Goal: Task Accomplishment & Management: Manage account settings

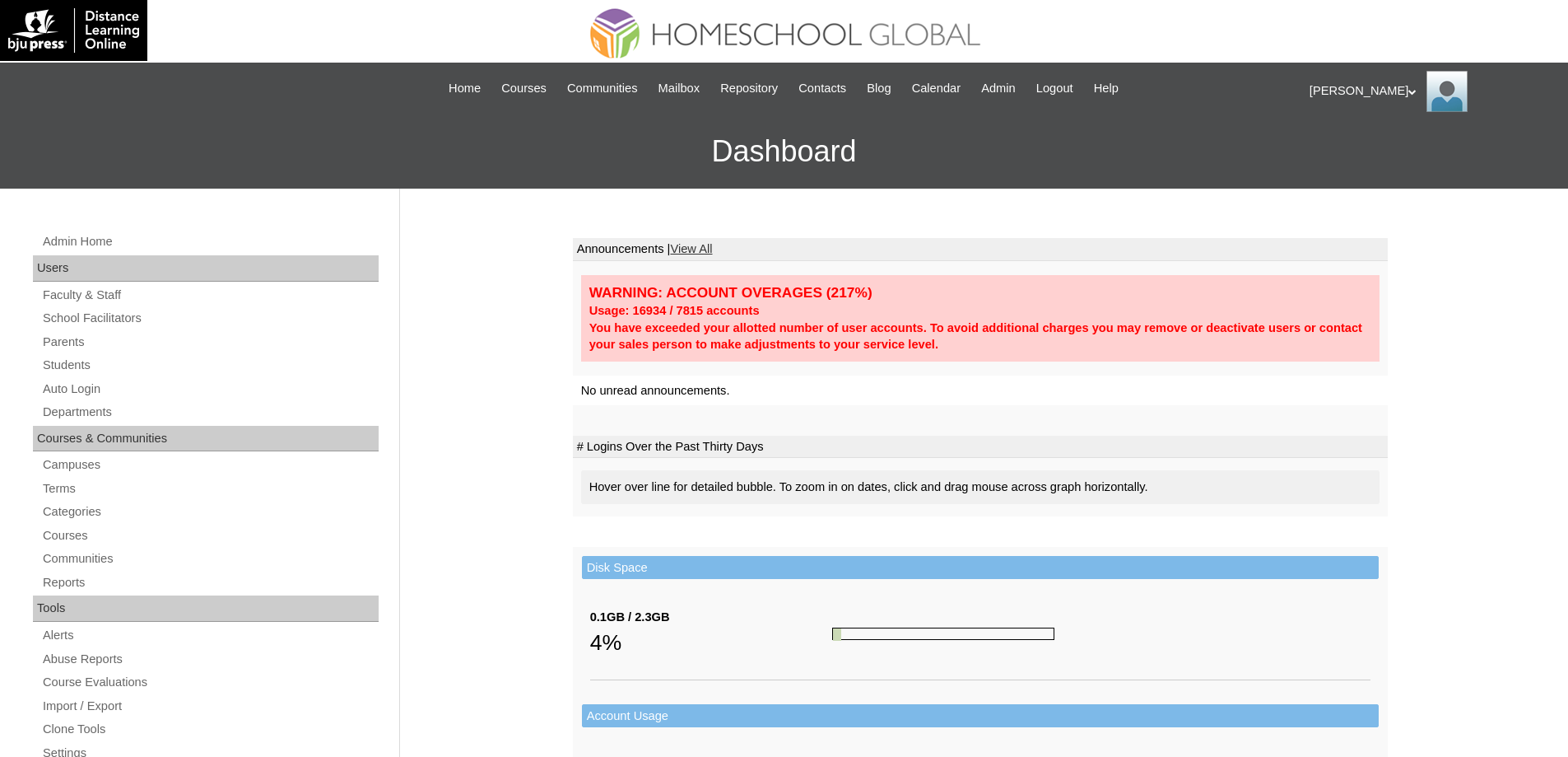
click at [107, 342] on link "Parents" at bounding box center [210, 341] width 337 height 20
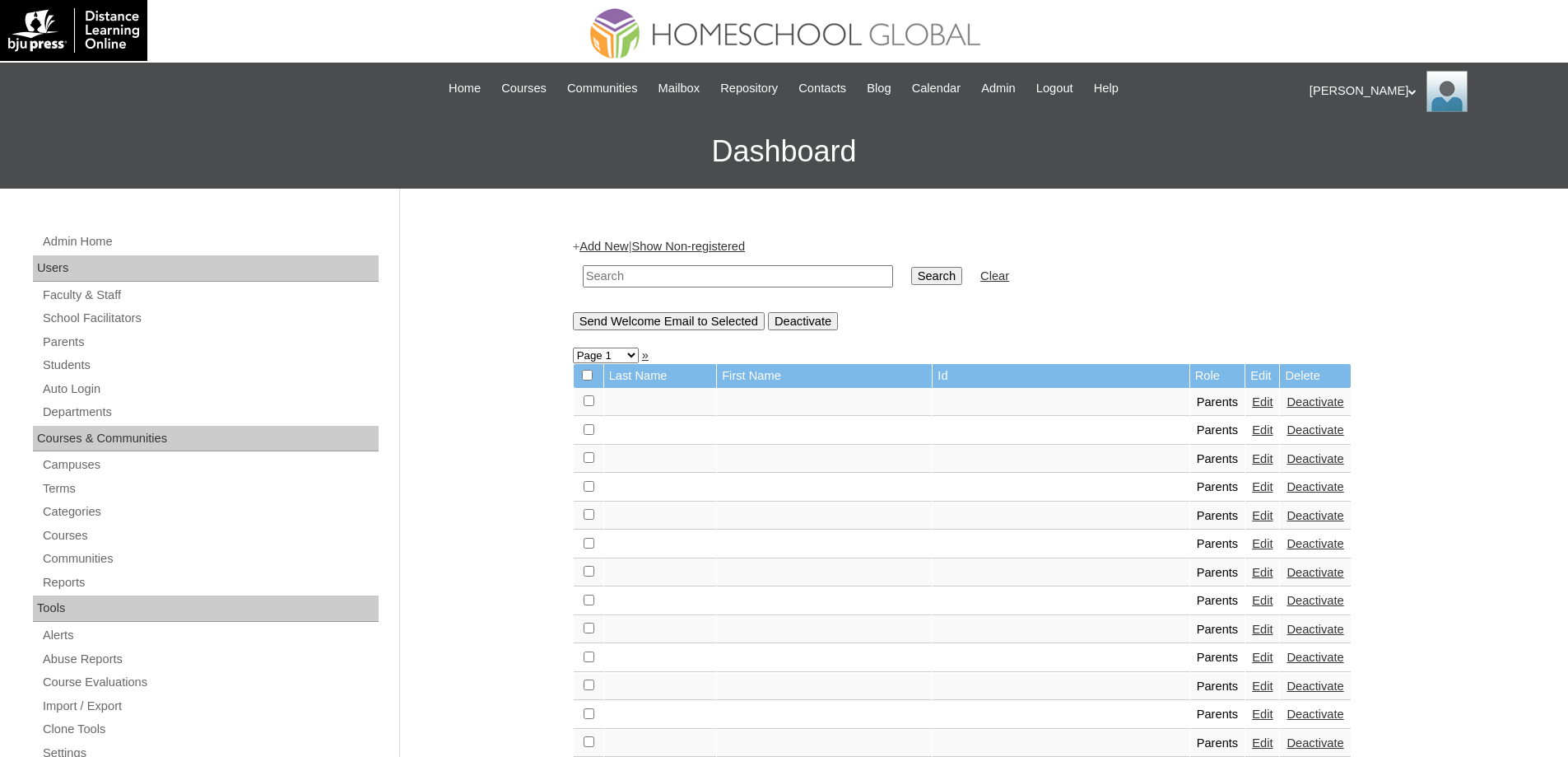
click at [759, 284] on input "text" at bounding box center [738, 276] width 310 height 22
paste input "MHP0142-TECHPH2024"
type input "MHP0142-TECHPH2024"
click at [935, 275] on input "Search" at bounding box center [936, 275] width 51 height 19
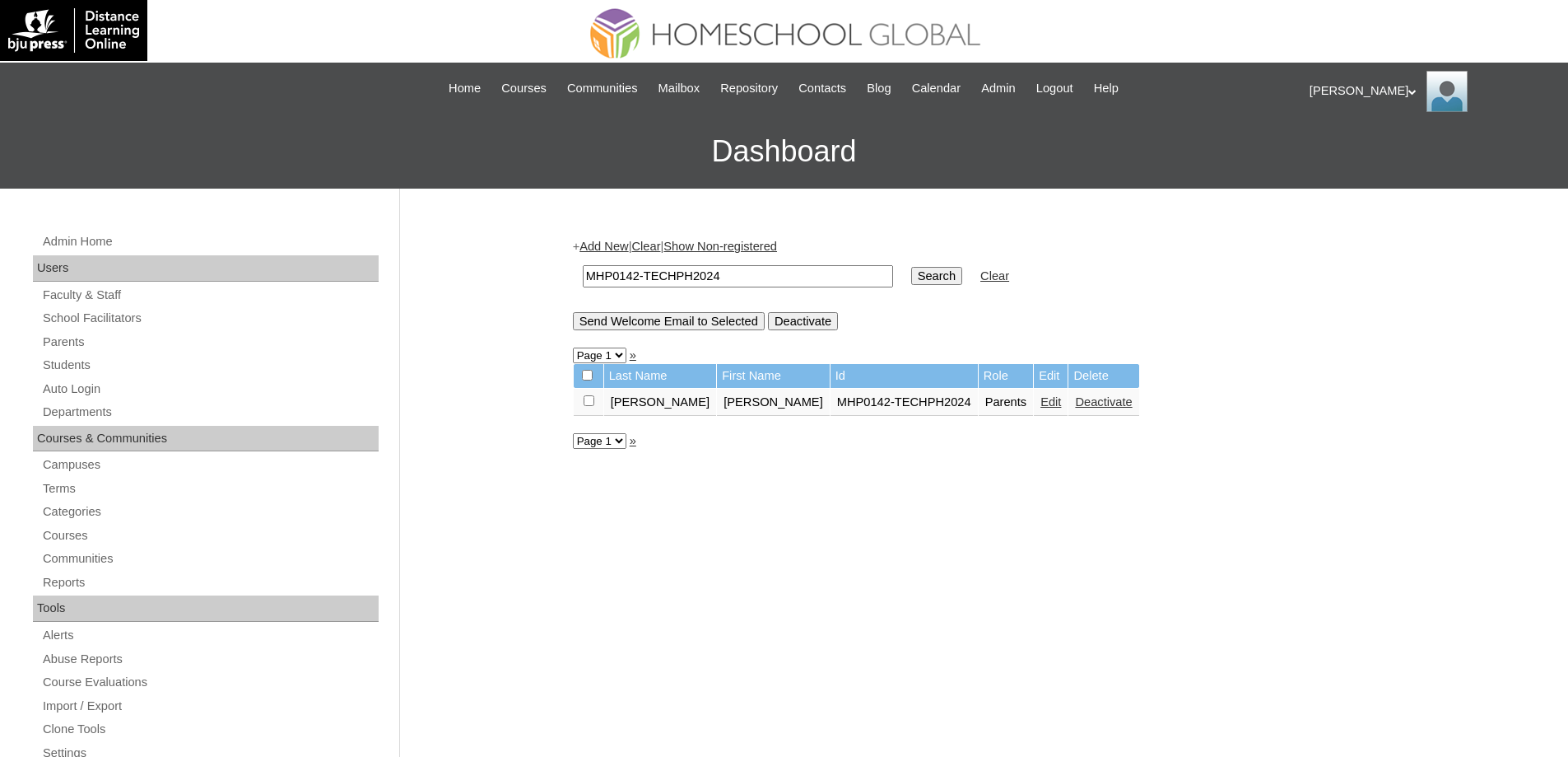
click at [1040, 399] on link "Edit" at bounding box center [1050, 402] width 20 height 14
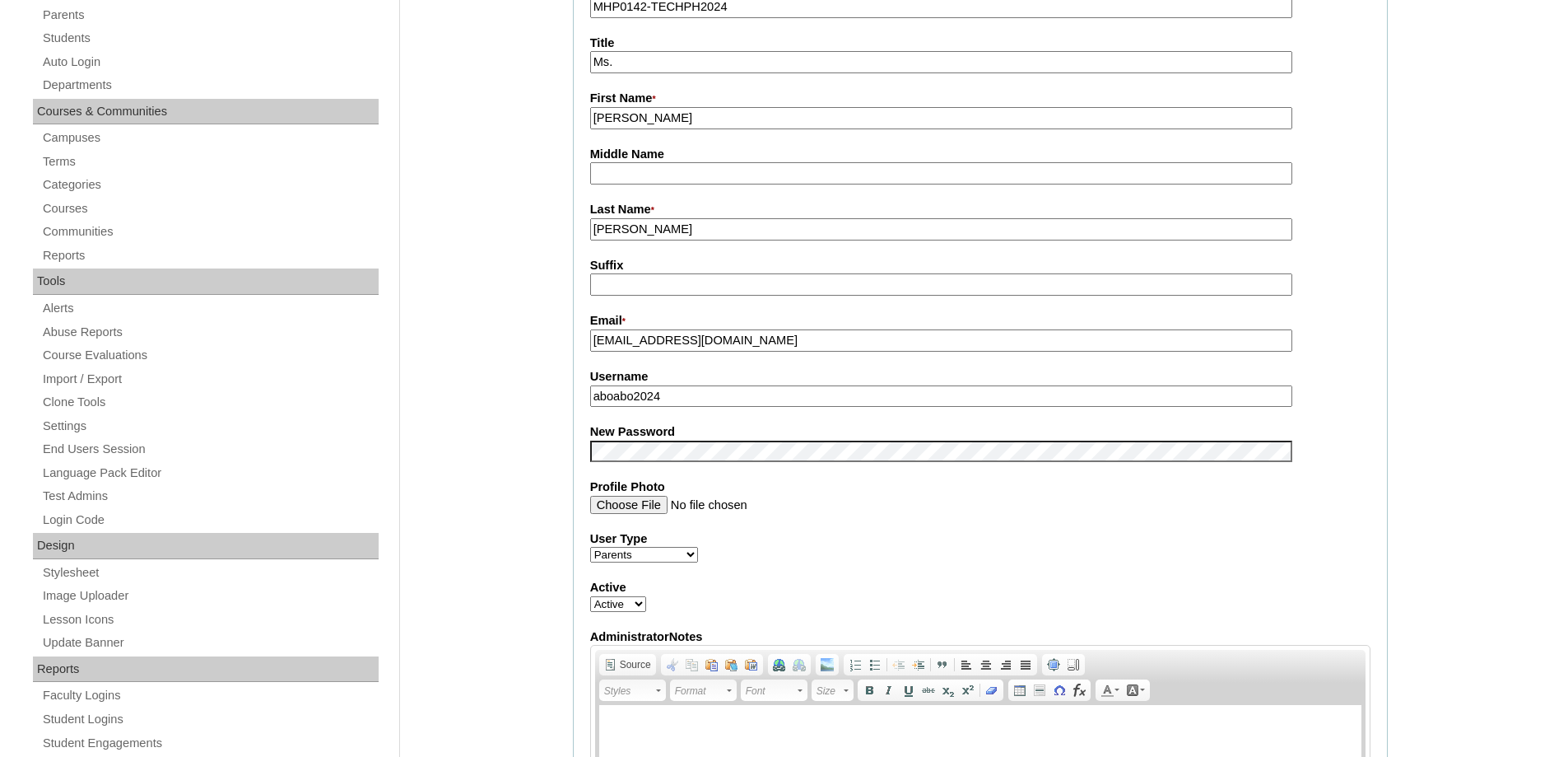
scroll to position [330, 0]
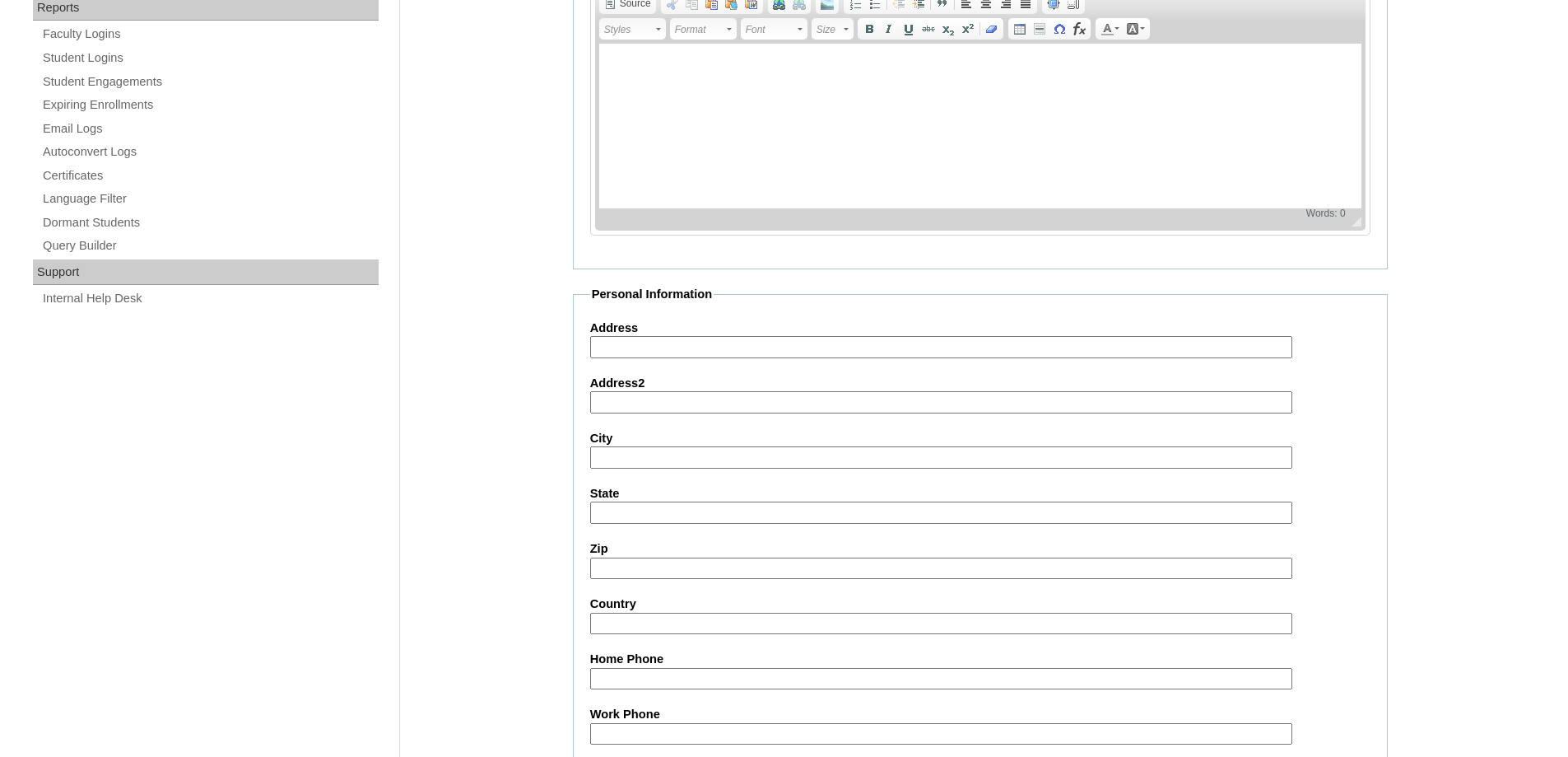
scroll to position [1407, 0]
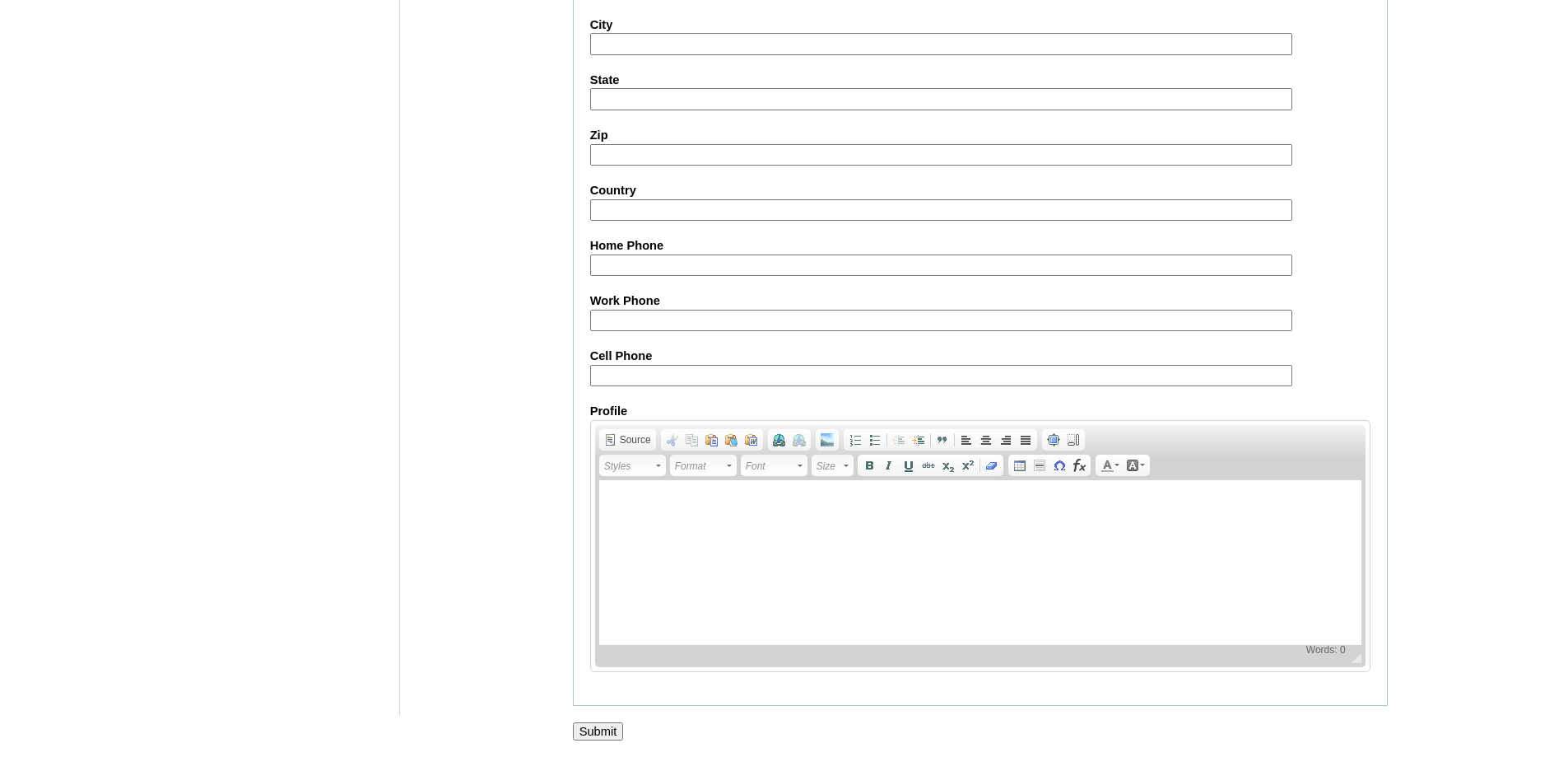
click at [590, 733] on input "Submit" at bounding box center [598, 731] width 51 height 19
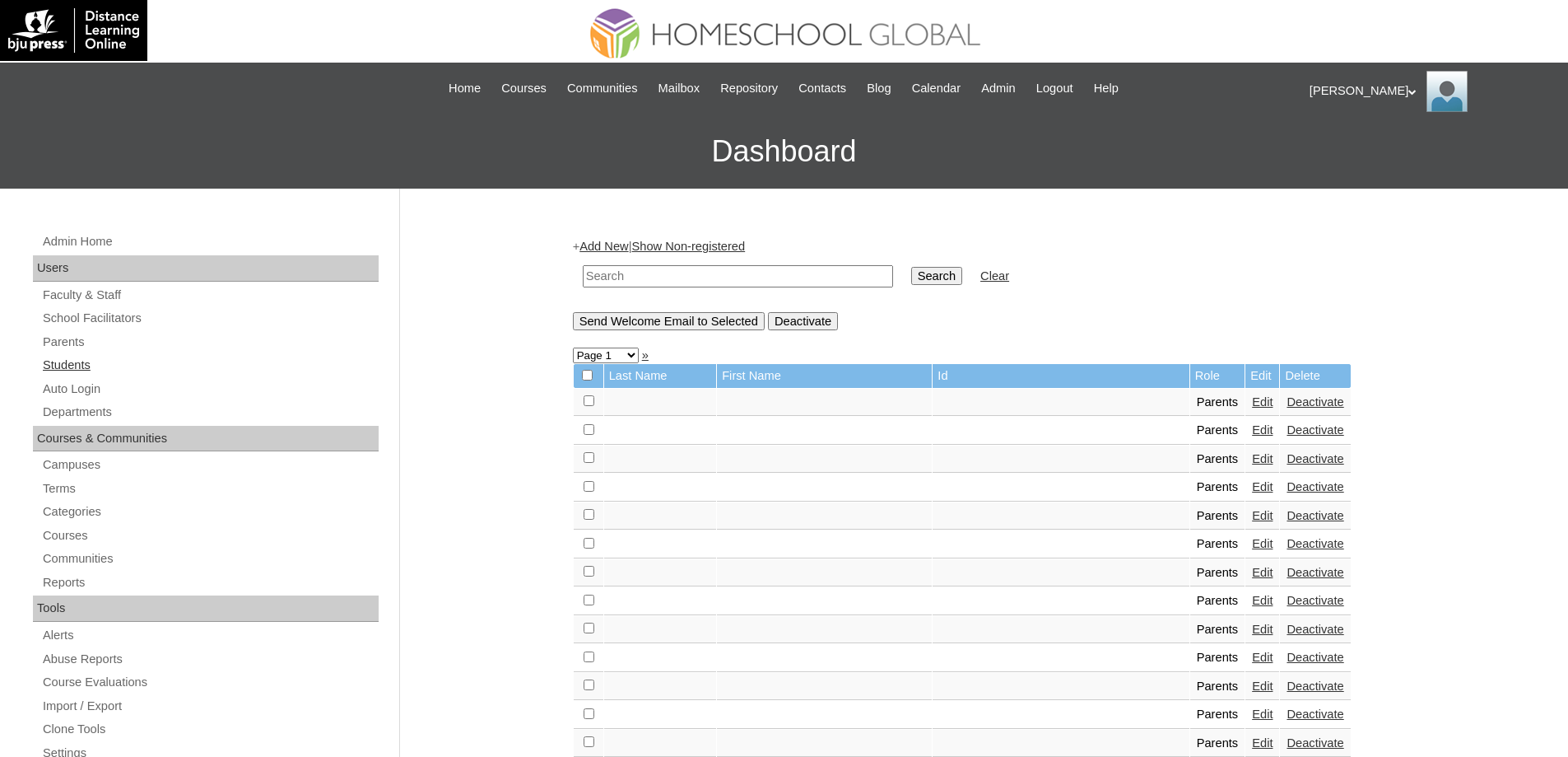
click at [78, 370] on link "Students" at bounding box center [210, 365] width 337 height 20
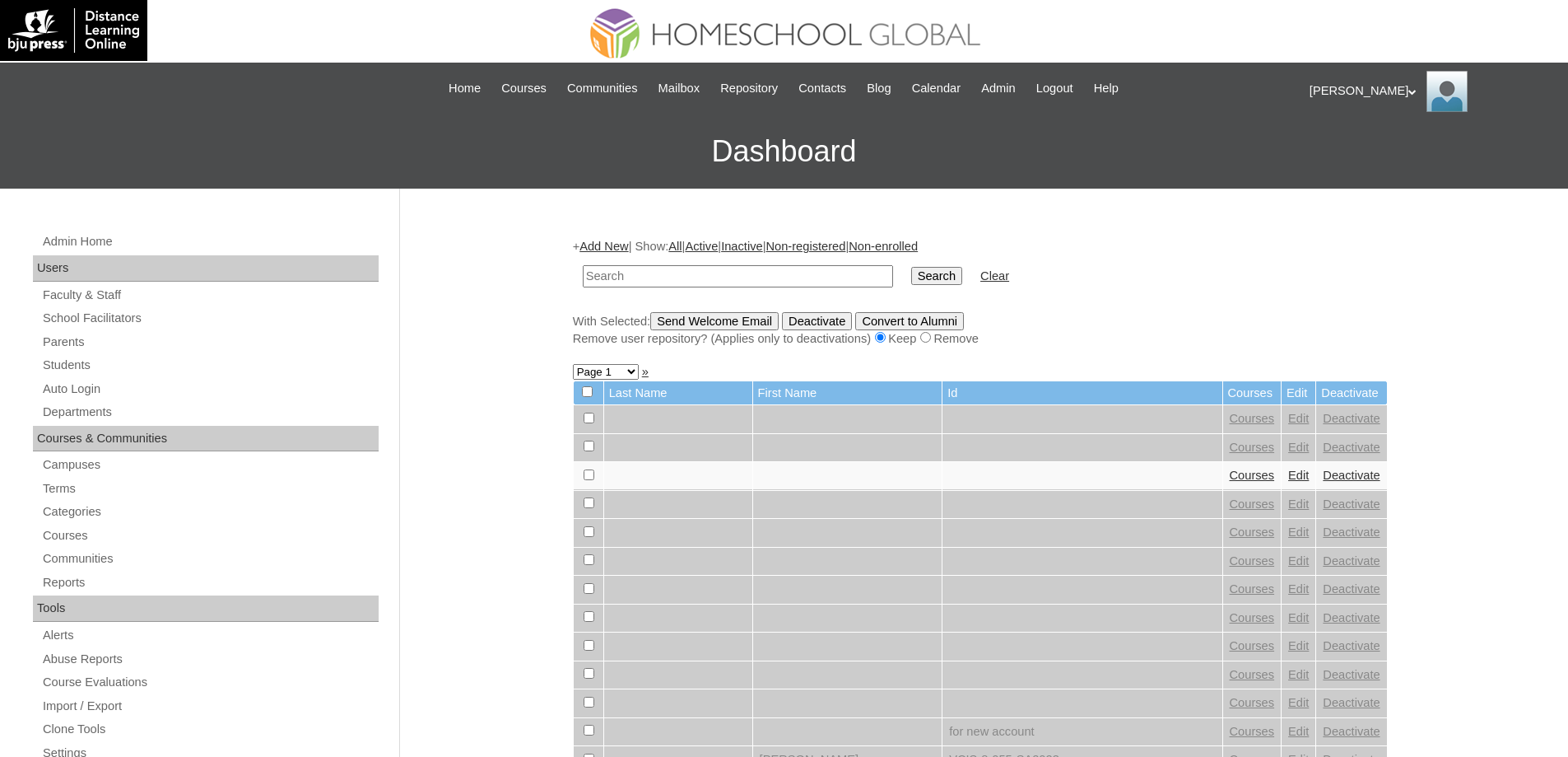
drag, startPoint x: 0, startPoint y: 0, endPoint x: 826, endPoint y: 272, distance: 869.6
click at [757, 272] on input "text" at bounding box center [738, 276] width 310 height 22
type input "MHS0166-TECHPH2024"
click at [930, 272] on input "Search" at bounding box center [936, 275] width 51 height 19
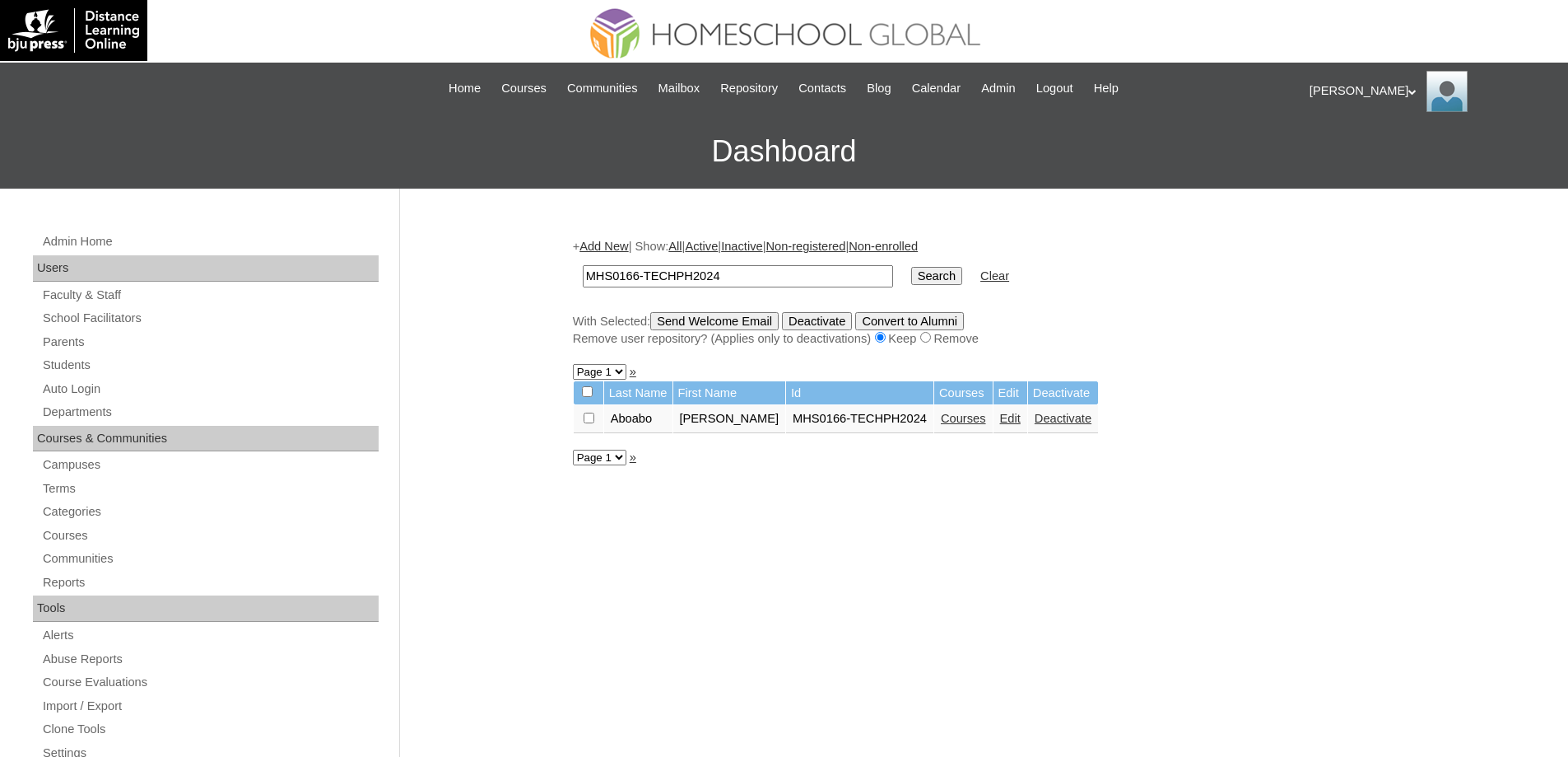
click at [1000, 423] on link "Edit" at bounding box center [1009, 418] width 20 height 14
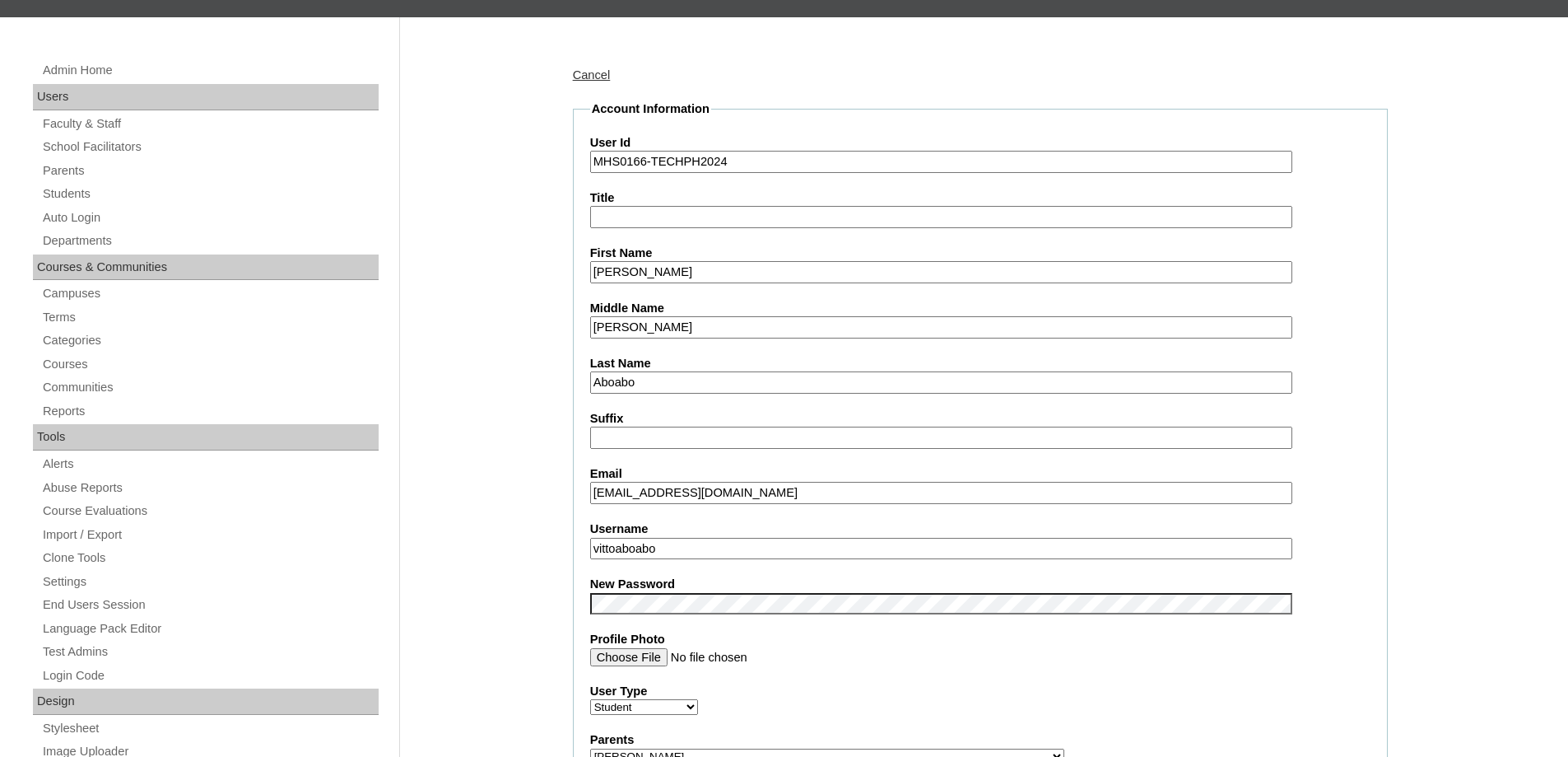
scroll to position [494, 0]
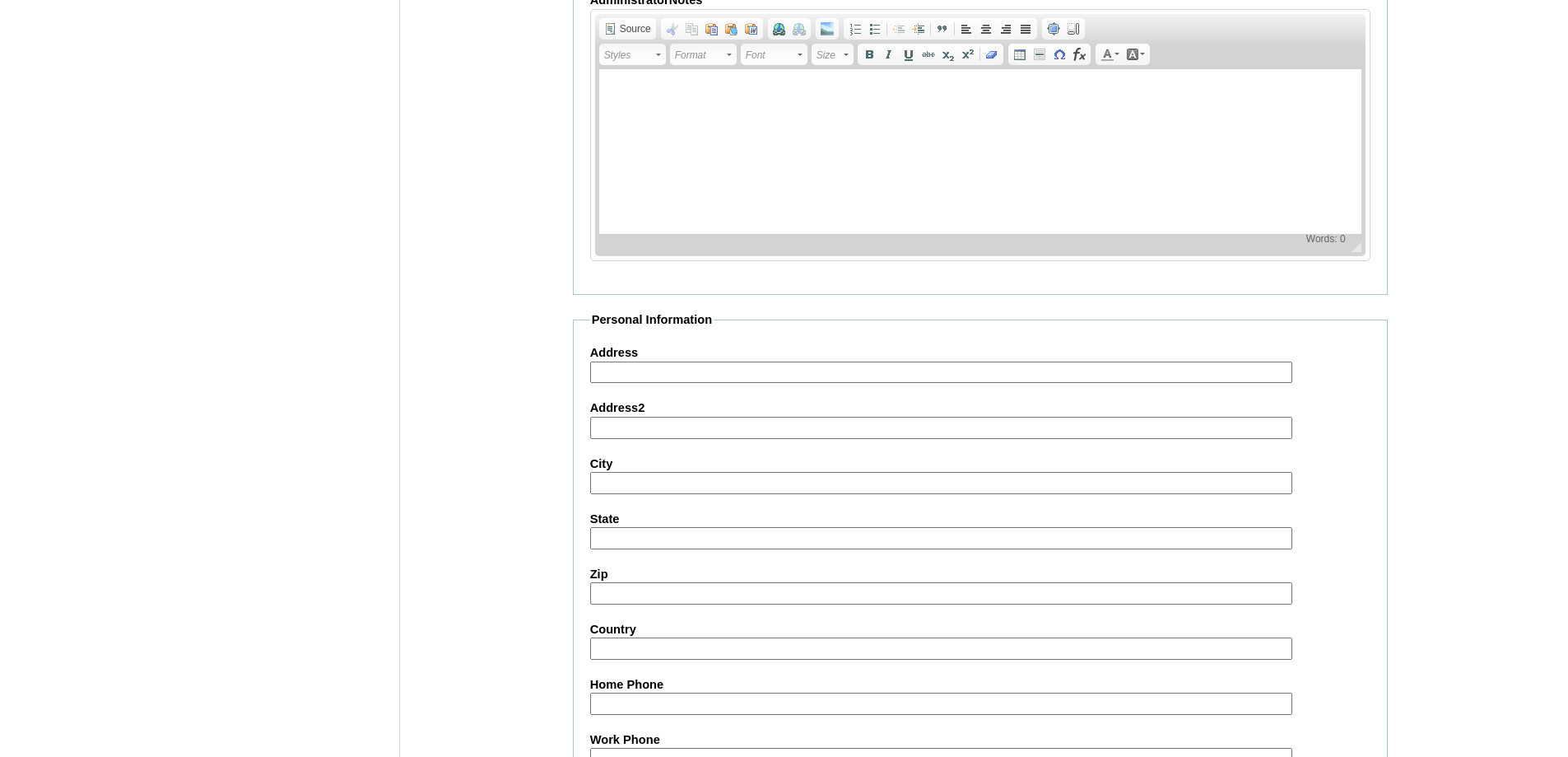
scroll to position [1752, 0]
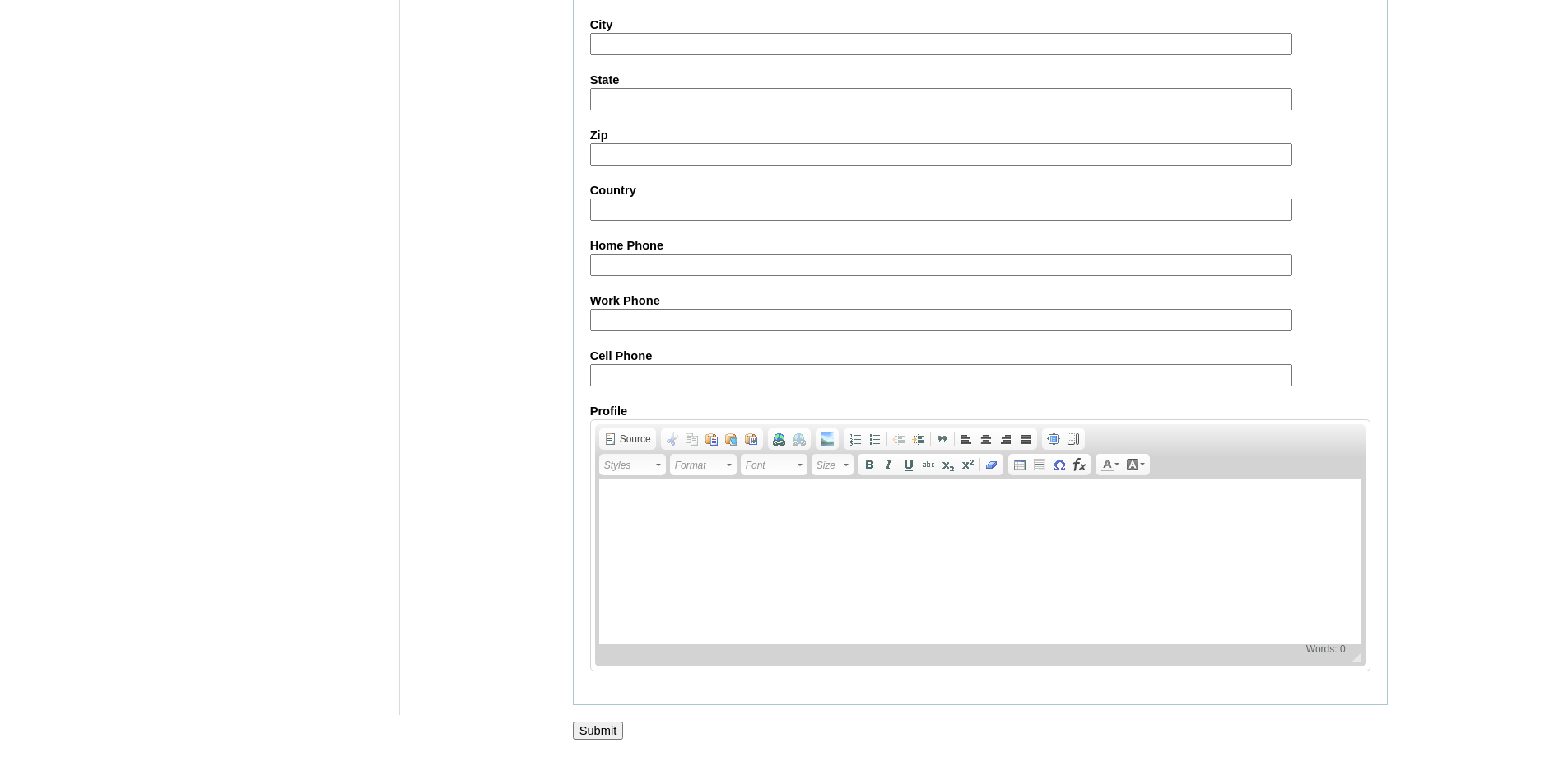
click at [607, 725] on input "Submit" at bounding box center [598, 730] width 51 height 19
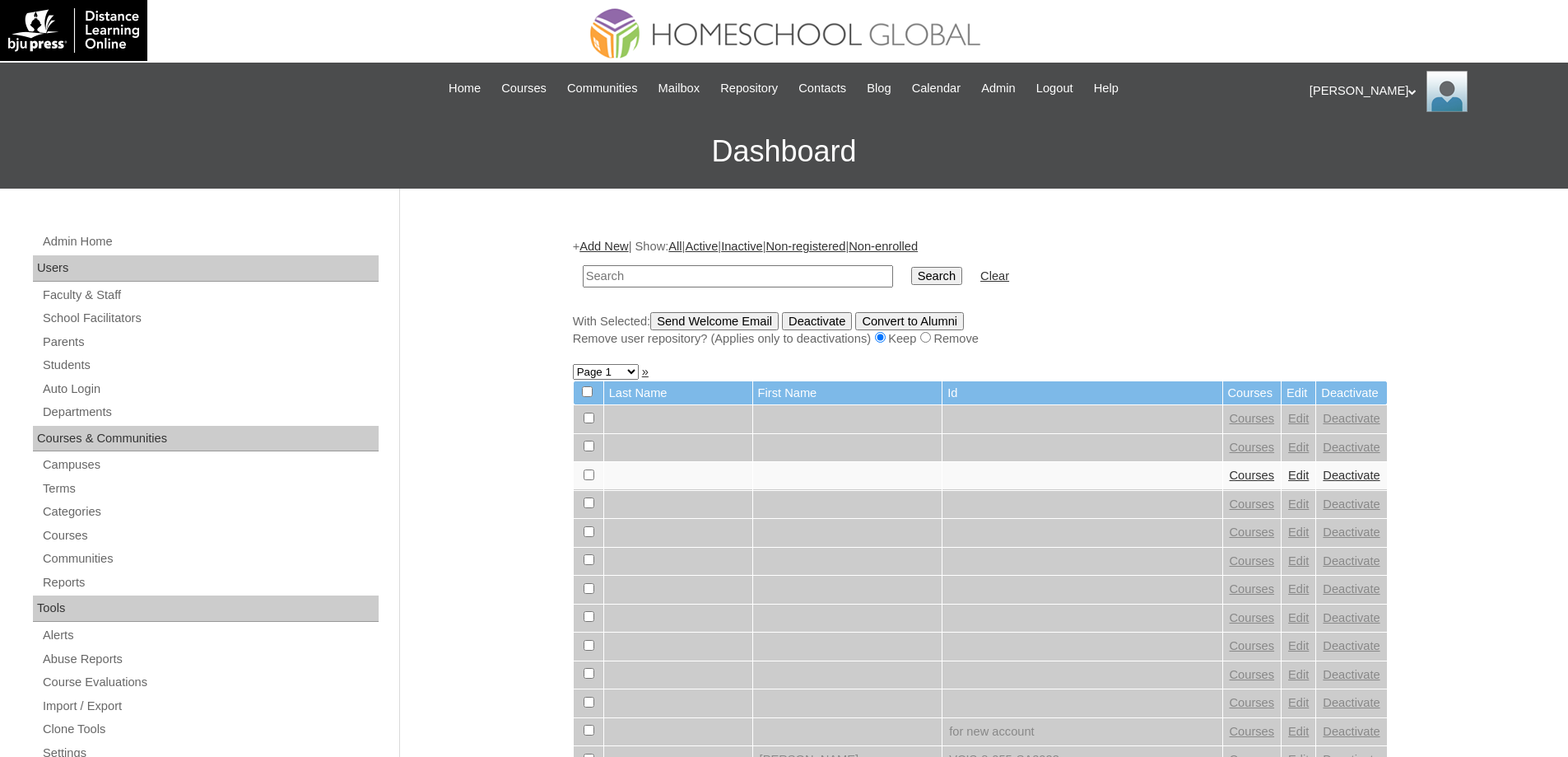
click at [711, 275] on input "text" at bounding box center [738, 276] width 310 height 22
type input "MHS0166-TECHPH2024"
click at [921, 270] on input "Search" at bounding box center [936, 275] width 51 height 19
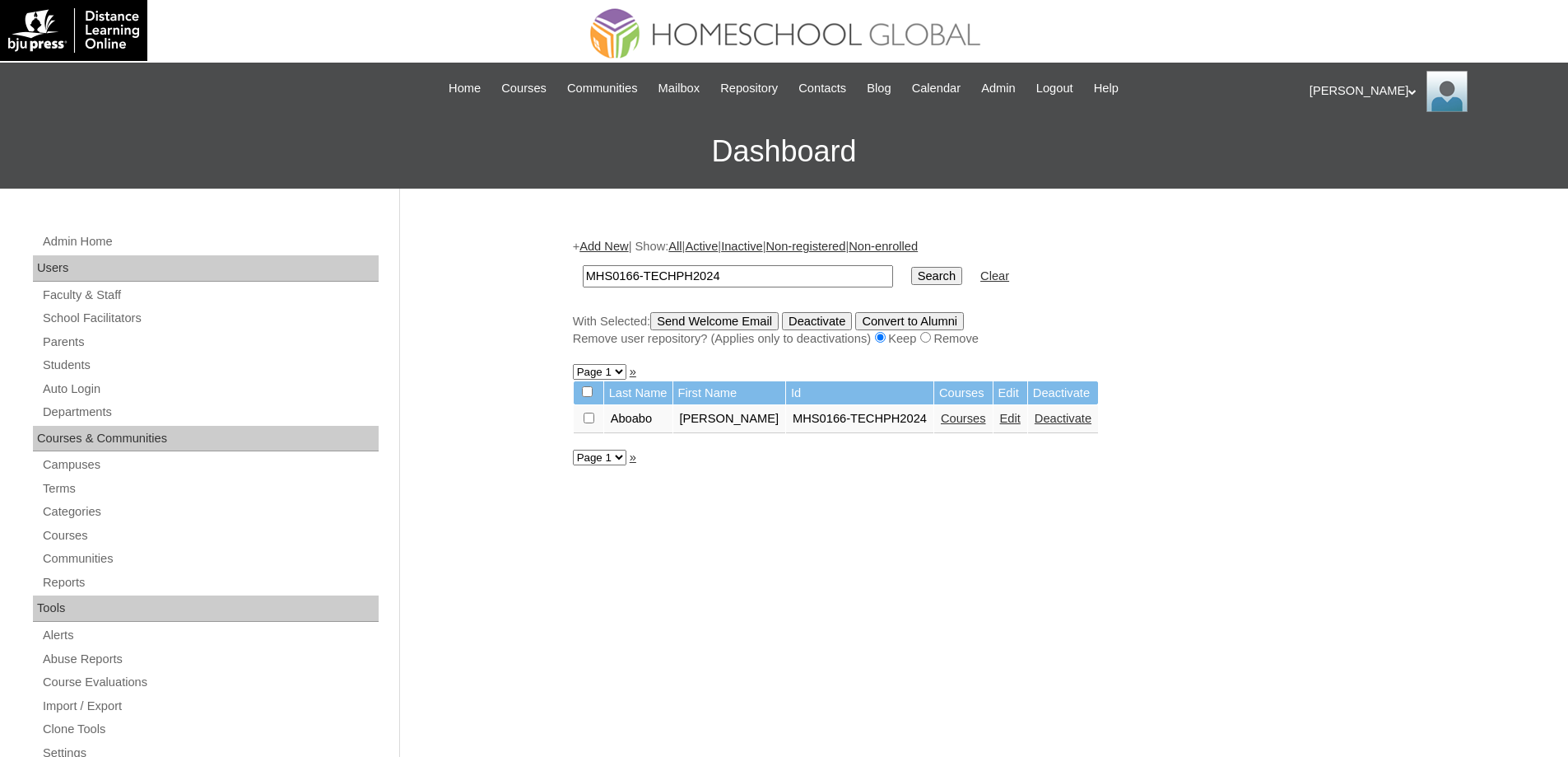
click at [941, 424] on link "Courses" at bounding box center [963, 418] width 45 height 14
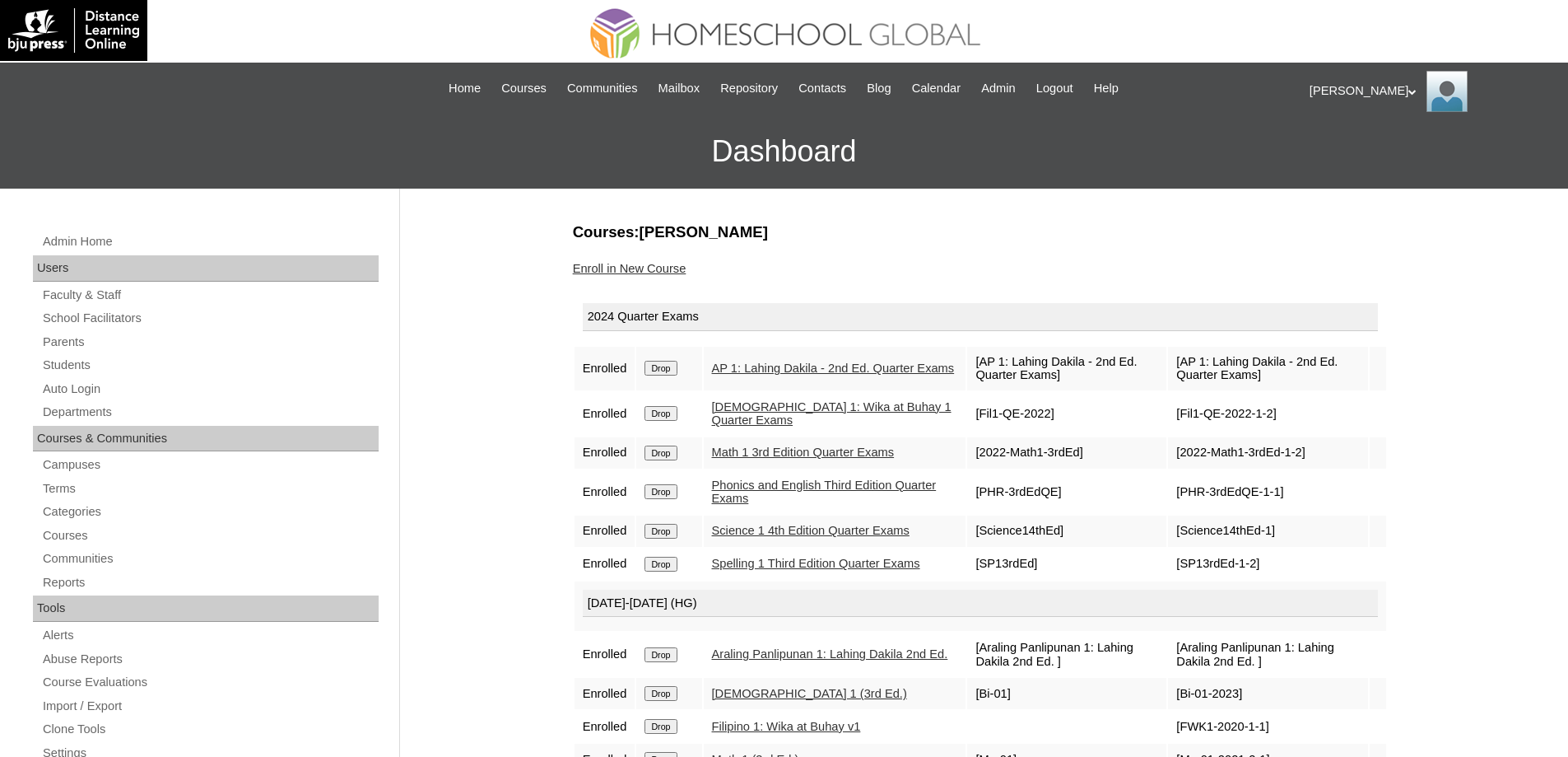
click at [693, 368] on form "Drop" at bounding box center [669, 368] width 49 height 14
click at [676, 372] on input "Drop" at bounding box center [660, 368] width 32 height 15
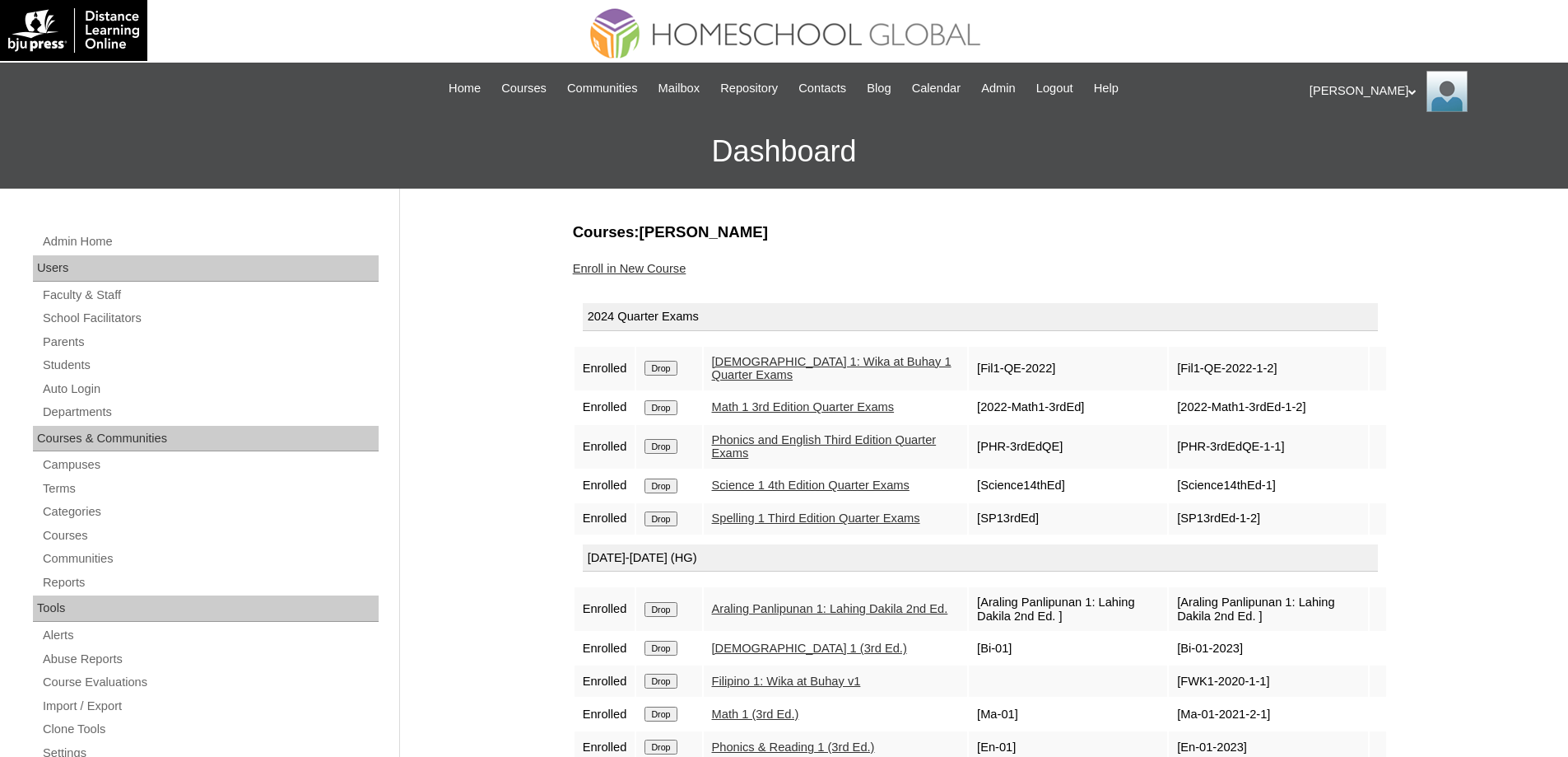
click at [660, 361] on input "Drop" at bounding box center [660, 368] width 32 height 15
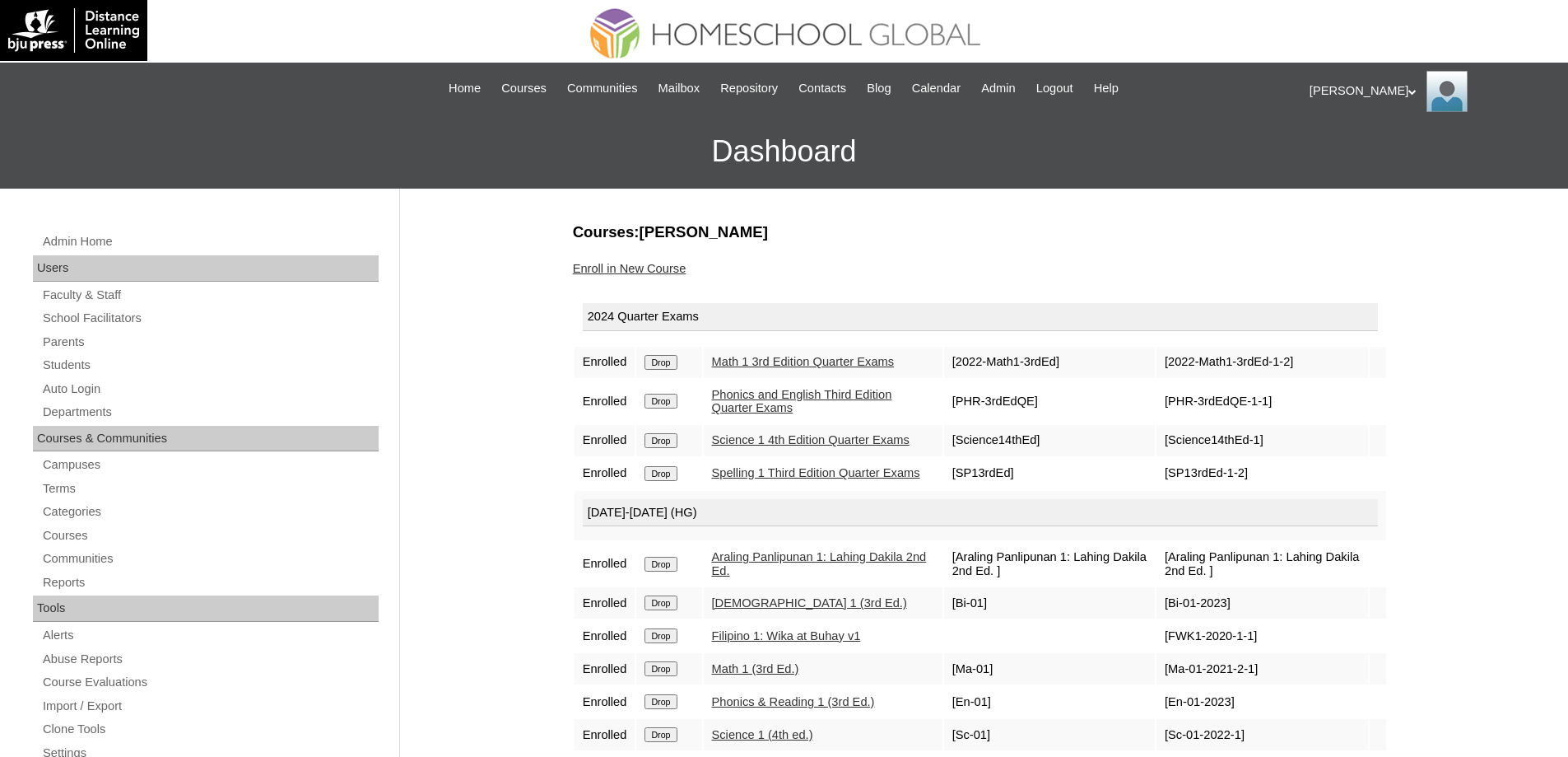
drag, startPoint x: 0, startPoint y: 0, endPoint x: 866, endPoint y: 52, distance: 867.6
click at [660, 369] on input "Drop" at bounding box center [660, 362] width 32 height 15
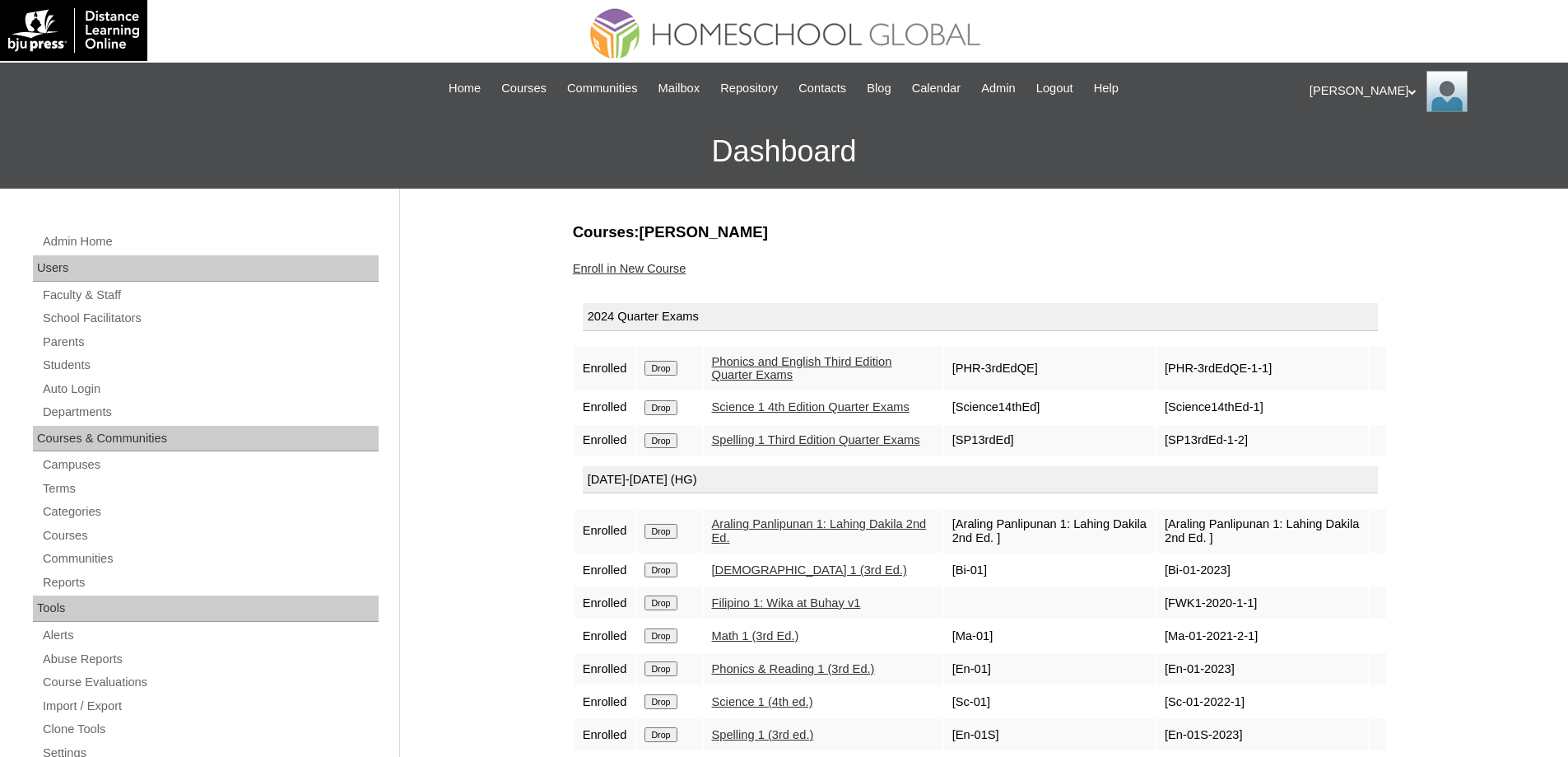
click at [667, 365] on input "Drop" at bounding box center [660, 368] width 32 height 15
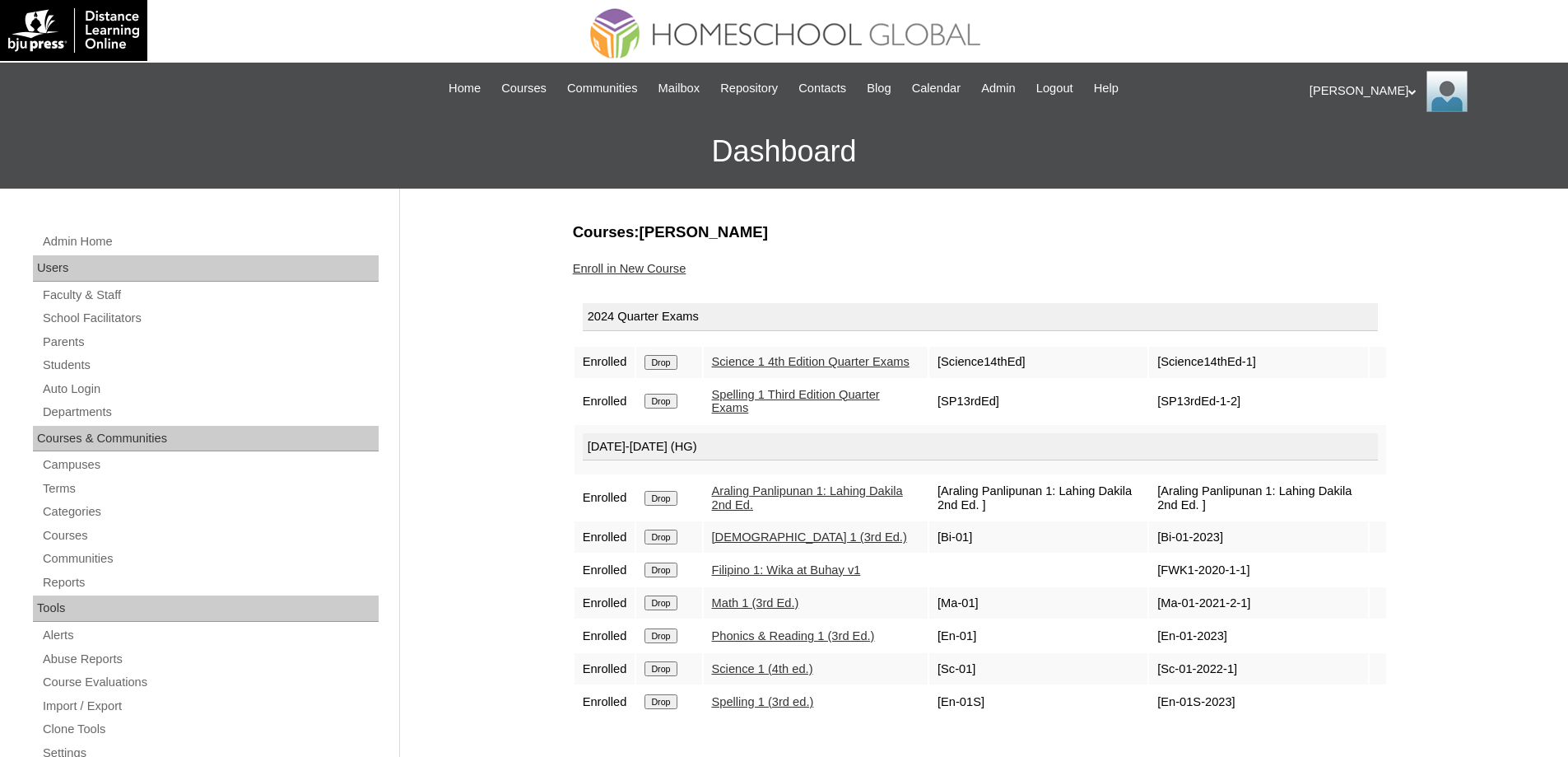
click at [666, 368] on input "Drop" at bounding box center [660, 362] width 32 height 15
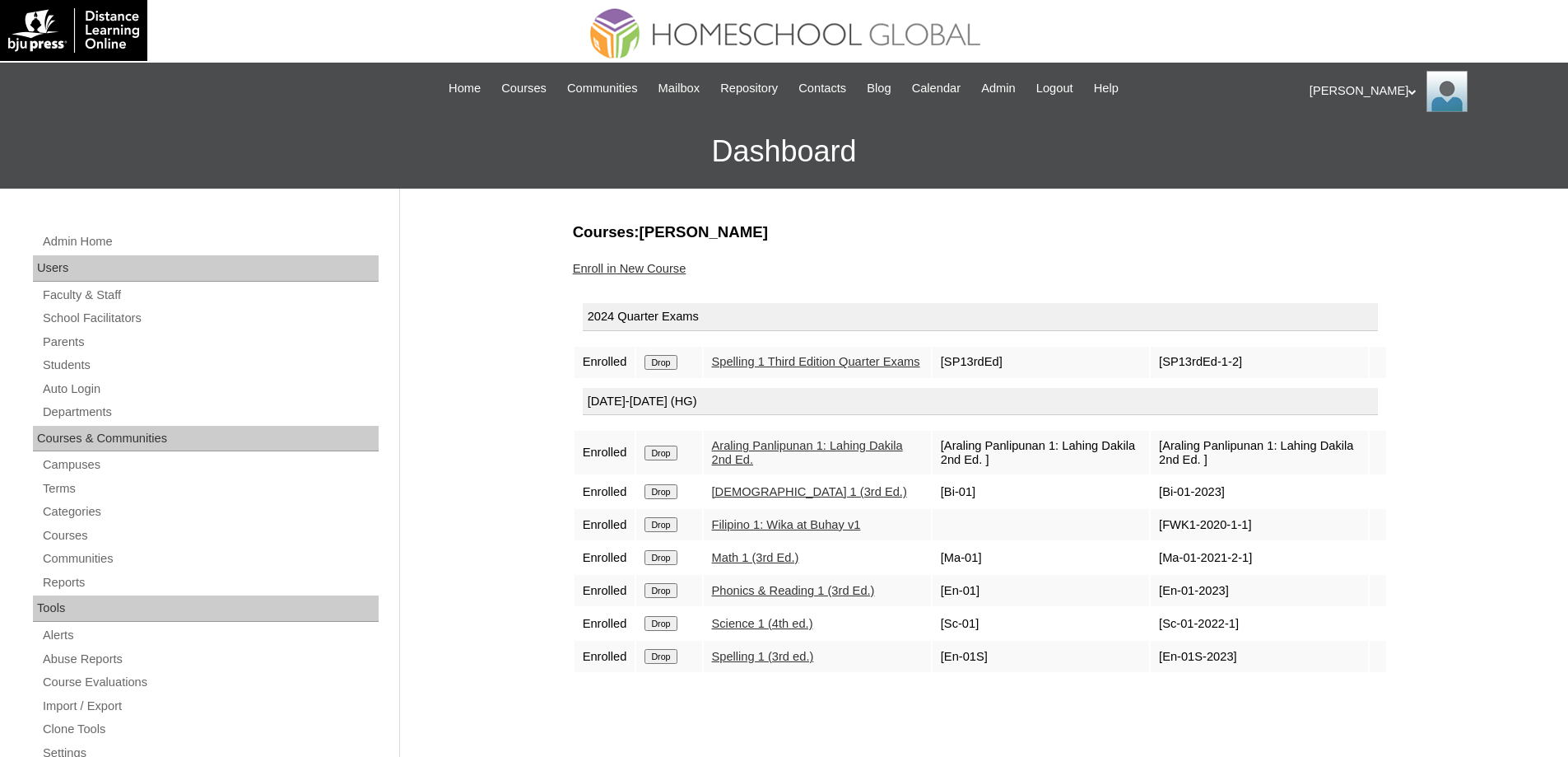
click at [673, 370] on input "Drop" at bounding box center [660, 362] width 32 height 15
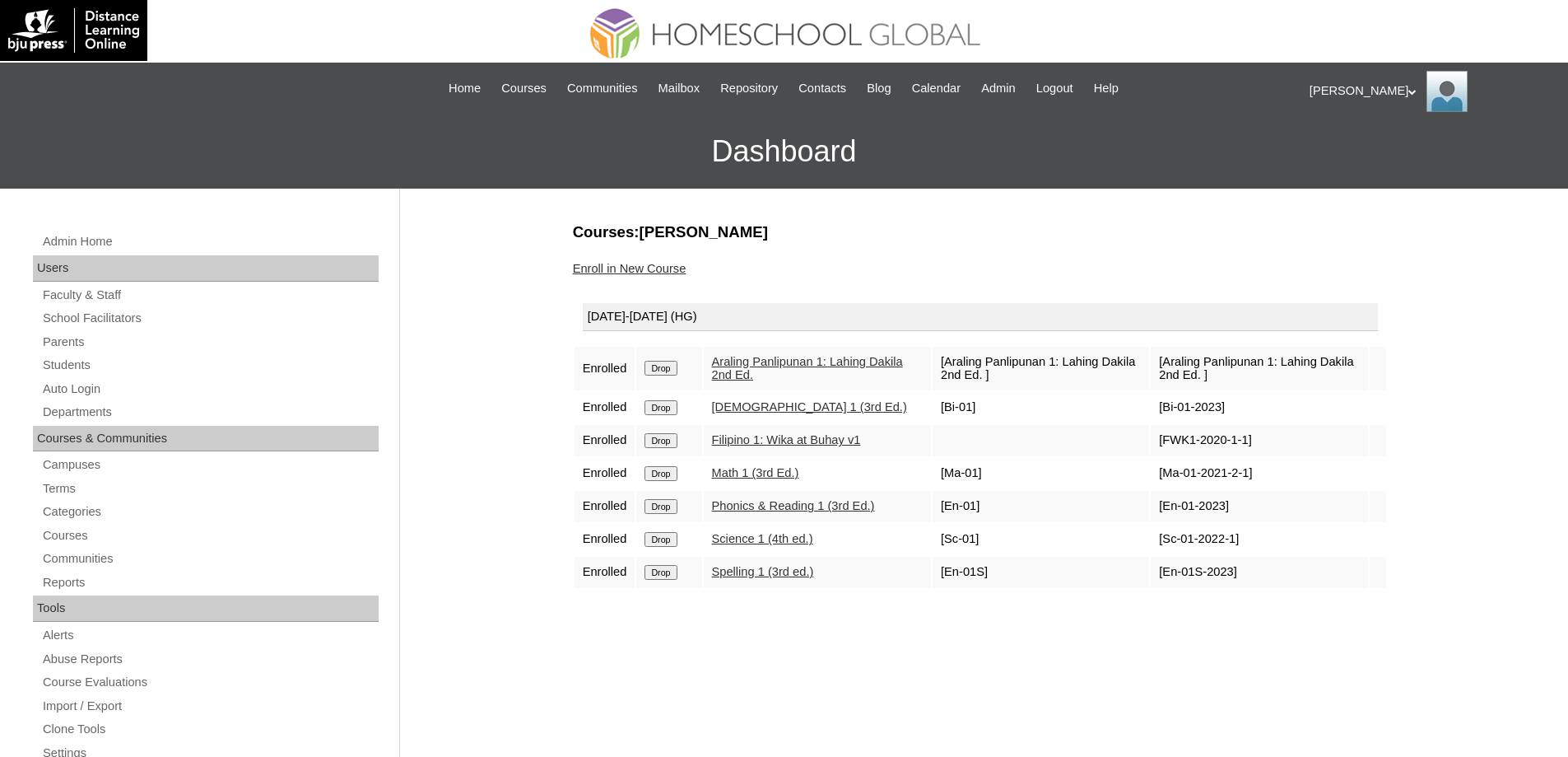
click at [667, 371] on input "Drop" at bounding box center [660, 368] width 32 height 15
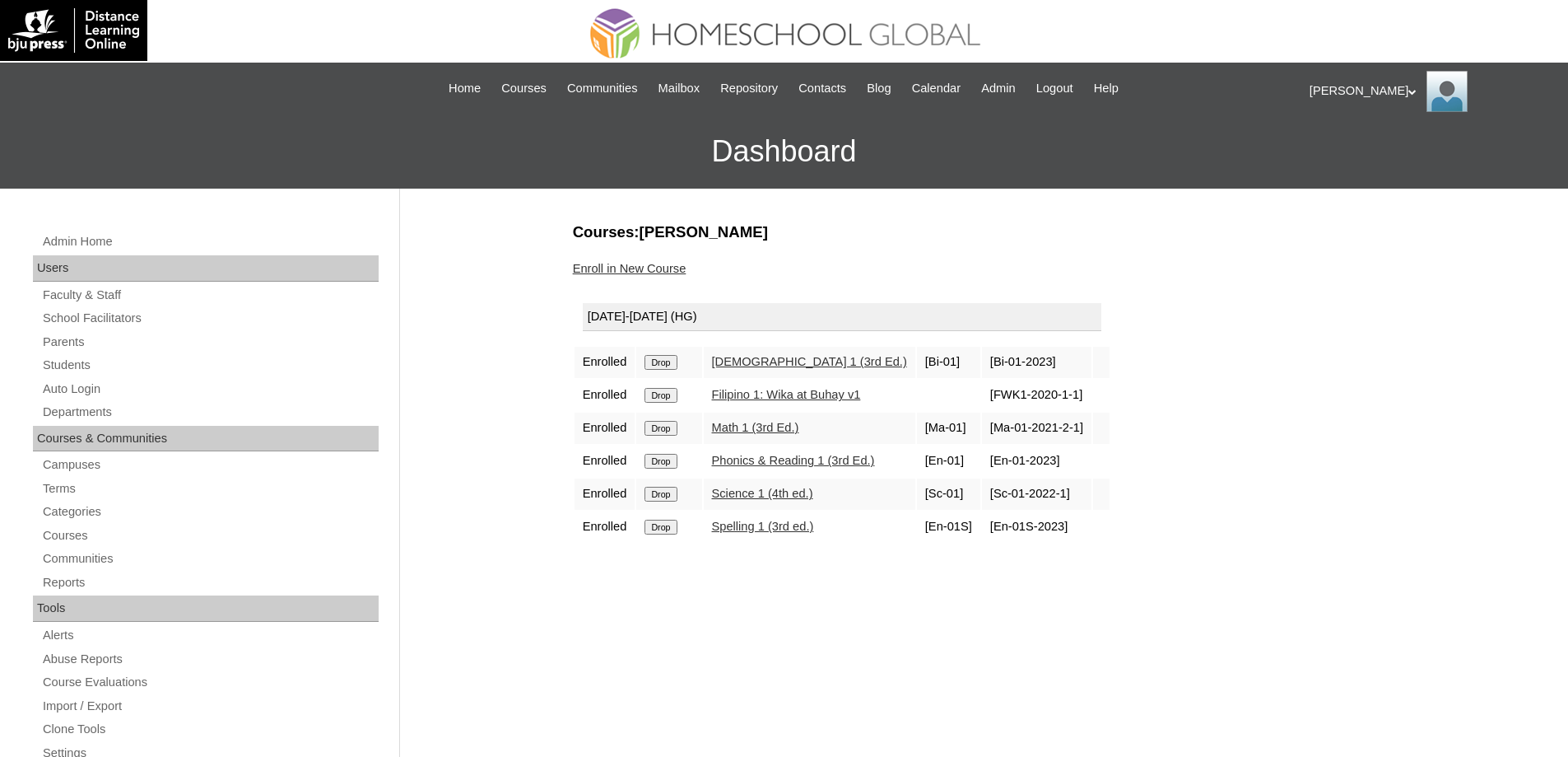
click at [663, 368] on input "Drop" at bounding box center [660, 362] width 32 height 15
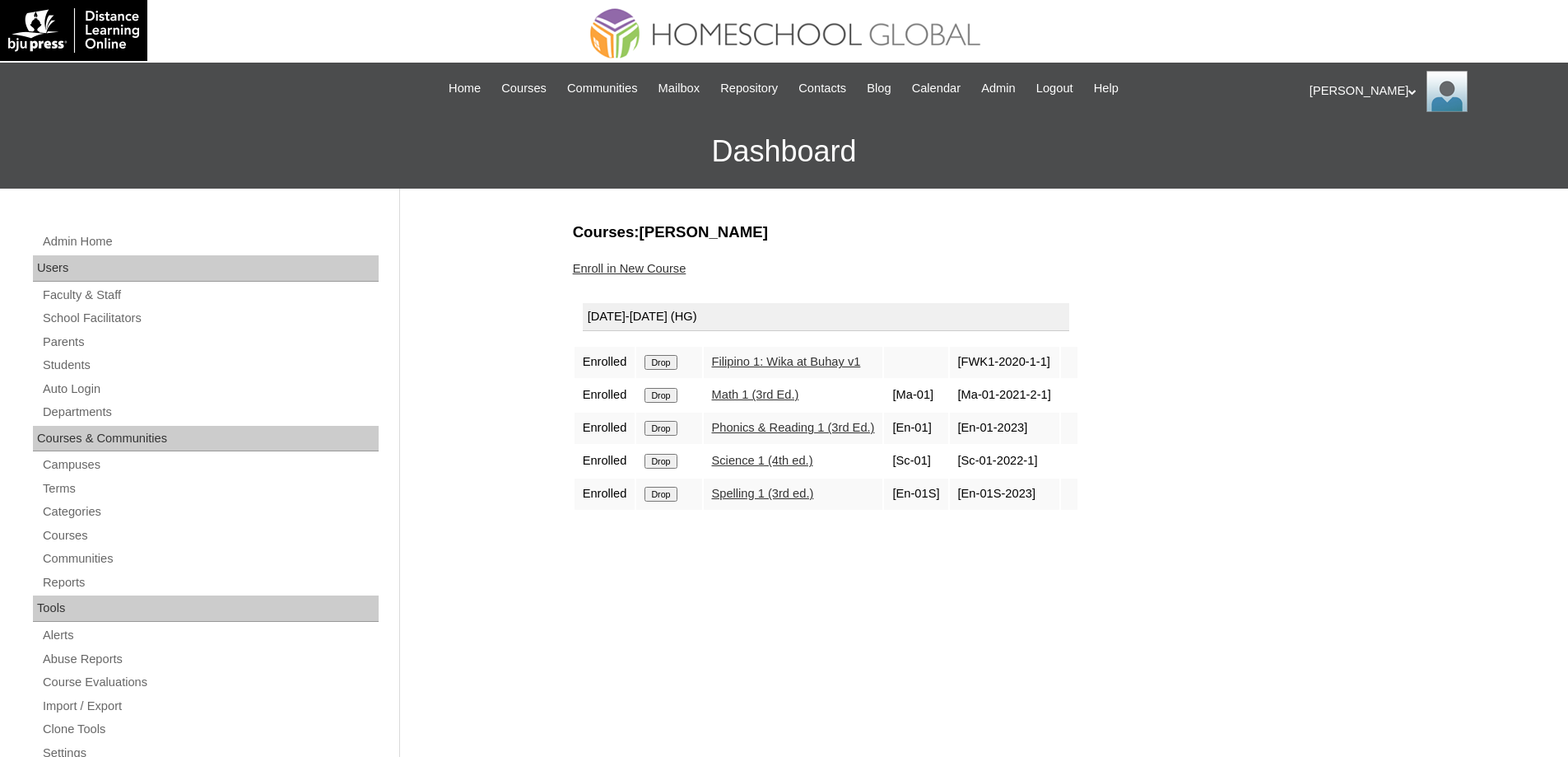
click at [665, 358] on input "Drop" at bounding box center [660, 362] width 32 height 15
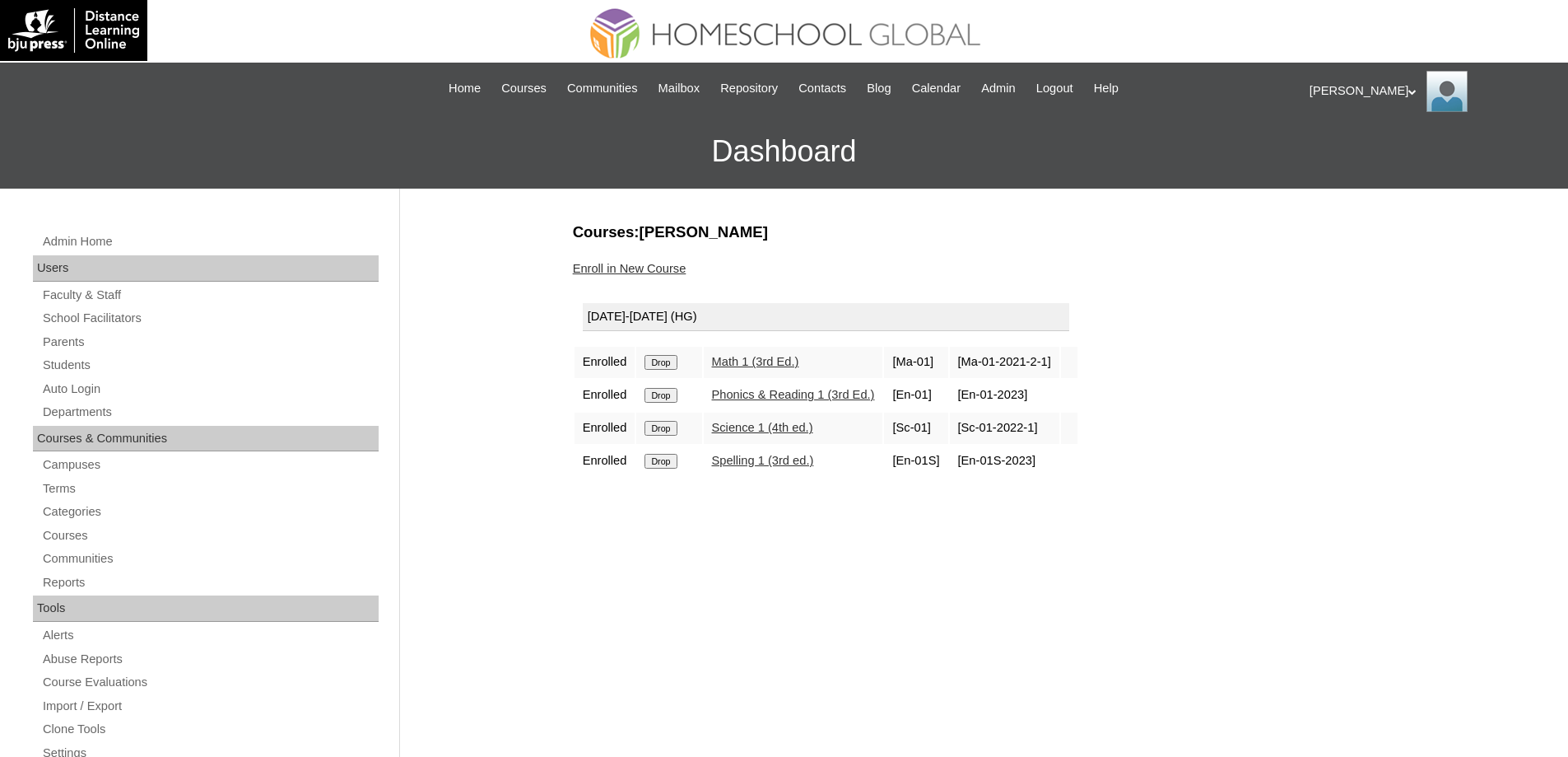
click at [677, 362] on input "Drop" at bounding box center [660, 362] width 32 height 15
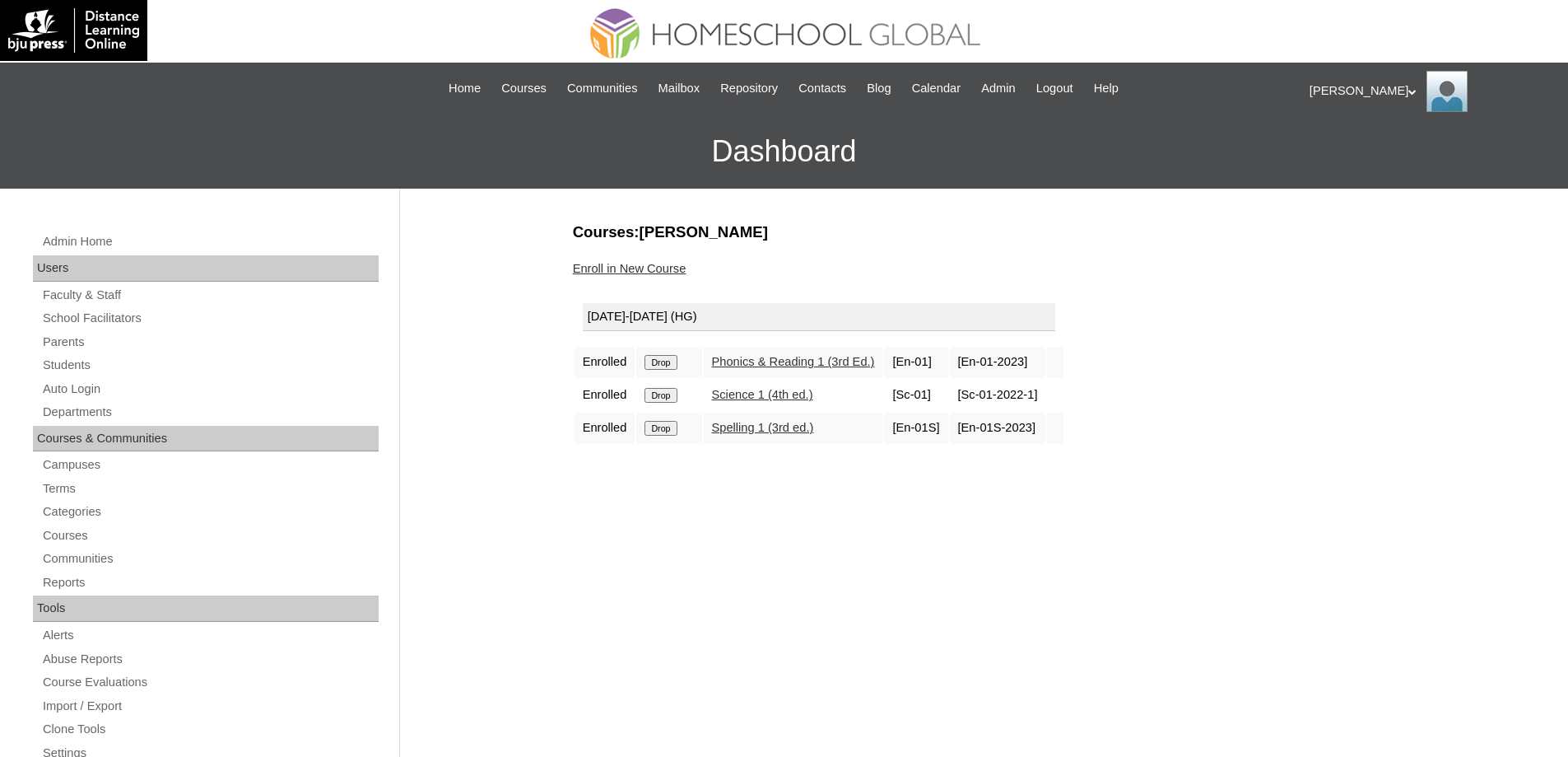
click at [669, 362] on input "Drop" at bounding box center [660, 362] width 32 height 15
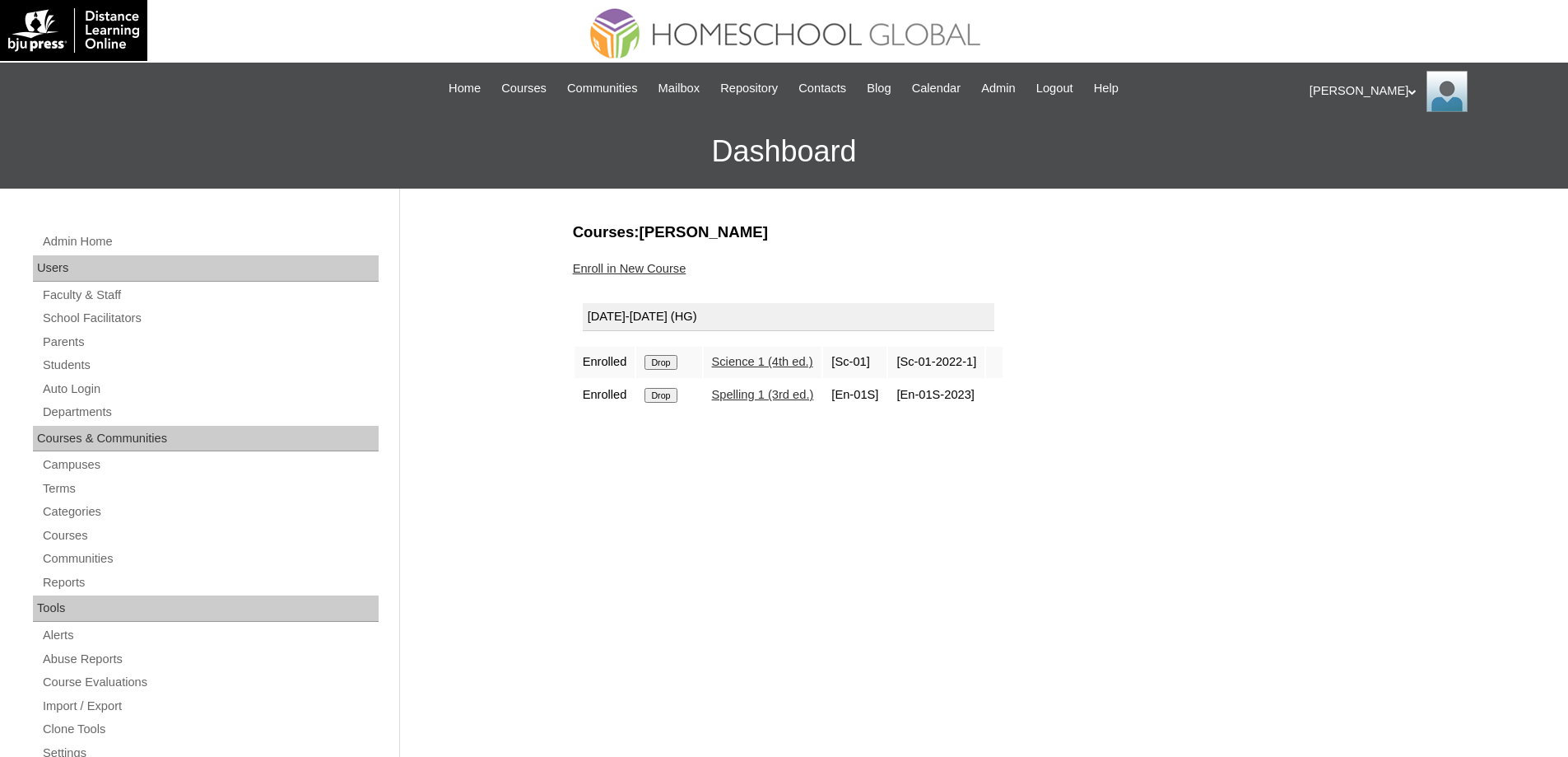
click at [677, 361] on input "Drop" at bounding box center [660, 362] width 32 height 15
drag, startPoint x: 0, startPoint y: 0, endPoint x: 667, endPoint y: 357, distance: 756.5
click at [667, 357] on input "Drop" at bounding box center [660, 362] width 32 height 15
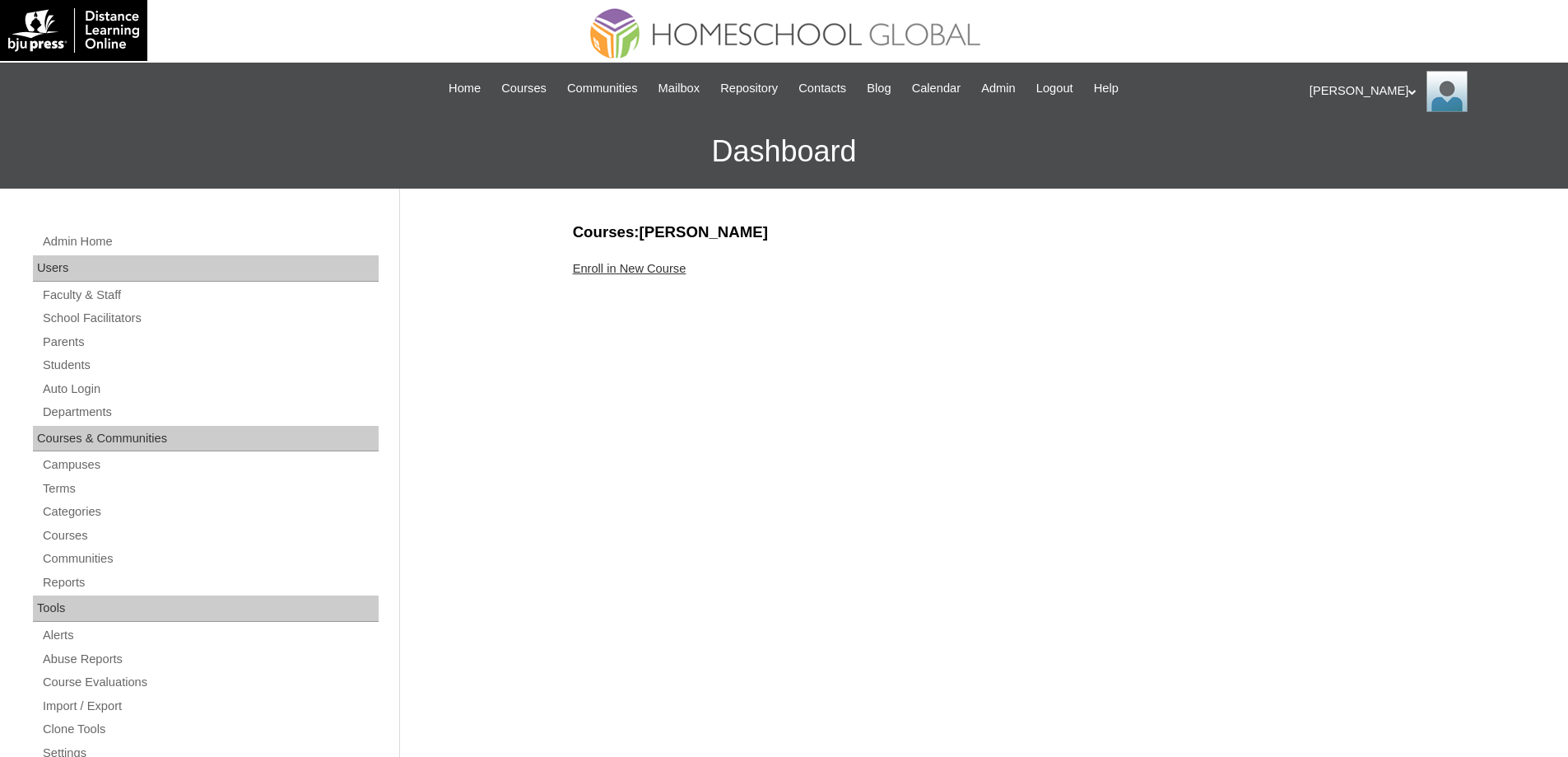
click at [653, 273] on link "Enroll in New Course" at bounding box center [629, 268] width 113 height 14
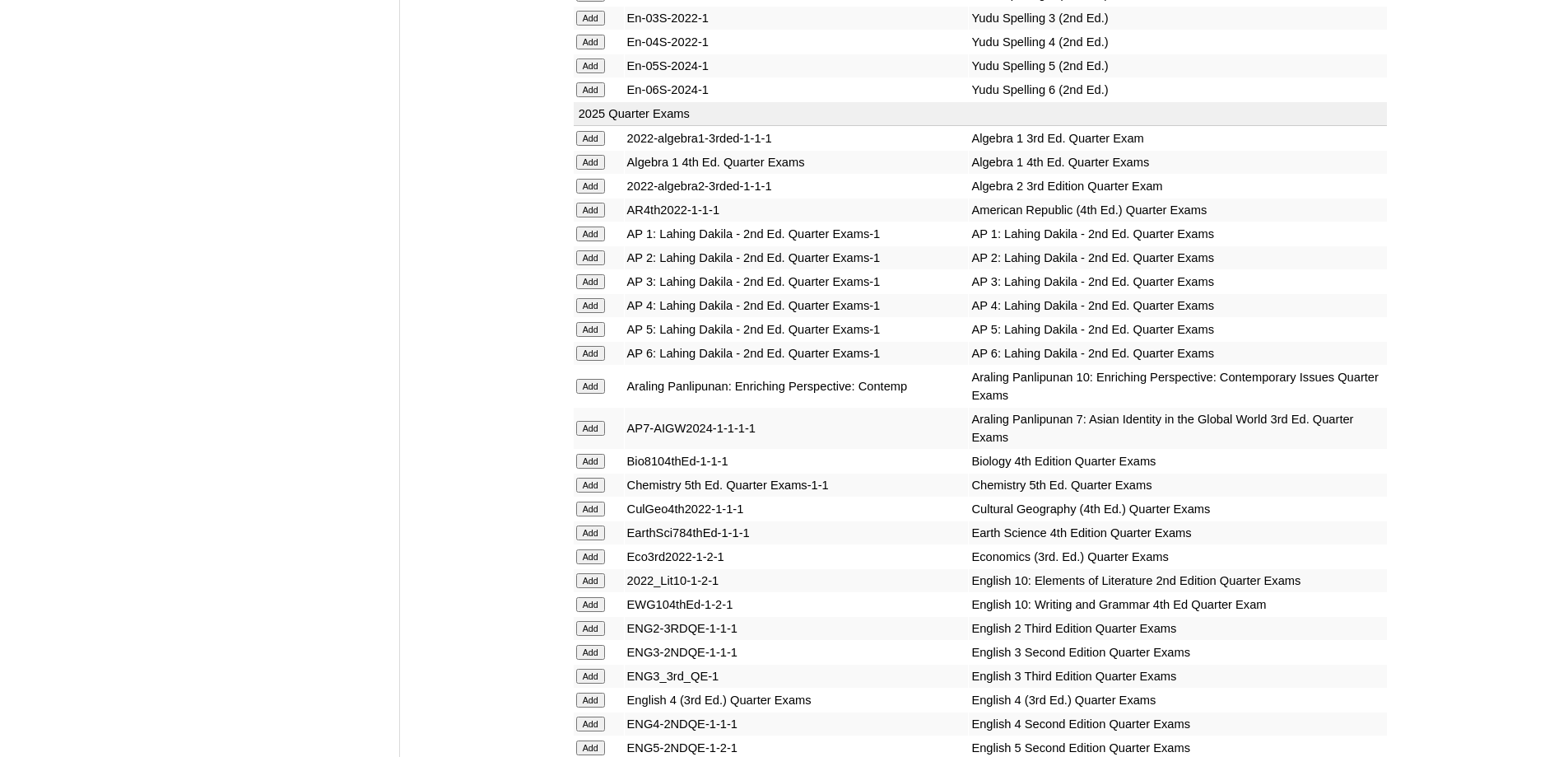
scroll to position [1565, 0]
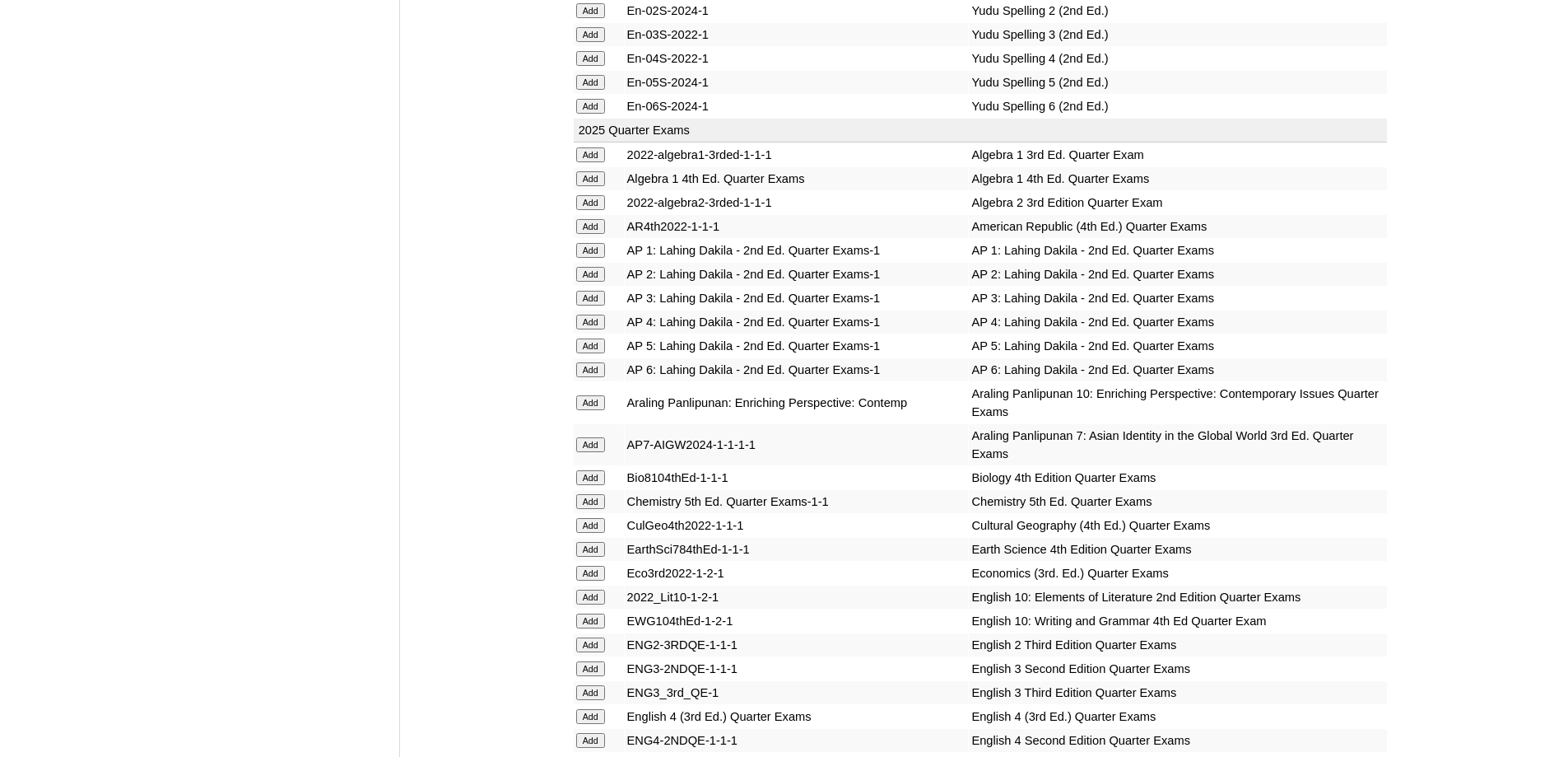
click at [588, 282] on input "Add" at bounding box center [591, 273] width 29 height 15
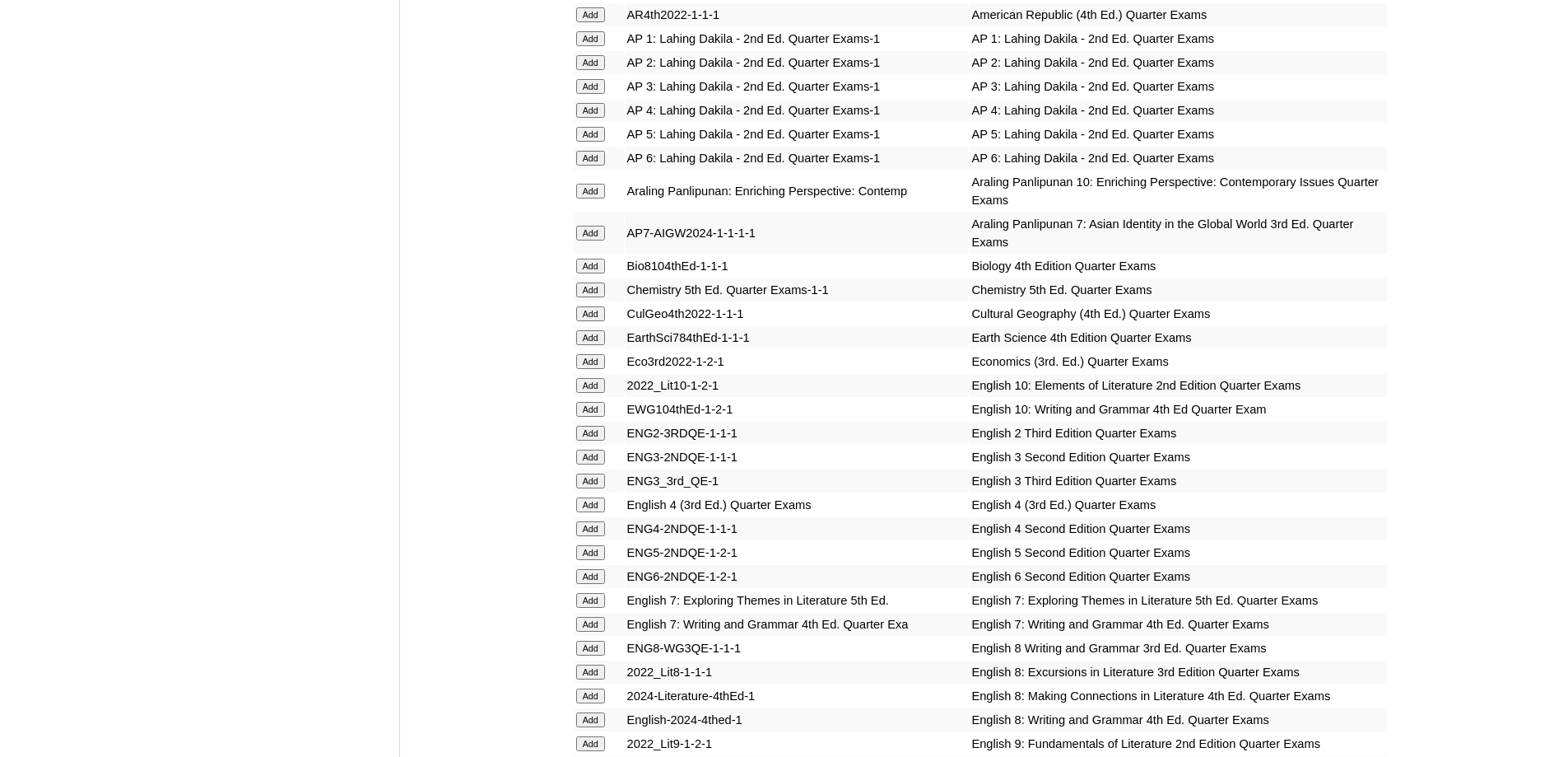
scroll to position [1976, 0]
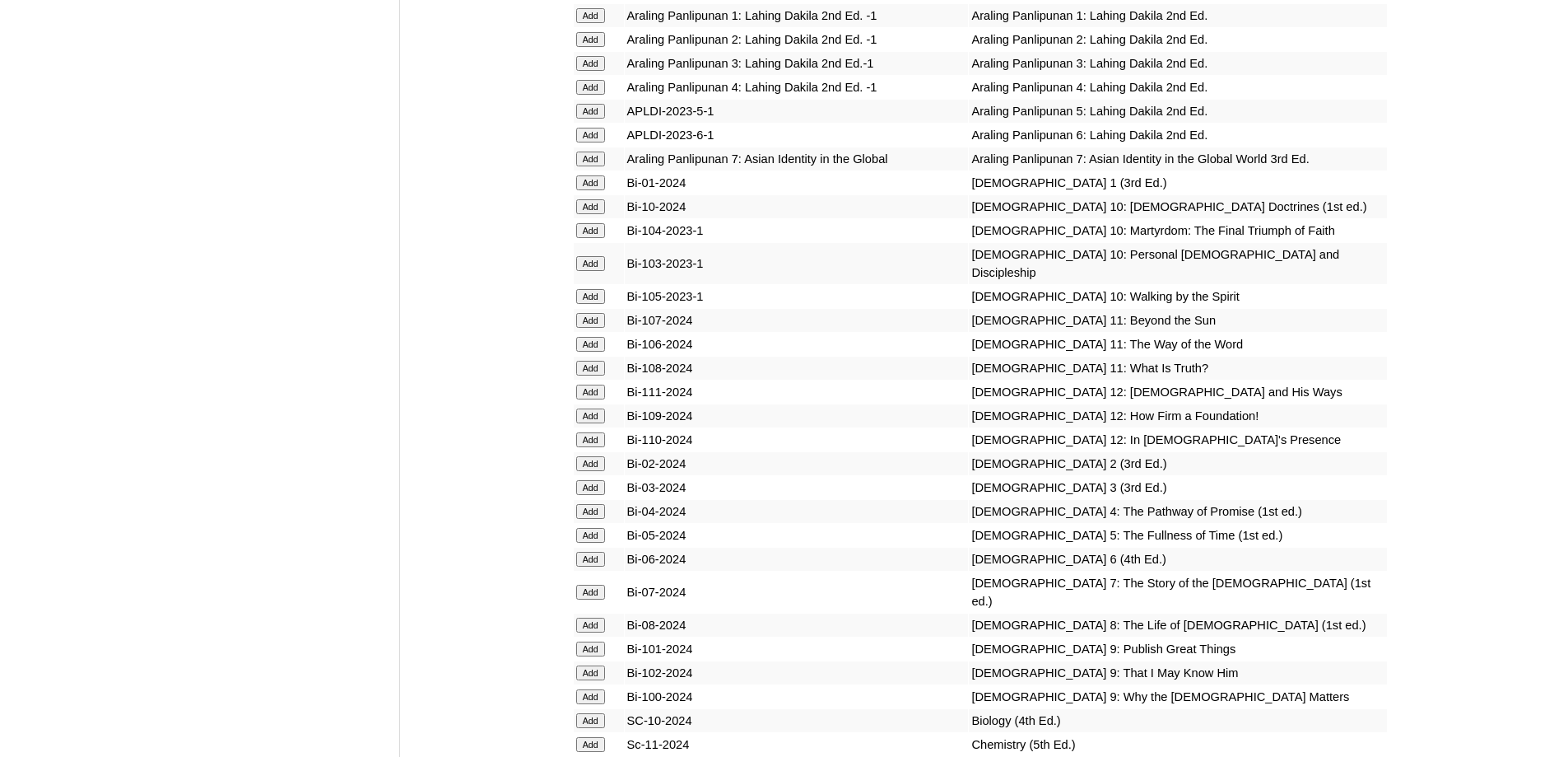
scroll to position [4218, 0]
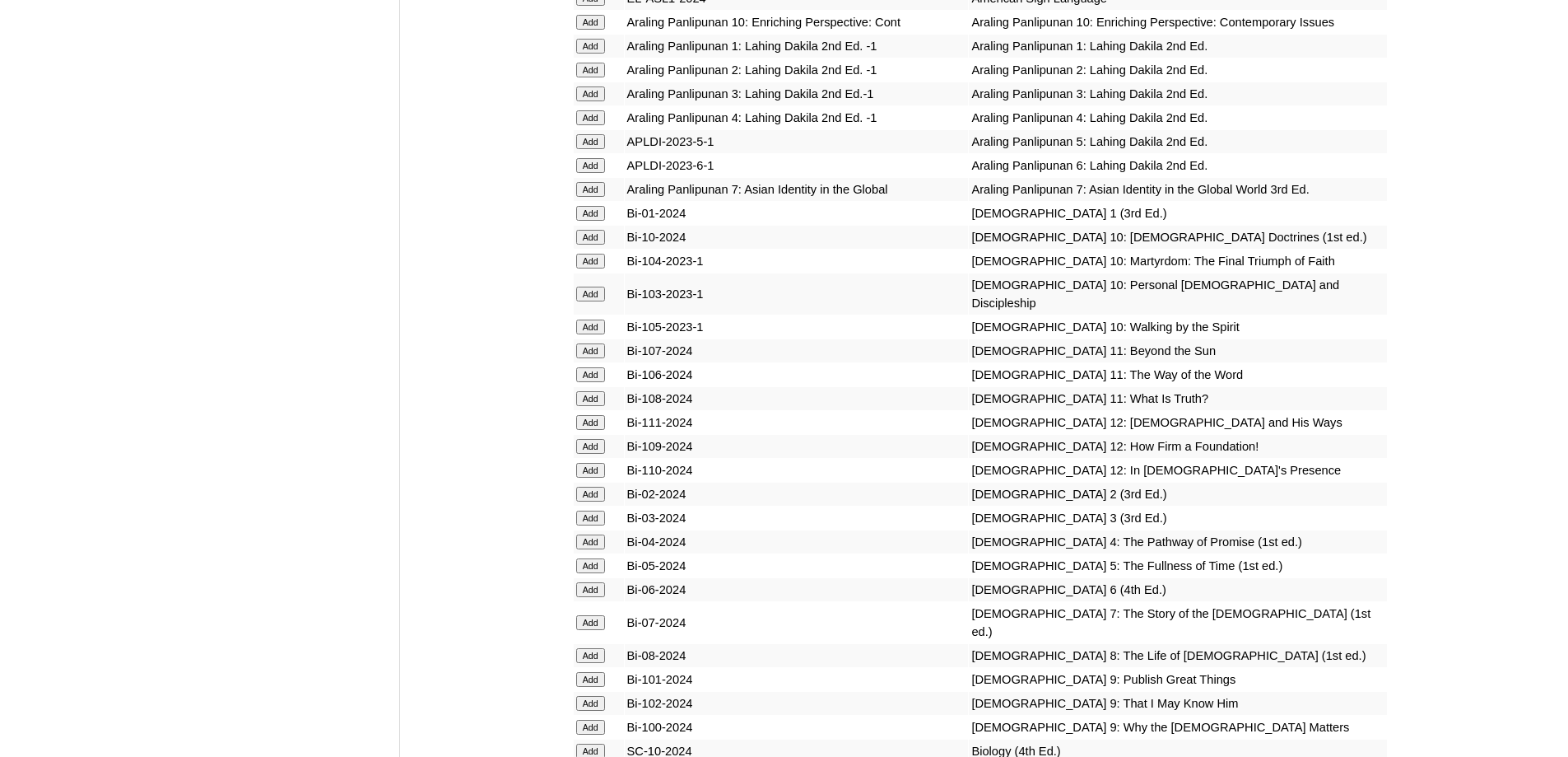
click at [590, 77] on input "Add" at bounding box center [591, 69] width 29 height 15
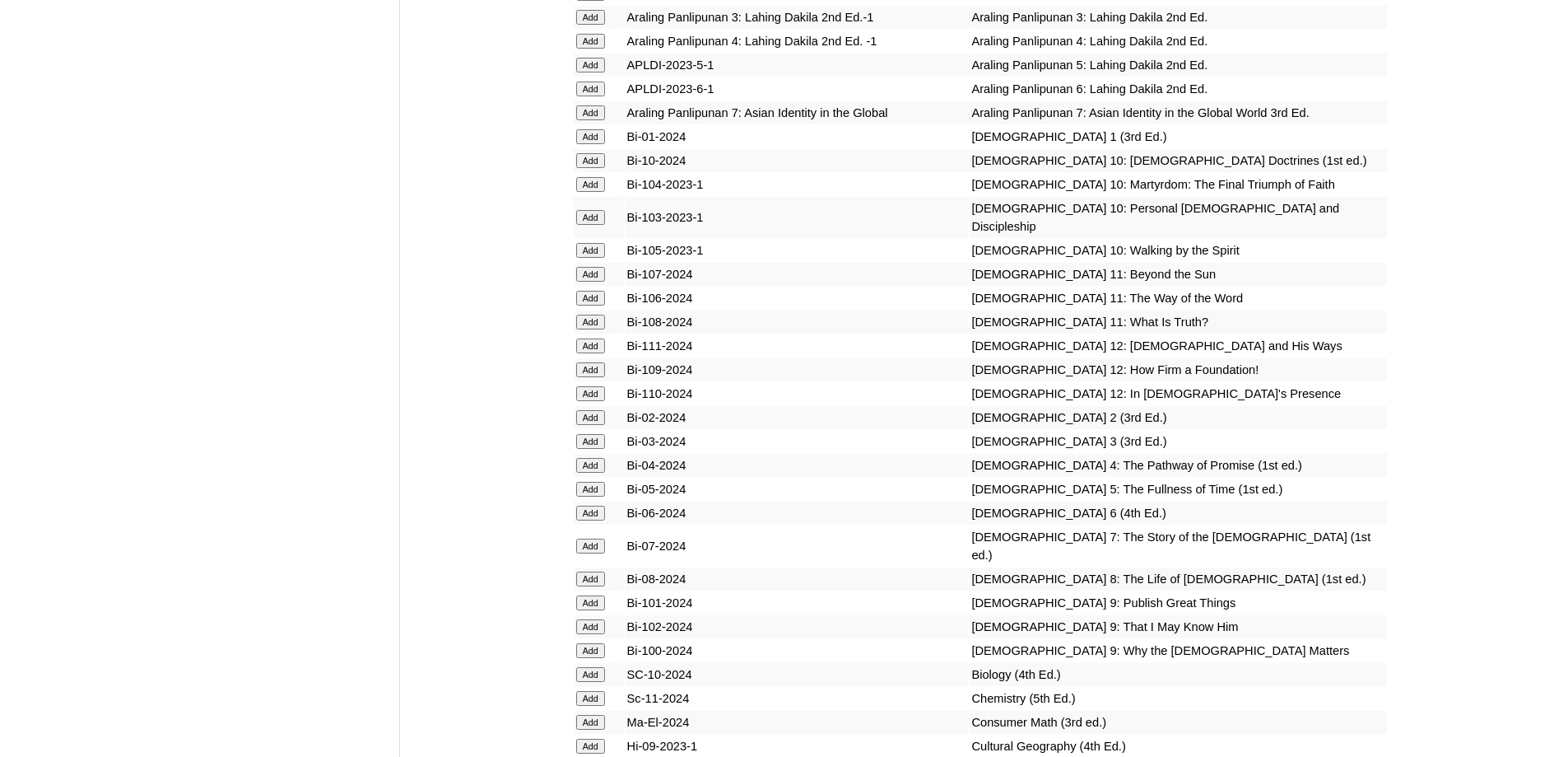
scroll to position [4300, 0]
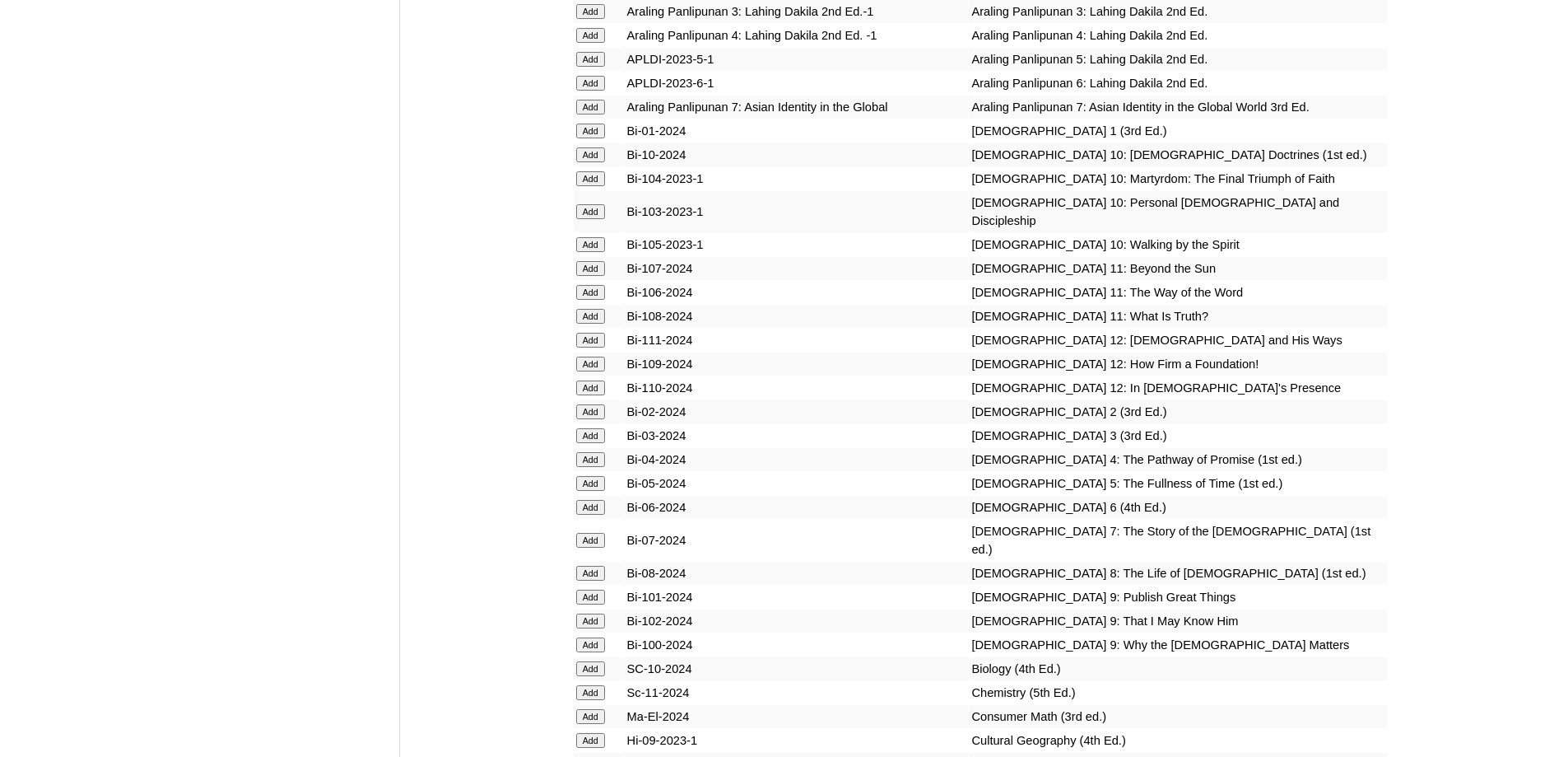
click at [594, 419] on input "Add" at bounding box center [591, 411] width 29 height 15
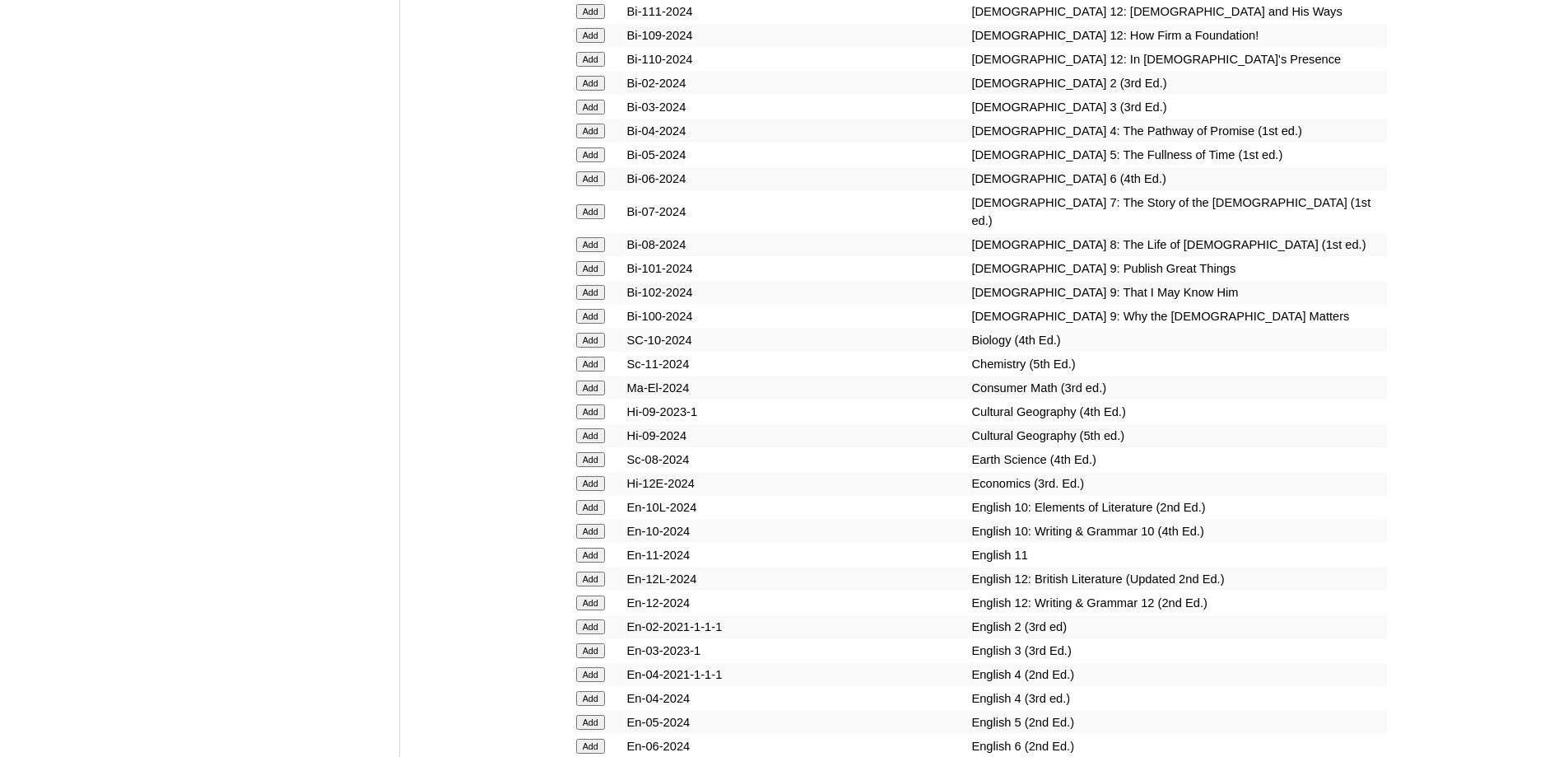
scroll to position [4630, 0]
click at [591, 90] on input "Add" at bounding box center [591, 82] width 29 height 15
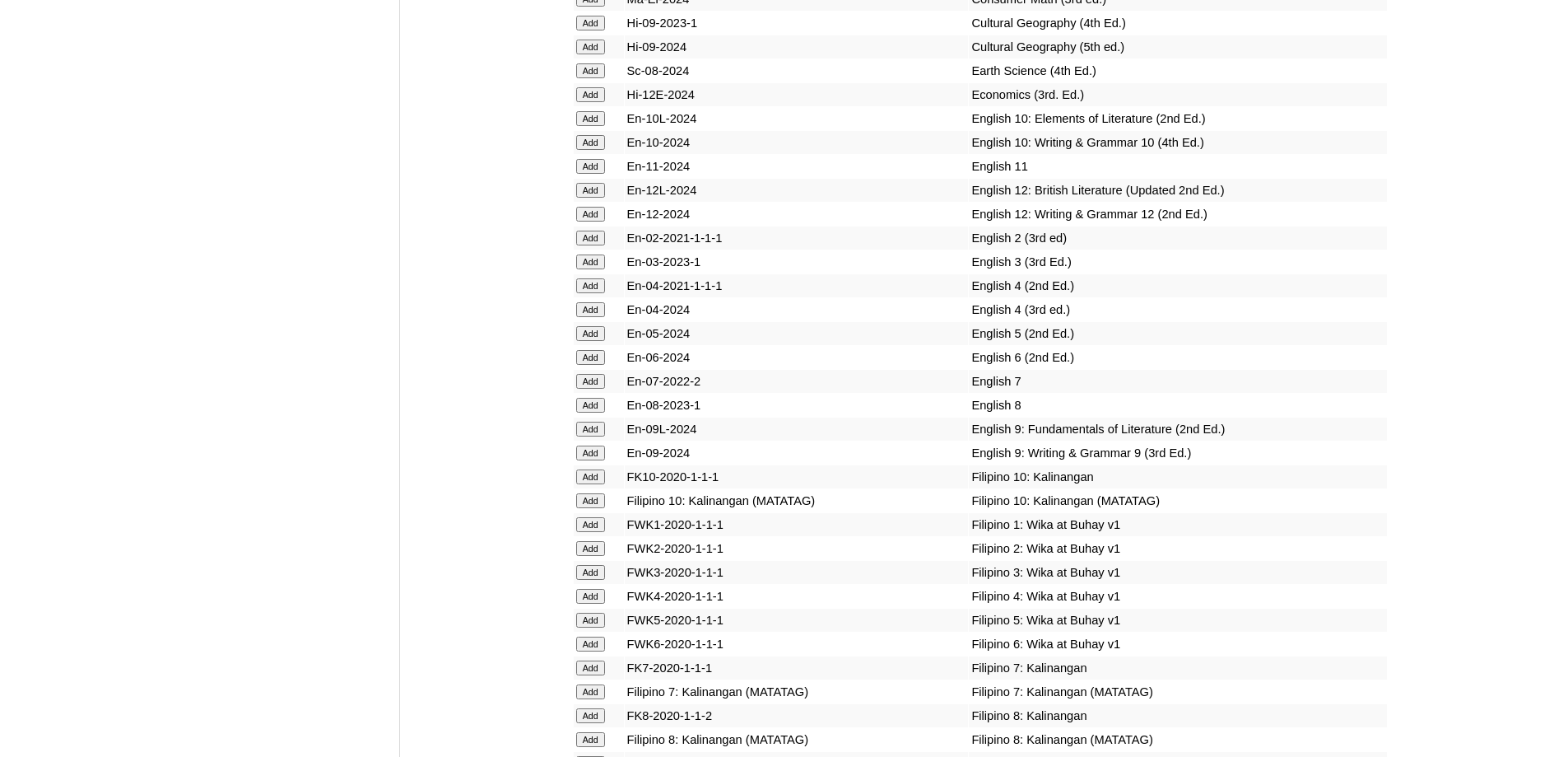
scroll to position [5041, 0]
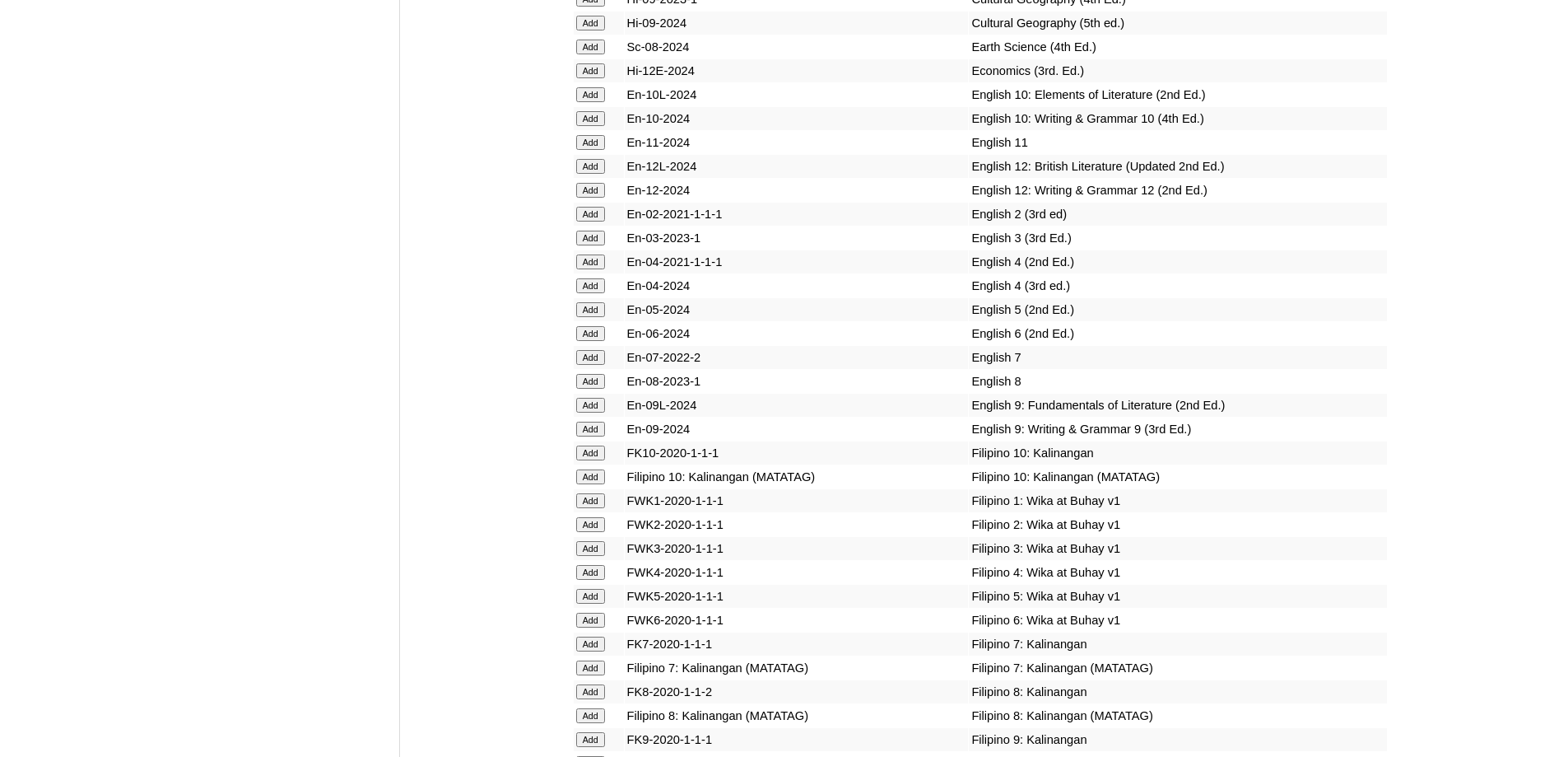
click at [593, 221] on input "Add" at bounding box center [591, 214] width 29 height 15
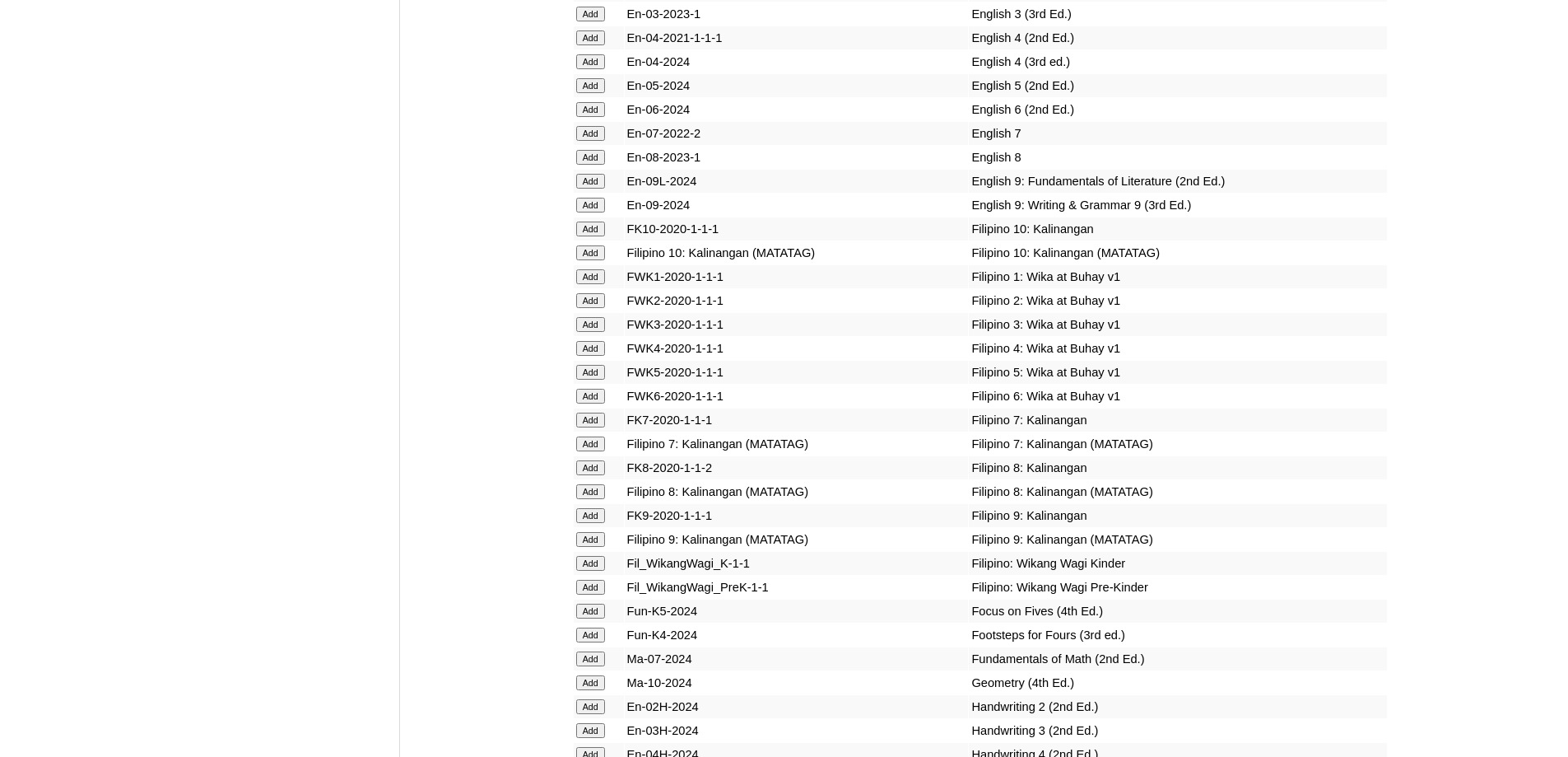
scroll to position [5288, 0]
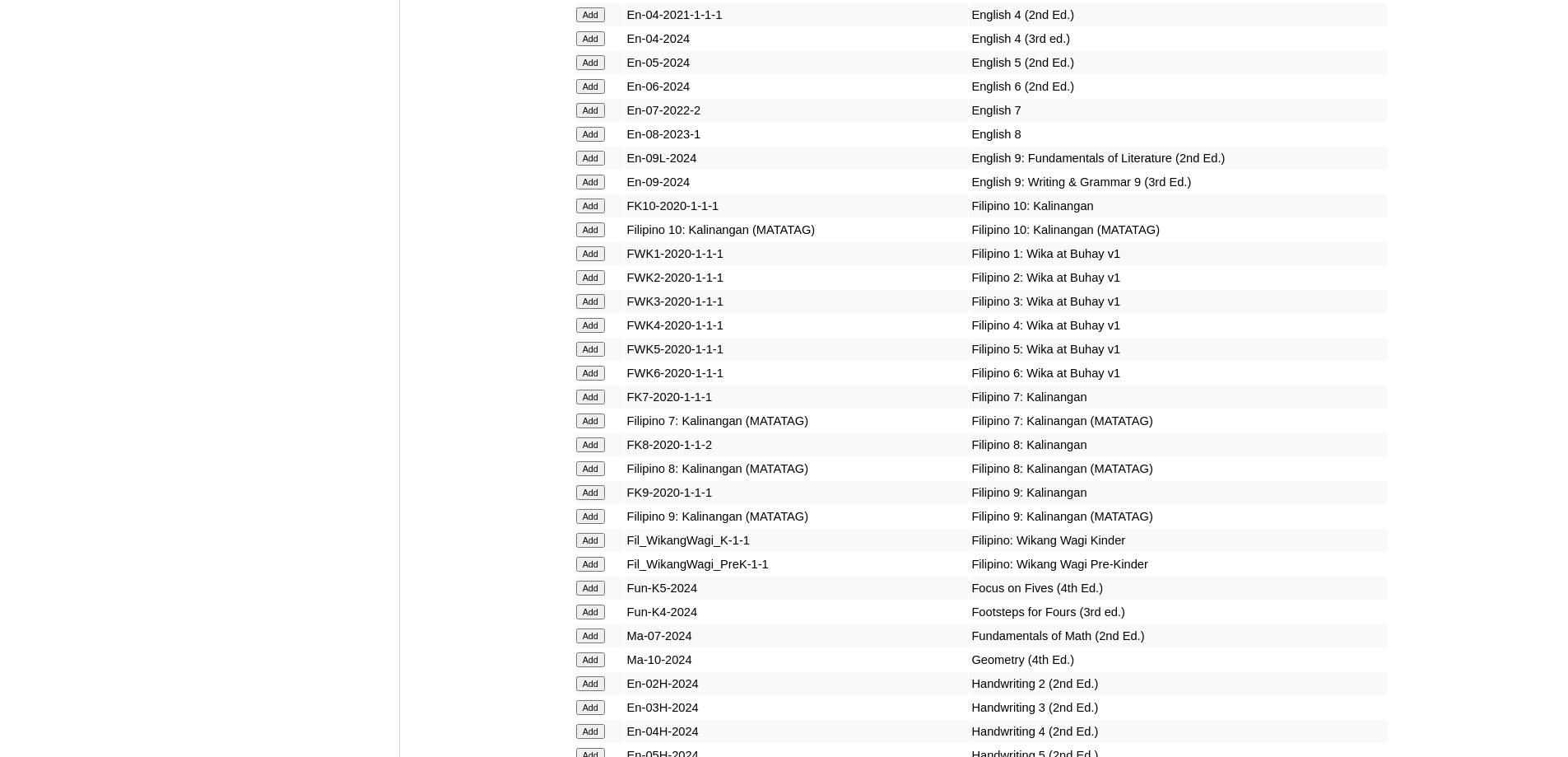
click at [580, 285] on input "Add" at bounding box center [591, 277] width 29 height 15
click at [582, 285] on input "Add" at bounding box center [591, 277] width 29 height 15
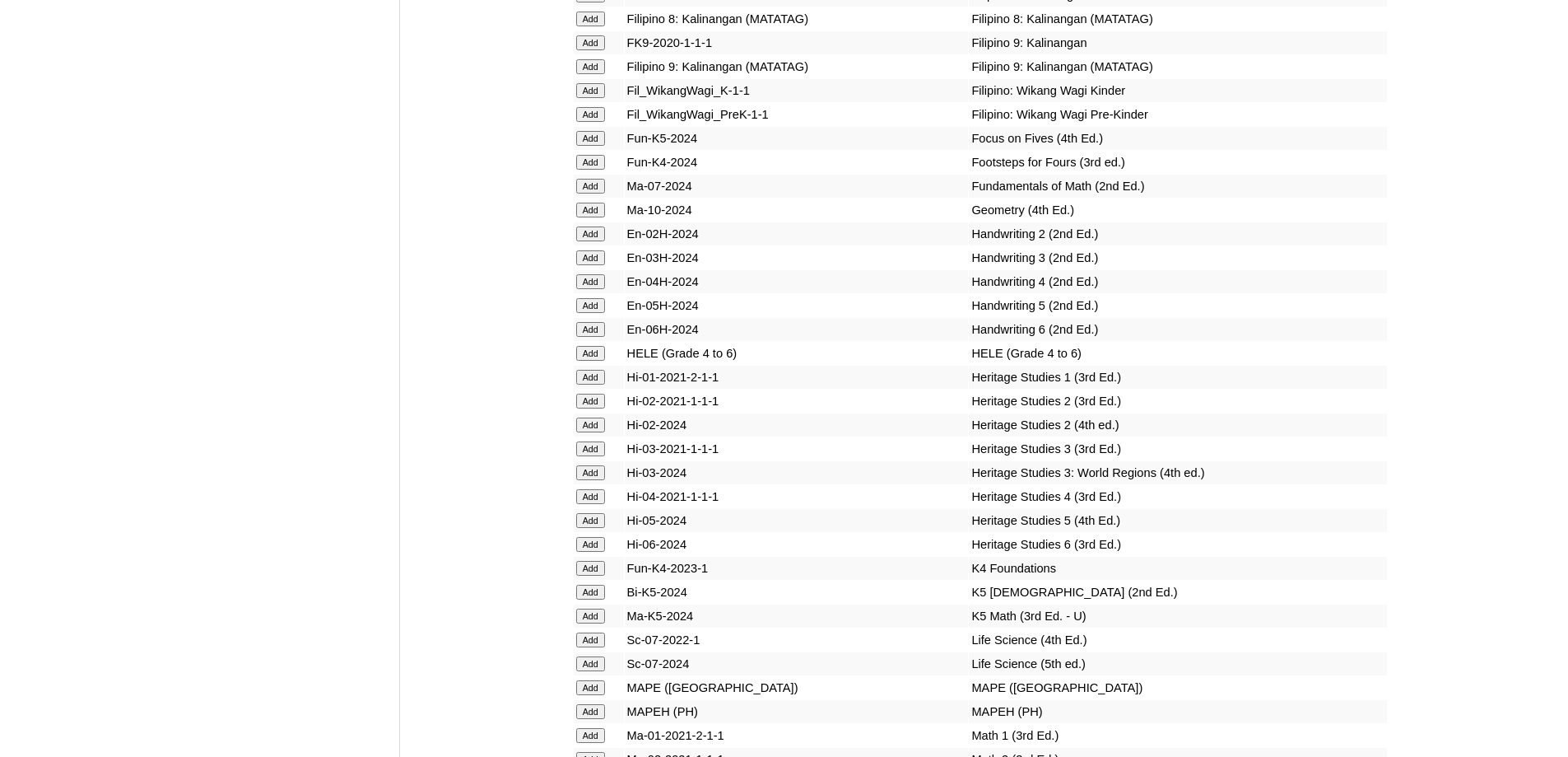
scroll to position [5783, 0]
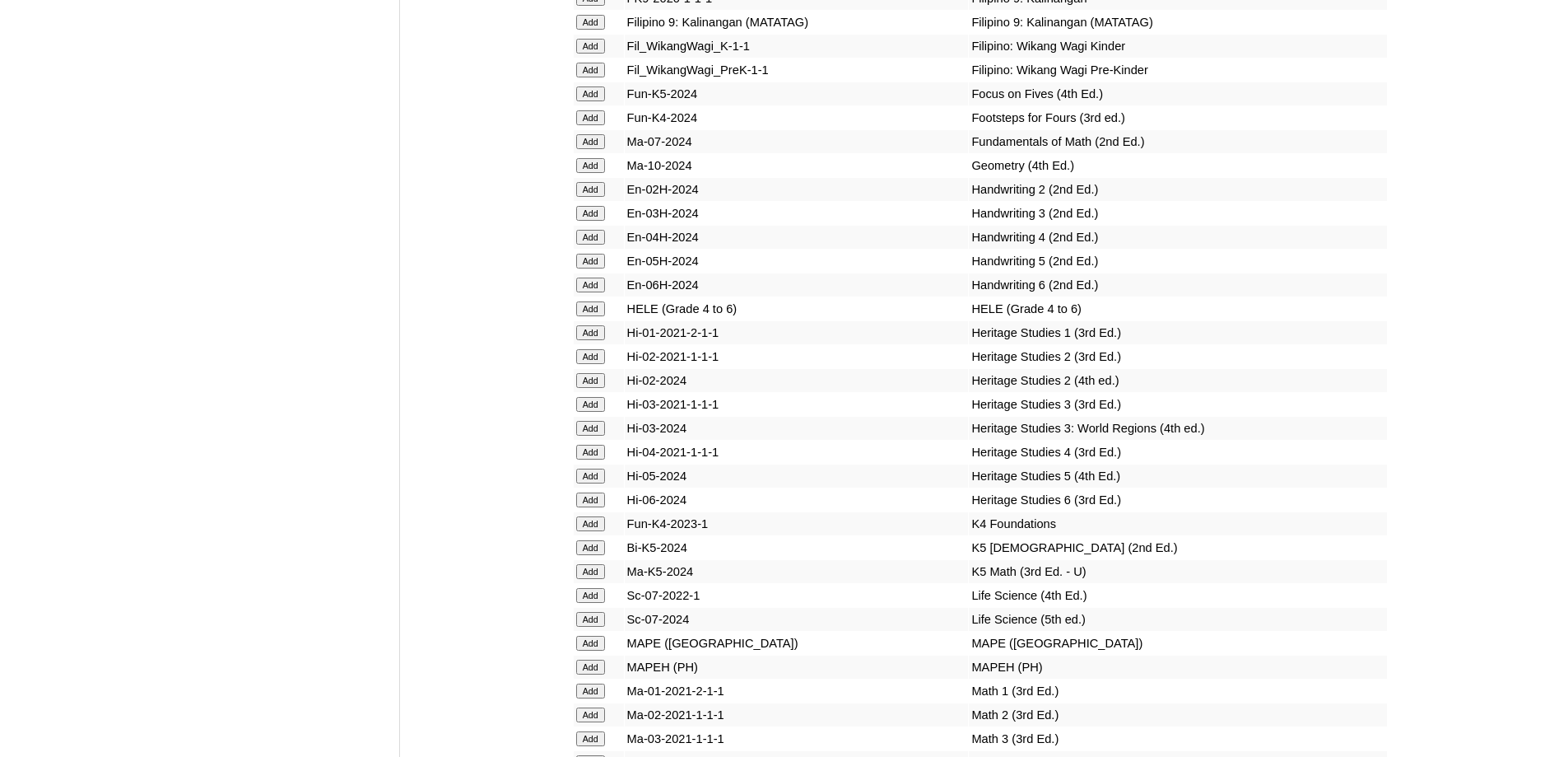
click at [588, 197] on input "Add" at bounding box center [591, 189] width 29 height 15
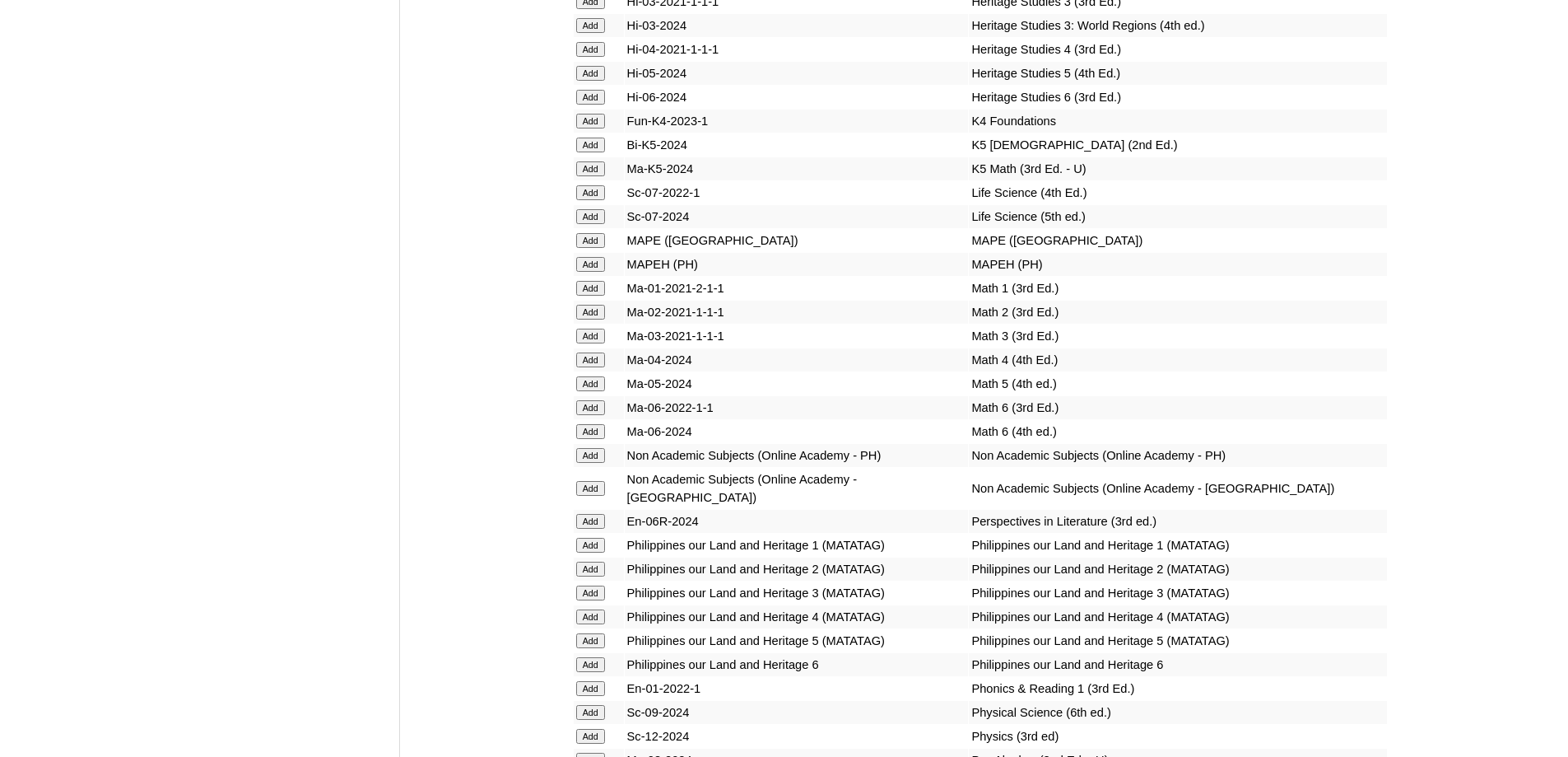
scroll to position [6276, 0]
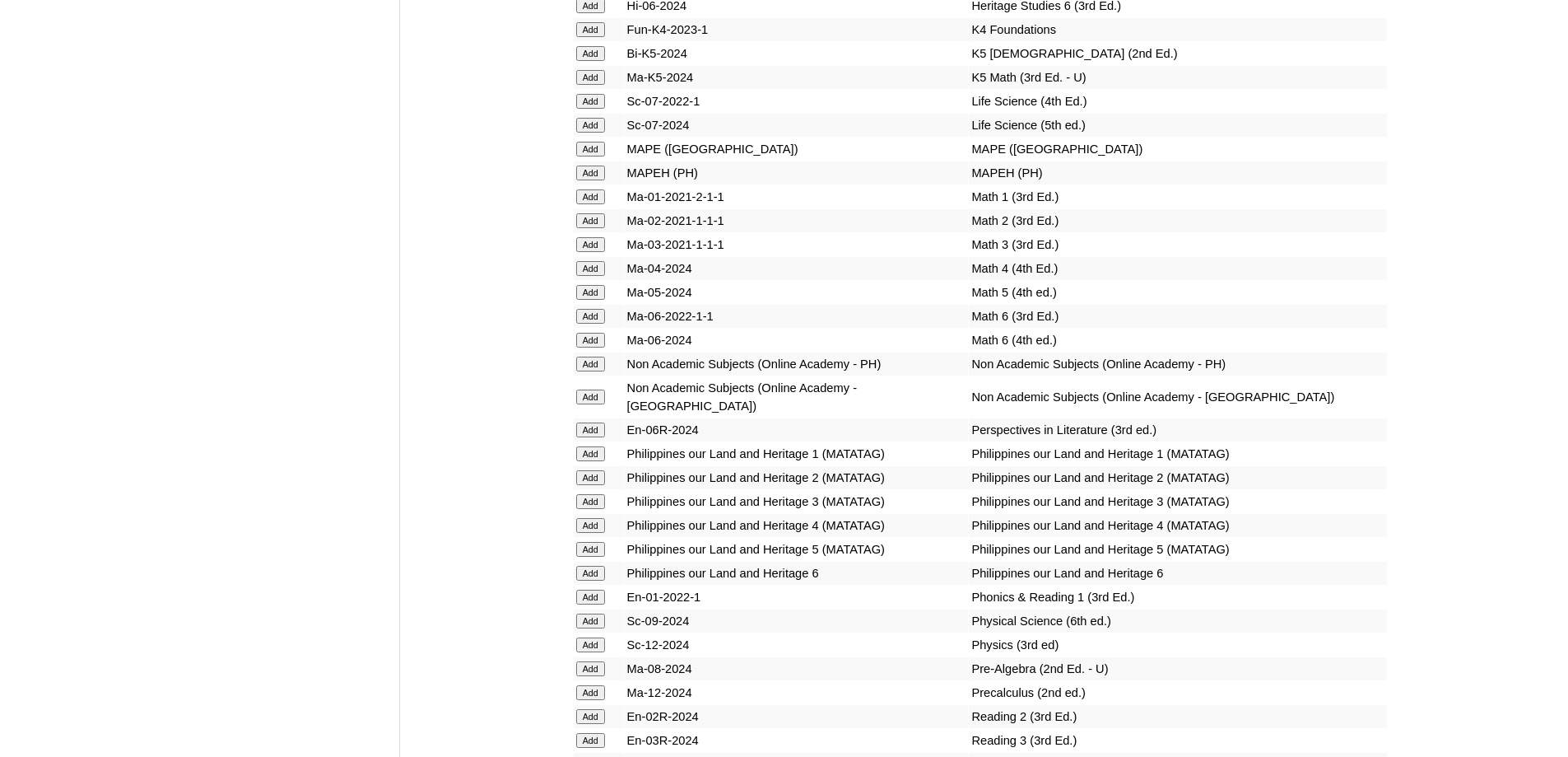
click at [592, 180] on input "Add" at bounding box center [591, 173] width 29 height 15
click at [596, 228] on input "Add" at bounding box center [591, 220] width 29 height 15
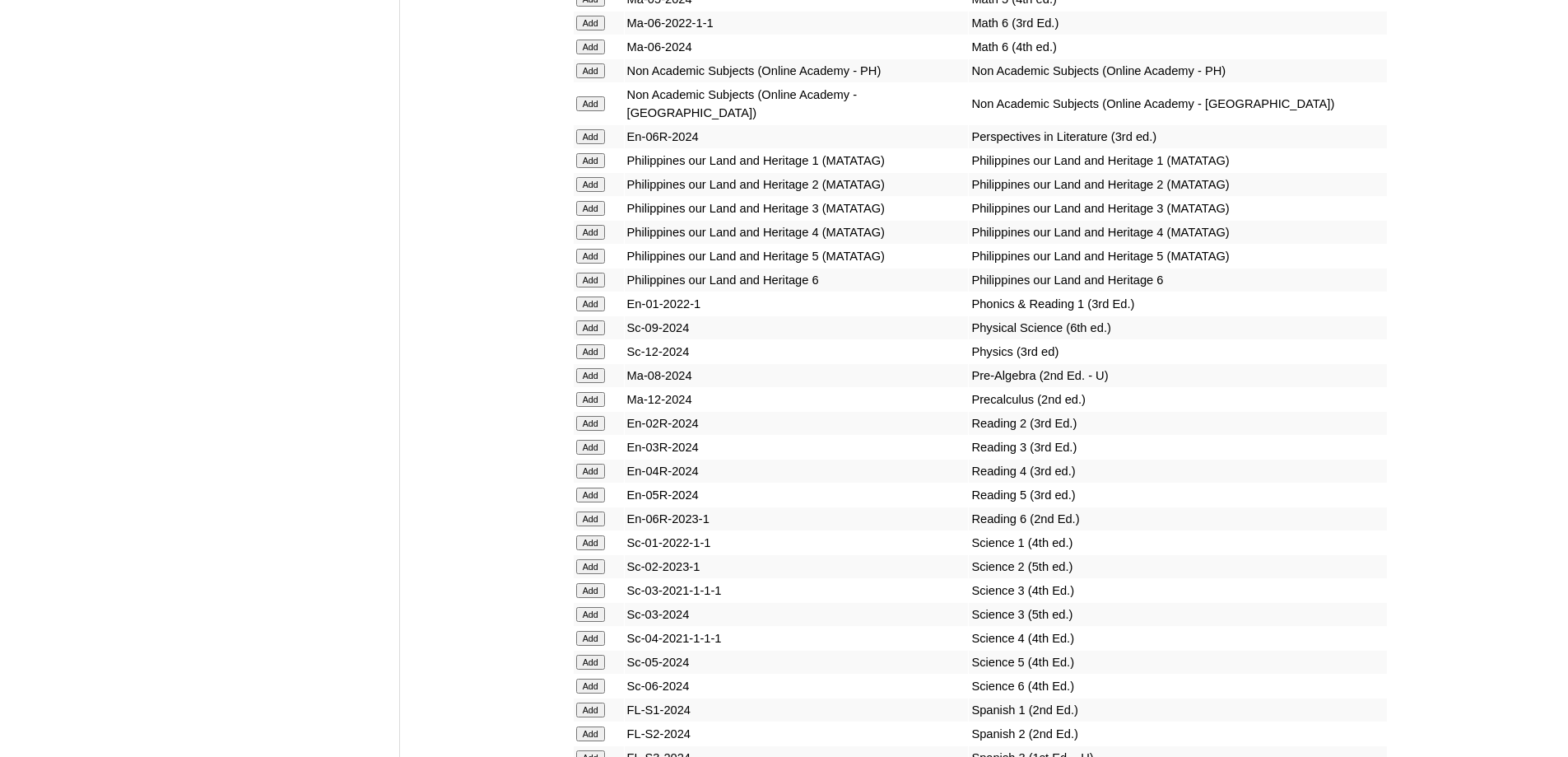
scroll to position [6688, 0]
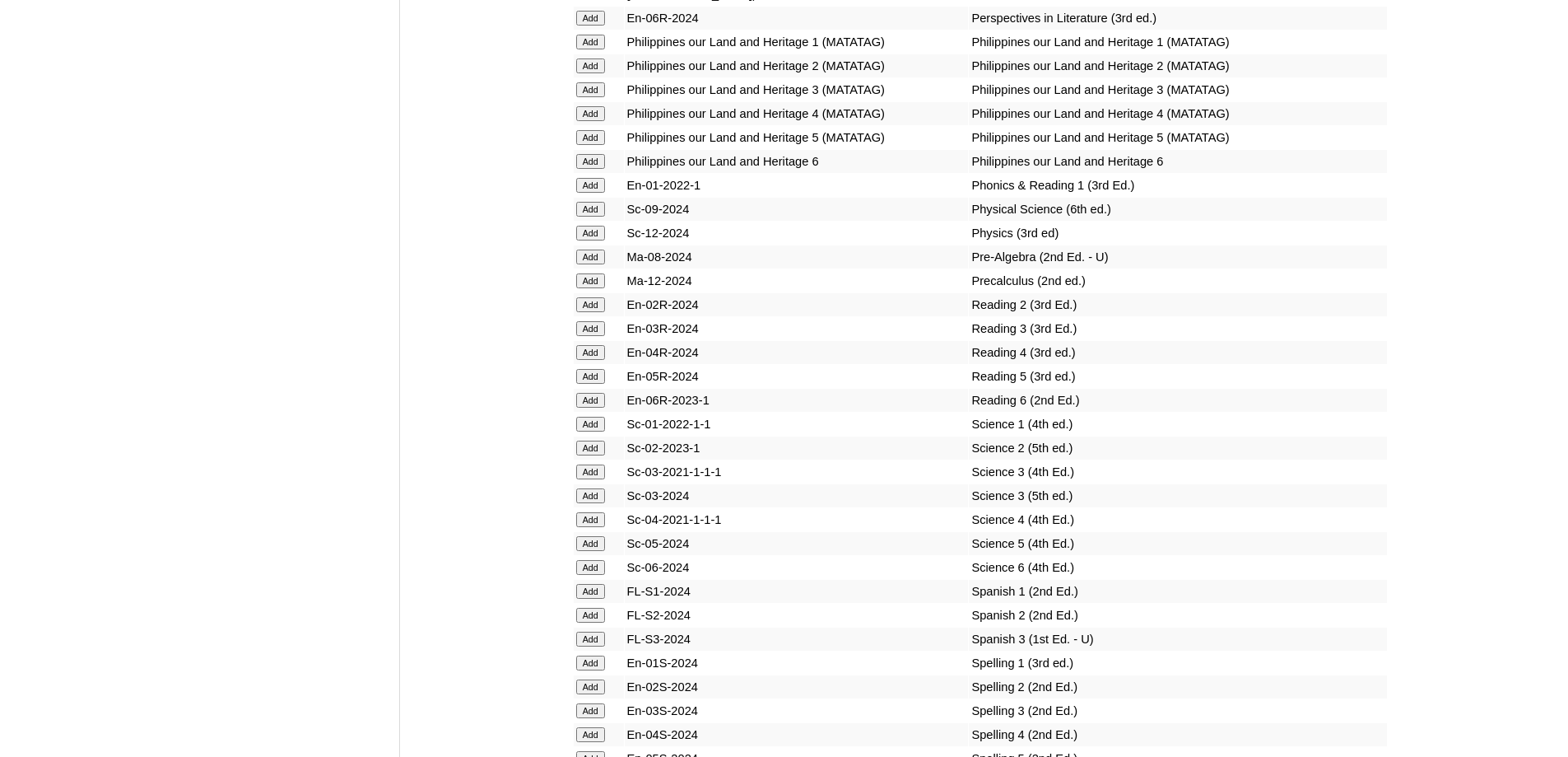
click at [588, 312] on input "Add" at bounding box center [591, 304] width 29 height 15
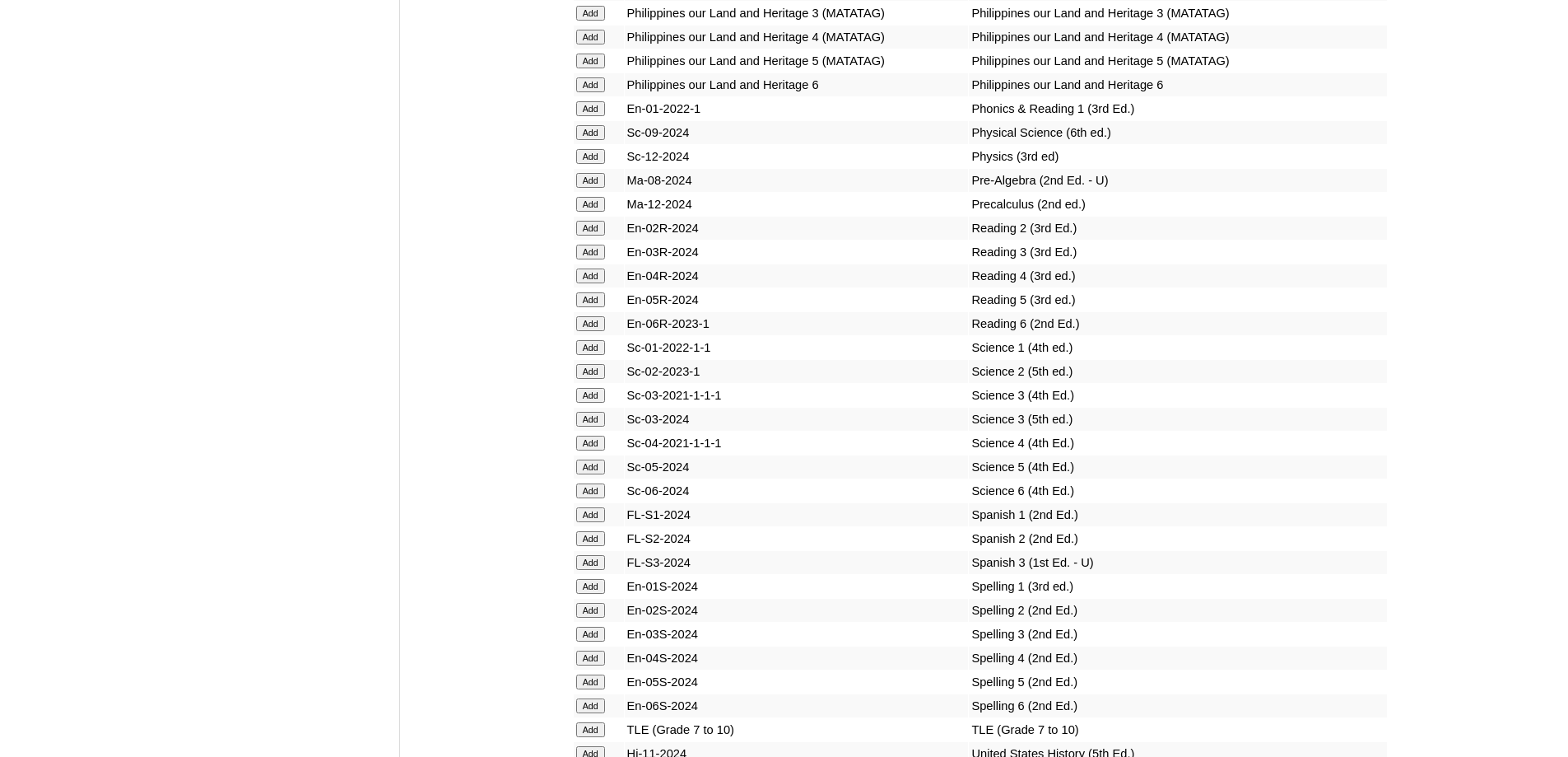
scroll to position [6770, 0]
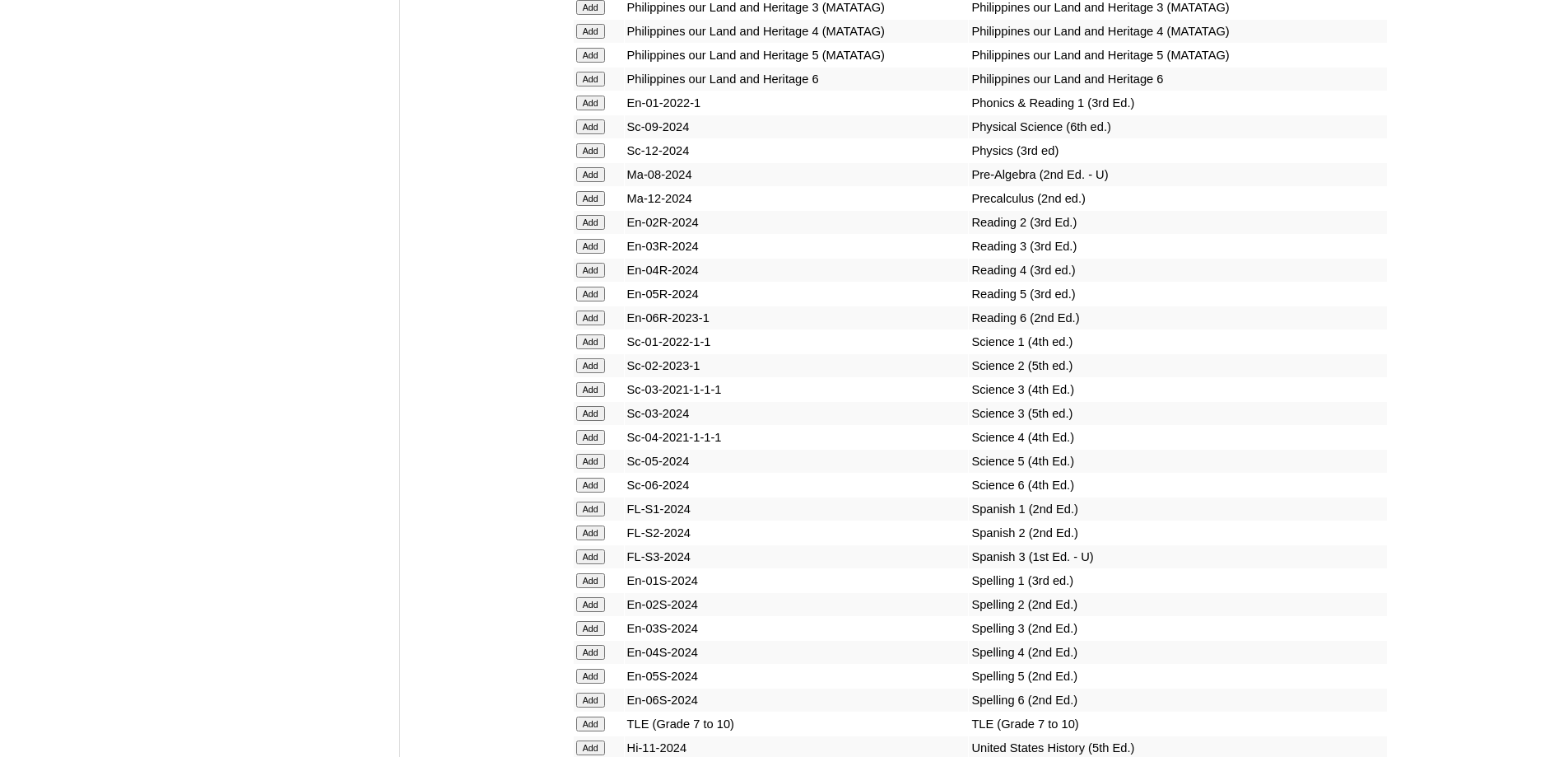
click at [599, 373] on input "Add" at bounding box center [591, 365] width 29 height 15
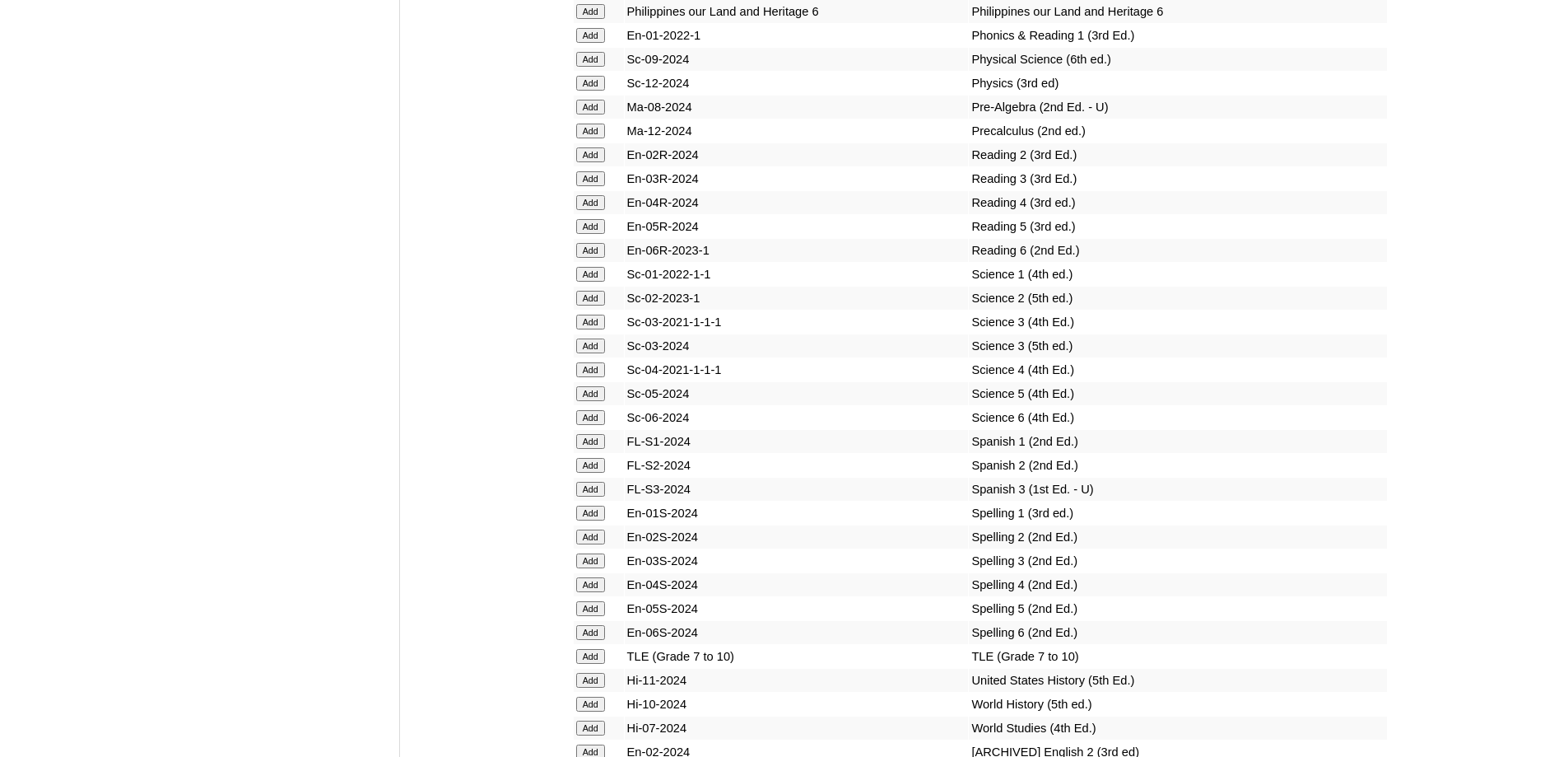
scroll to position [7018, 0]
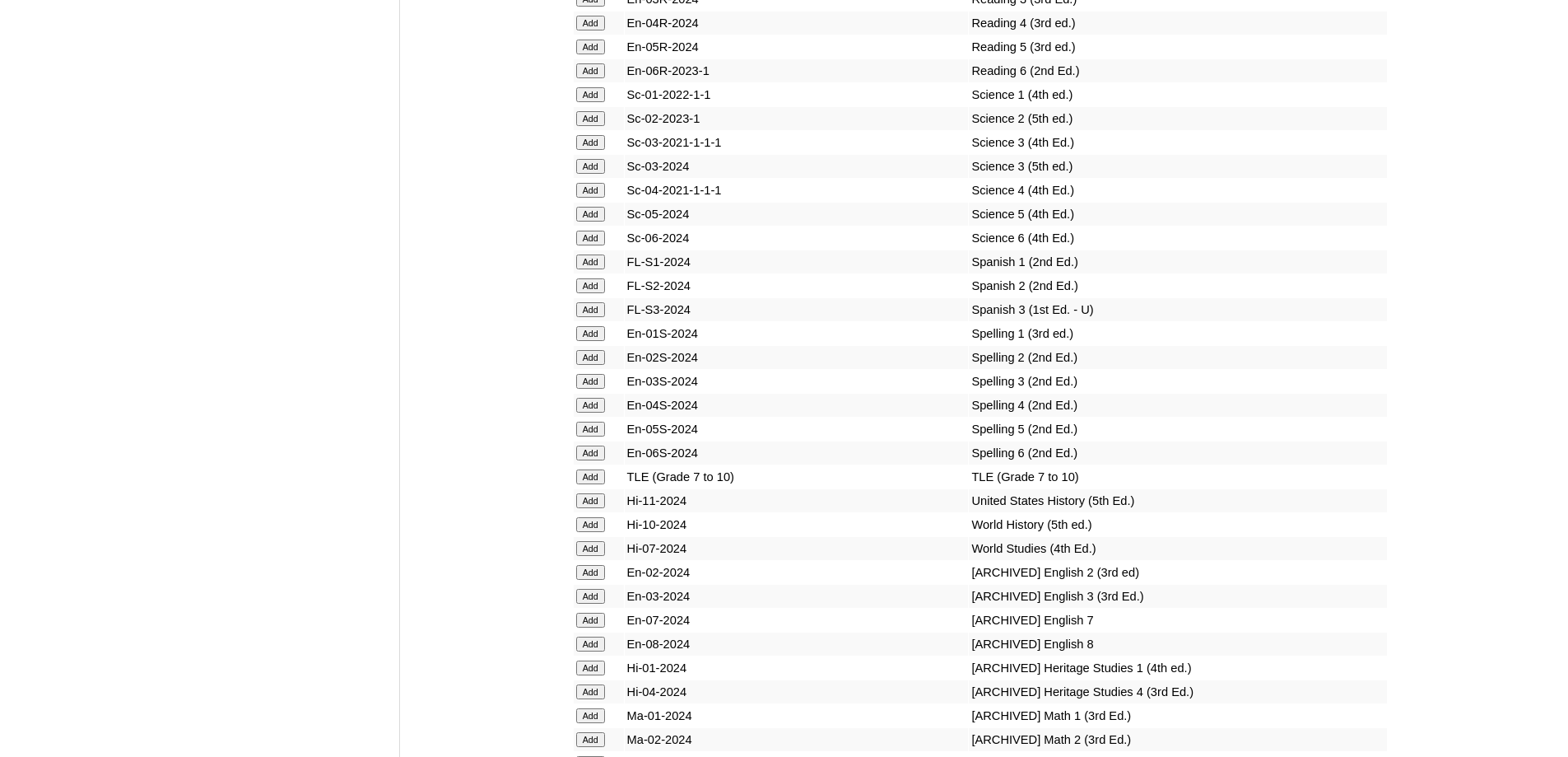
click at [589, 365] on input "Add" at bounding box center [591, 357] width 29 height 15
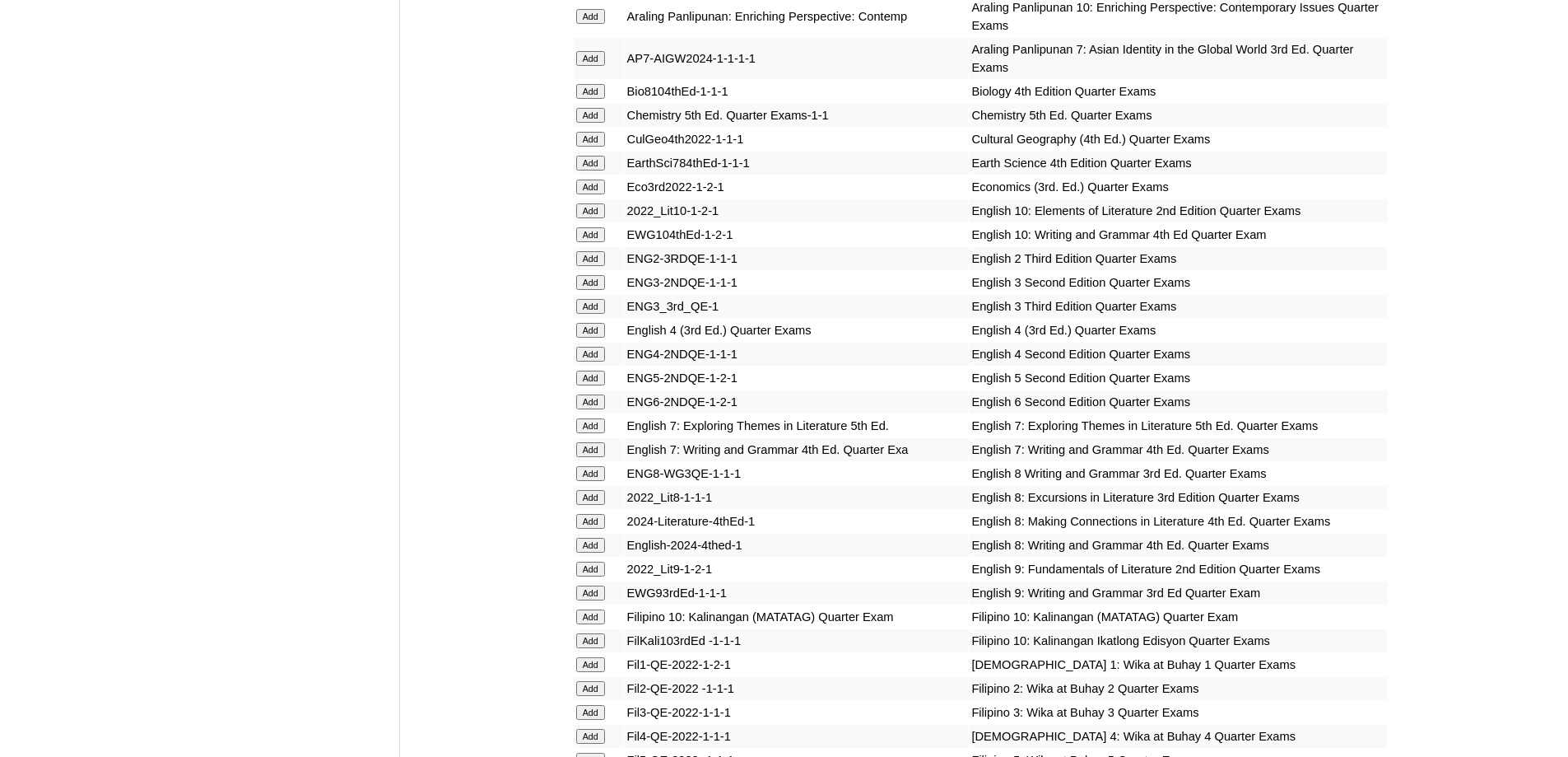
scroll to position [1976, 0]
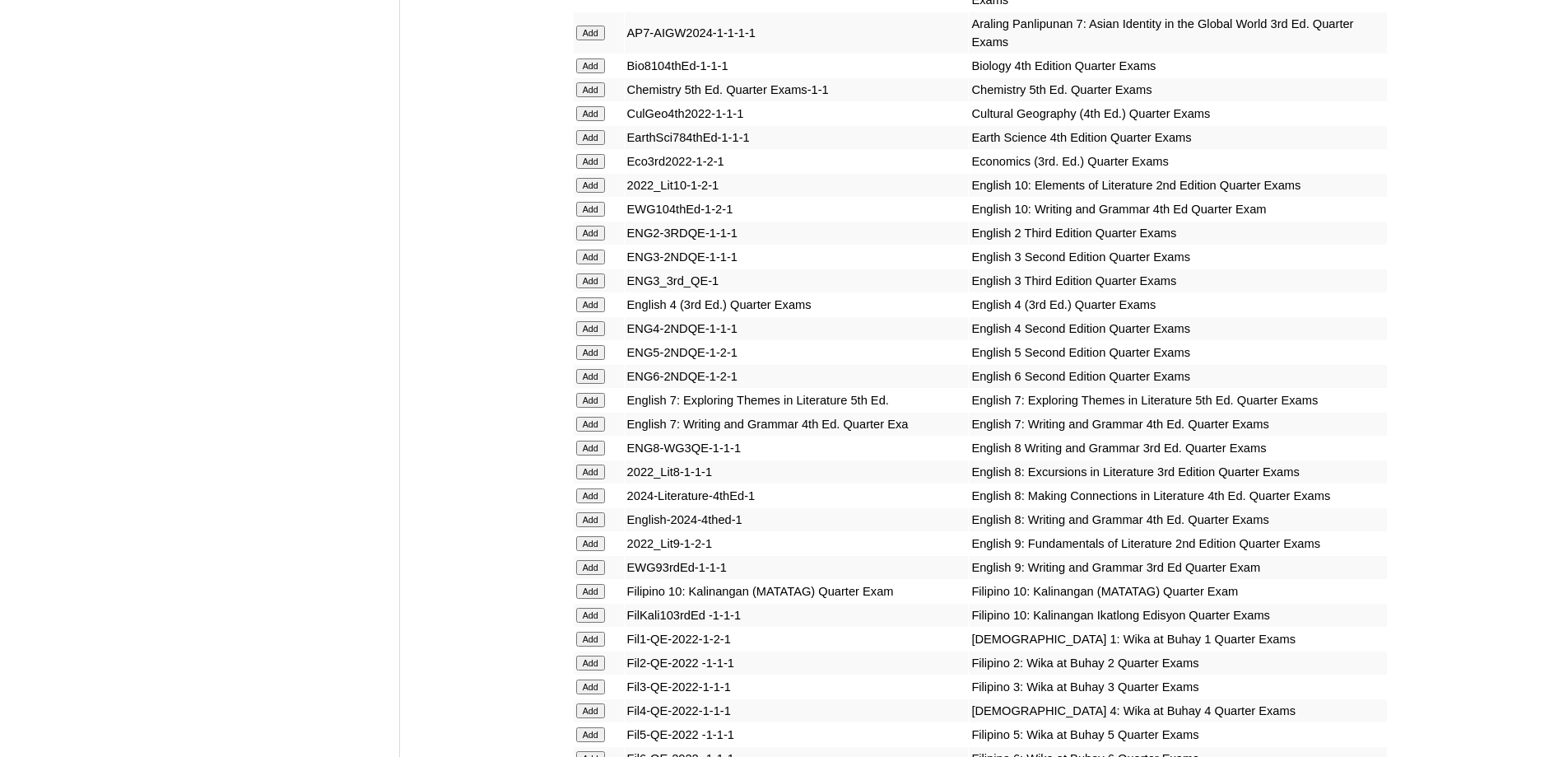
click at [594, 240] on input "Add" at bounding box center [591, 232] width 29 height 15
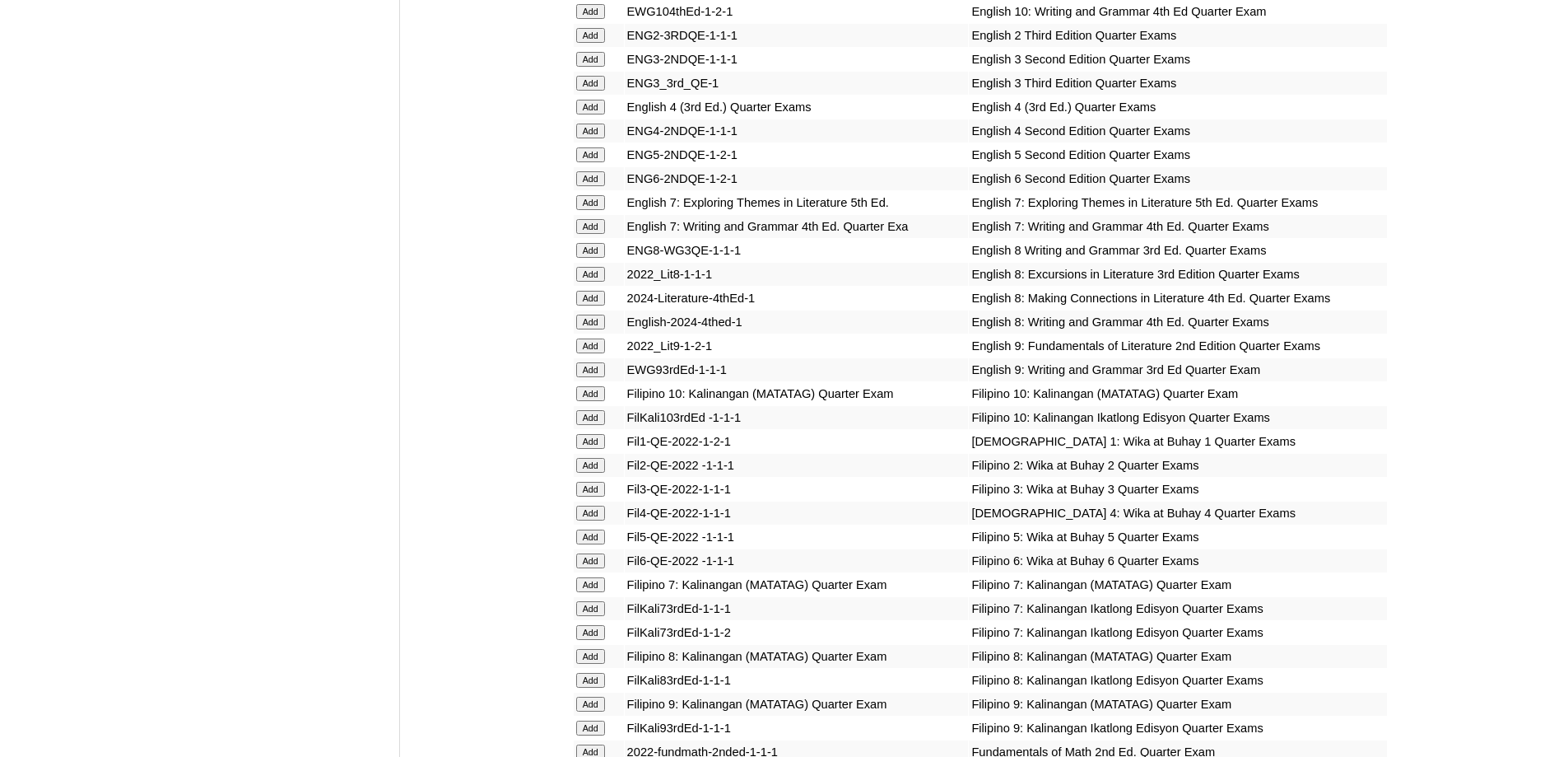
scroll to position [2223, 0]
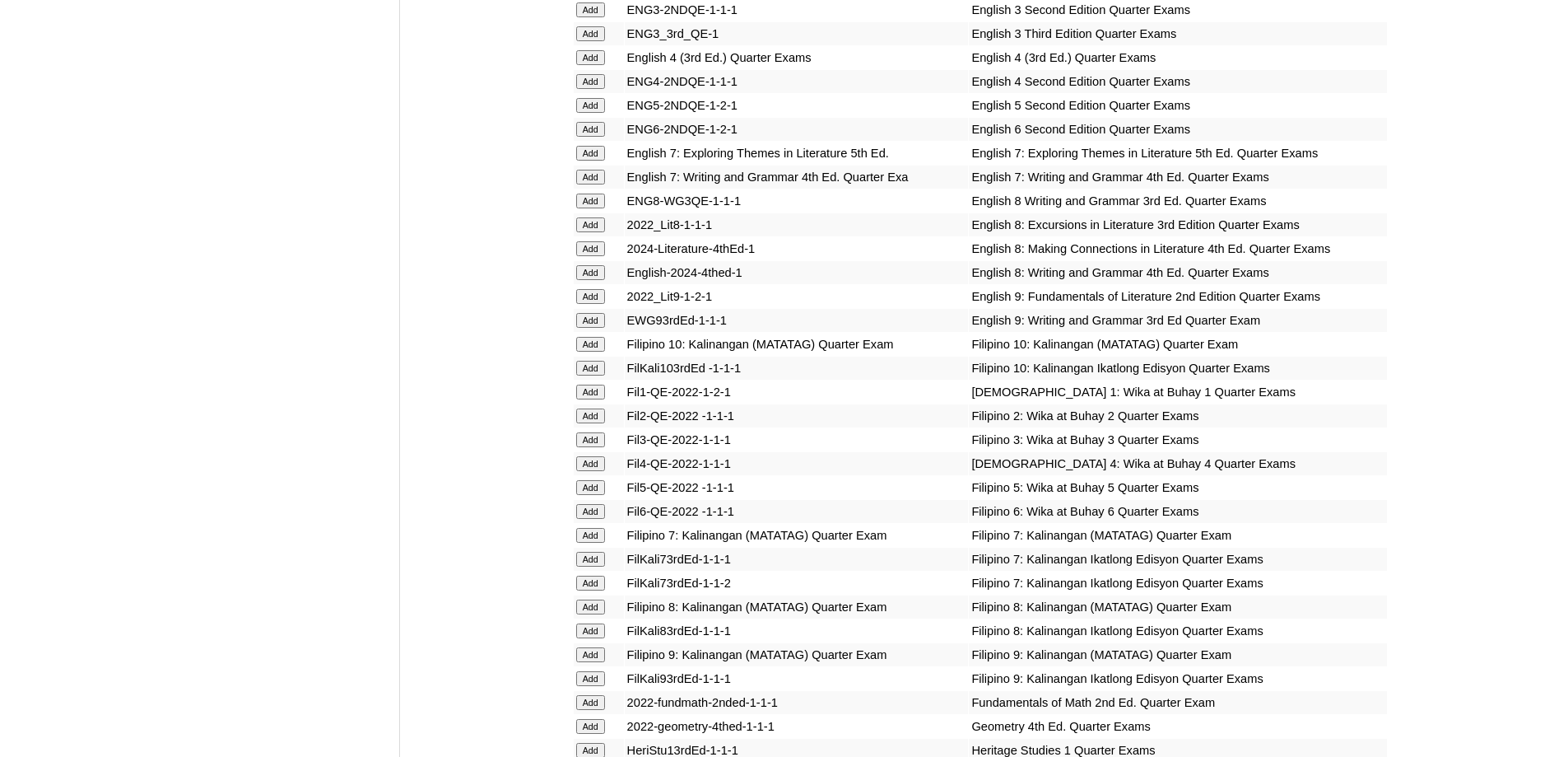
click at [597, 423] on input "Add" at bounding box center [591, 416] width 29 height 15
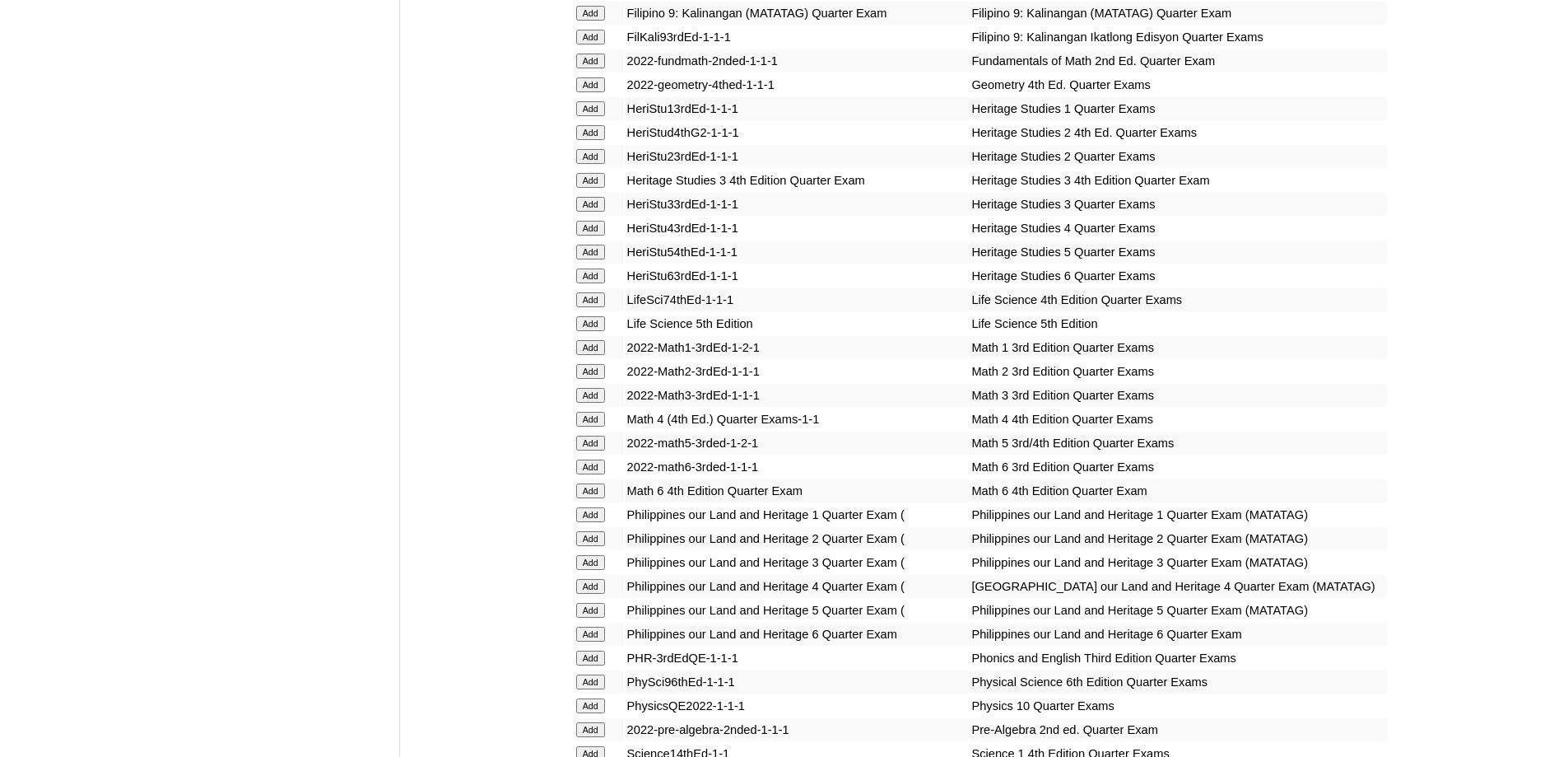
scroll to position [2882, 0]
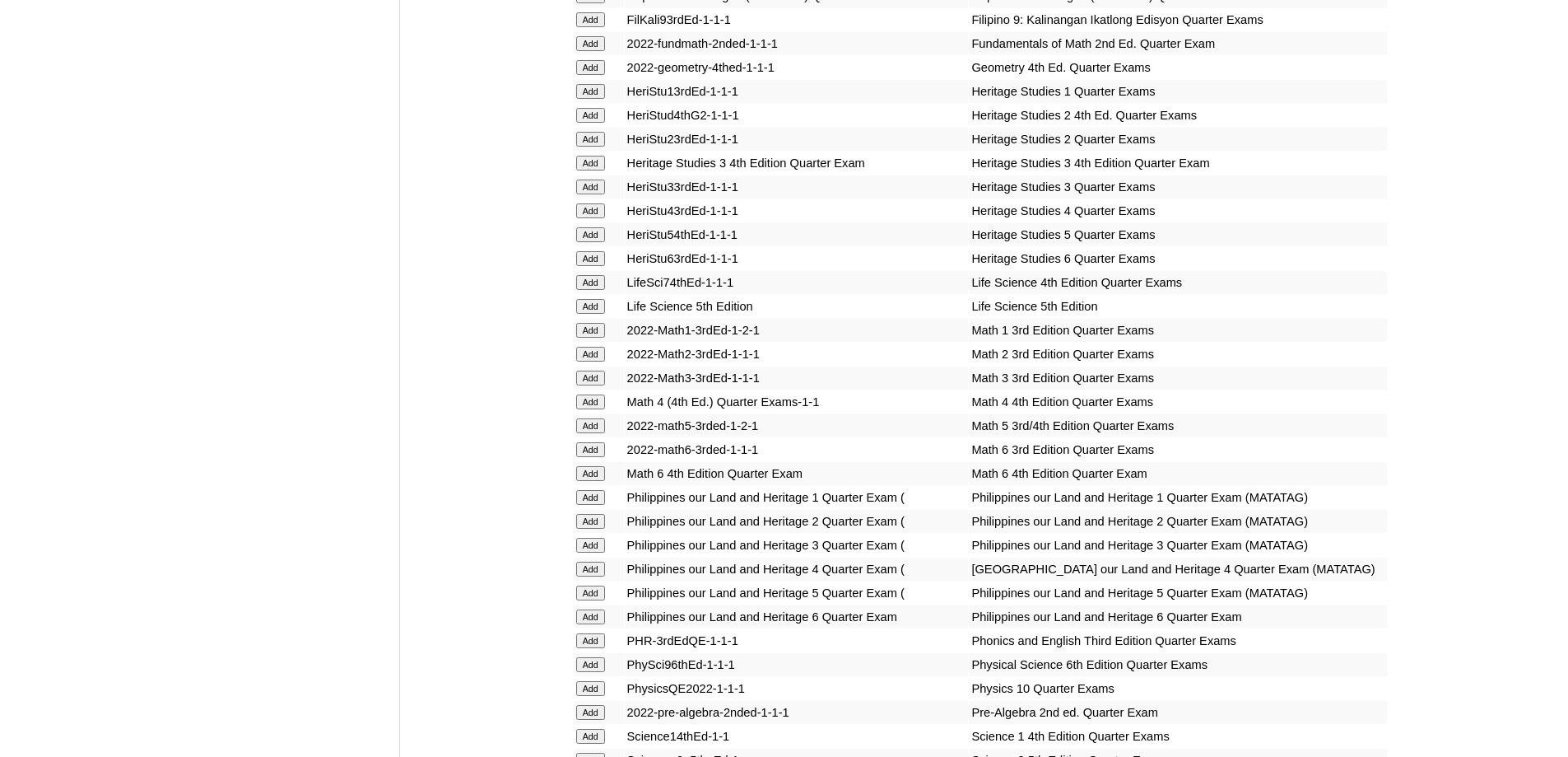
click at [592, 362] on input "Add" at bounding box center [591, 353] width 29 height 15
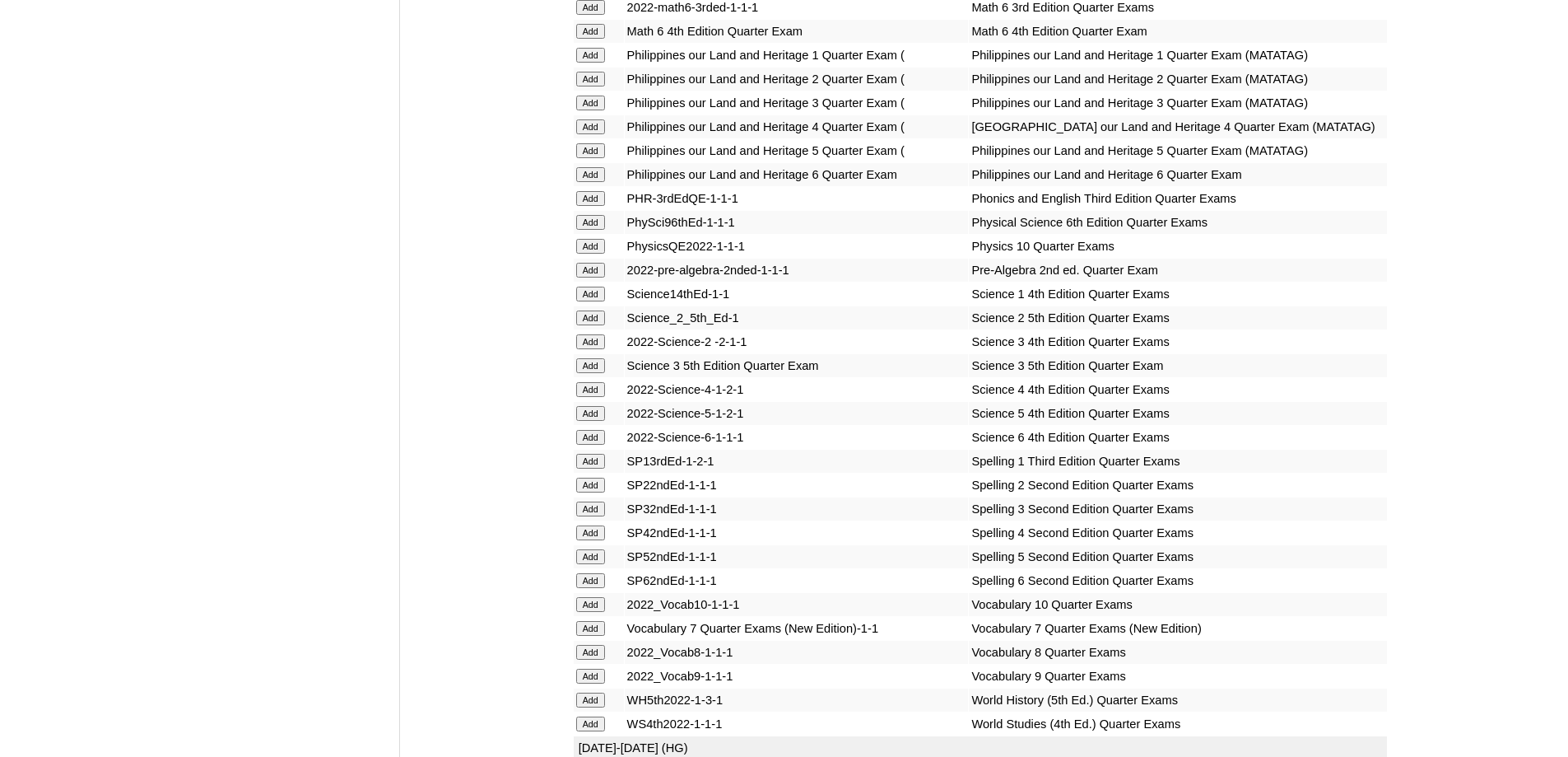
scroll to position [3375, 0]
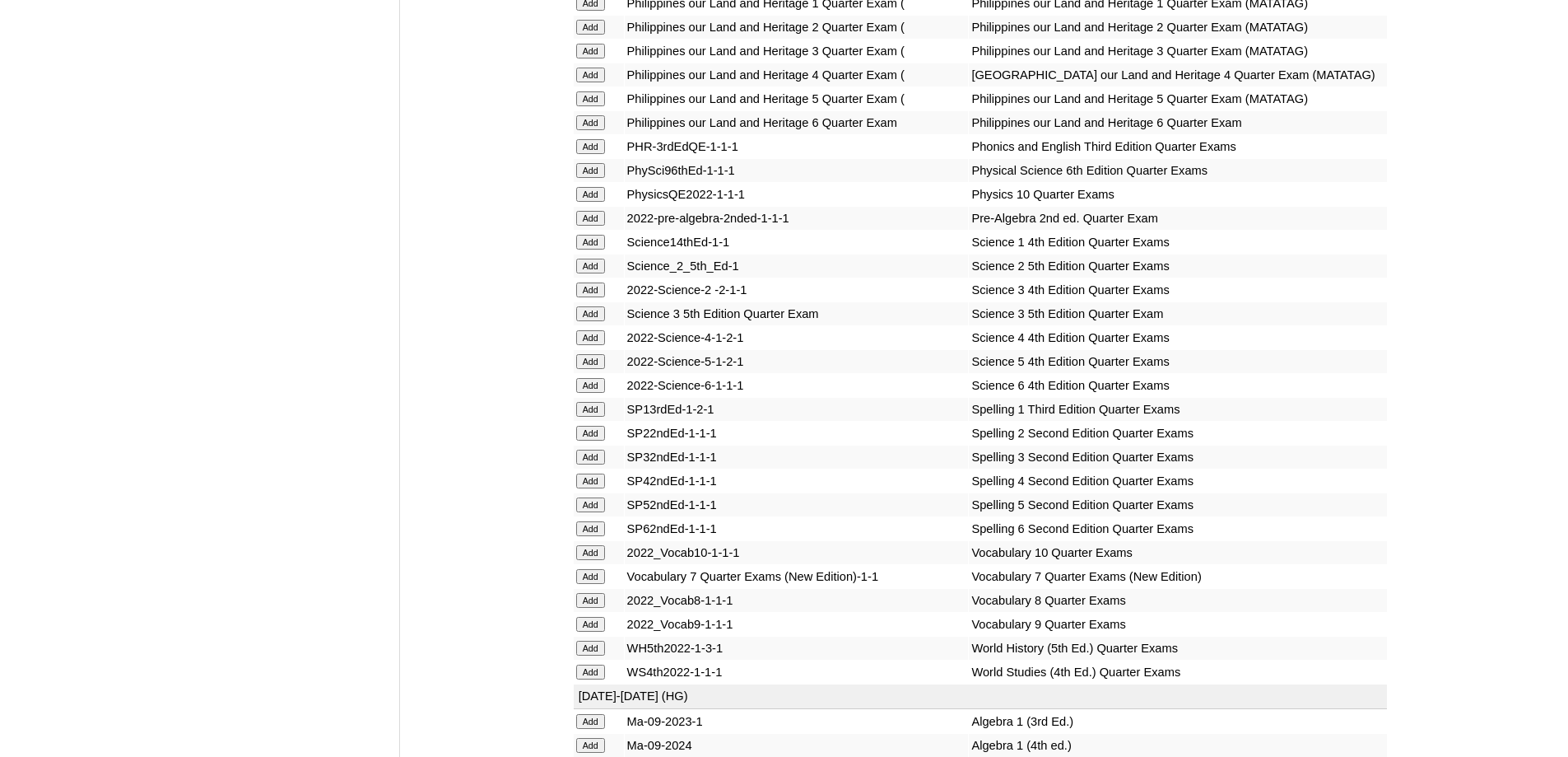
click at [609, 272] on form "Add" at bounding box center [599, 265] width 45 height 14
click at [594, 273] on input "Add" at bounding box center [591, 265] width 29 height 15
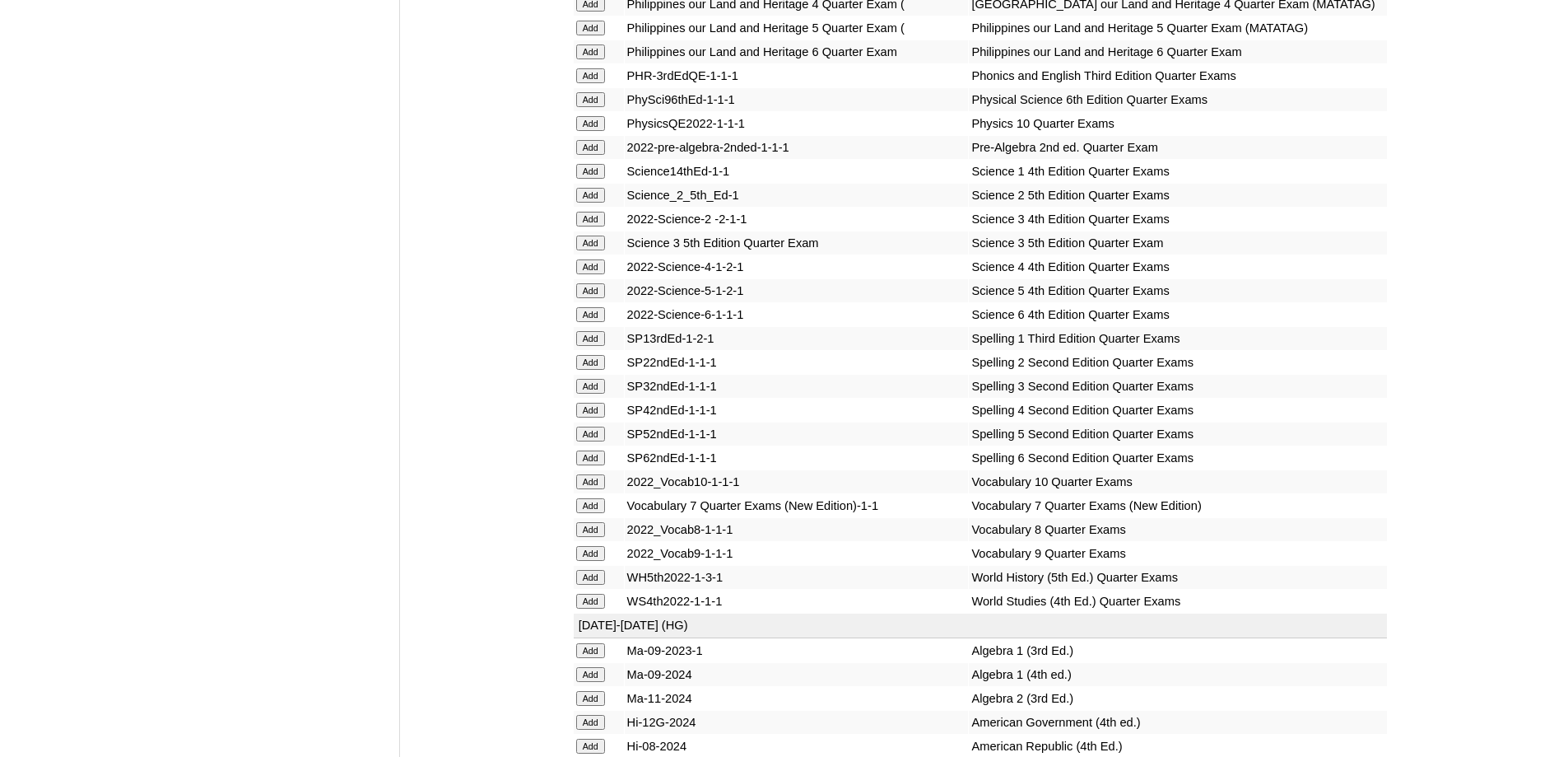
scroll to position [3705, 0]
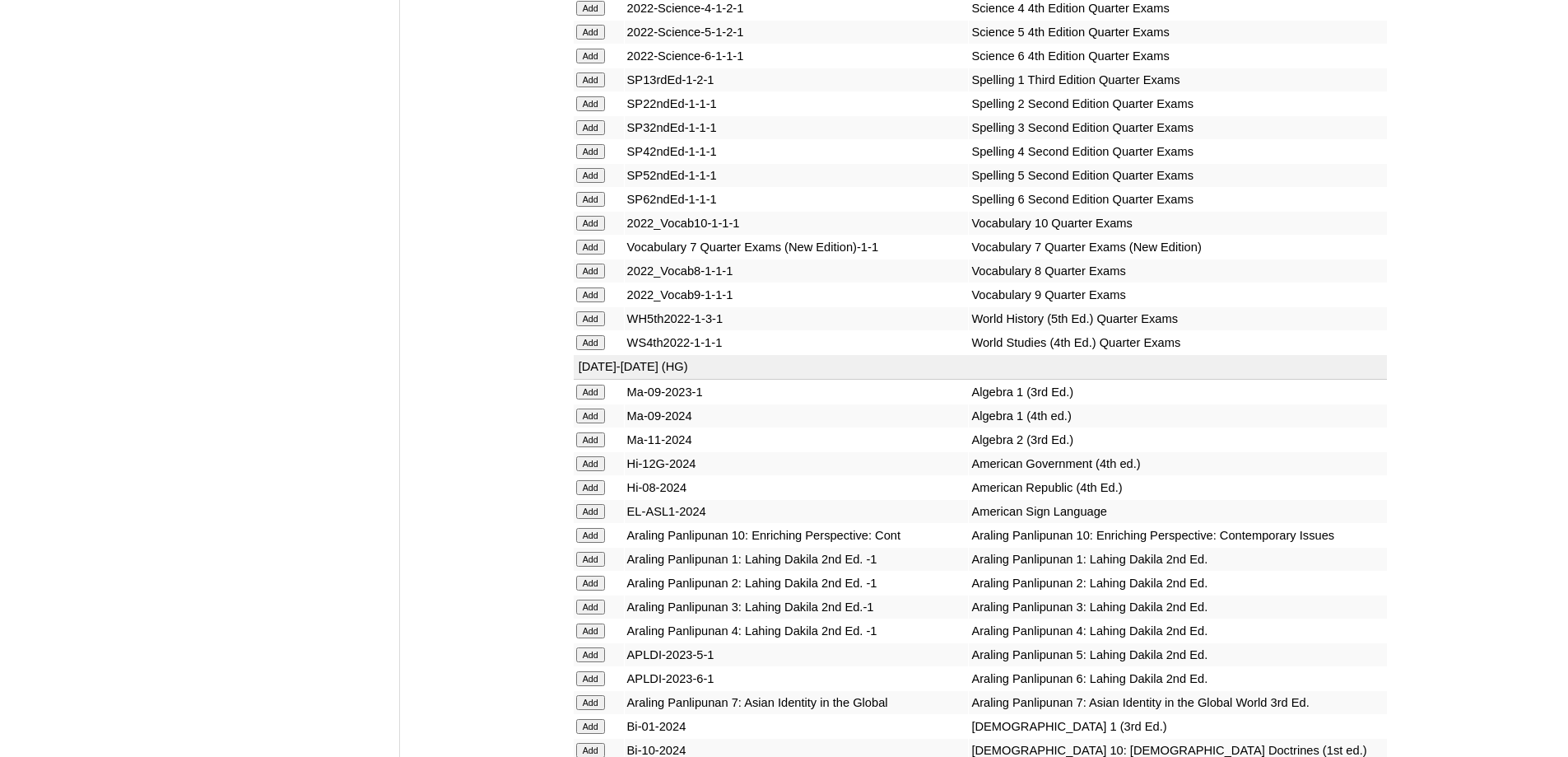
drag, startPoint x: 572, startPoint y: 299, endPoint x: 587, endPoint y: 287, distance: 19.2
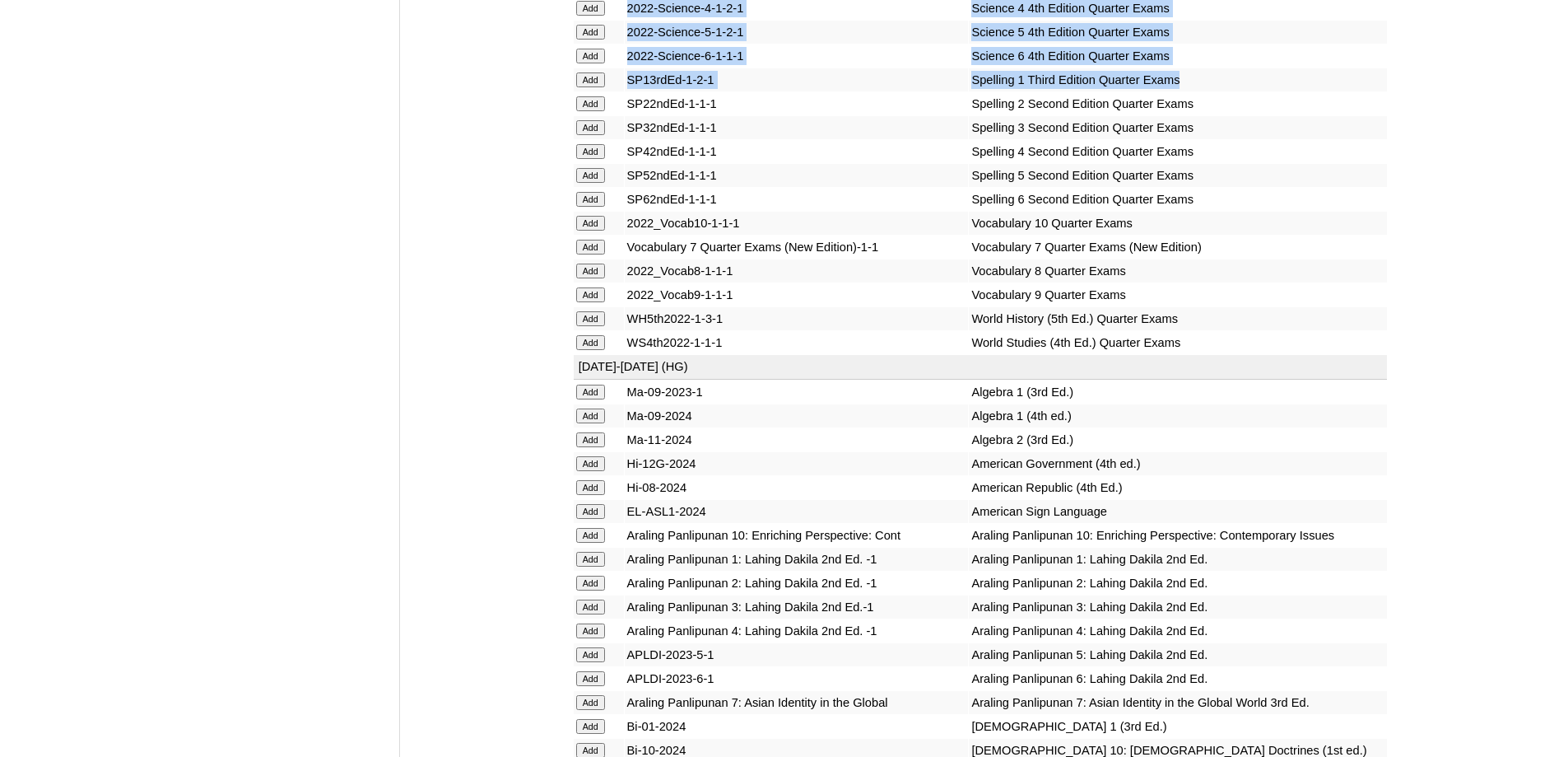
click at [588, 111] on input "Add" at bounding box center [591, 103] width 29 height 15
click at [591, 111] on input "Add" at bounding box center [591, 103] width 29 height 15
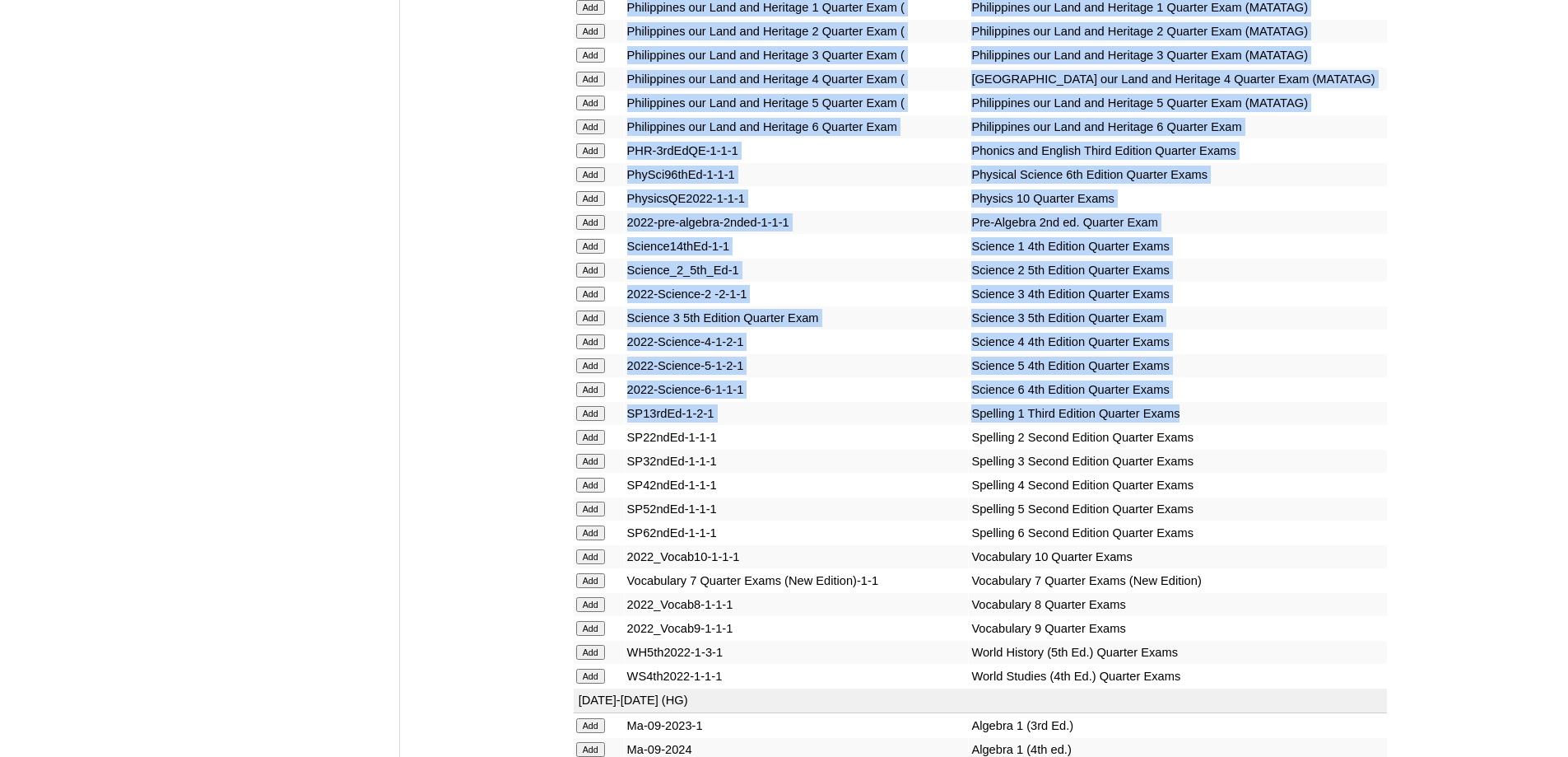
scroll to position [3293, 0]
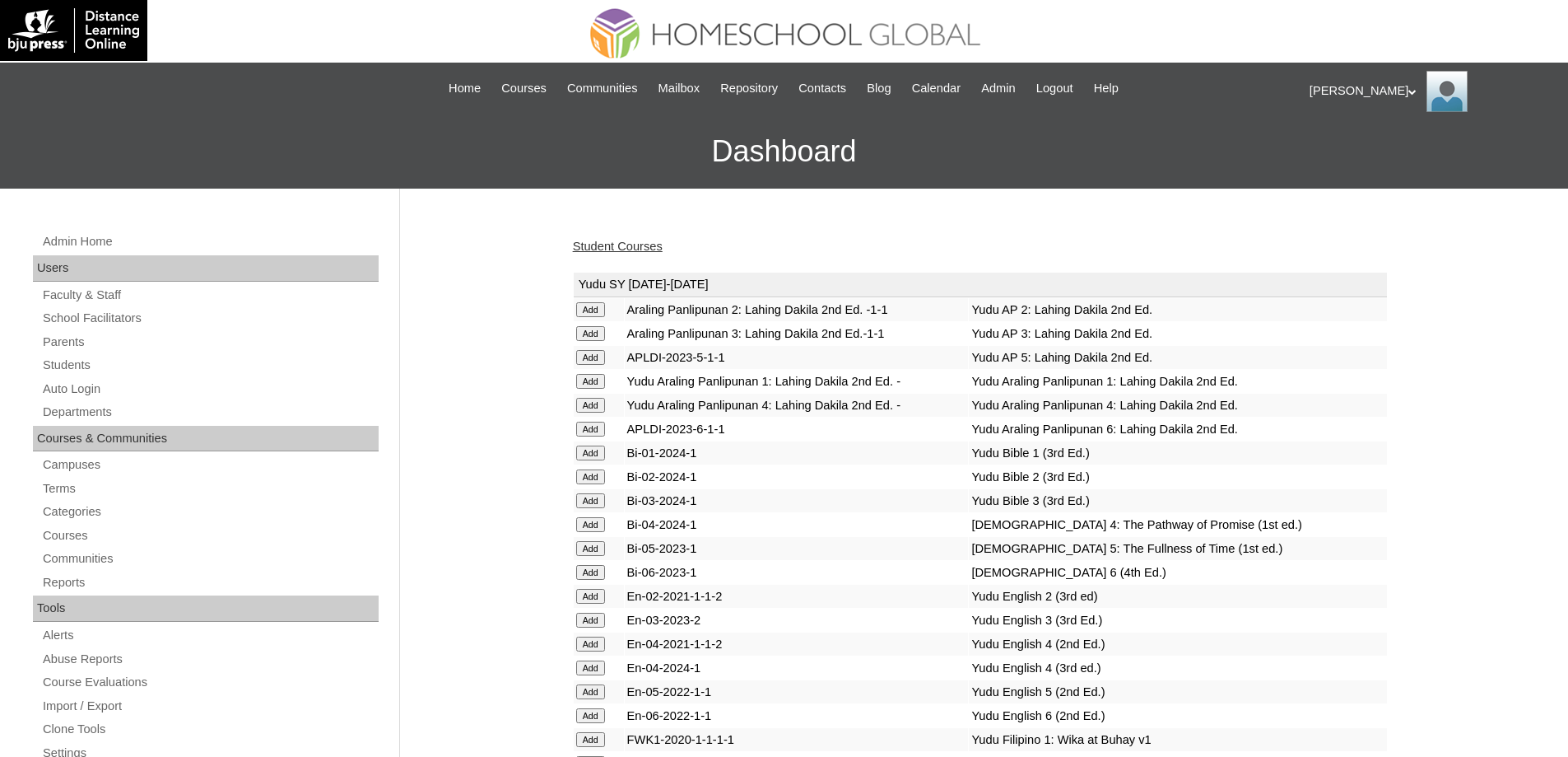
click at [614, 242] on link "Student Courses" at bounding box center [617, 247] width 90 height 14
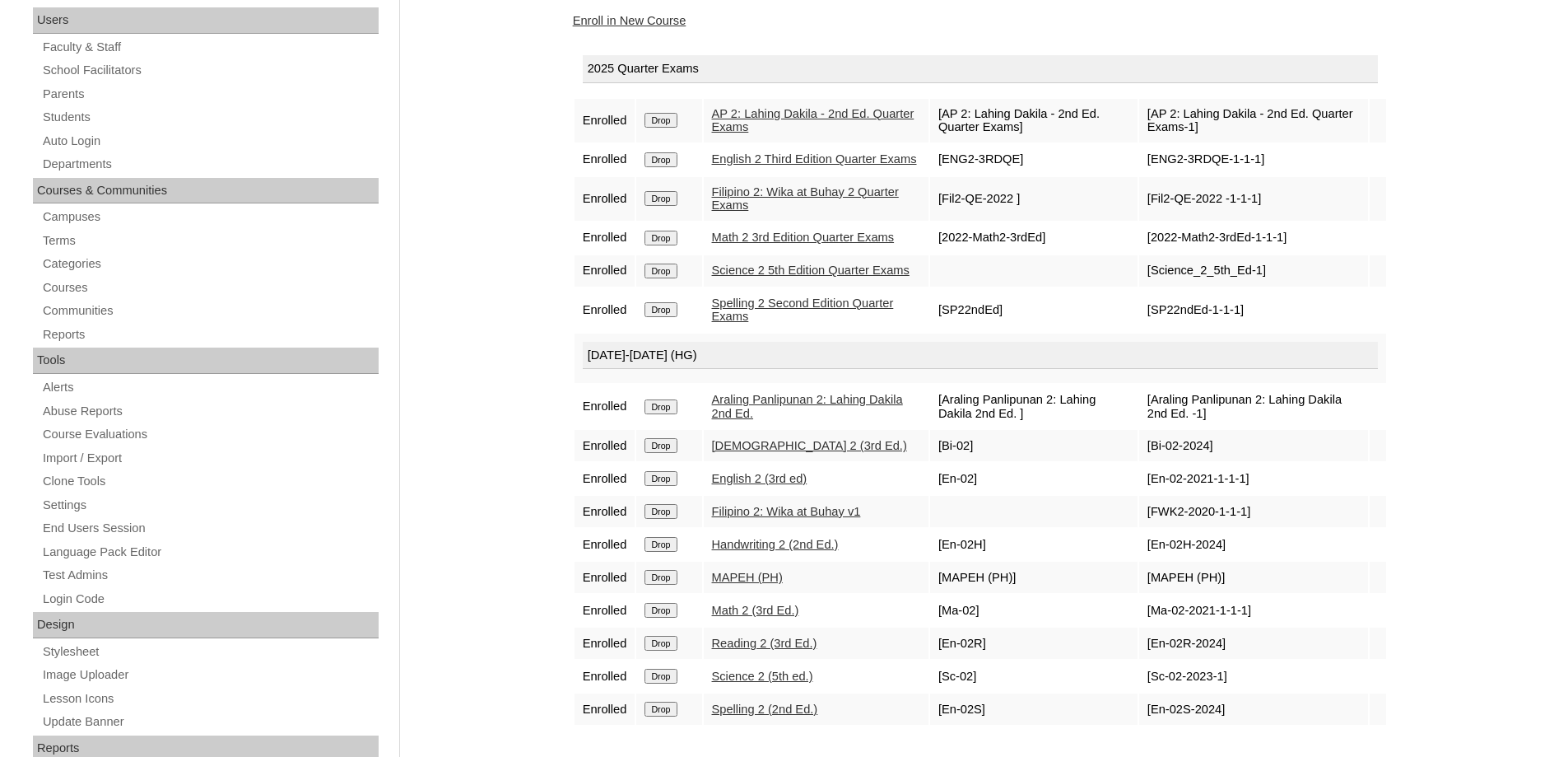
scroll to position [247, 0]
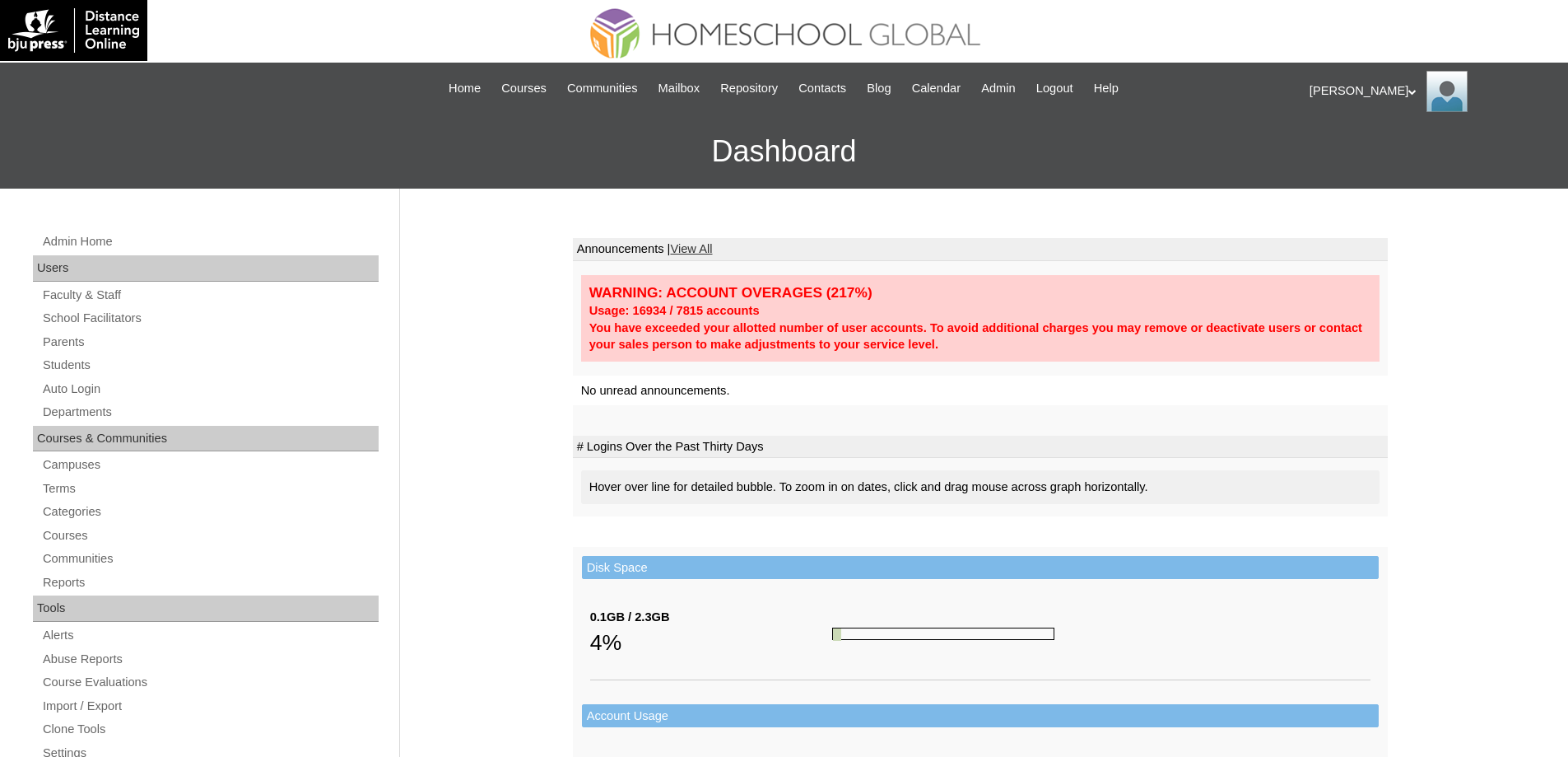
click at [118, 329] on div "Admin Home Users Faculty & Staff School Facilitators Parents Students Auto Logi…" at bounding box center [208, 763] width 367 height 1064
click at [122, 333] on link "Parents" at bounding box center [210, 341] width 337 height 20
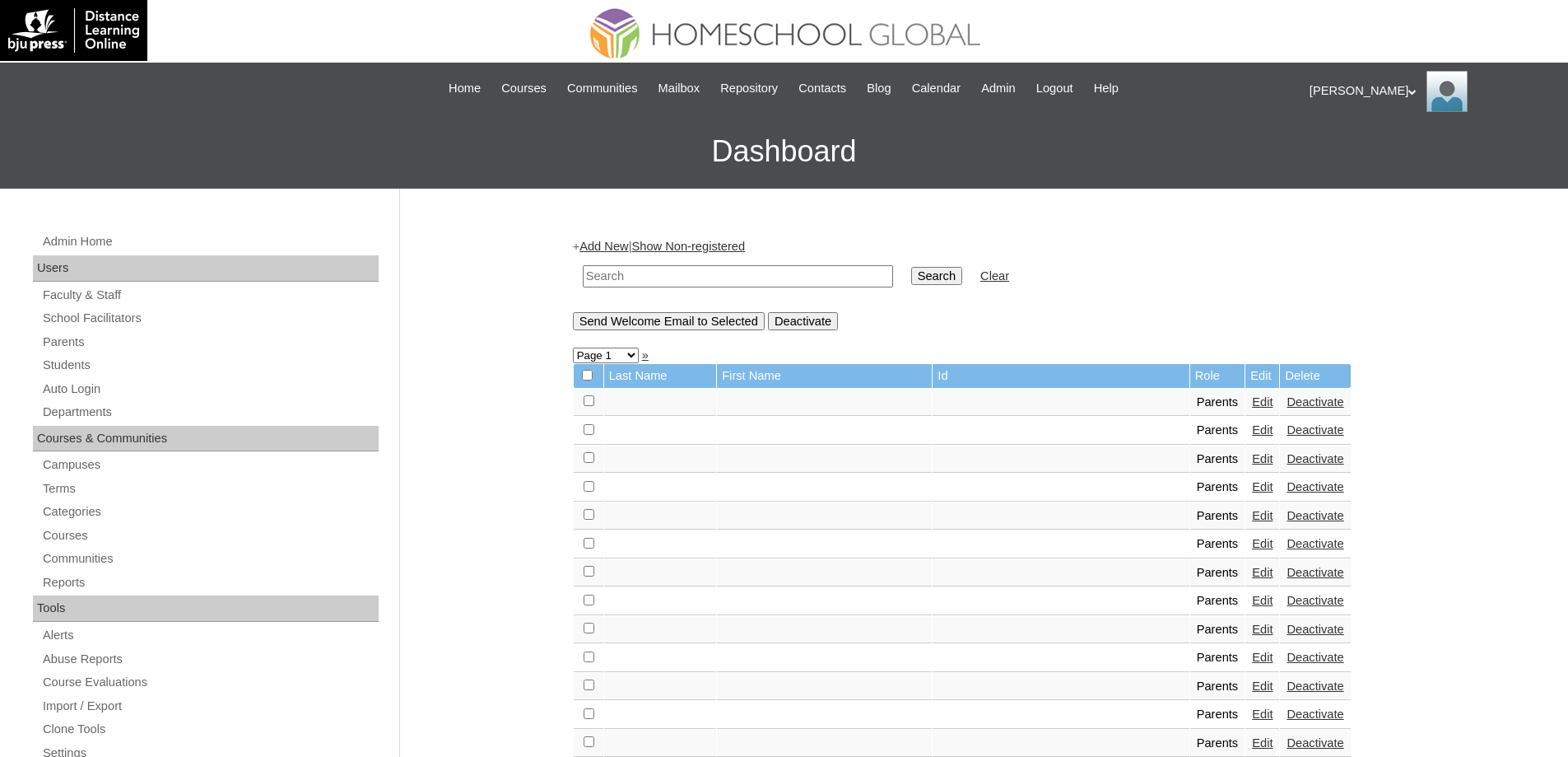
drag, startPoint x: 645, startPoint y: 276, endPoint x: 682, endPoint y: 277, distance: 37.0
click at [647, 275] on input "text" at bounding box center [738, 276] width 310 height 22
paste input "MHP0221-TECHPH2025"
type input "MHP0221-TECHPH2025"
click at [949, 277] on input "Search" at bounding box center [936, 275] width 51 height 19
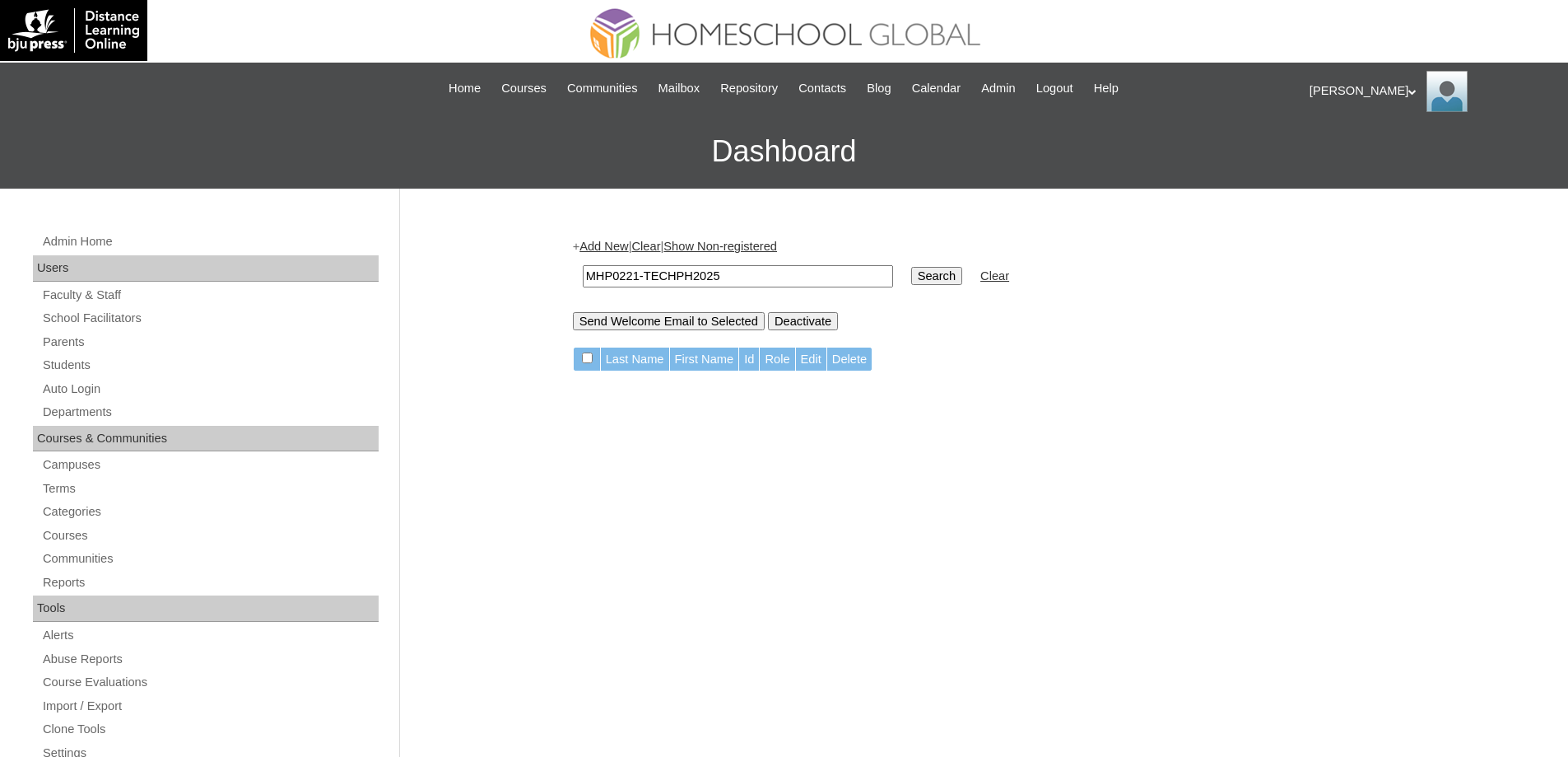
click at [619, 240] on link "Add New" at bounding box center [604, 247] width 49 height 14
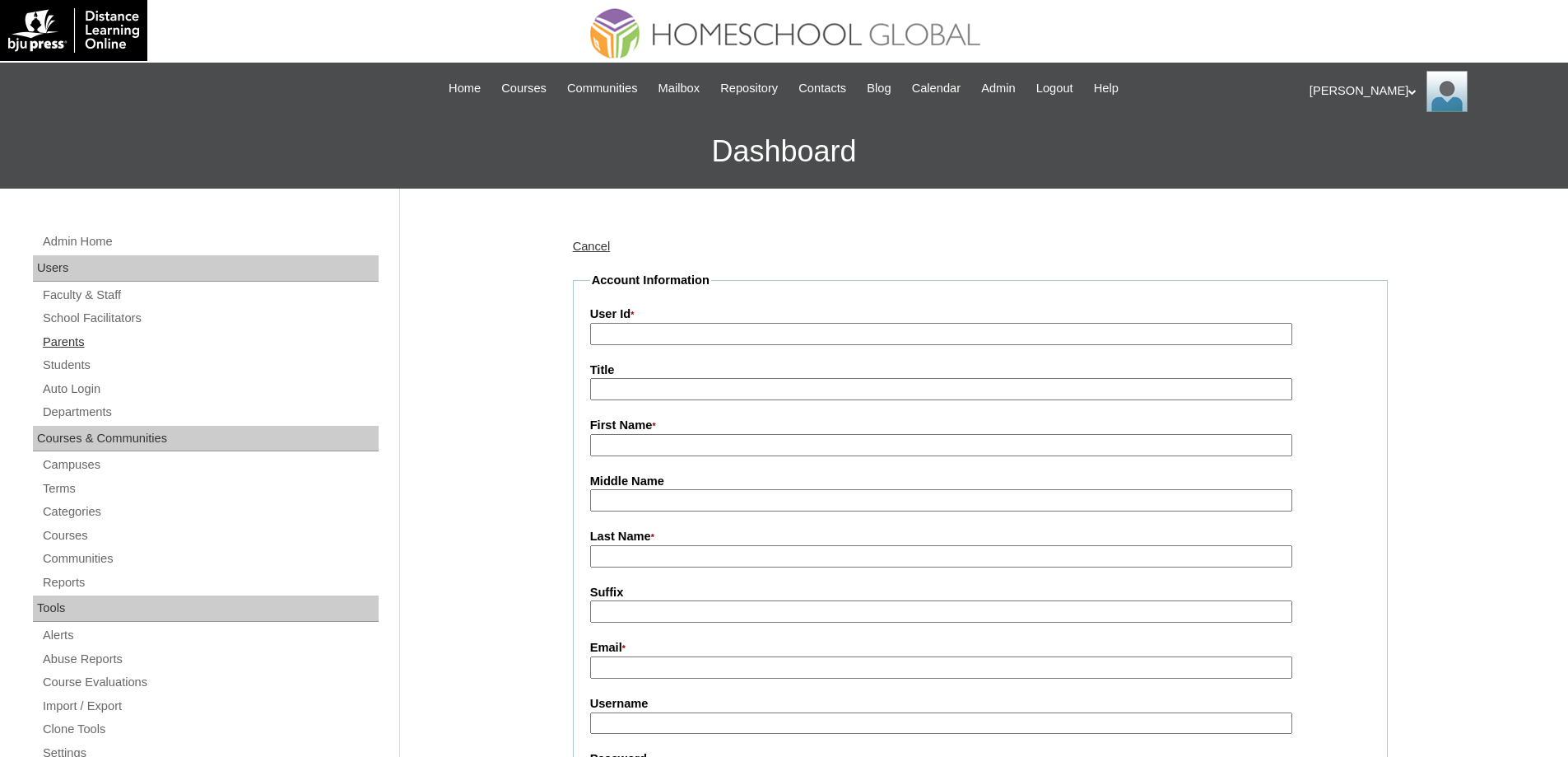
click at [75, 341] on link "Parents" at bounding box center [210, 341] width 337 height 20
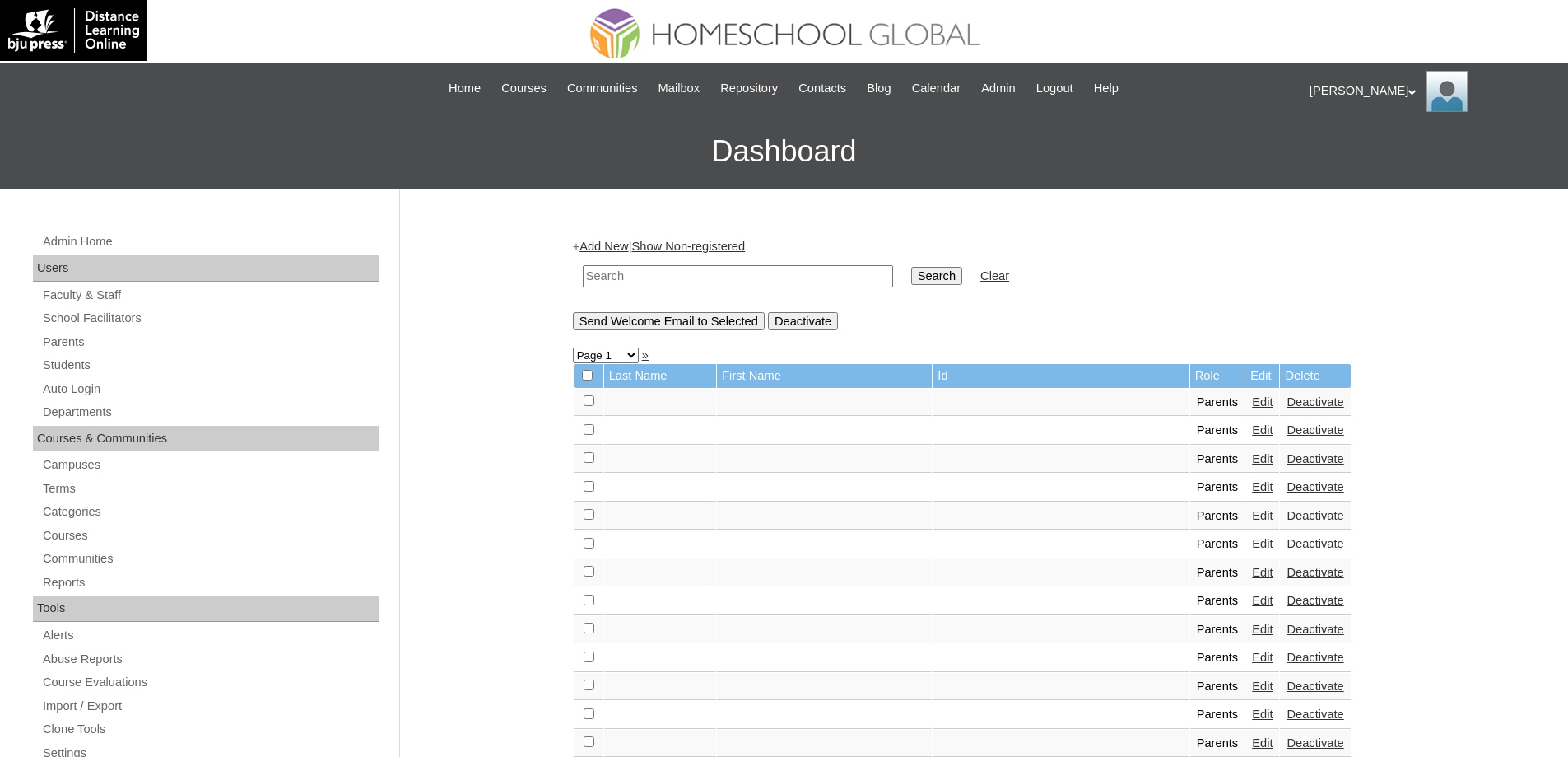
click at [630, 292] on td at bounding box center [737, 276] width 327 height 39
click at [651, 270] on input "text" at bounding box center [738, 276] width 310 height 22
click at [620, 247] on link "Add New" at bounding box center [604, 247] width 49 height 14
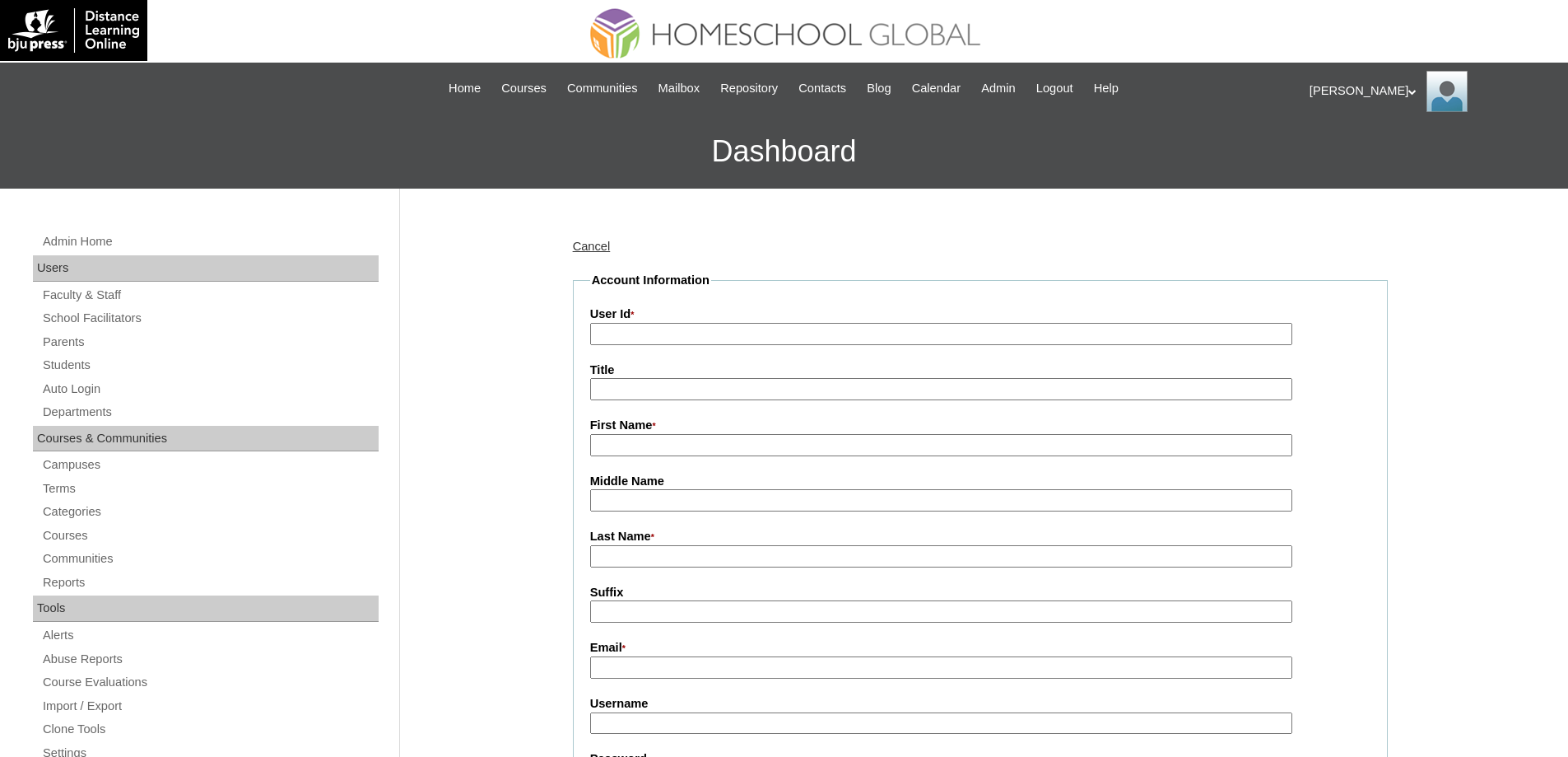
click at [633, 336] on input "User Id *" at bounding box center [941, 334] width 702 height 22
paste input "MHP0221-TECHPH2025"
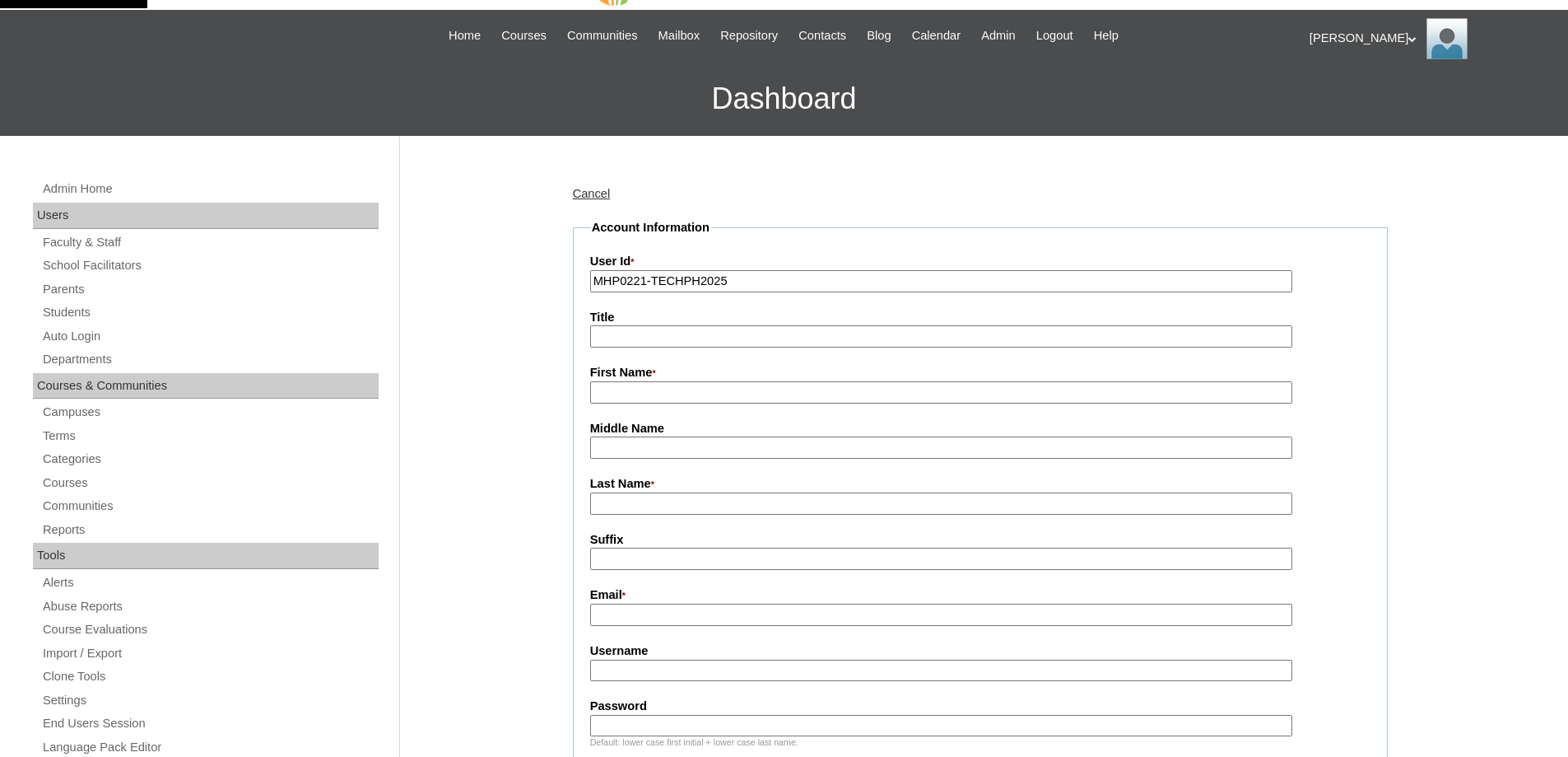
scroll to position [247, 0]
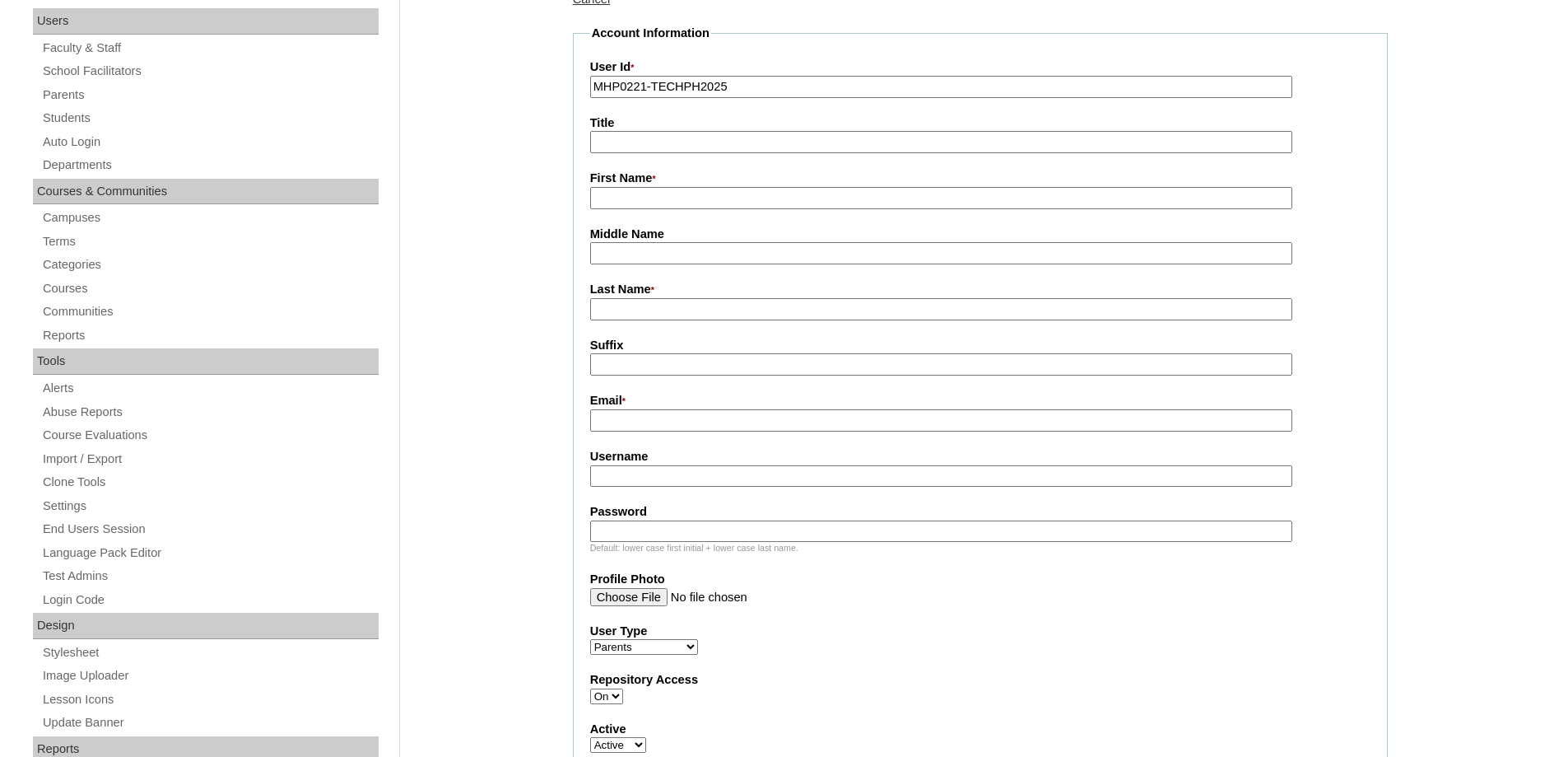
type input "MHP0221-TECHPH2025"
click at [611, 214] on fieldset "Account Information User Id * MHP0221-TECHPH2025 Title First Name * Middle Name…" at bounding box center [980, 548] width 815 height 1048
drag, startPoint x: 611, startPoint y: 200, endPoint x: 603, endPoint y: 197, distance: 8.5
click at [611, 200] on input "First Name *" at bounding box center [941, 198] width 702 height 22
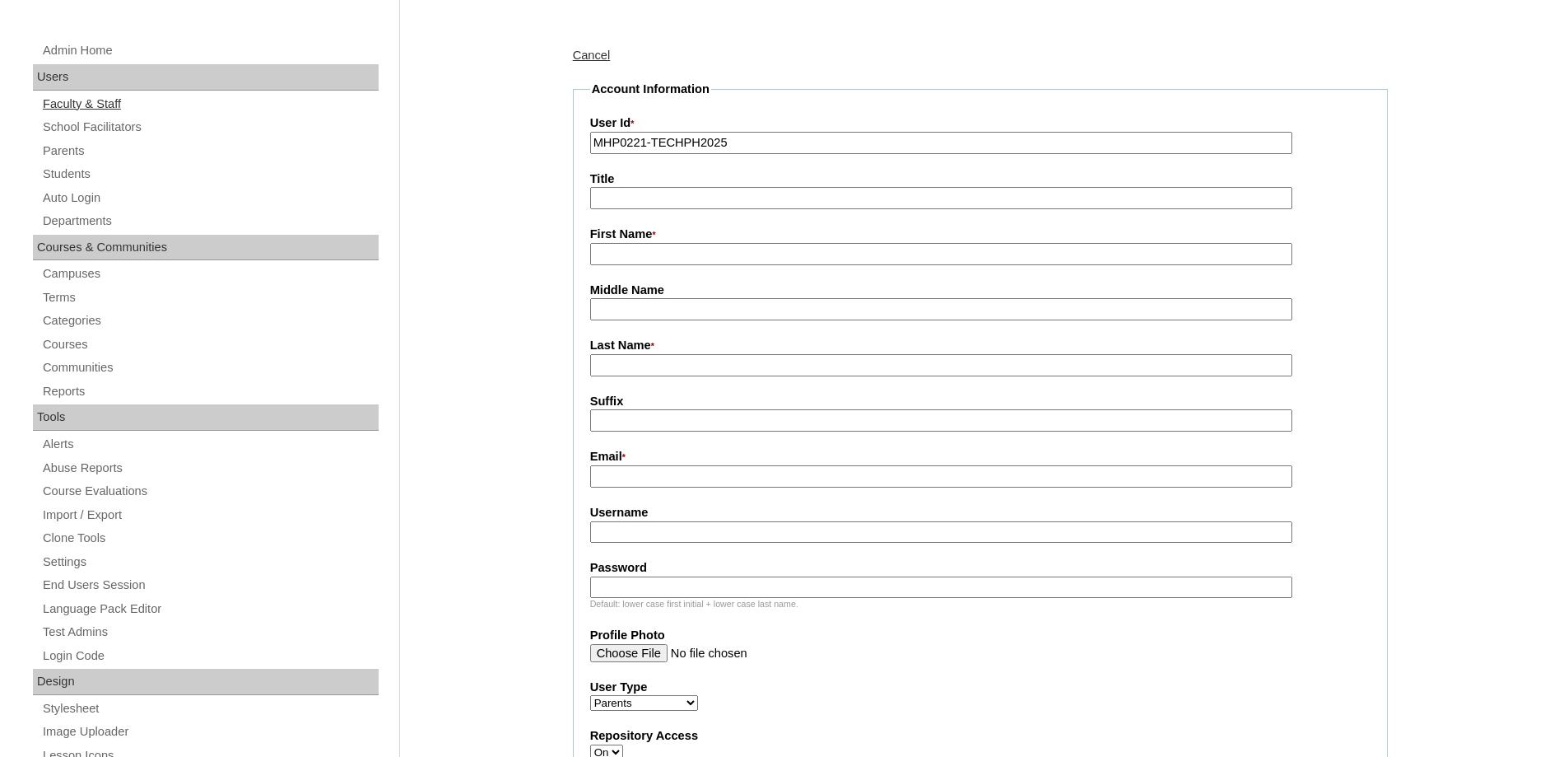
scroll to position [82, 0]
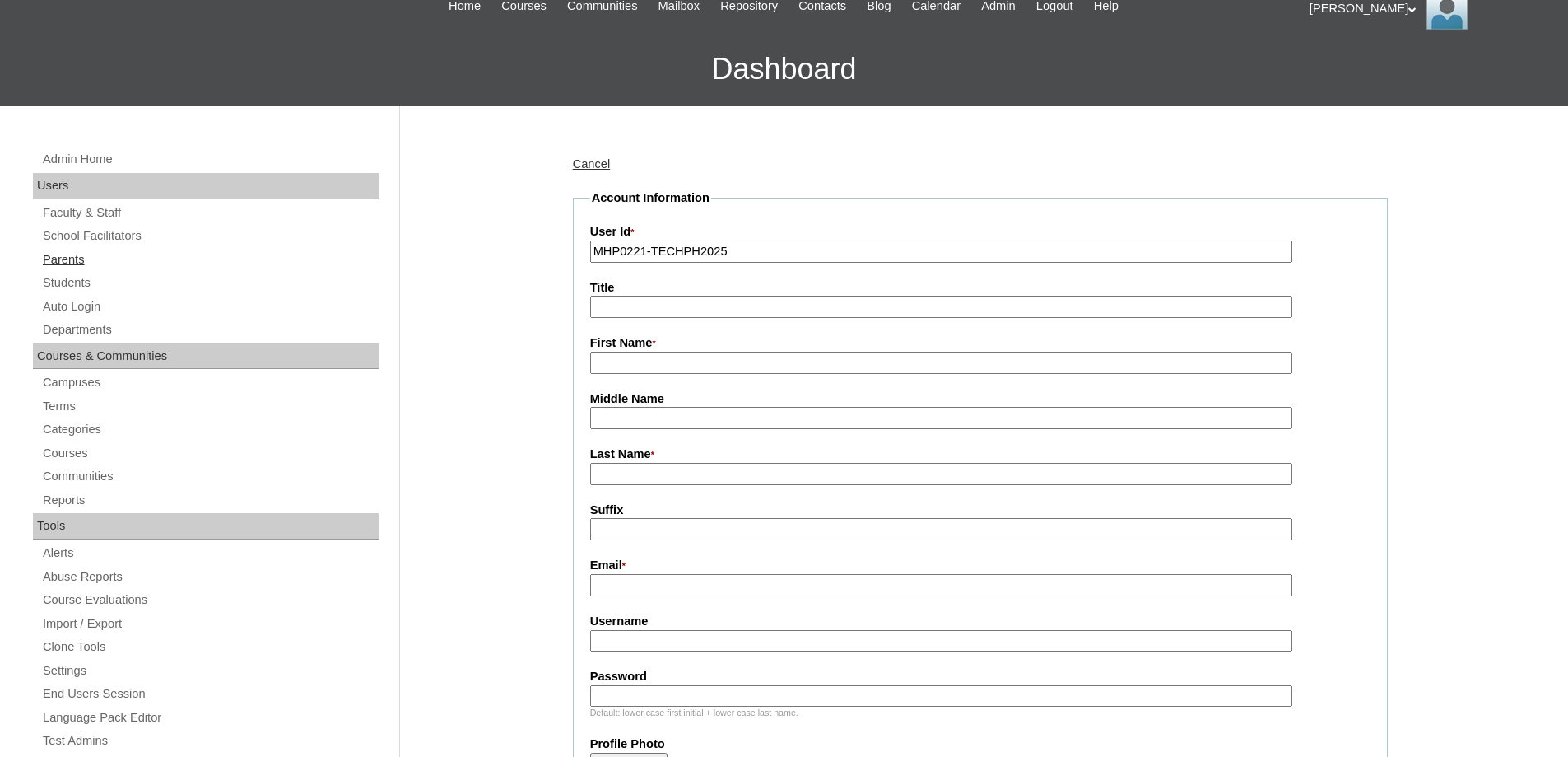
click at [87, 257] on link "Parents" at bounding box center [210, 259] width 337 height 20
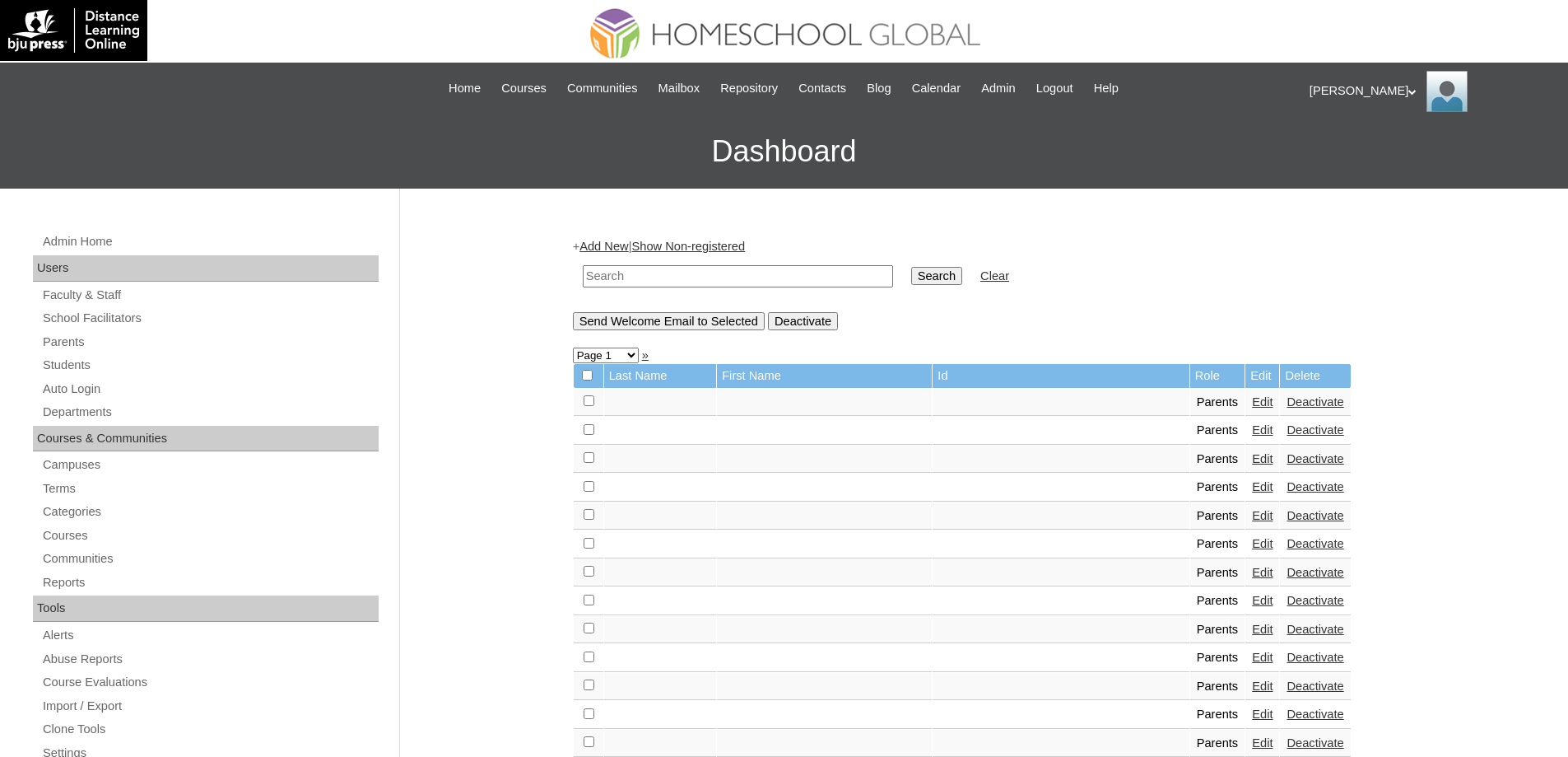
click at [741, 273] on input "text" at bounding box center [738, 276] width 310 height 22
type input "MHP0221-TECHPH2025"
click at [954, 273] on input "Search" at bounding box center [936, 275] width 51 height 19
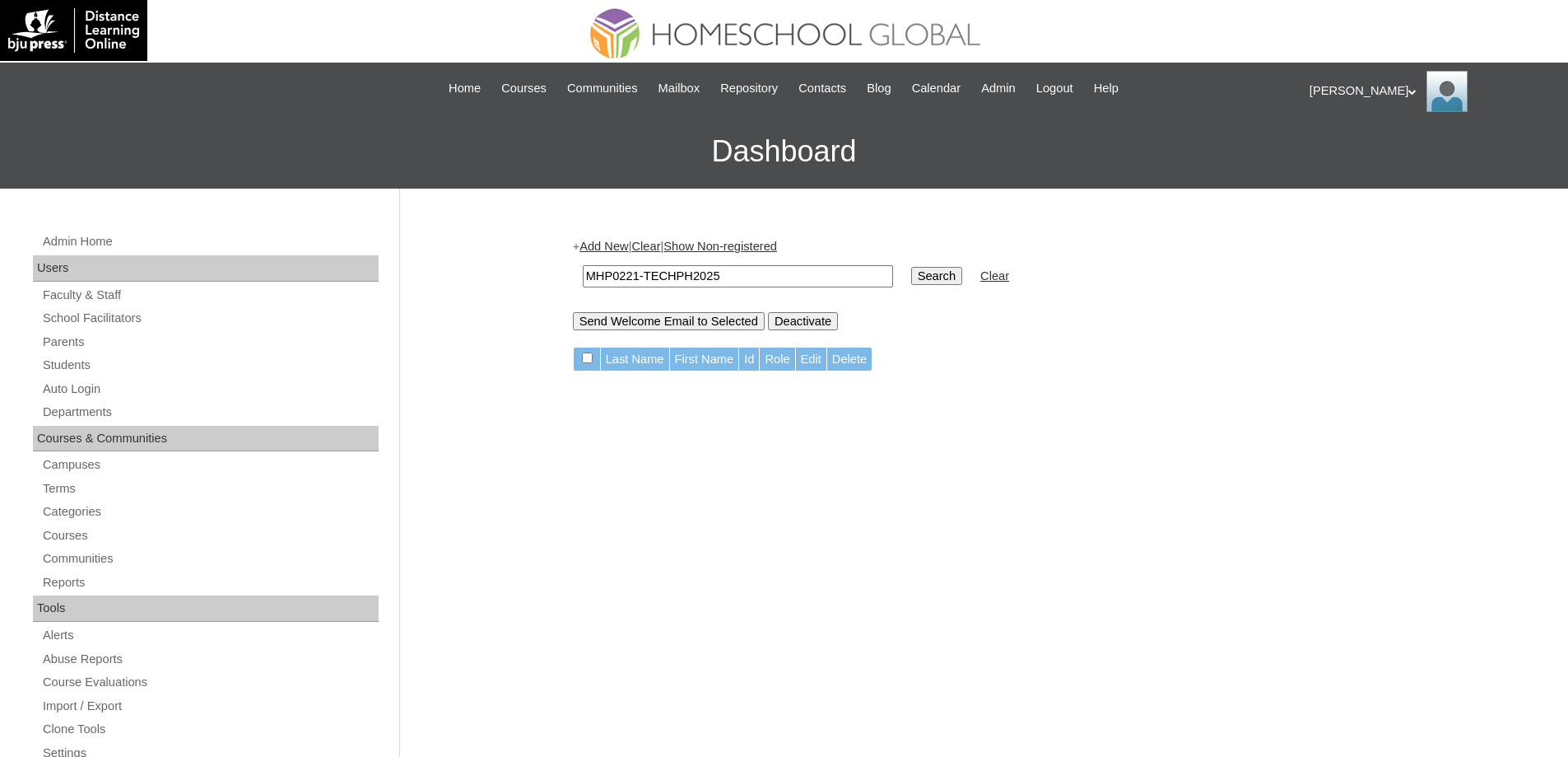
click at [616, 249] on link "Add New" at bounding box center [604, 247] width 49 height 14
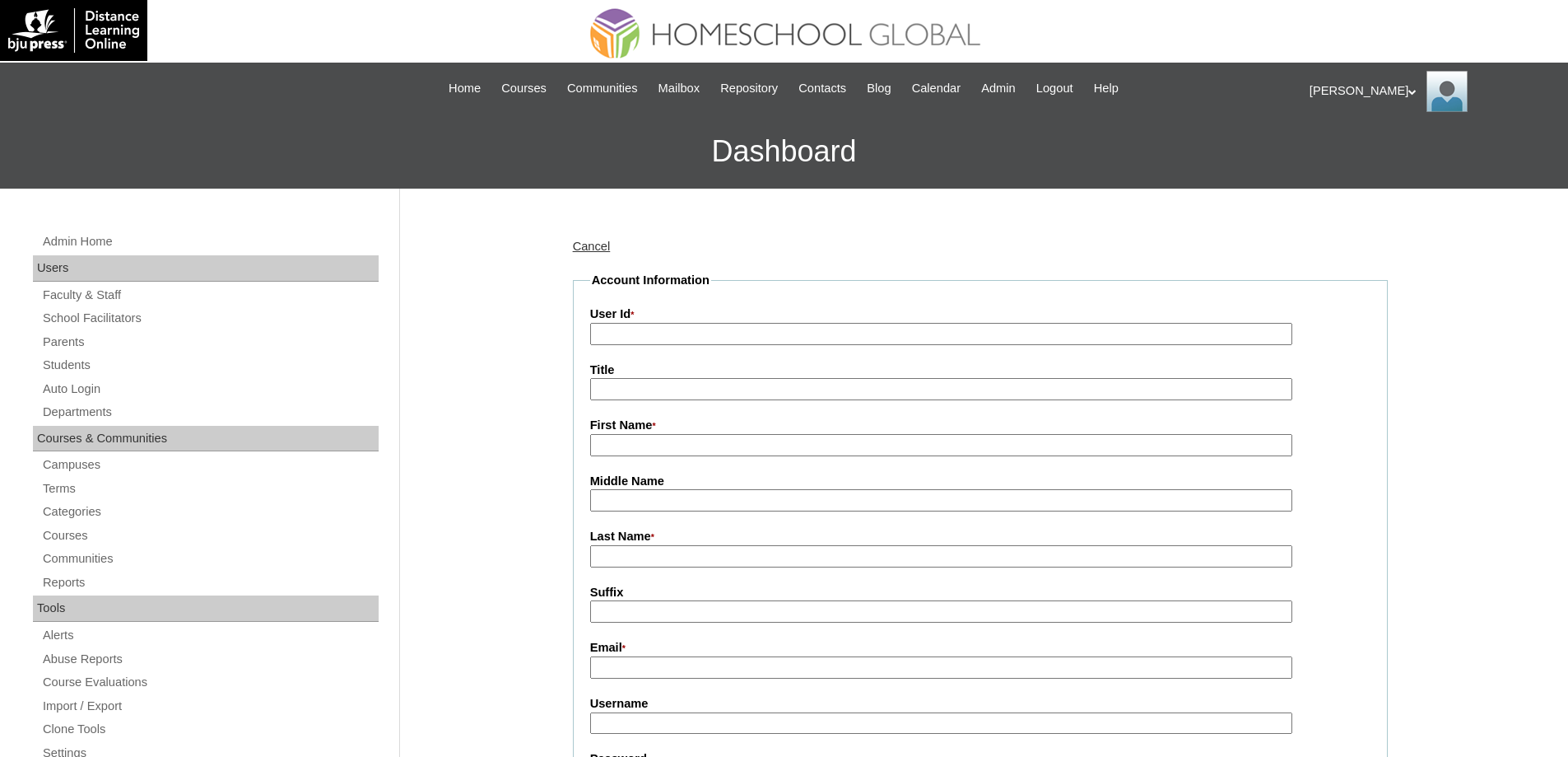
click at [654, 336] on input "User Id *" at bounding box center [941, 334] width 702 height 22
paste input "MHP0221-TECHPH2025"
type input "MHP0221-TECHPH2025"
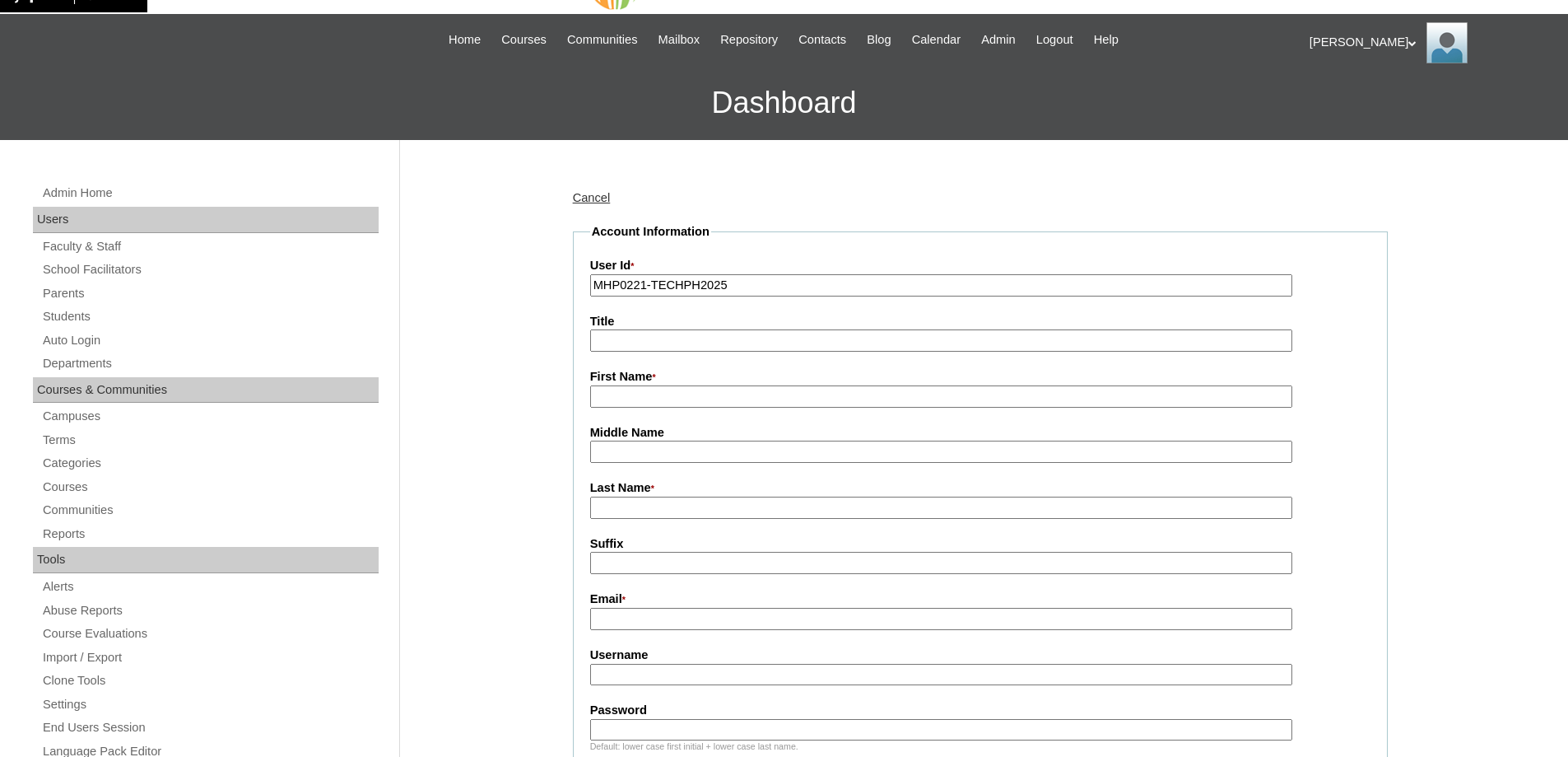
scroll to position [165, 0]
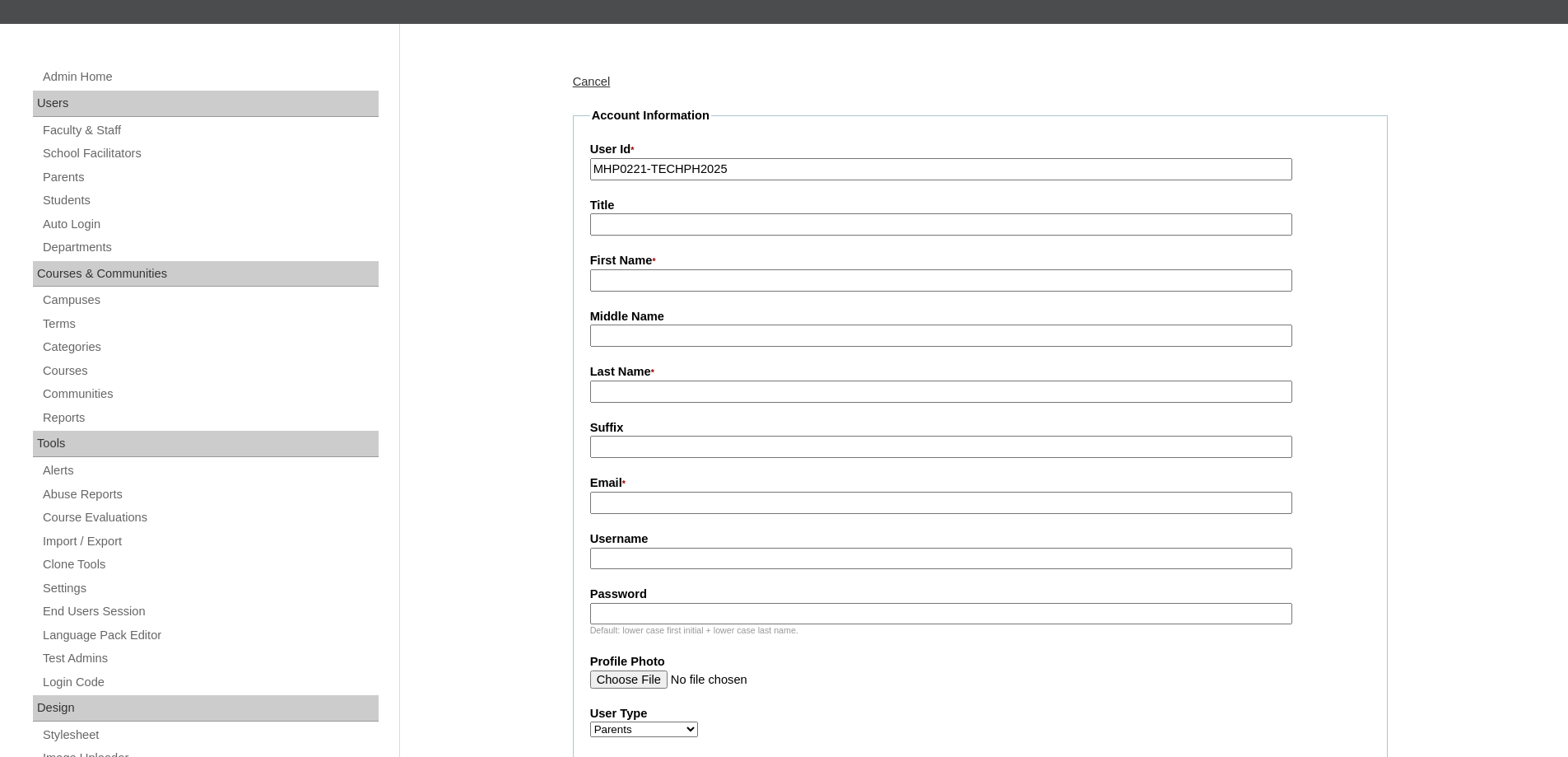
drag, startPoint x: 628, startPoint y: 284, endPoint x: 538, endPoint y: 175, distance: 141.4
click at [628, 284] on input "First Name *" at bounding box center [941, 280] width 702 height 22
paste input "[PERSON_NAME]"
type input "[PERSON_NAME]"
drag, startPoint x: 641, startPoint y: 402, endPoint x: 627, endPoint y: 403, distance: 14.0
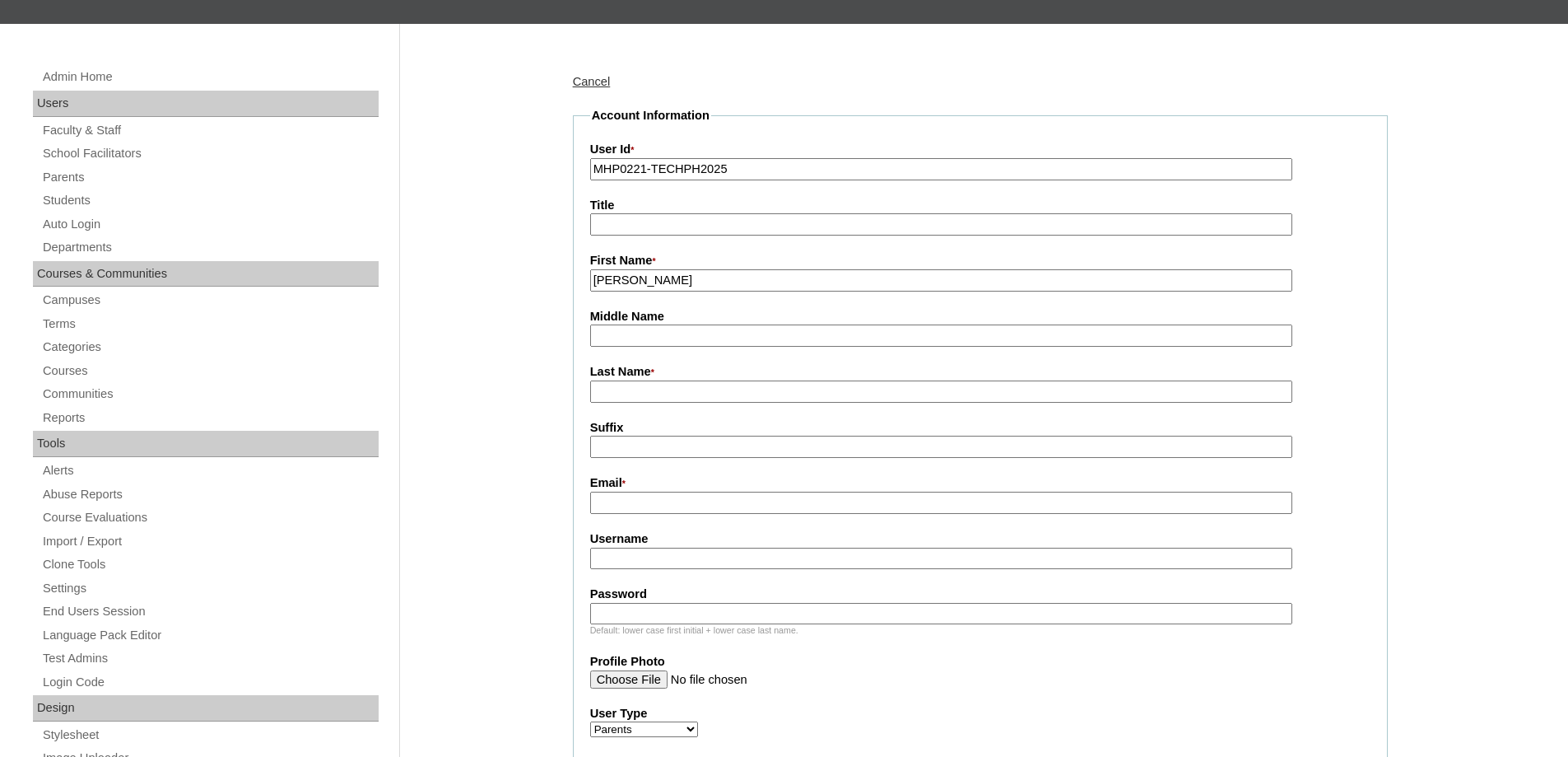
click at [641, 402] on input "Last Name *" at bounding box center [941, 391] width 702 height 22
paste input "Abia"
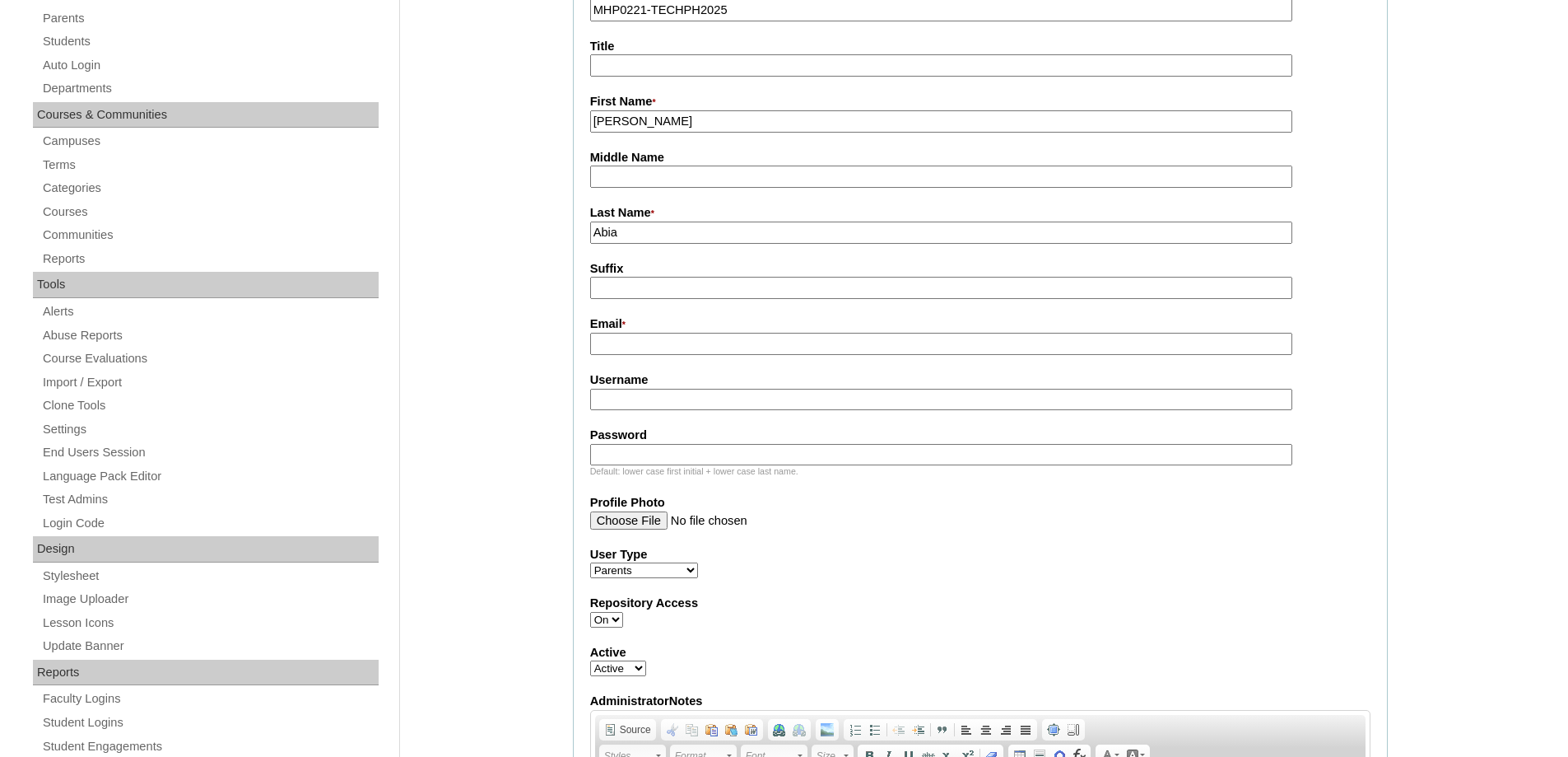
scroll to position [330, 0]
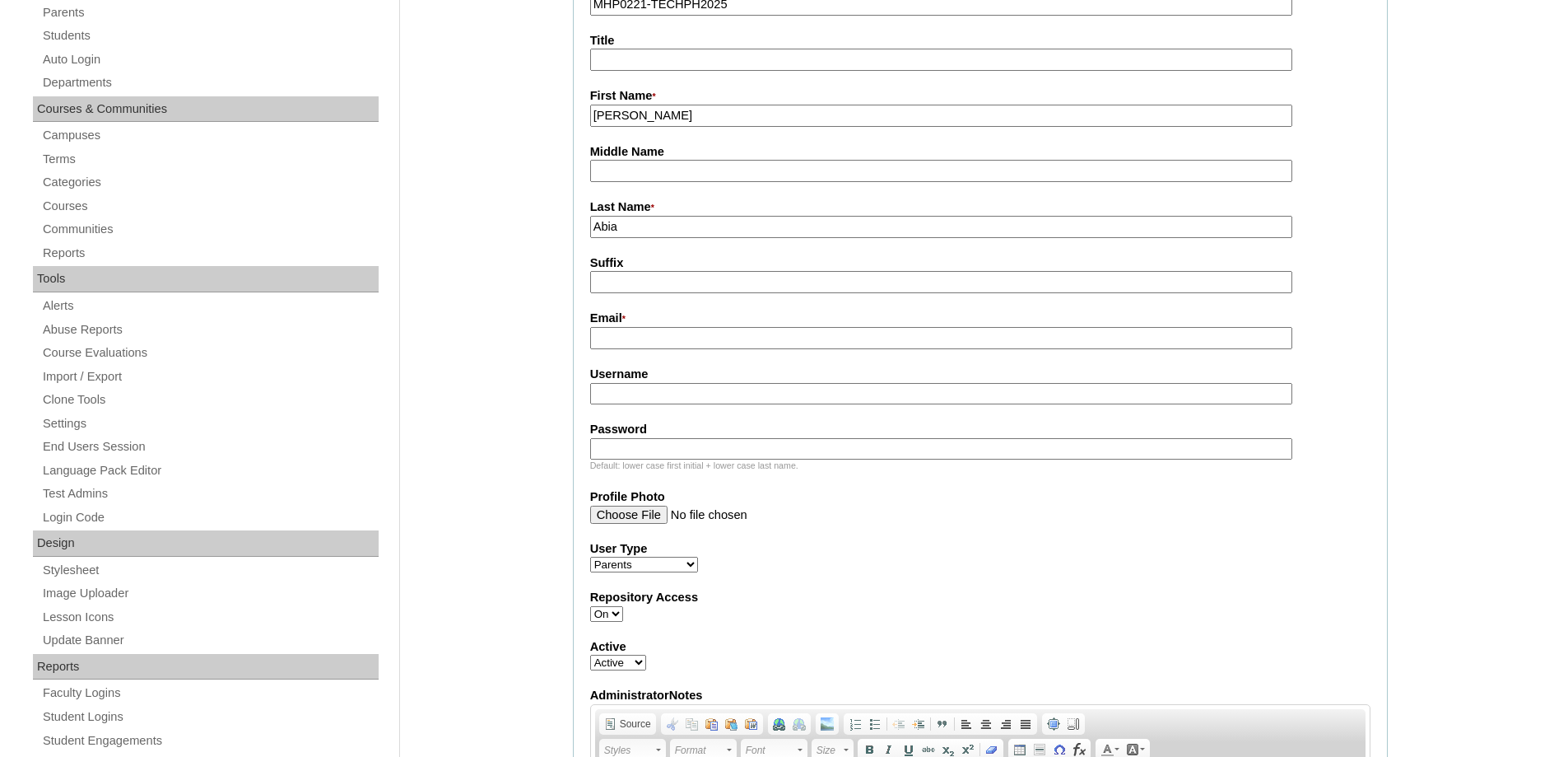
drag, startPoint x: 643, startPoint y: 237, endPoint x: 521, endPoint y: 228, distance: 122.3
click at [572, 238] on fieldset "Account Information User Id * MHP0221-TECHPH2025 Title First Name * Jeralyn Mid…" at bounding box center [980, 466] width 815 height 1048
type input "ABIA"
click at [637, 337] on input "Email *" at bounding box center [941, 338] width 702 height 22
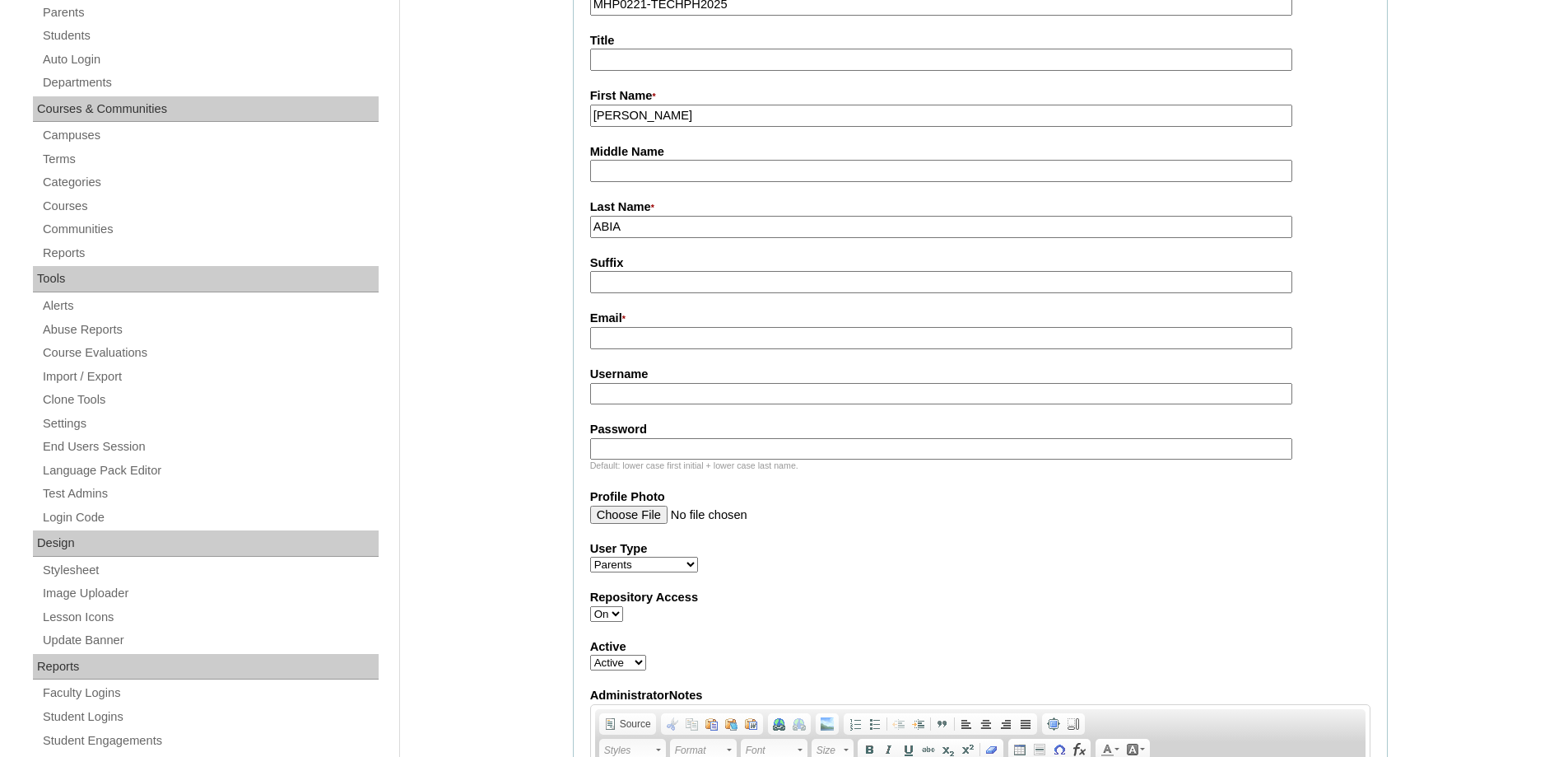
paste input "dizonmichael.kael@gmail.com"
type input "dizonmichael.kael@gmail.com"
click at [618, 401] on input "Username" at bounding box center [941, 393] width 702 height 22
paste input "dizonJ2025"
type input "dizonJ2025"
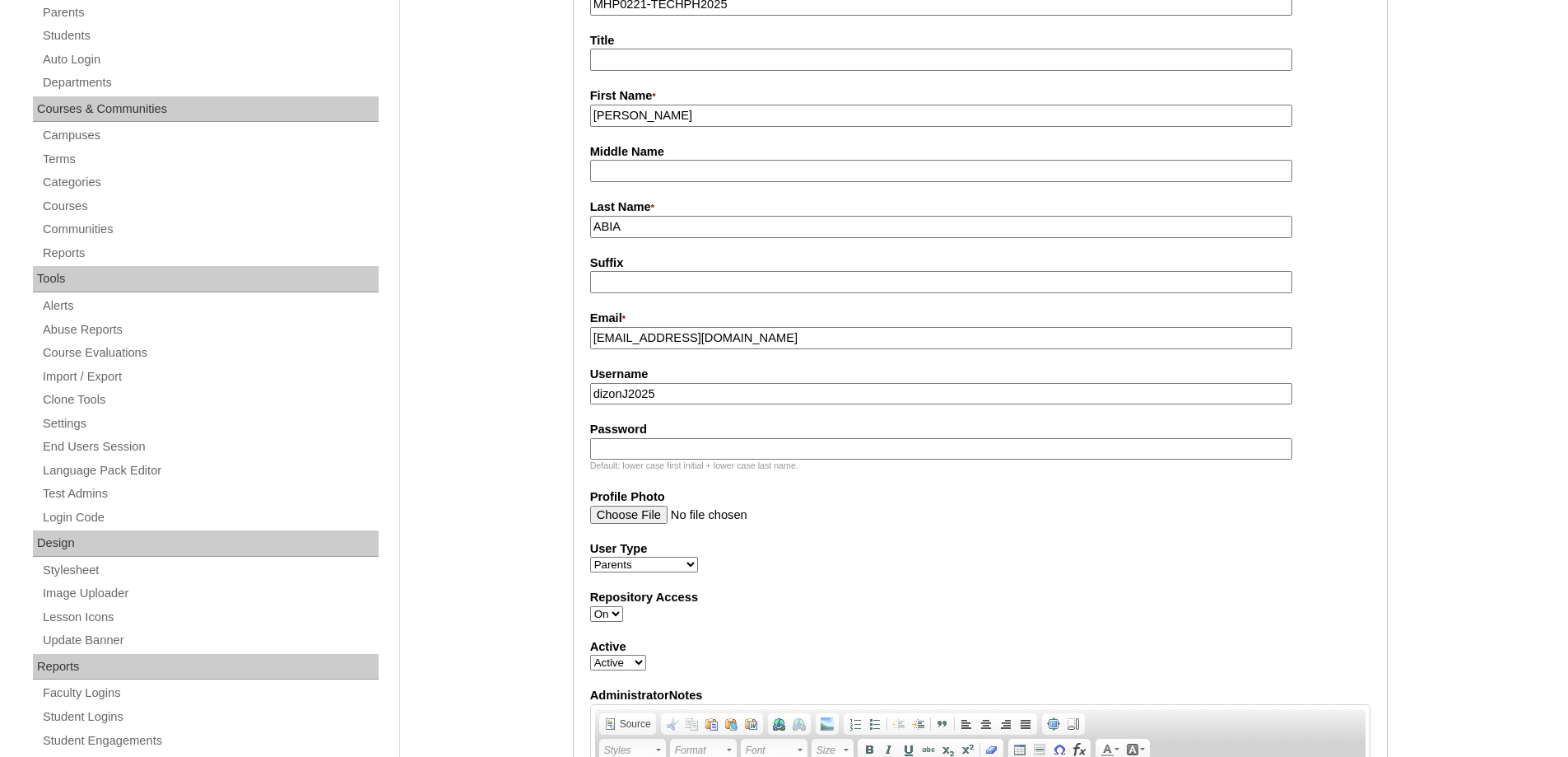
click at [628, 447] on input "Password" at bounding box center [941, 449] width 702 height 22
paste input "techvaL122"
type input "techvaL122"
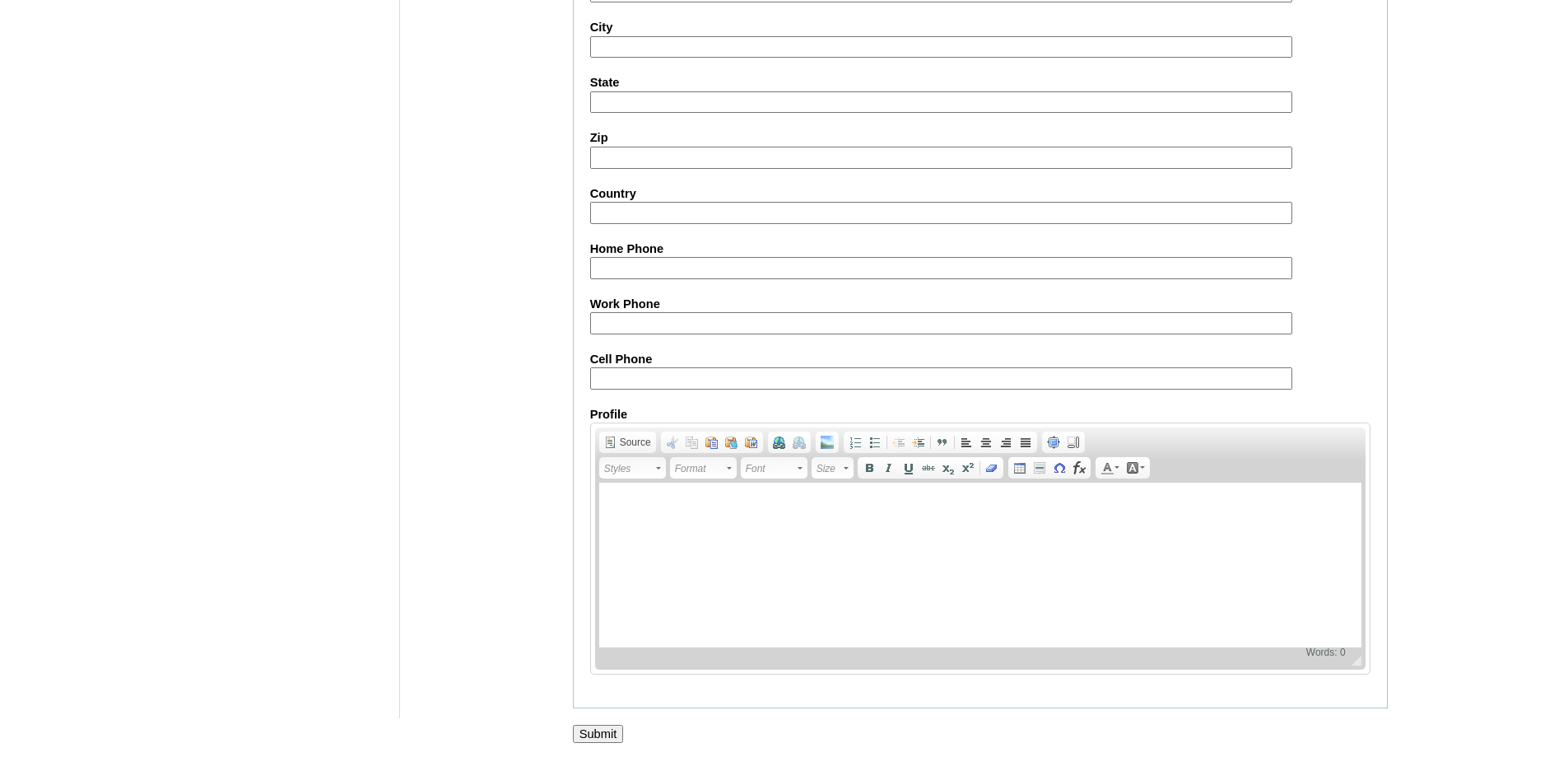
scroll to position [1468, 0]
click at [638, 379] on input "Cell Phone" at bounding box center [941, 375] width 702 height 22
paste input "63-9764680932"
type input "63-9764680932"
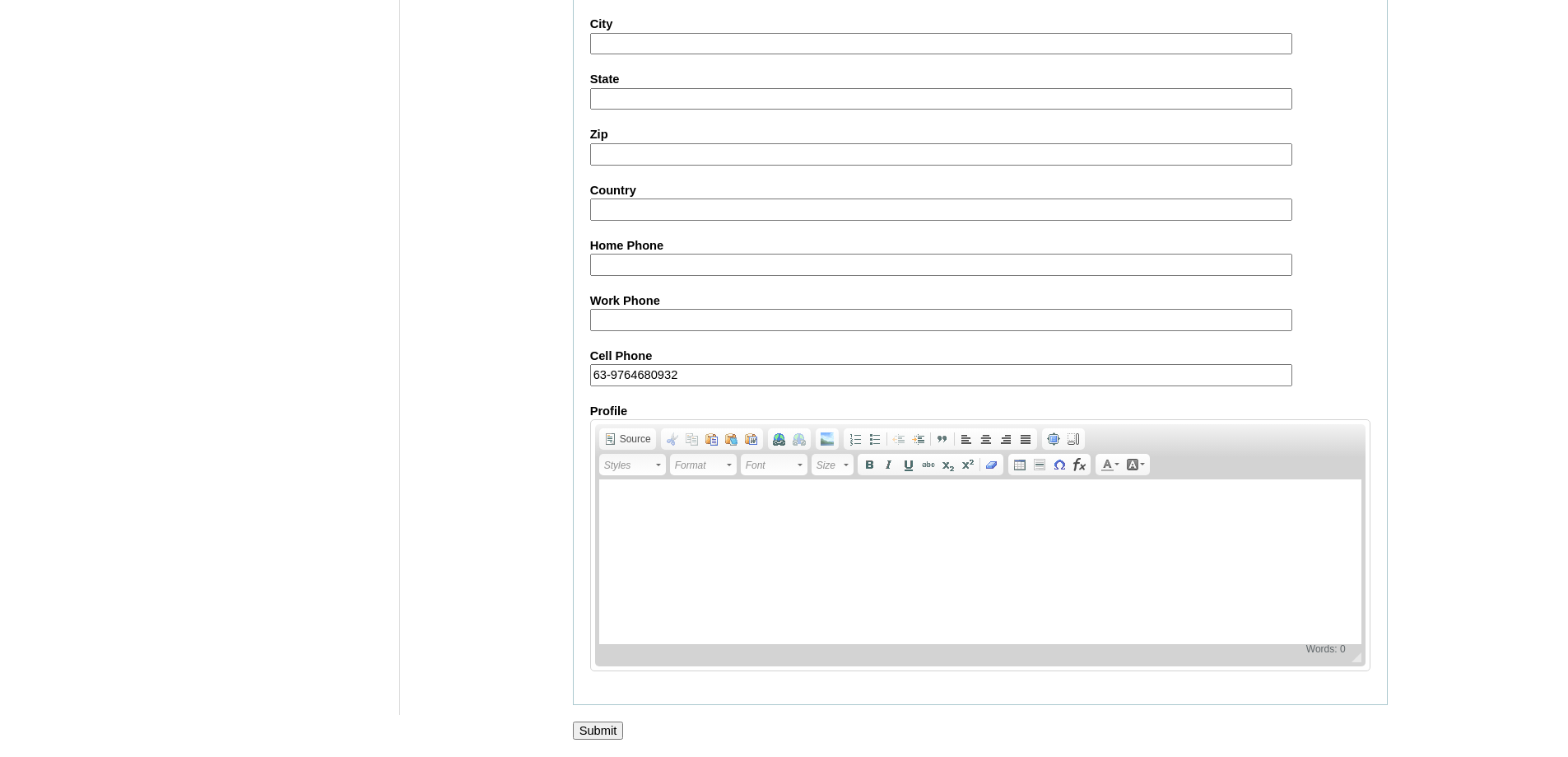
click at [614, 734] on input "Submit" at bounding box center [598, 730] width 51 height 19
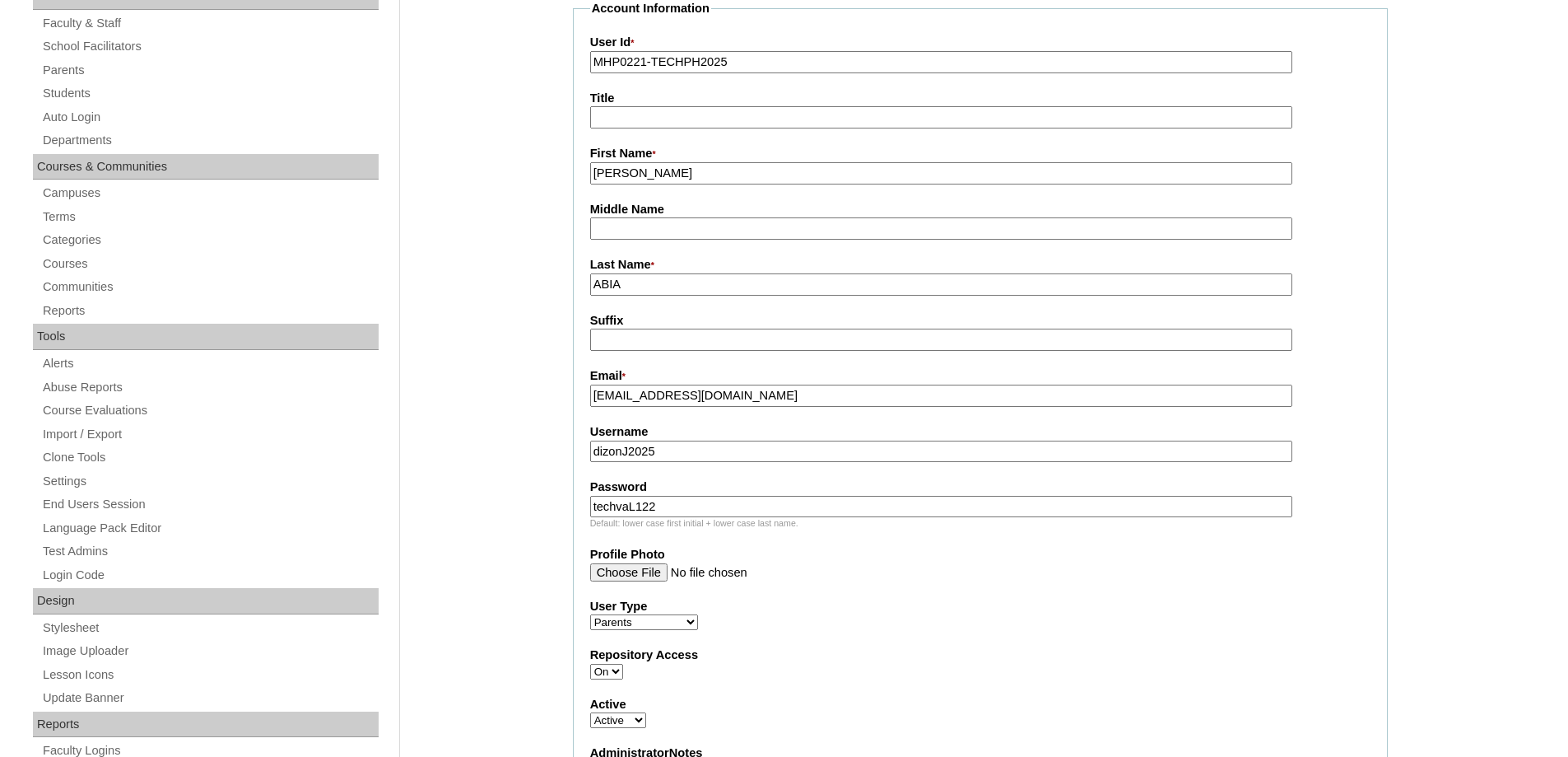
scroll to position [233, 0]
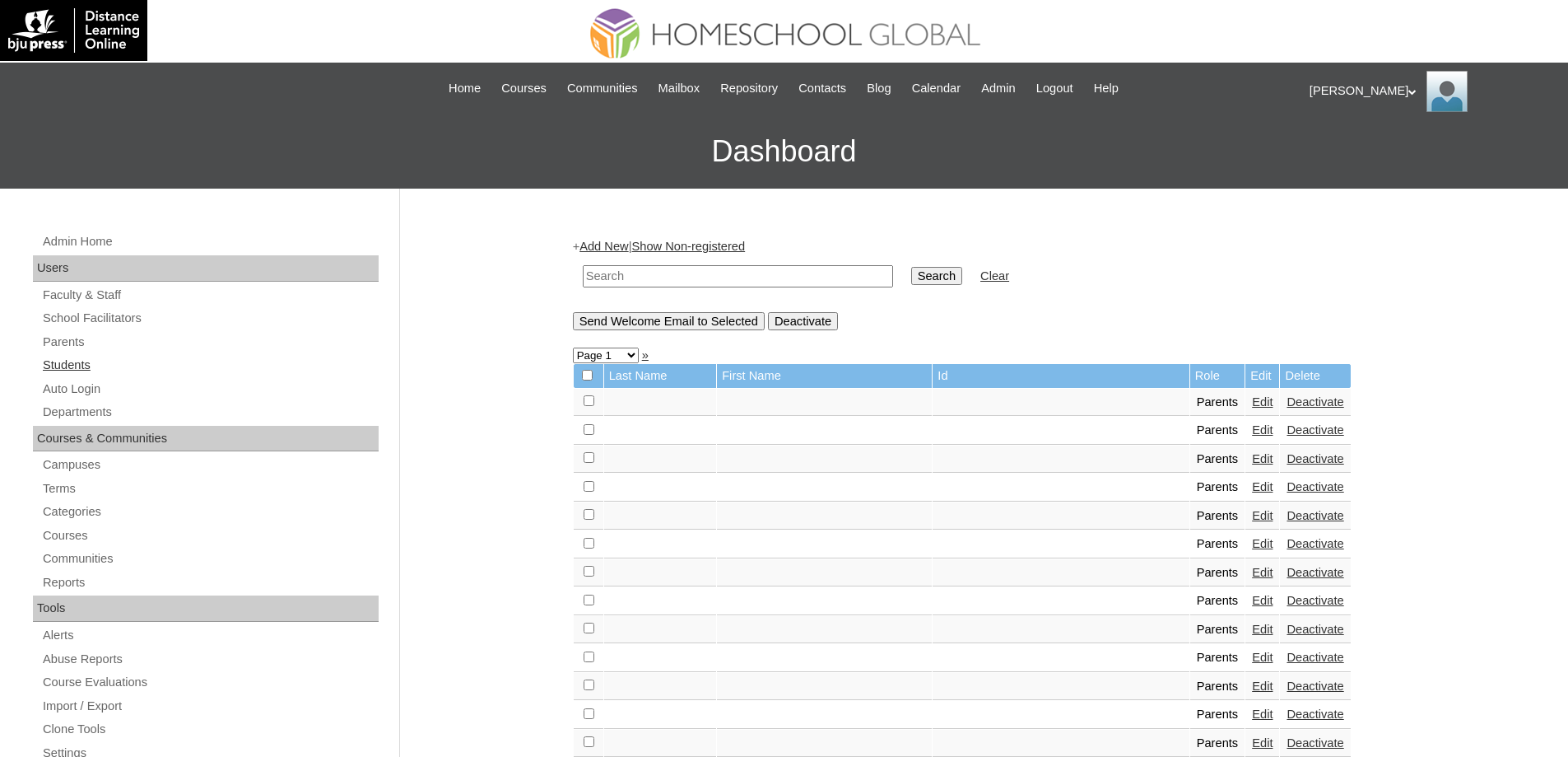
click at [128, 370] on link "Students" at bounding box center [210, 365] width 337 height 20
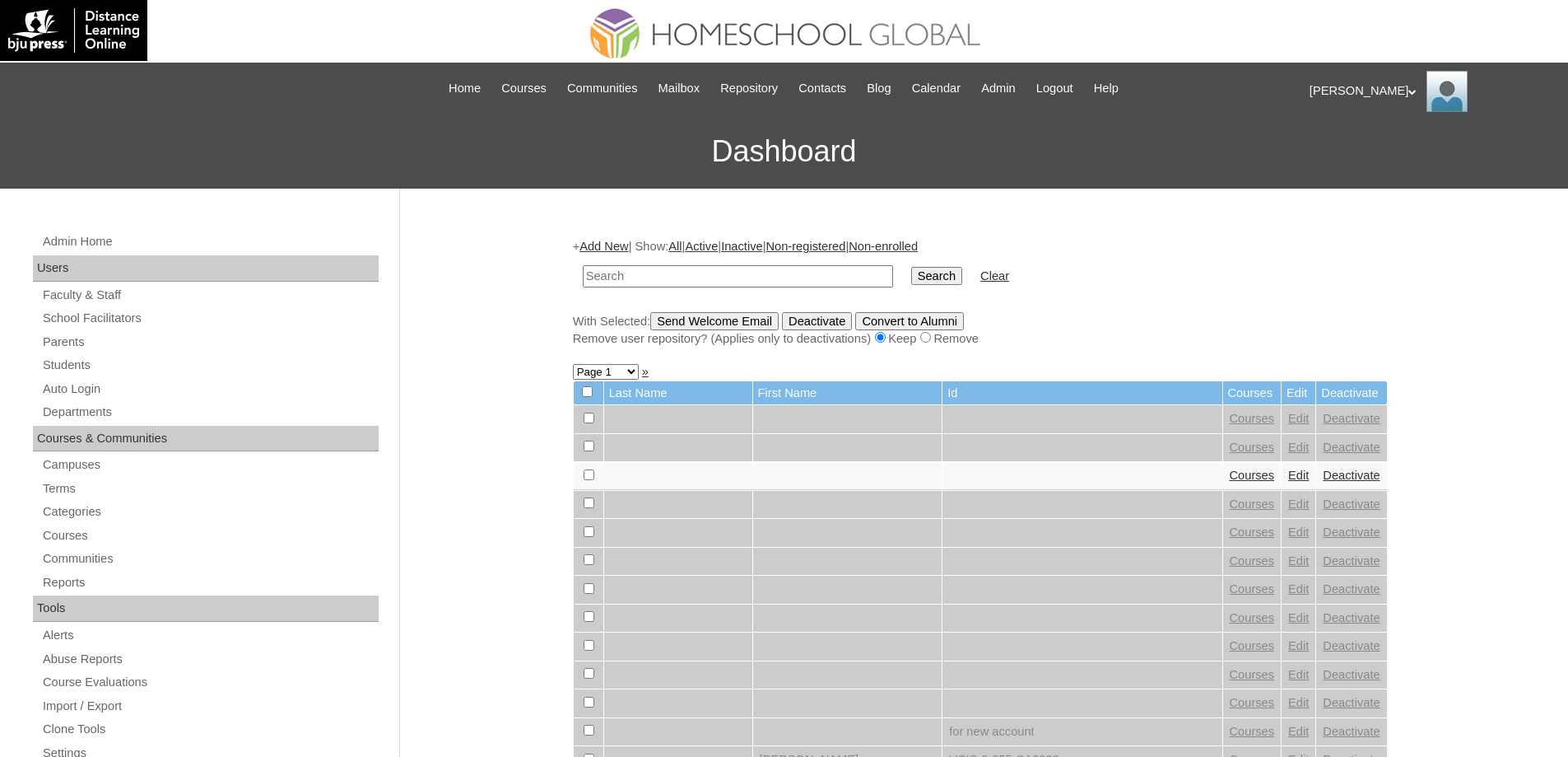
drag, startPoint x: 0, startPoint y: 0, endPoint x: 670, endPoint y: 273, distance: 723.5
click at [670, 273] on input "text" at bounding box center [738, 276] width 310 height 22
type input "MHS00323-TECHPH2025"
click at [944, 280] on input "Search" at bounding box center [936, 275] width 51 height 19
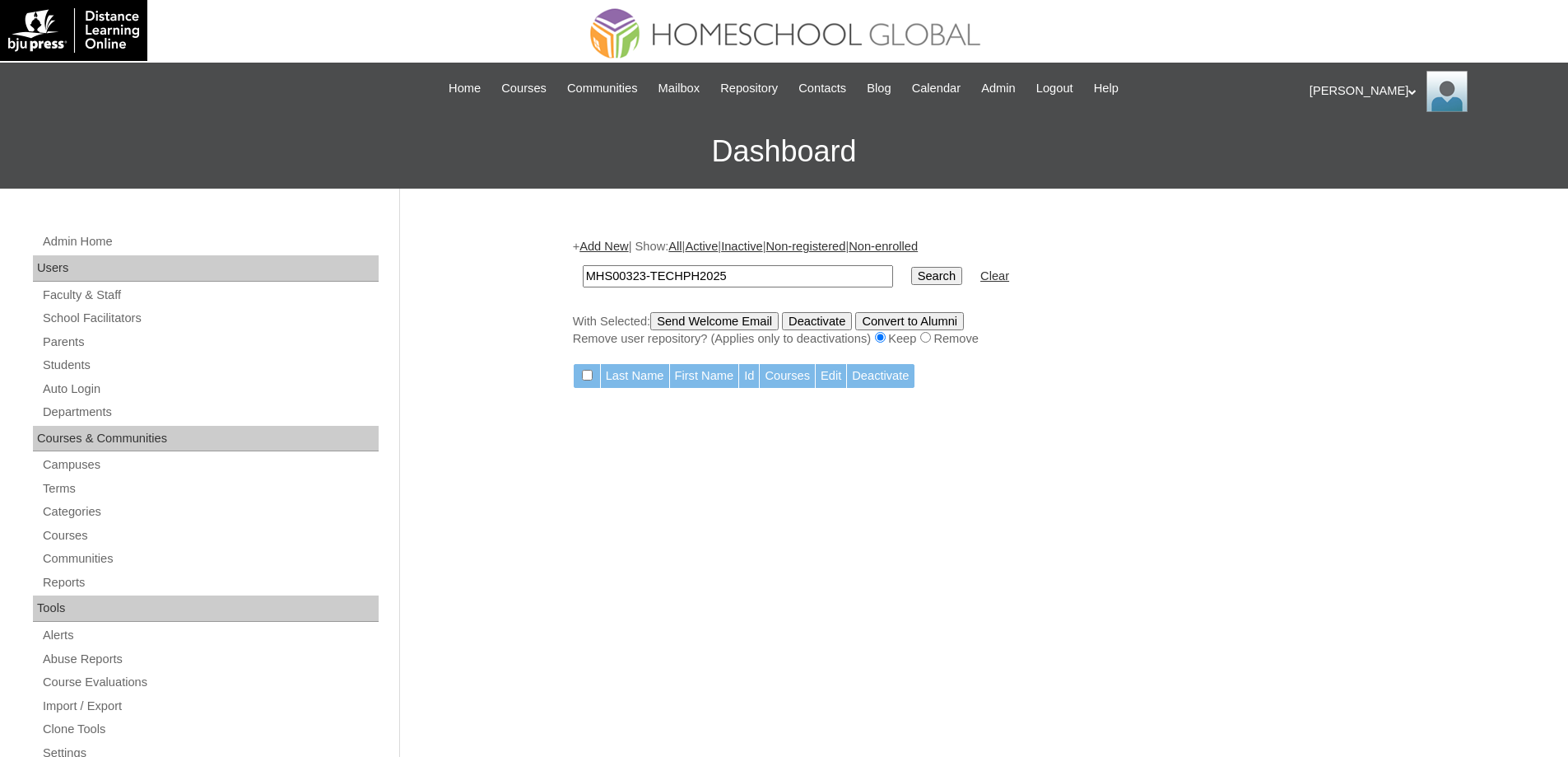
click at [609, 251] on link "Add New" at bounding box center [604, 247] width 49 height 14
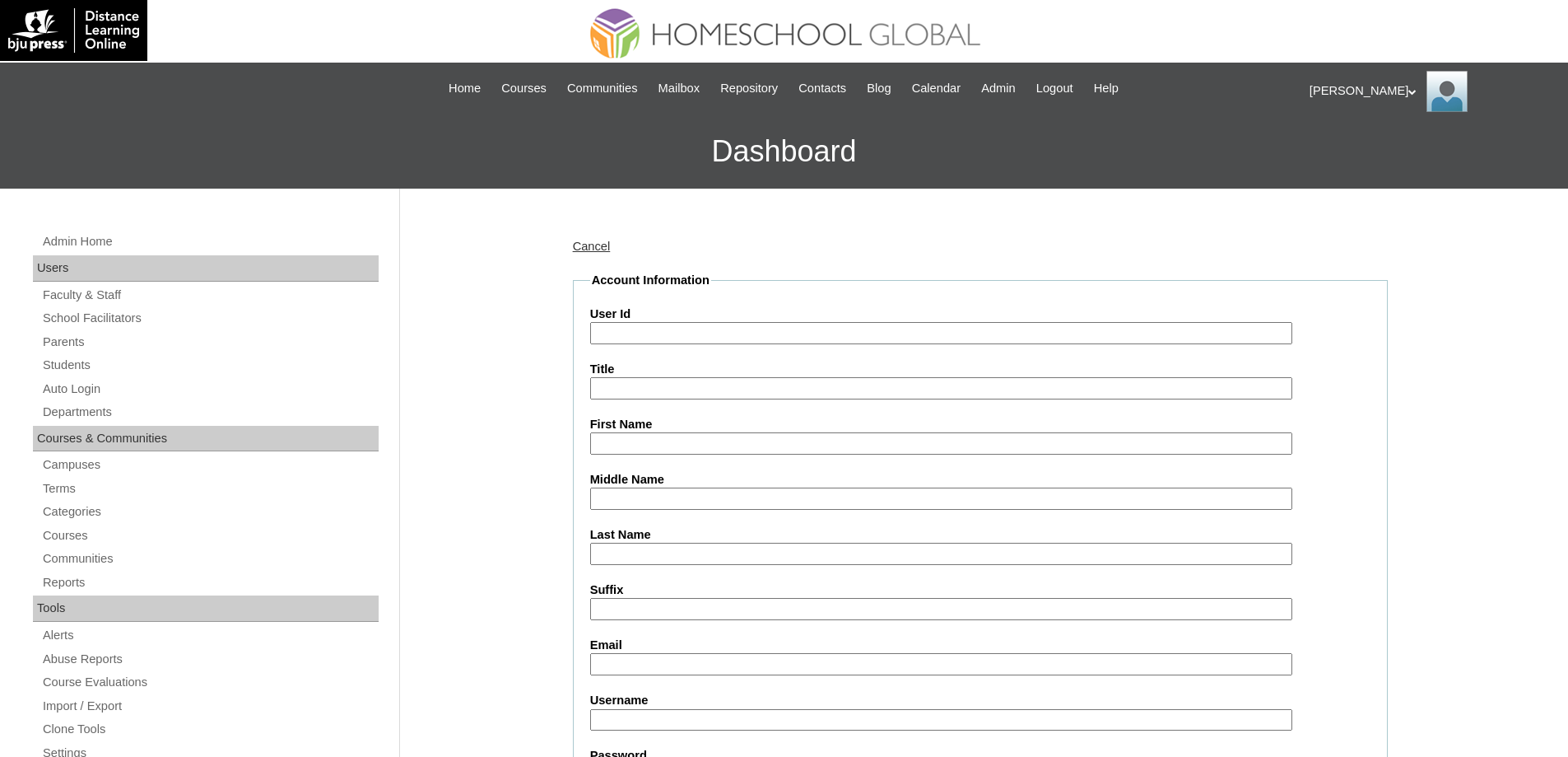
click at [649, 328] on input "User Id" at bounding box center [941, 333] width 702 height 22
paste input "MHS00323-TECHPH2025"
type input "MHS00323-TECHPH2025"
click at [516, 325] on div "Admin Home Users Faculty & Staff School Facilitators Parents Students Auto Logi…" at bounding box center [784, 756] width 1568 height 1136
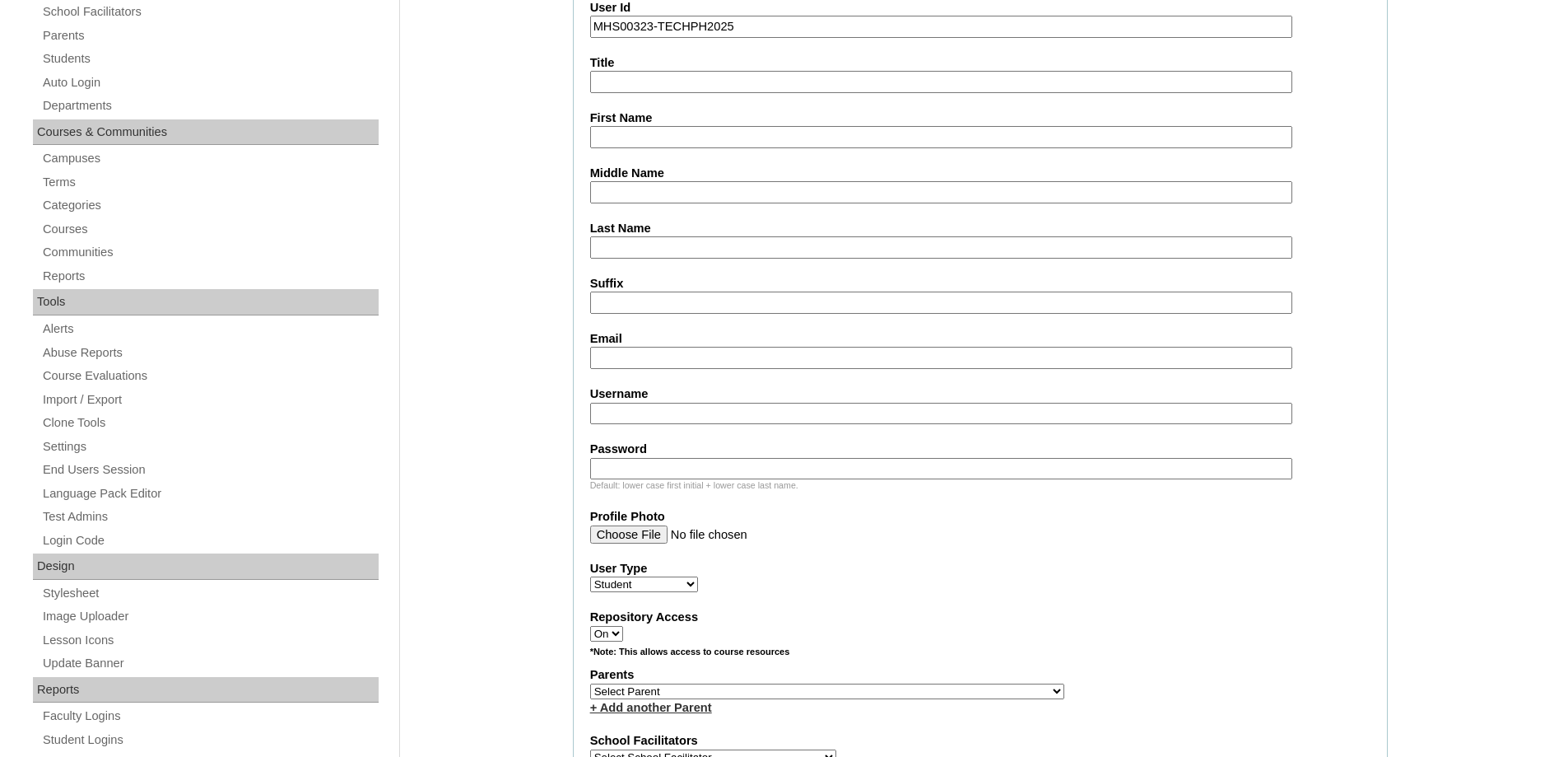
scroll to position [330, 0]
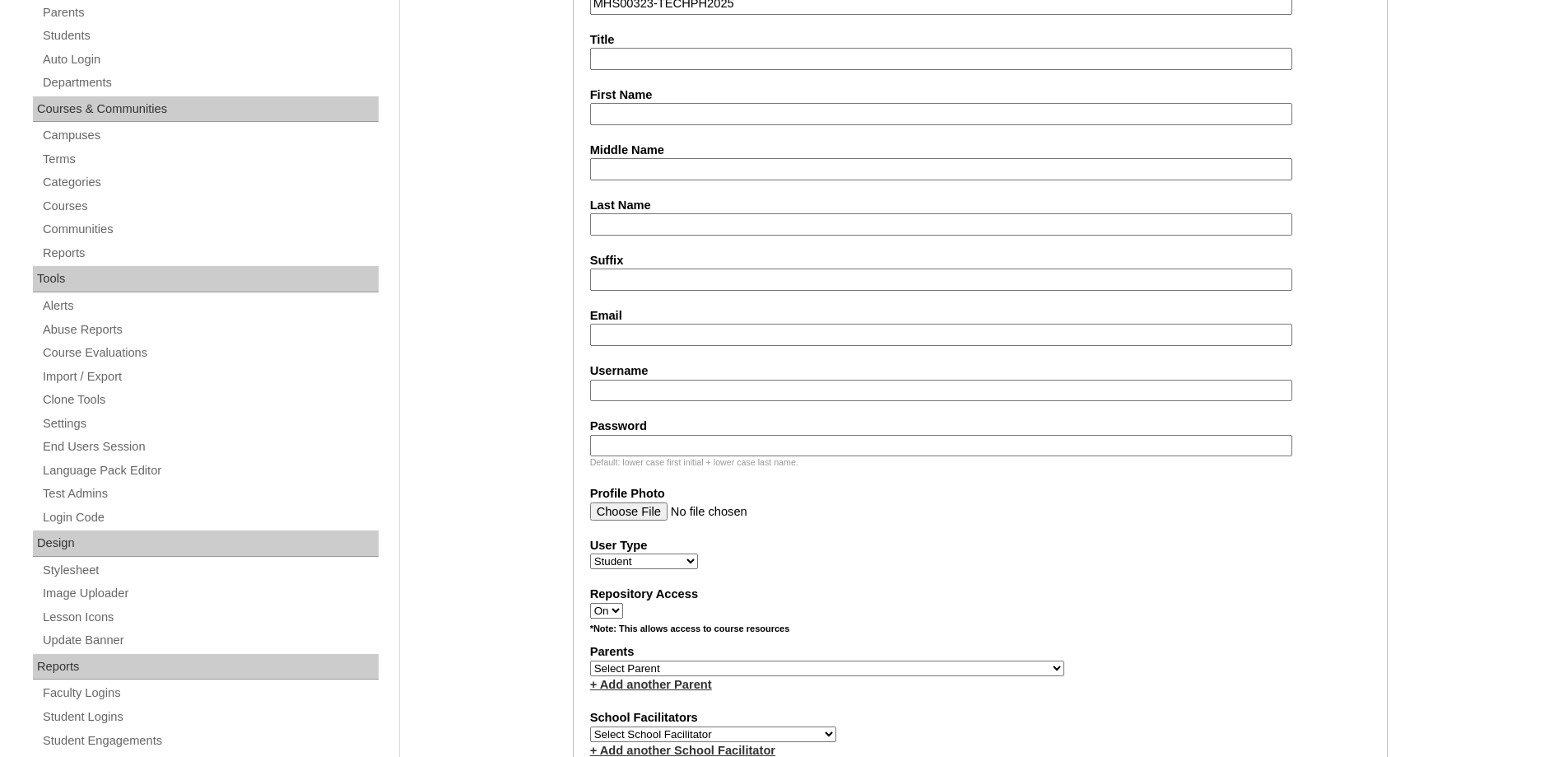
click at [608, 107] on input "First Name" at bounding box center [941, 114] width 702 height 22
drag, startPoint x: 636, startPoint y: 113, endPoint x: 647, endPoint y: 129, distance: 19.4
click at [636, 113] on input "First Name" at bounding box center [941, 114] width 702 height 22
paste input "Ashton Calev"
type input "Ashton Calev"
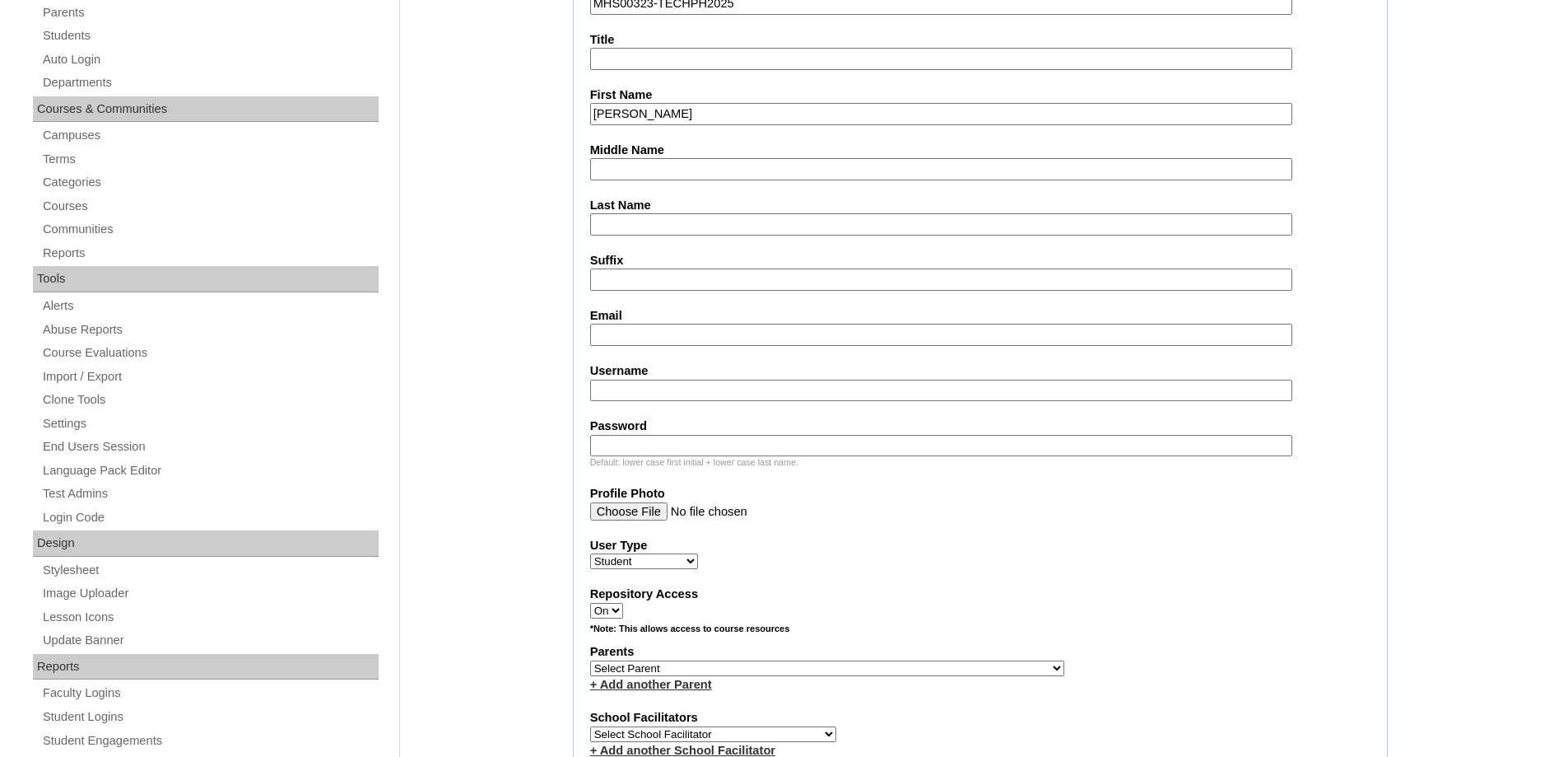
drag, startPoint x: 641, startPoint y: 210, endPoint x: 621, endPoint y: 187, distance: 30.5
click at [641, 211] on label "Last Name" at bounding box center [980, 206] width 780 height 18
click at [641, 214] on input "Last Name" at bounding box center [941, 224] width 702 height 22
paste input "Dizon"
type input "Dizon"
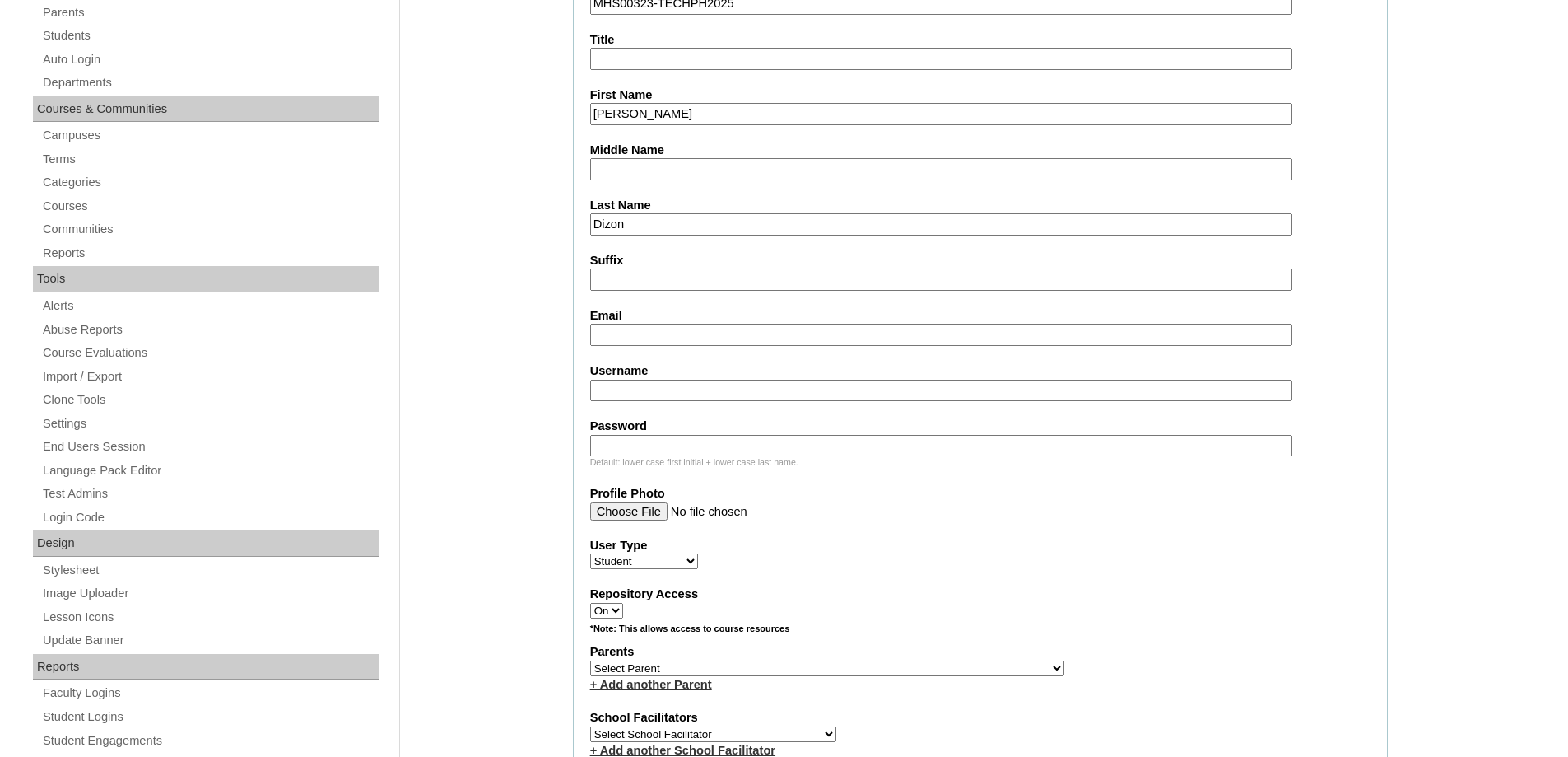
drag, startPoint x: 634, startPoint y: 166, endPoint x: 616, endPoint y: 175, distance: 20.1
click at [634, 166] on input "Middle Name" at bounding box center [941, 169] width 702 height 22
paste input "Abia"
type input "Abia"
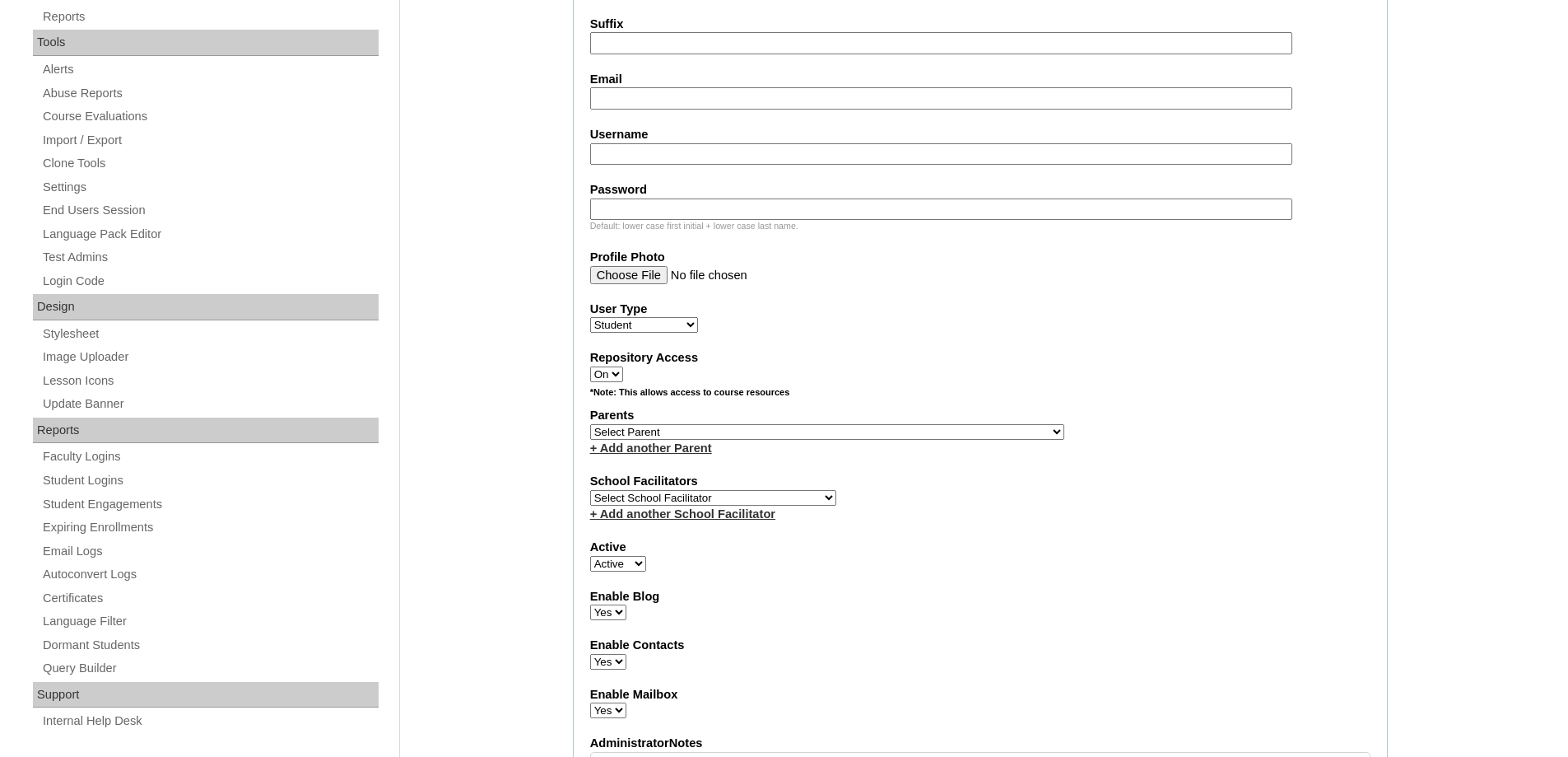
scroll to position [577, 0]
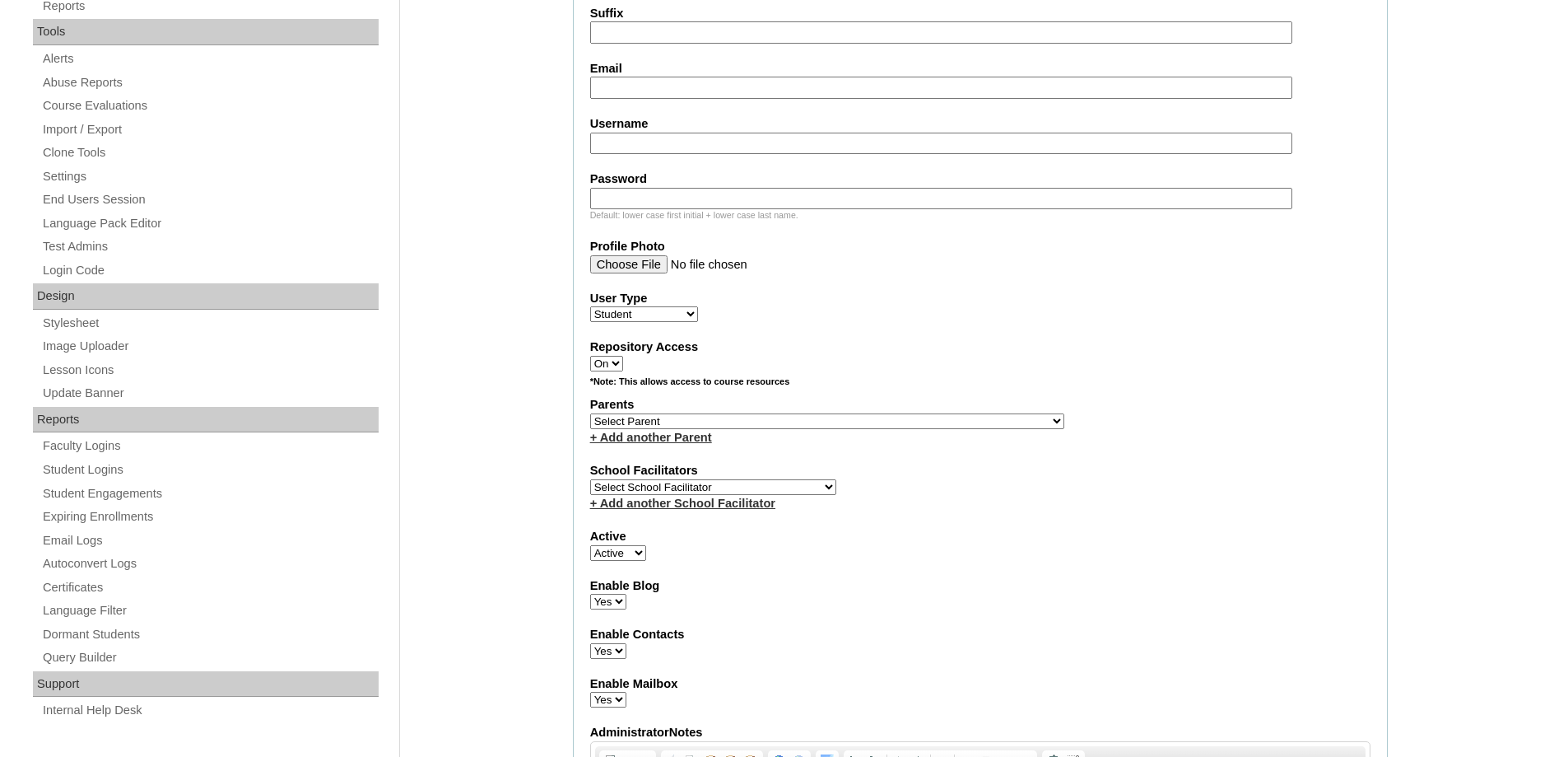
click at [594, 96] on input "Email" at bounding box center [941, 87] width 702 height 22
click at [623, 90] on input "Email" at bounding box center [941, 87] width 702 height 22
paste input "dizonmichael.kael@gmail.com"
type input "dizonmichael.kael@gmail.com"
click at [651, 139] on input "Username" at bounding box center [941, 143] width 702 height 22
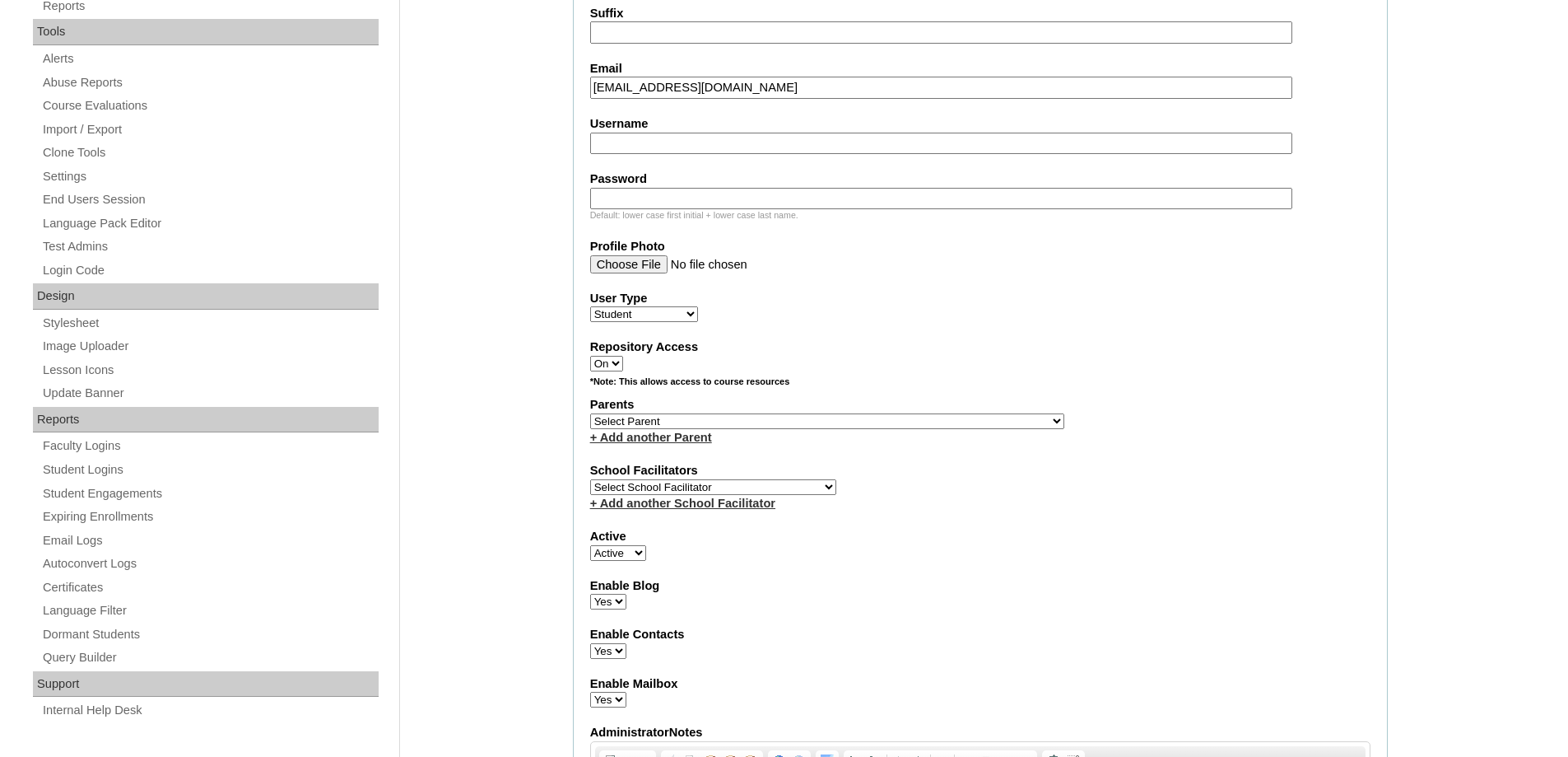
paste input "ashtondizon"
type input "ashtondizon"
click at [641, 196] on input "Password" at bounding box center [941, 198] width 702 height 22
paste input "250007107"
type input "250007107"
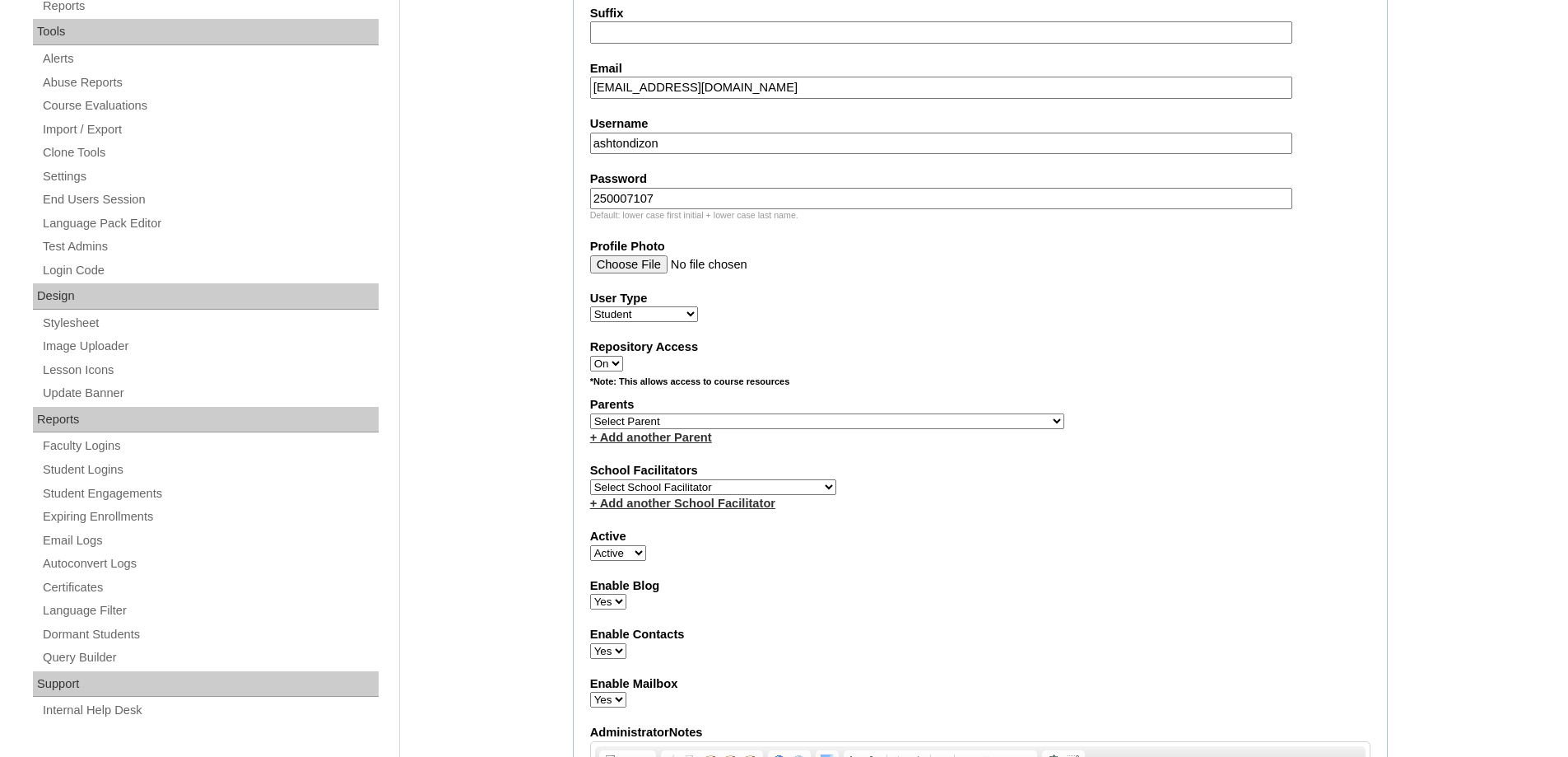
click at [506, 236] on div "Admin Home Users Faculty & Staff School Facilitators Parents Students Auto Logi…" at bounding box center [784, 761] width 1568 height 2298
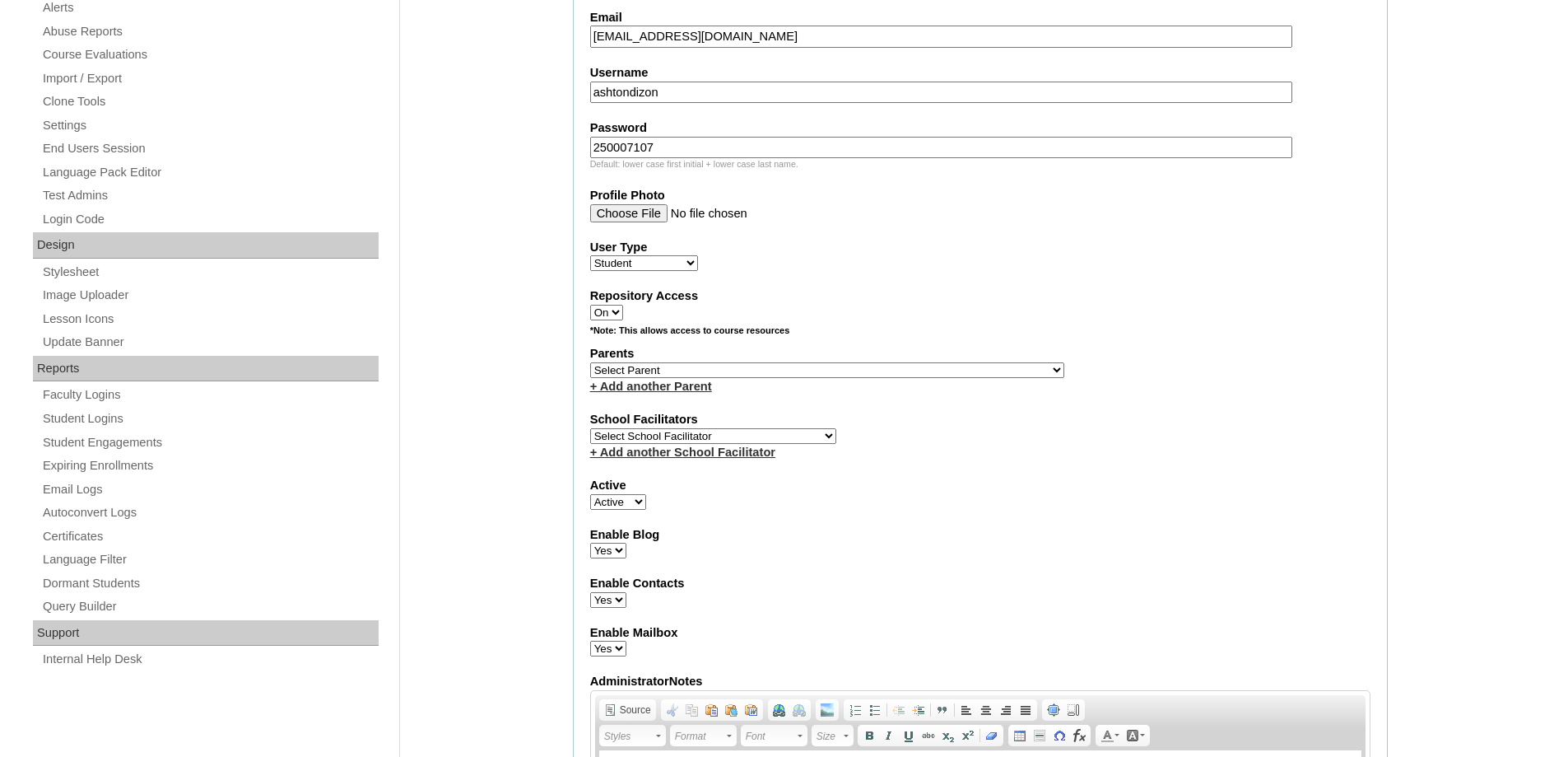
scroll to position [823, 0]
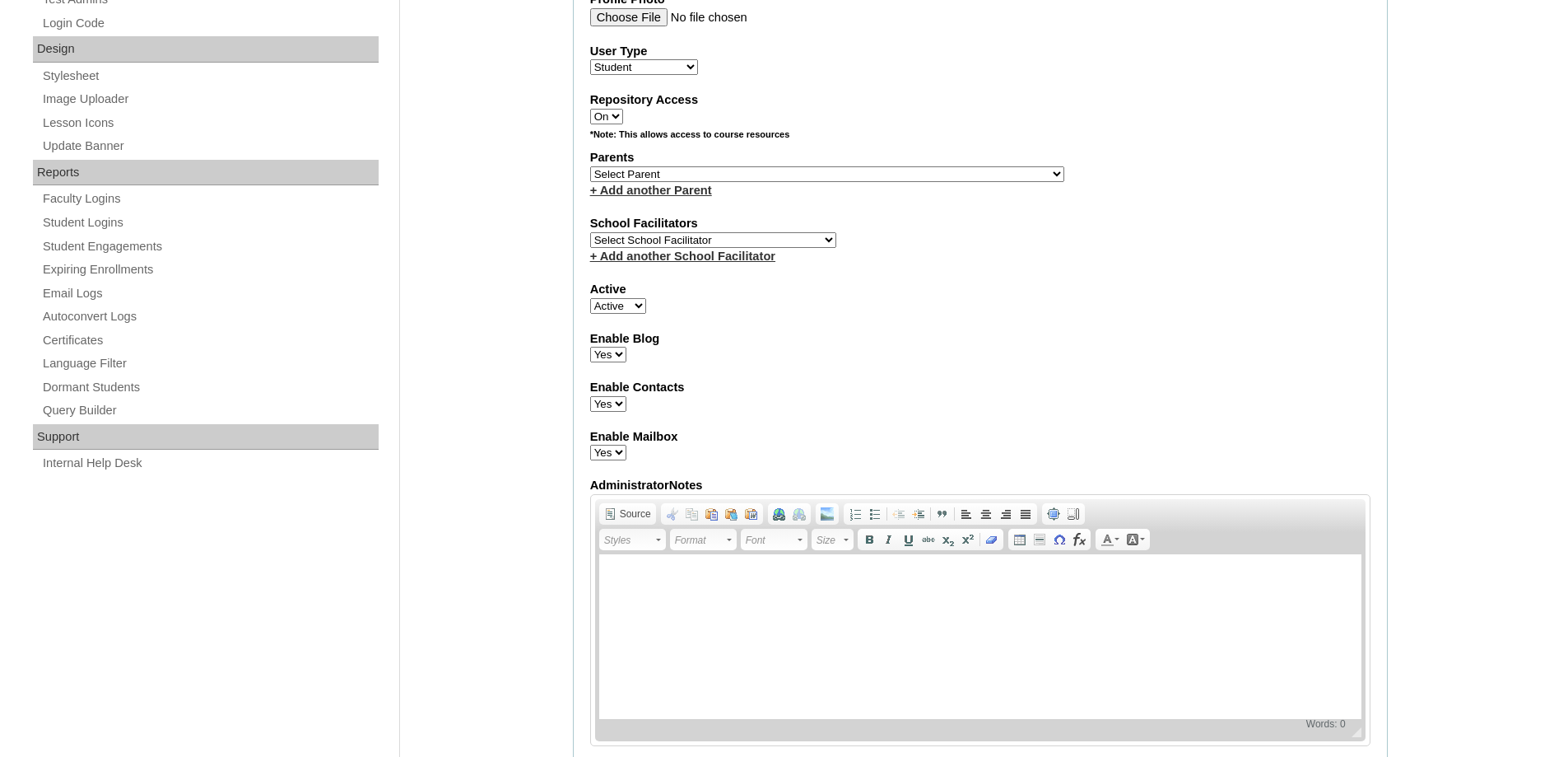
click at [657, 169] on select "Select Parent , , , , , , , , , , , , , , , , , , , , , , , , , , , , , , , , ,…" at bounding box center [827, 174] width 474 height 16
select select "44077"
click at [590, 166] on select "Select Parent , , , , , , , , , , , , , , , , , , , , , , , , , , , , , , , , ,…" at bounding box center [827, 174] width 474 height 16
drag, startPoint x: 1059, startPoint y: 396, endPoint x: 1047, endPoint y: 378, distance: 21.6
click at [1053, 390] on div "Enable Contacts Yes No" at bounding box center [980, 395] width 780 height 33
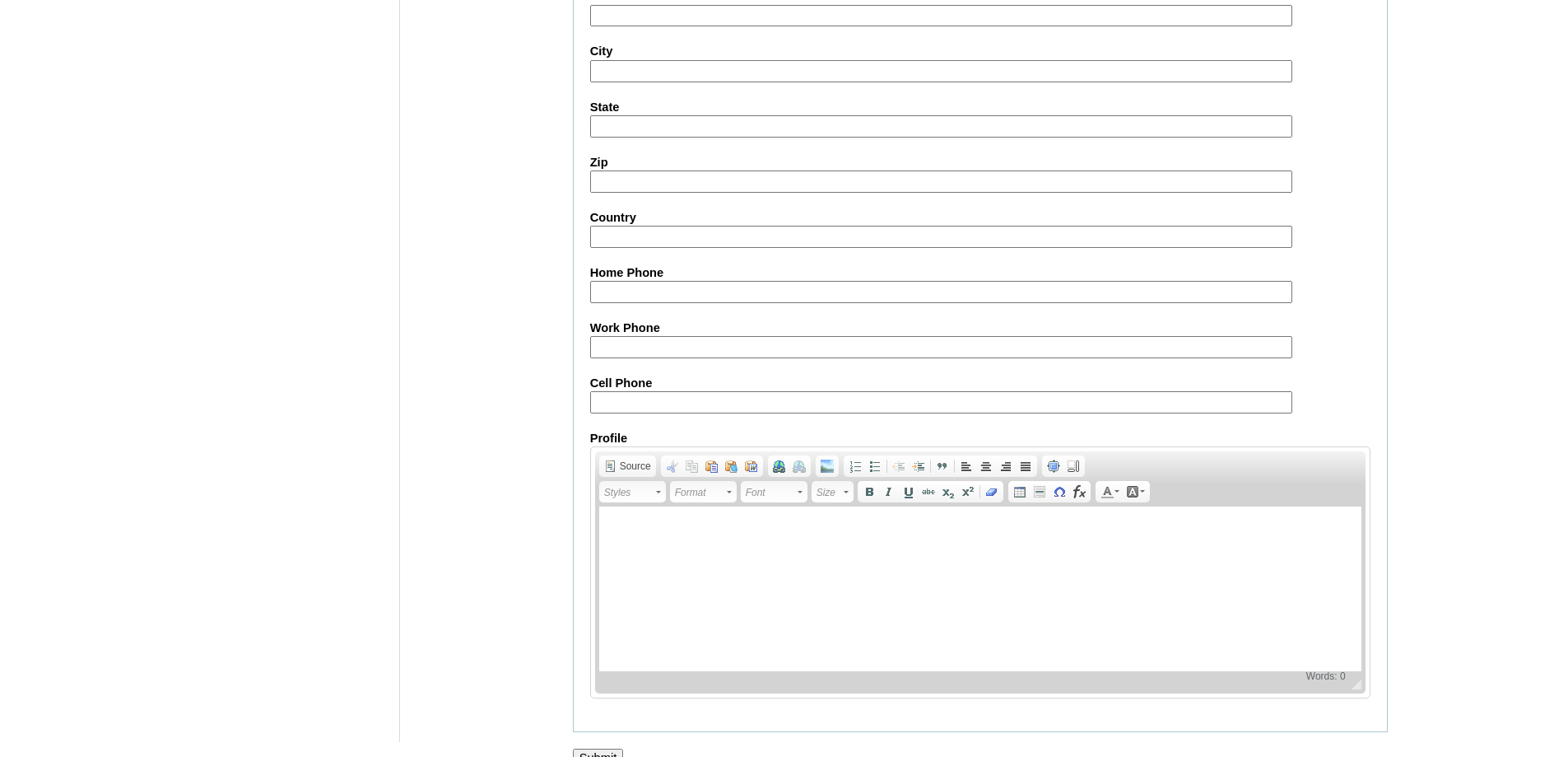
scroll to position [1749, 0]
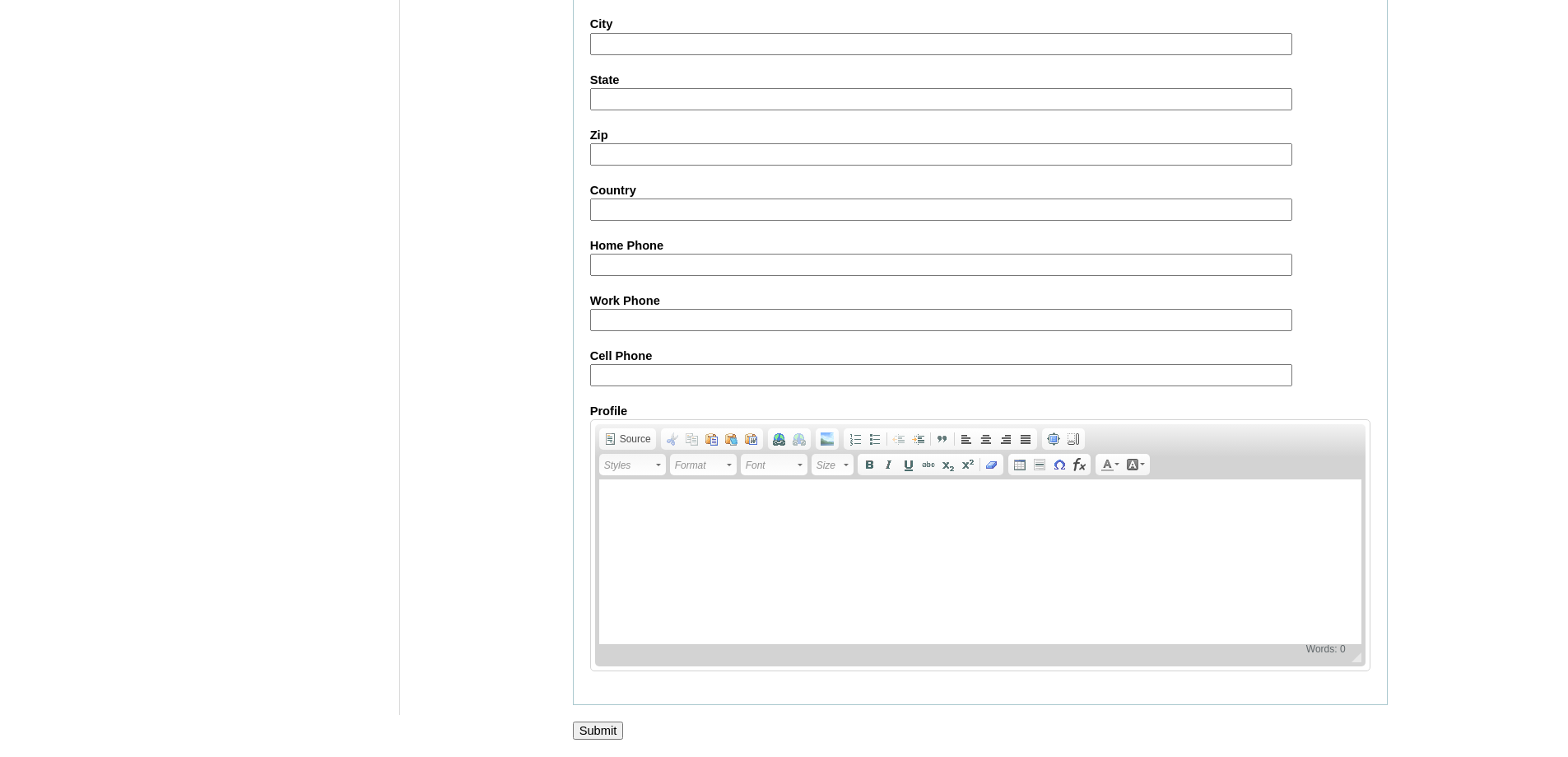
click at [621, 381] on input "Cell Phone" at bounding box center [941, 375] width 702 height 22
paste input "63-9764680932"
type input "63-9764680932"
click at [605, 725] on input "Submit" at bounding box center [598, 730] width 51 height 19
drag, startPoint x: 608, startPoint y: 726, endPoint x: 585, endPoint y: 662, distance: 68.0
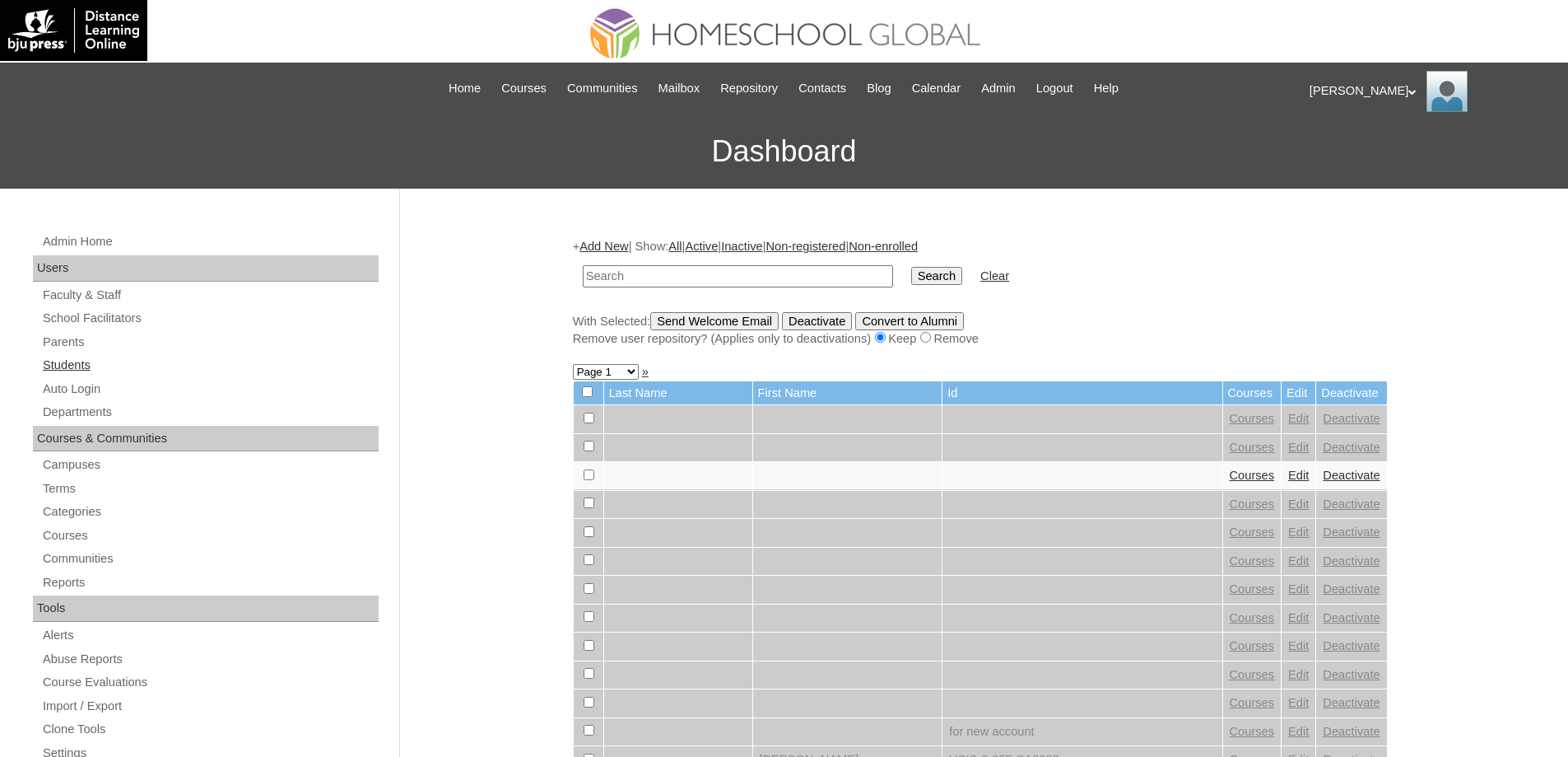
click at [82, 369] on link "Students" at bounding box center [210, 365] width 337 height 20
click at [815, 288] on td at bounding box center [737, 276] width 327 height 39
drag, startPoint x: 857, startPoint y: 282, endPoint x: 897, endPoint y: 280, distance: 40.0
click at [857, 282] on input "text" at bounding box center [738, 276] width 310 height 22
paste input "MHS00323-TECHPH2025"
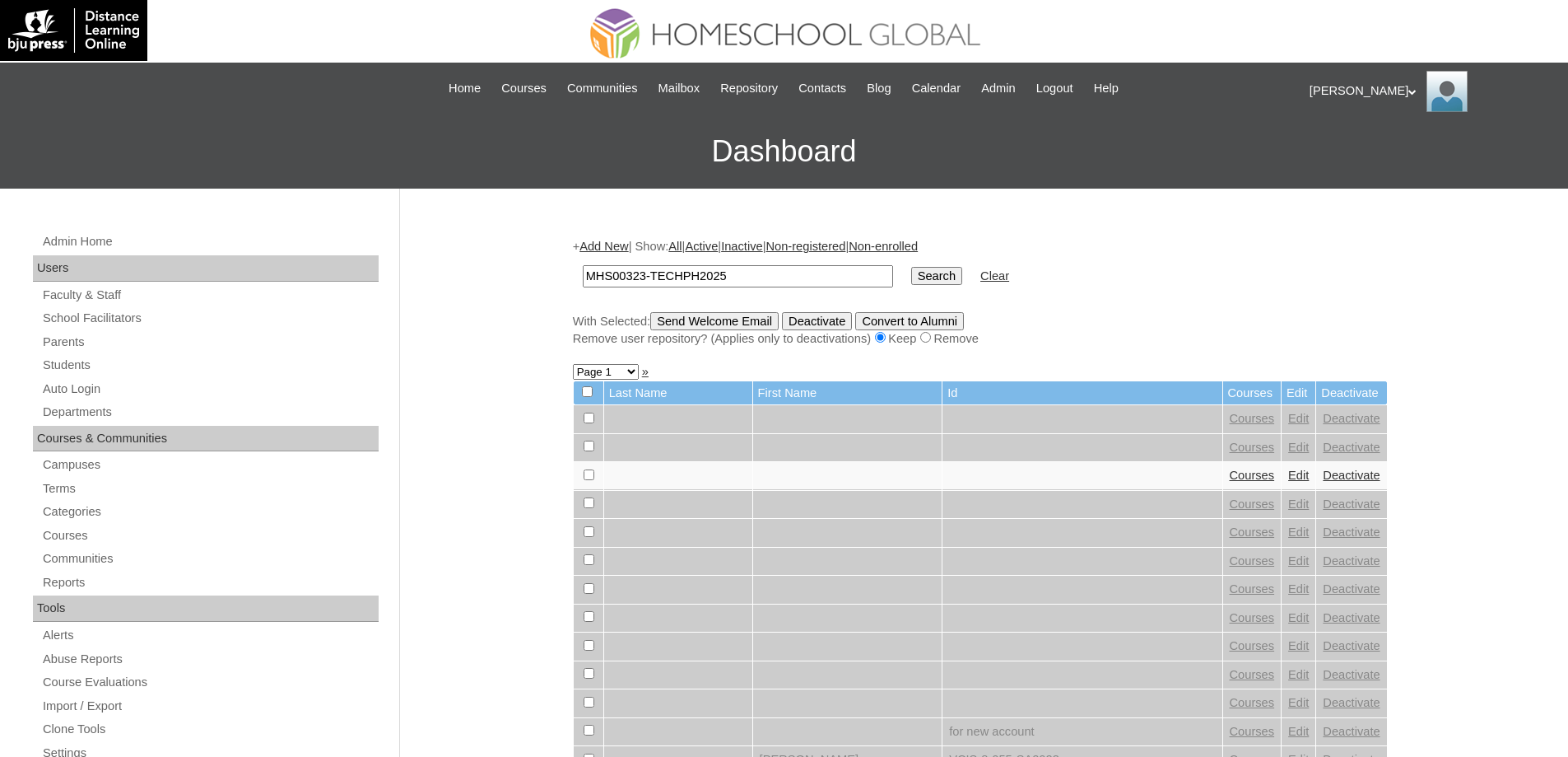
type input "MHS00323-TECHPH2025"
click at [957, 276] on input "Search" at bounding box center [936, 275] width 51 height 19
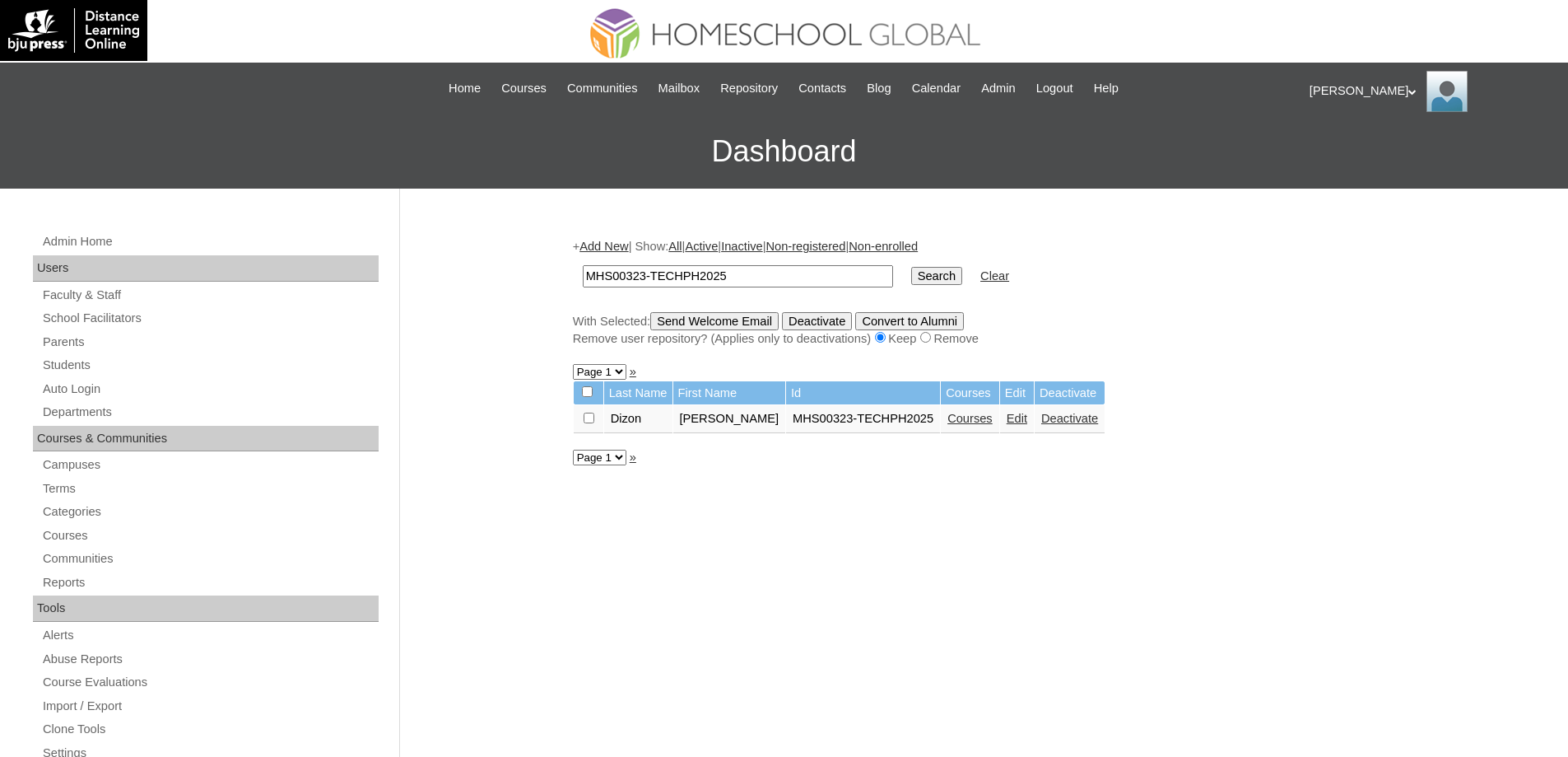
click at [984, 416] on link "Courses" at bounding box center [969, 418] width 45 height 14
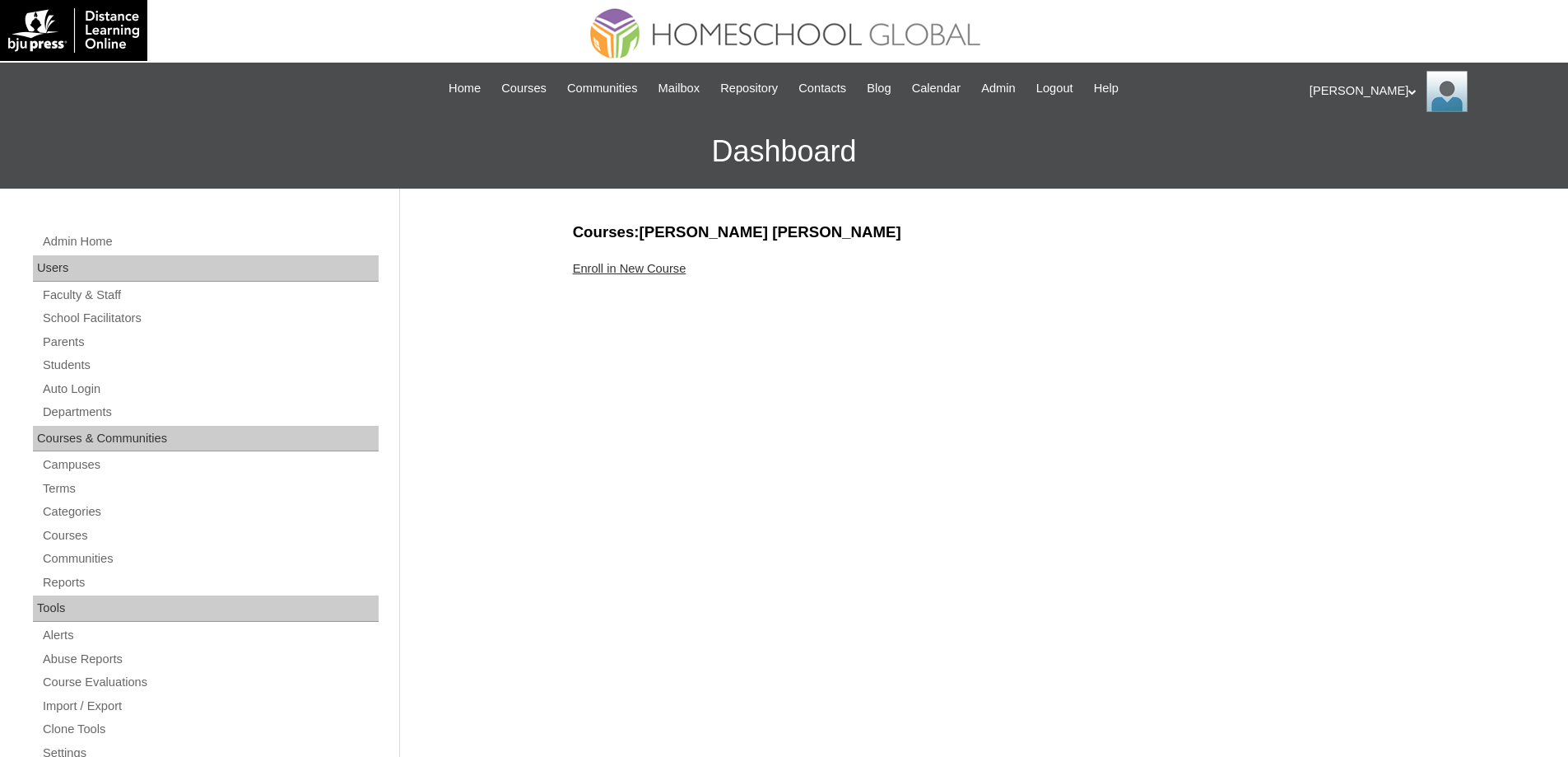
click at [625, 266] on link "Enroll in New Course" at bounding box center [629, 268] width 113 height 14
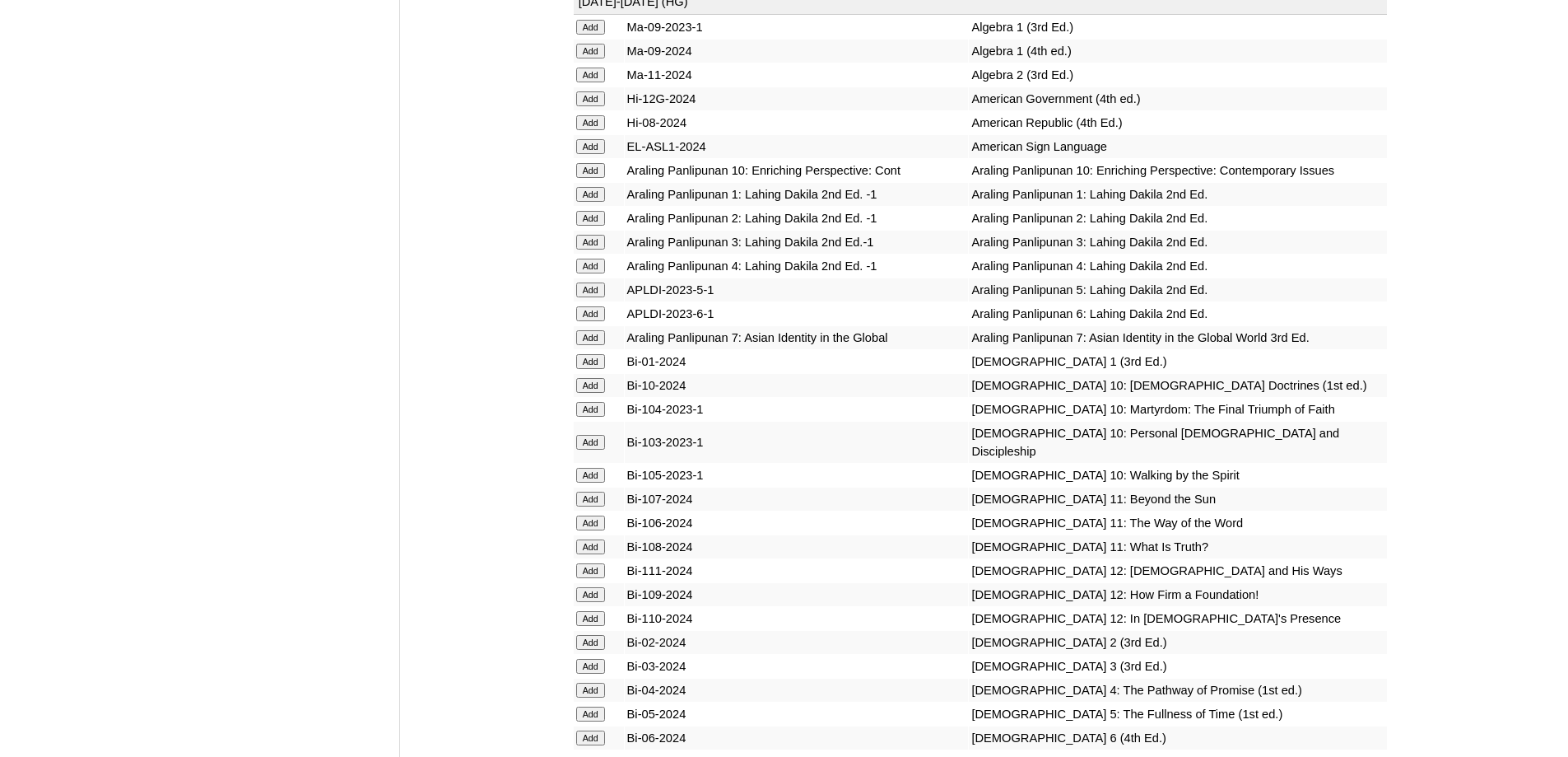
scroll to position [4199, 0]
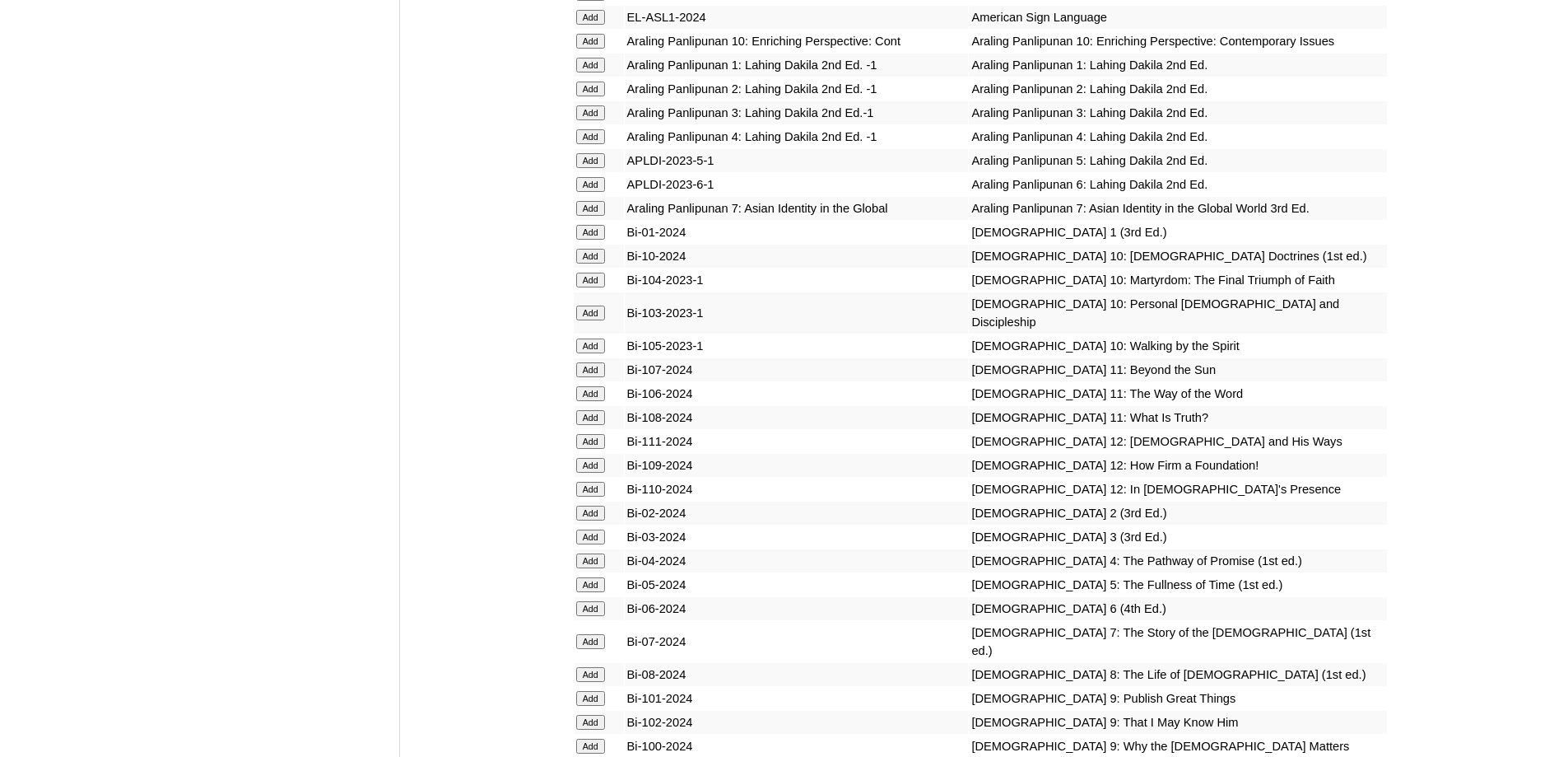
click at [594, 97] on input "Add" at bounding box center [591, 89] width 29 height 15
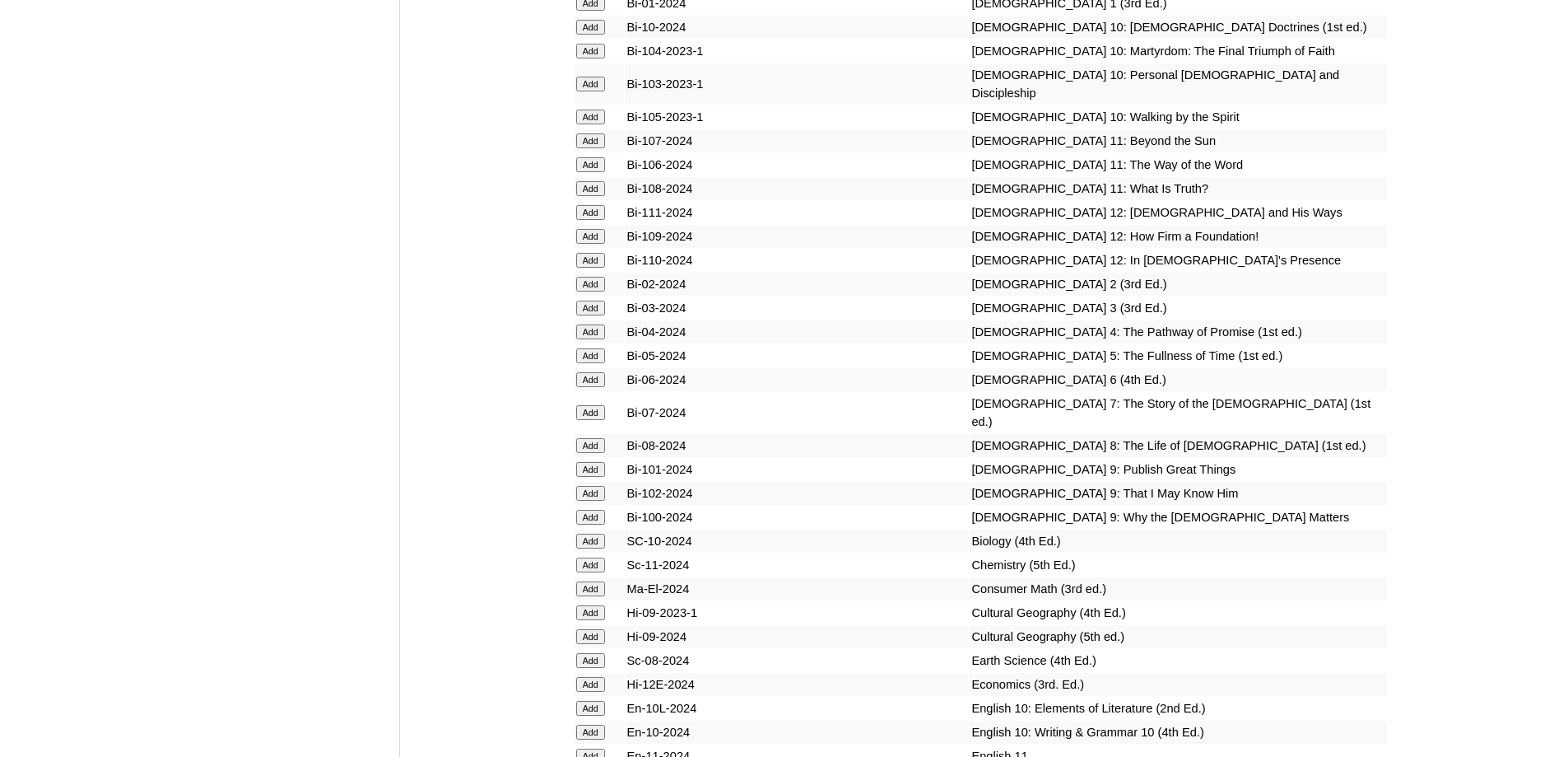
scroll to position [4446, 0]
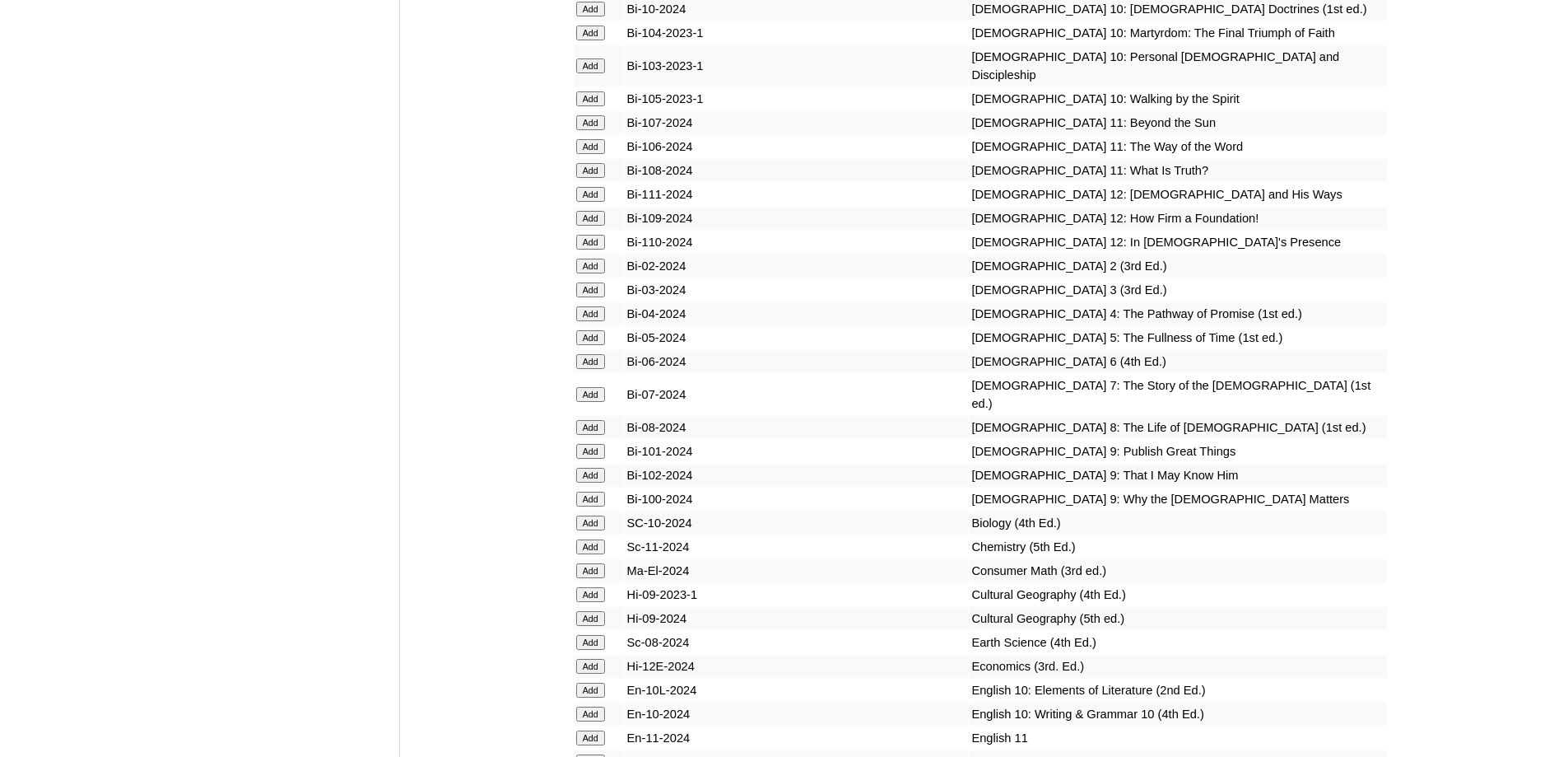
click at [597, 273] on input "Add" at bounding box center [591, 265] width 29 height 15
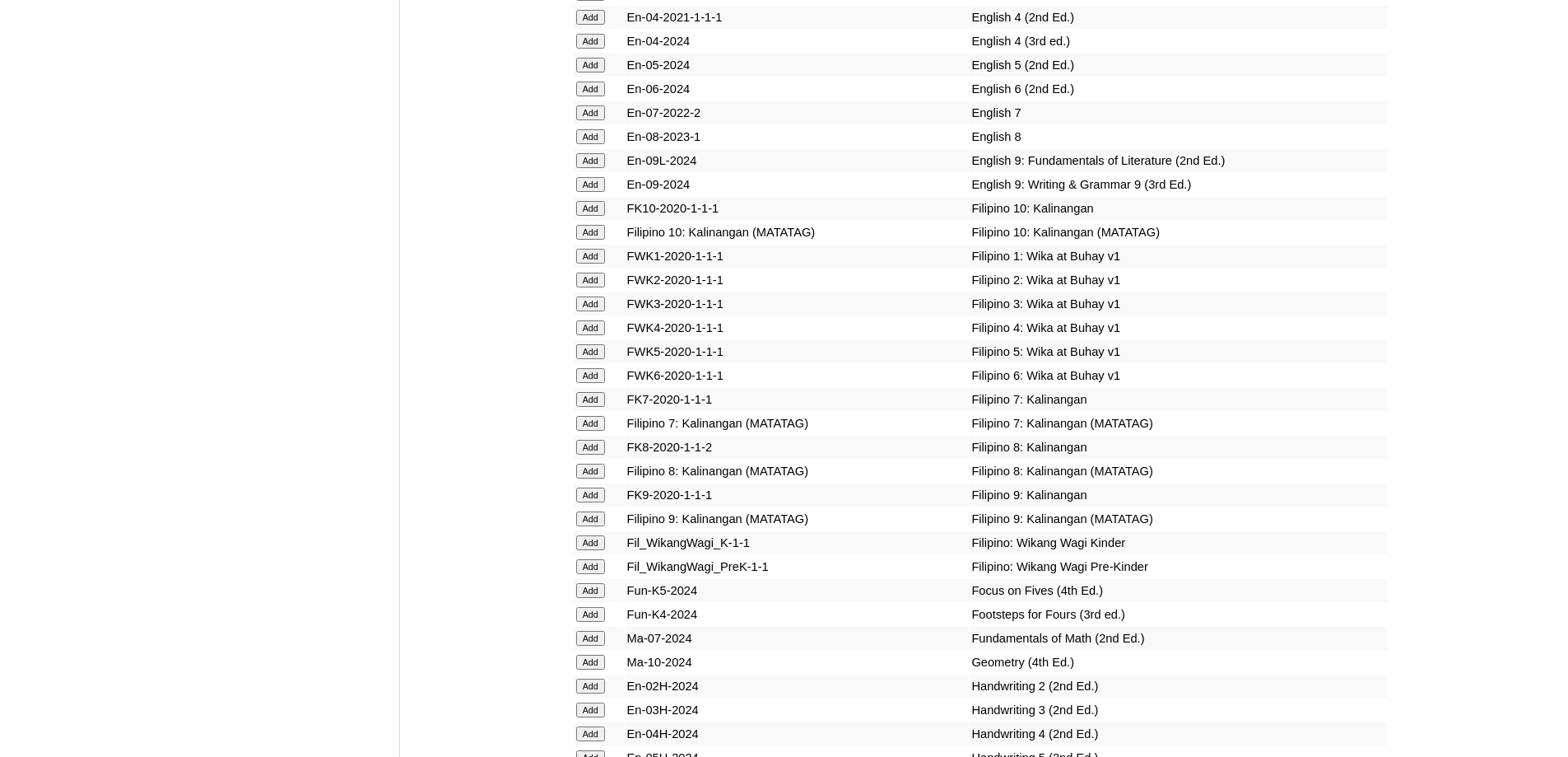
scroll to position [5327, 0]
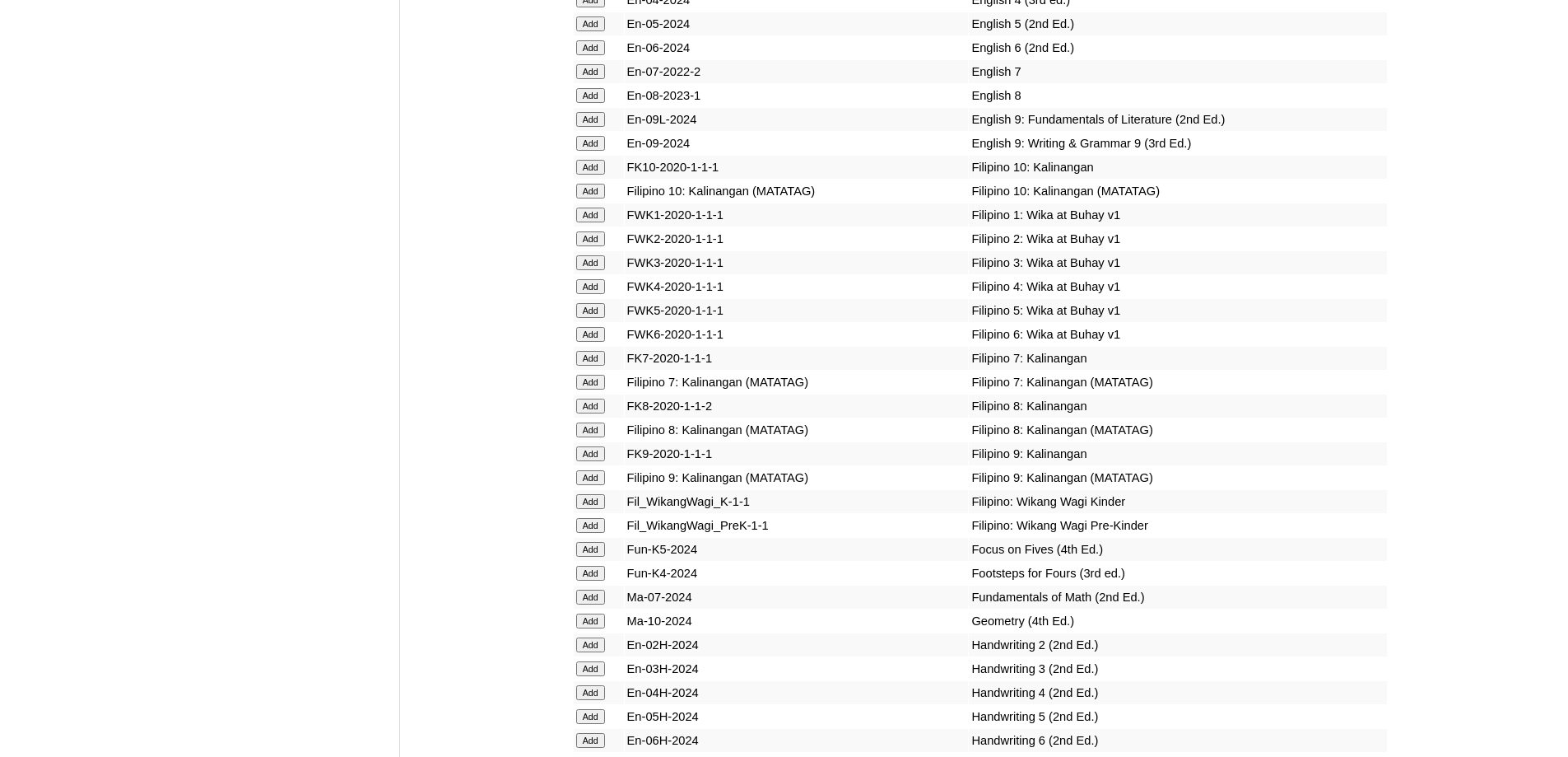
click at [595, 246] on input "Add" at bounding box center [591, 238] width 29 height 15
click at [594, 246] on input "Add" at bounding box center [591, 238] width 29 height 15
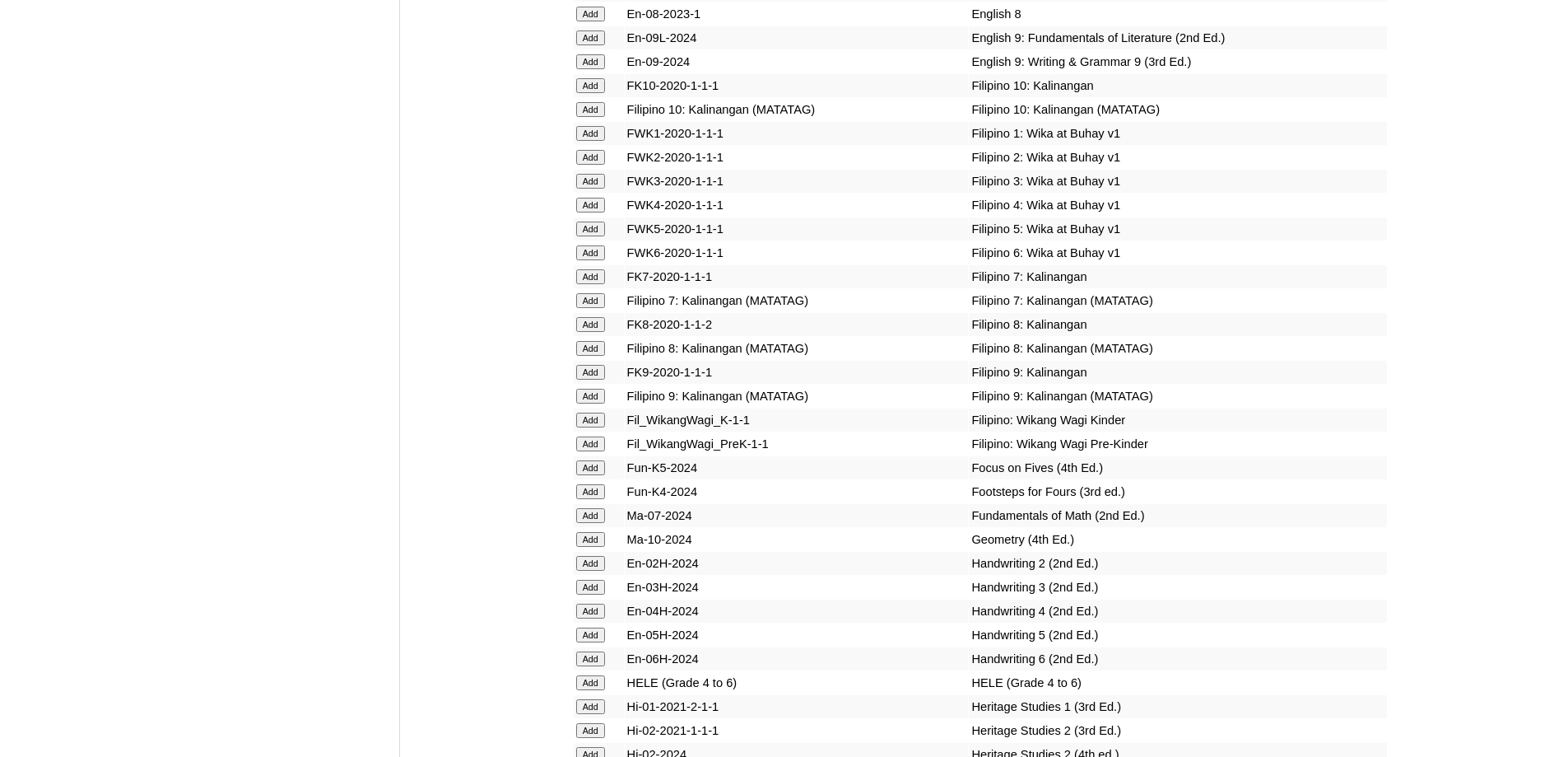
scroll to position [5656, 0]
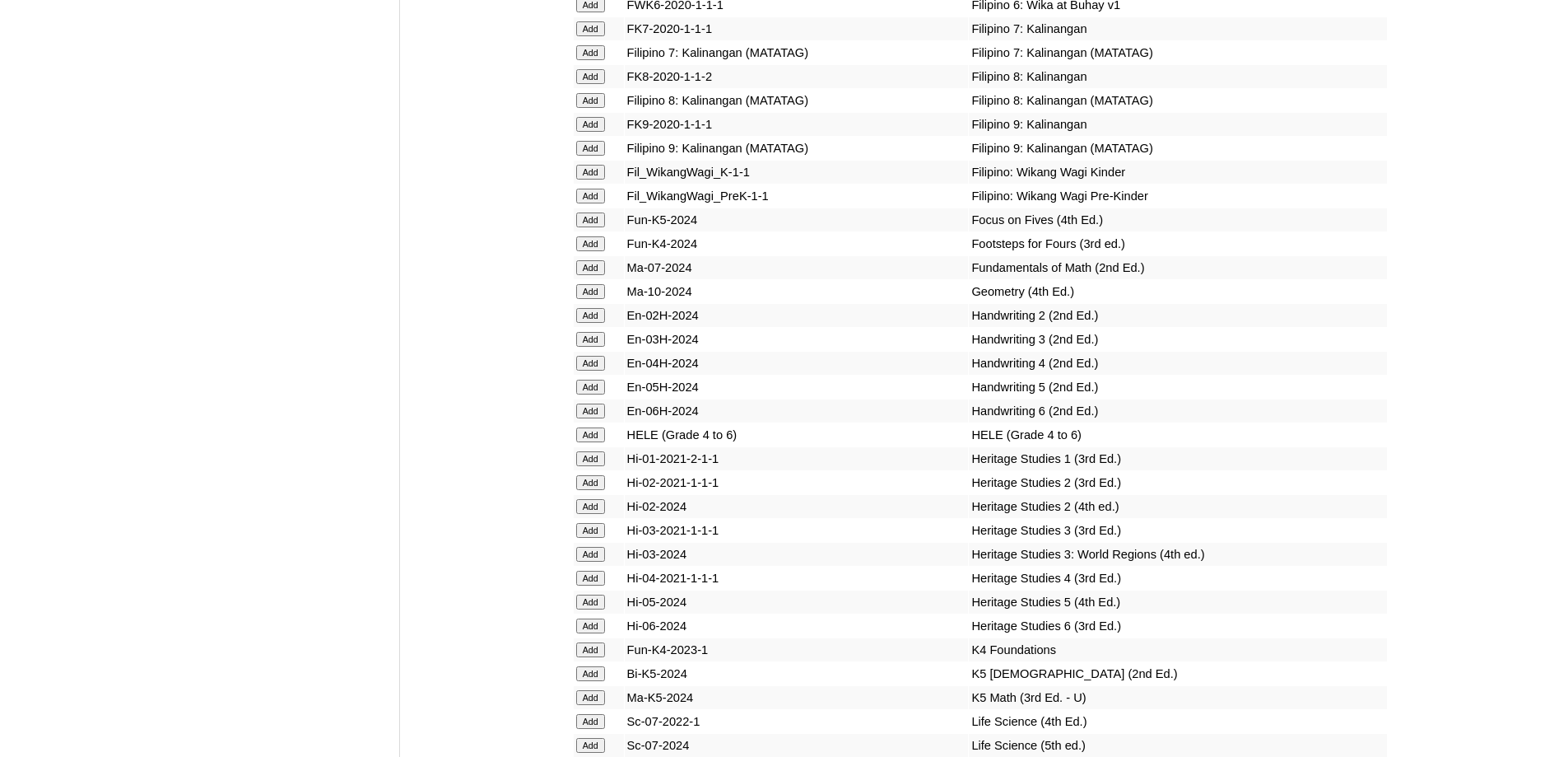
click at [585, 323] on input "Add" at bounding box center [591, 315] width 29 height 15
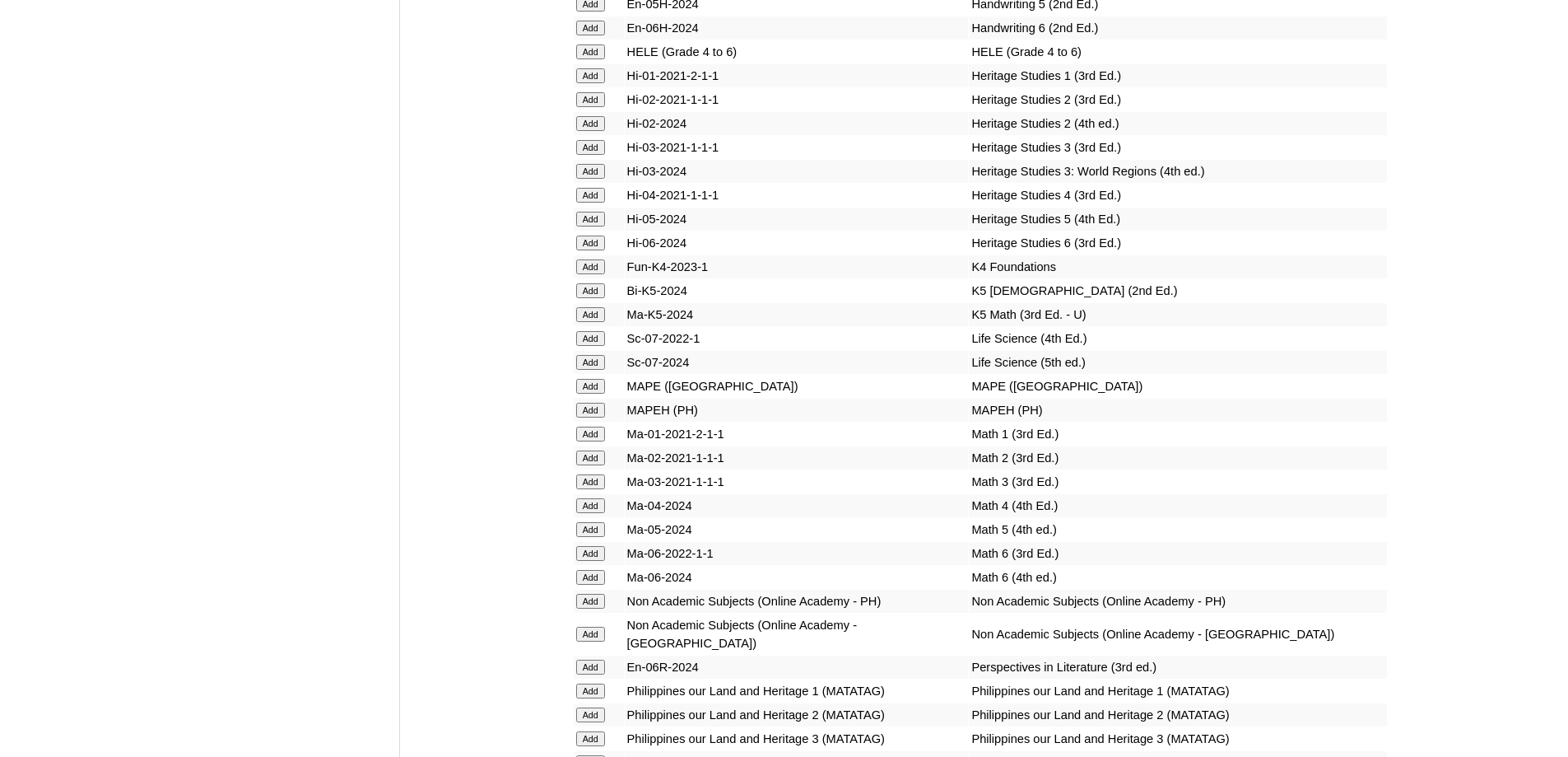
scroll to position [6068, 0]
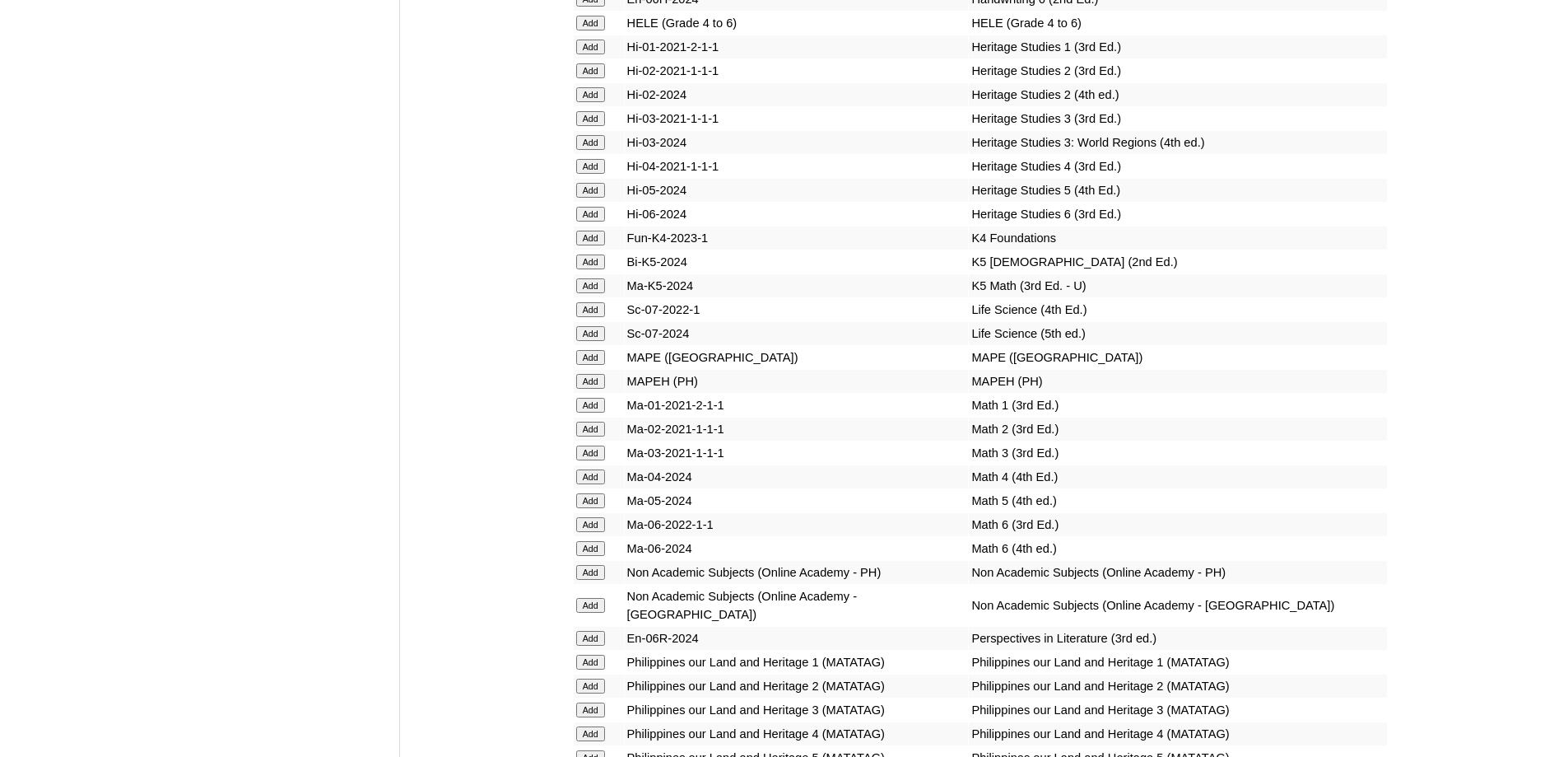
click at [596, 388] on input "Add" at bounding box center [591, 380] width 29 height 15
click at [593, 436] on input "Add" at bounding box center [591, 428] width 29 height 15
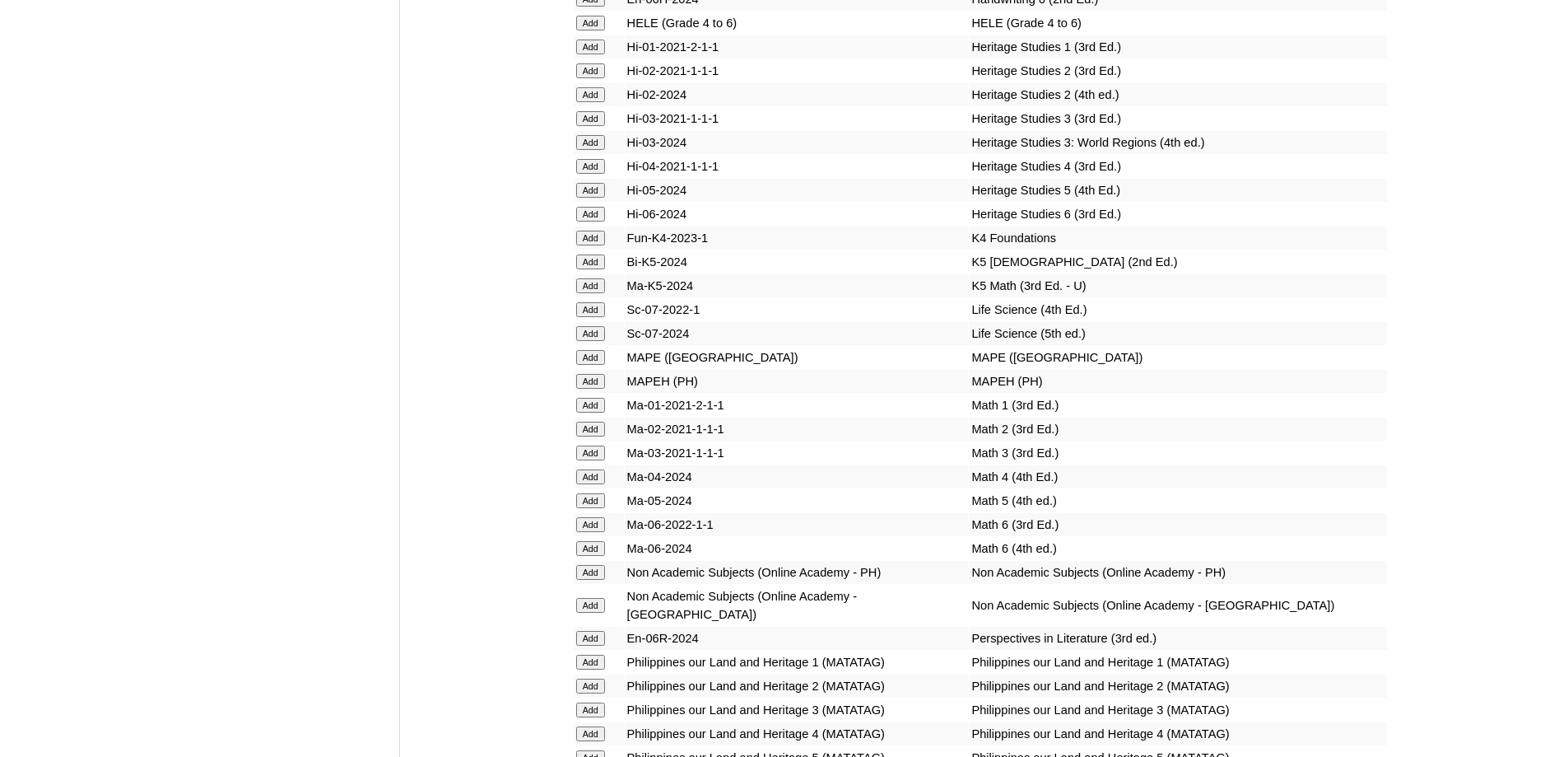
click at [593, 436] on input "Add" at bounding box center [591, 428] width 29 height 15
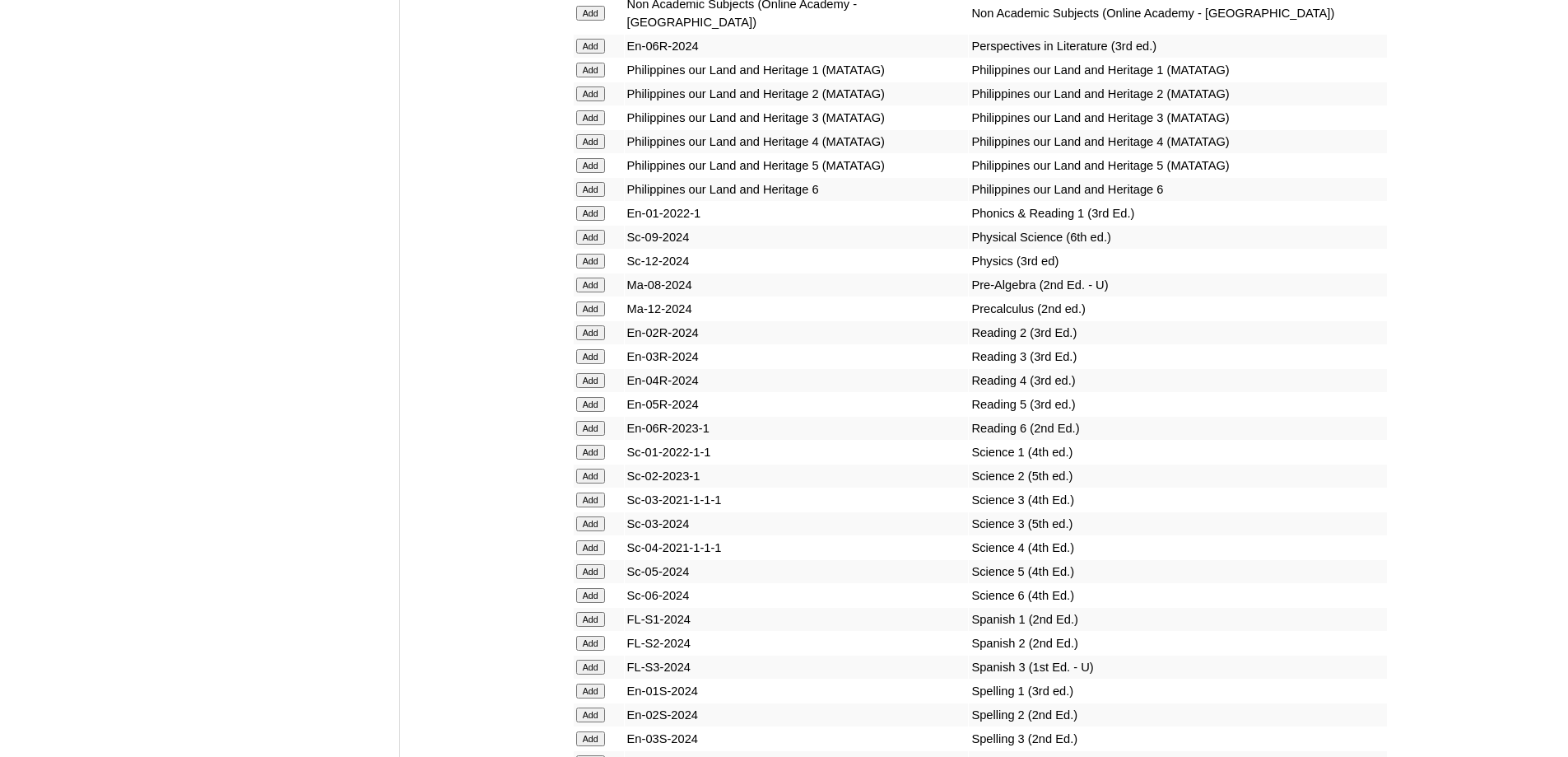
scroll to position [6809, 0]
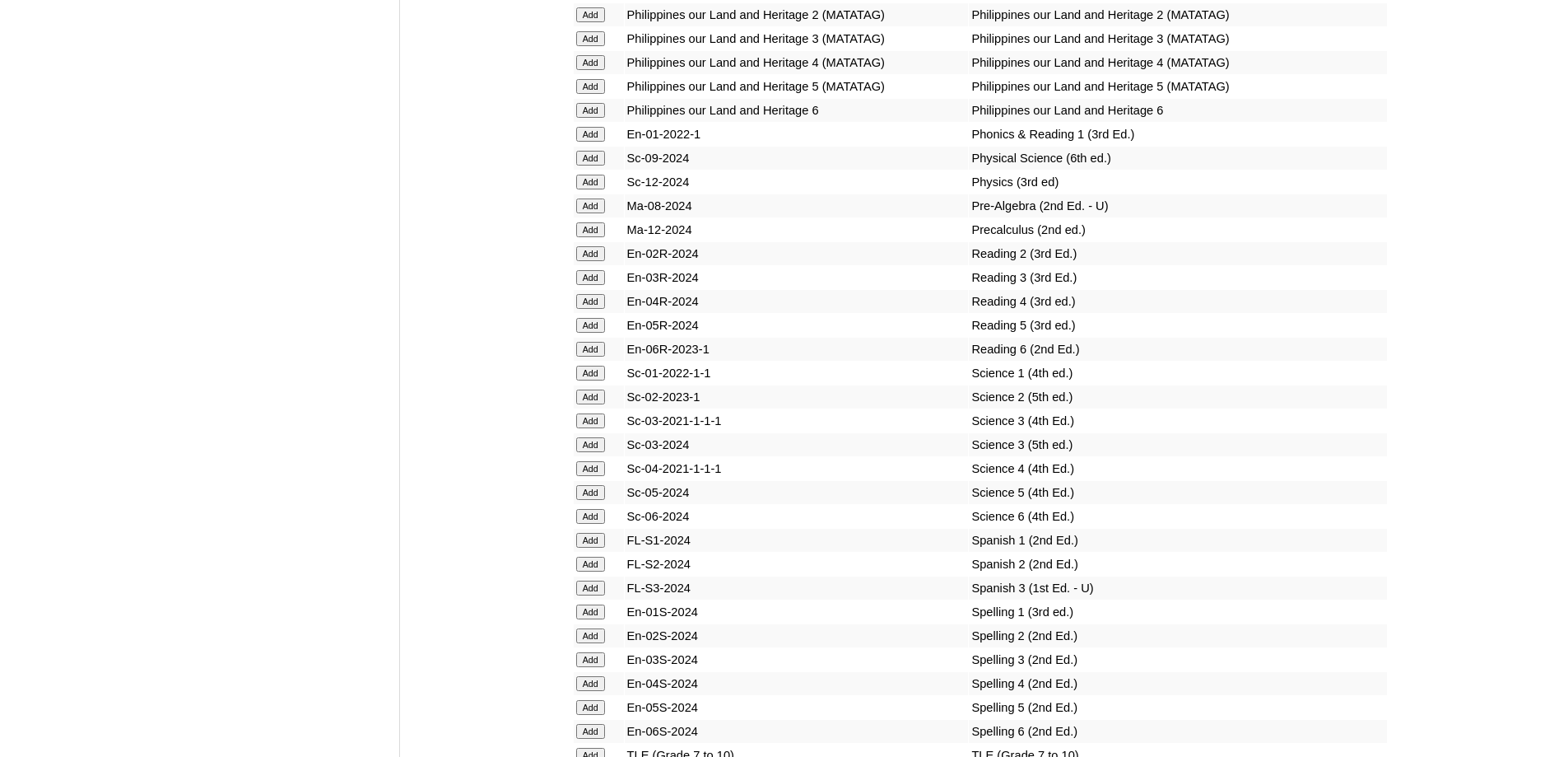
scroll to position [6743, 0]
click at [591, 258] on input "Add" at bounding box center [591, 250] width 29 height 15
click at [590, 258] on input "Add" at bounding box center [591, 250] width 29 height 15
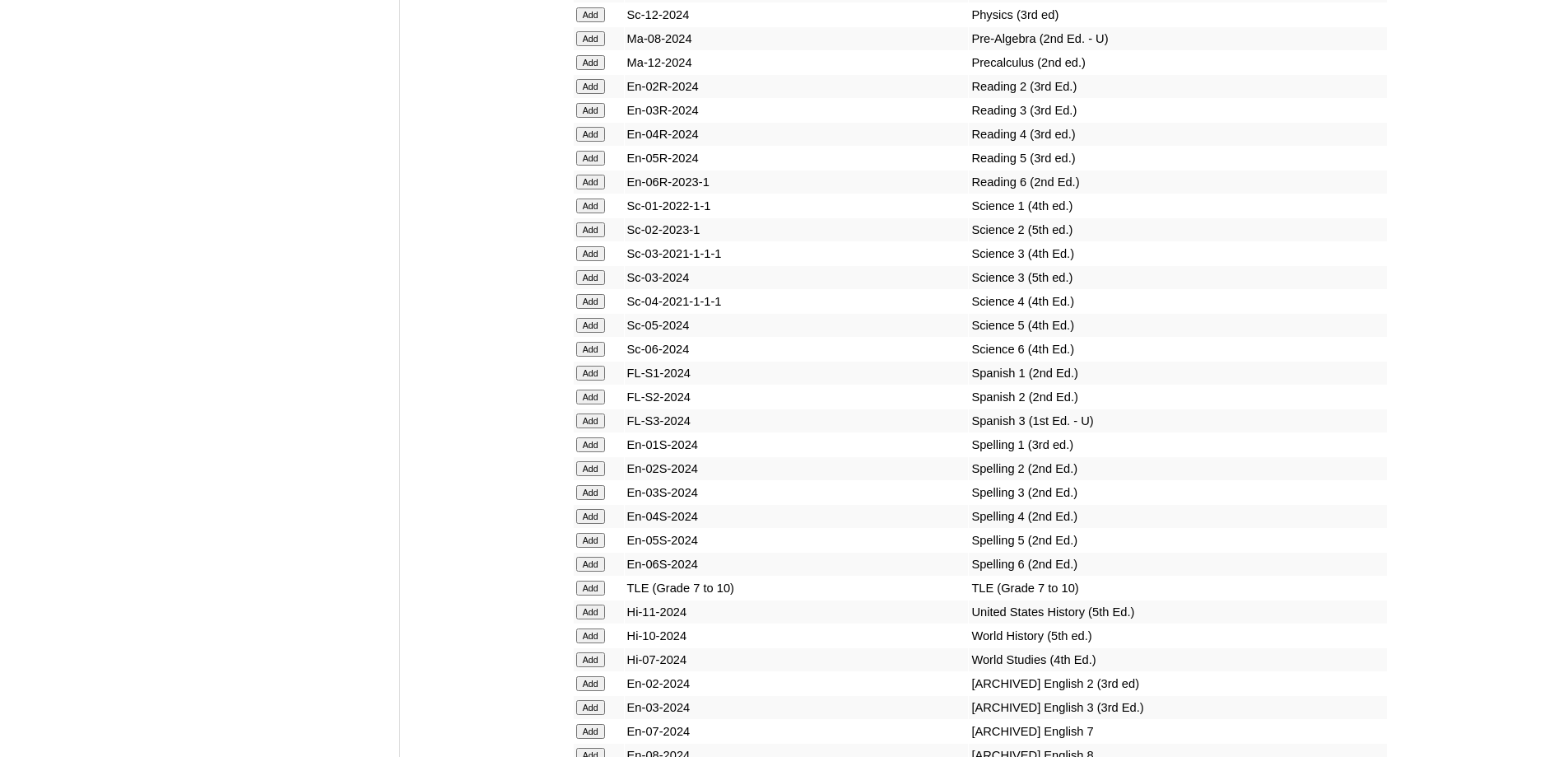
scroll to position [6907, 0]
click at [602, 236] on input "Add" at bounding box center [591, 228] width 29 height 15
click at [594, 475] on input "Add" at bounding box center [591, 467] width 29 height 15
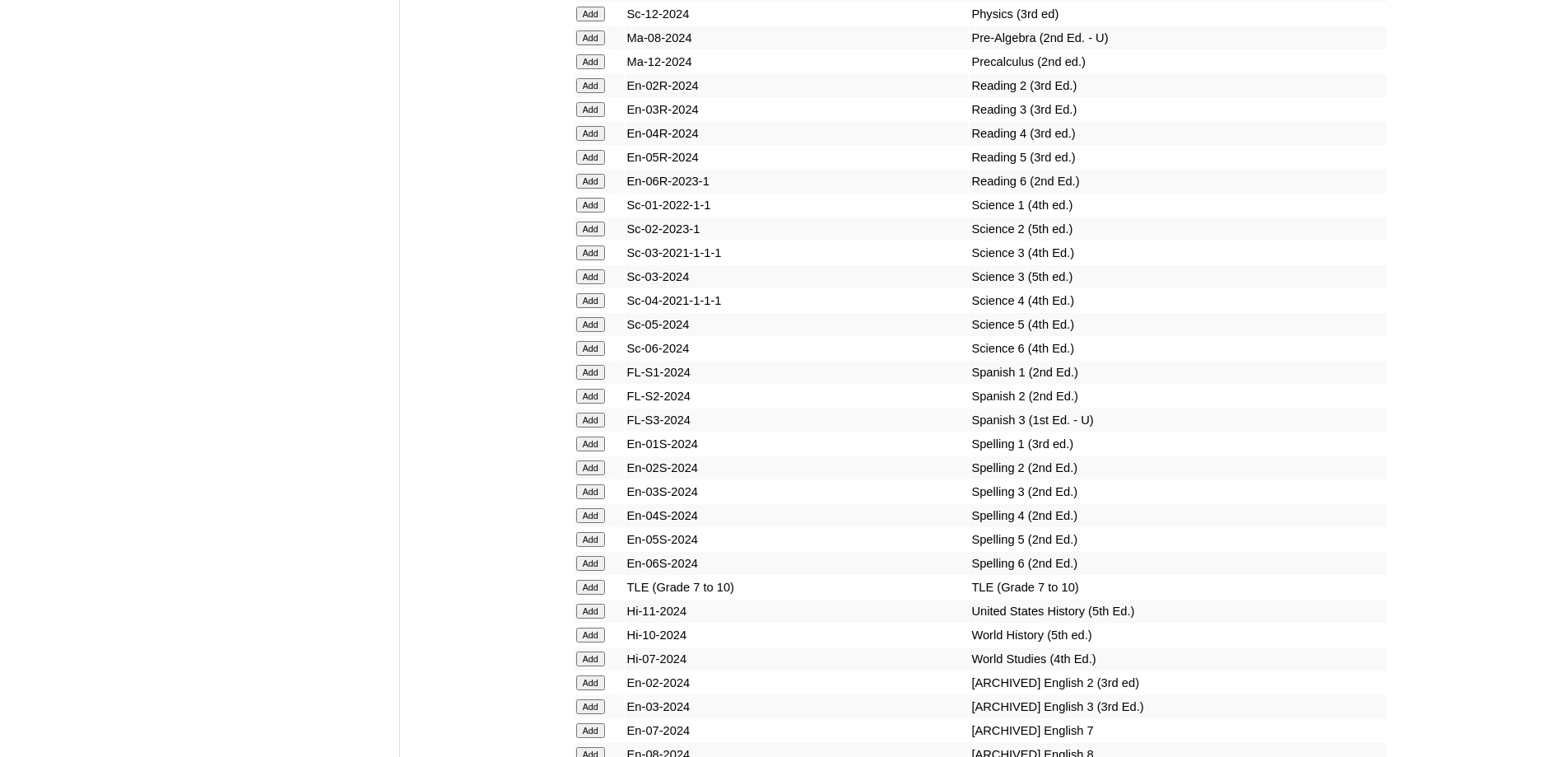
click at [594, 475] on input "Add" at bounding box center [591, 467] width 29 height 15
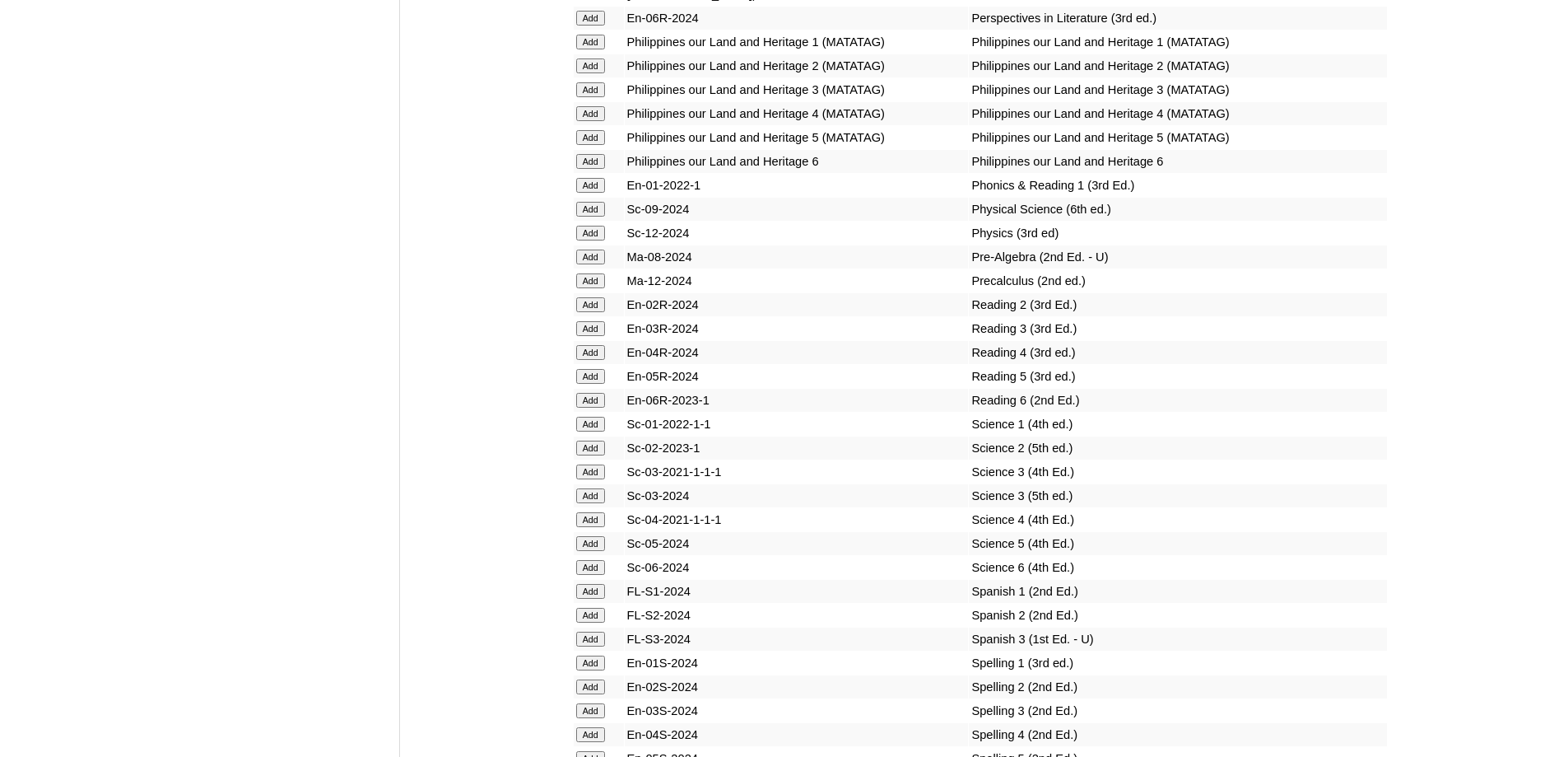
scroll to position [6660, 0]
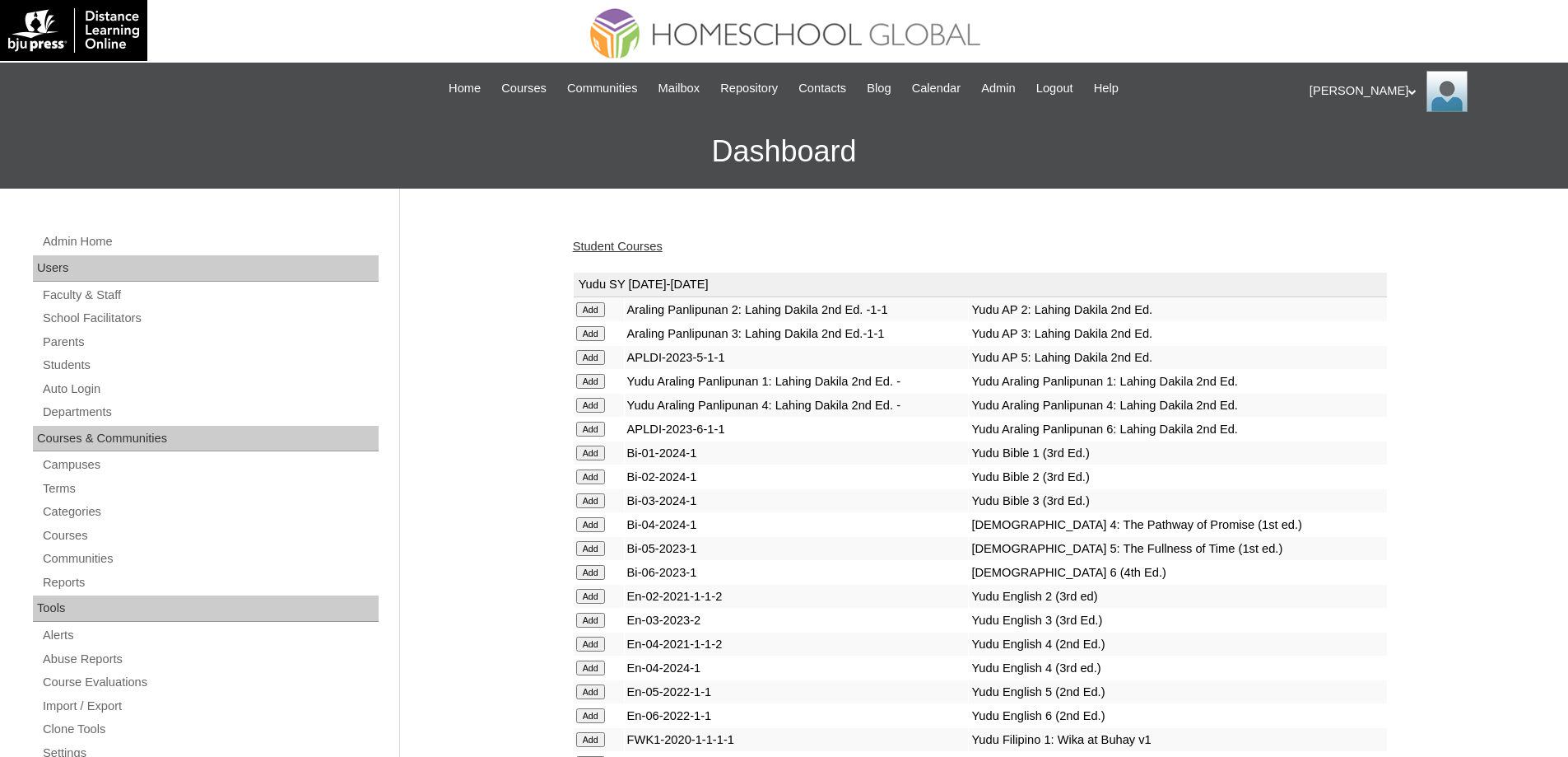
click at [631, 241] on link "Student Courses" at bounding box center [617, 247] width 90 height 14
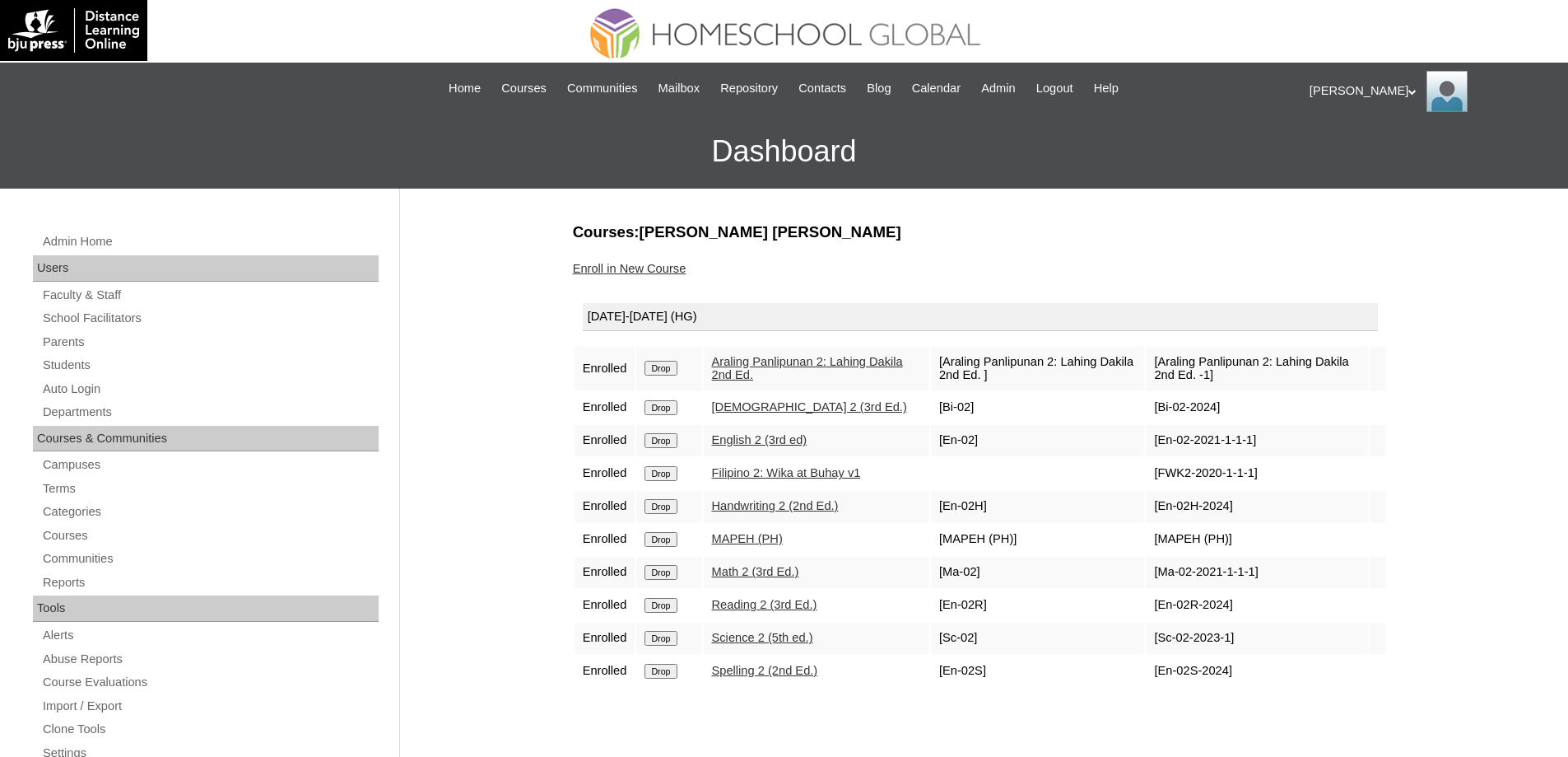
click at [656, 272] on link "Enroll in New Course" at bounding box center [629, 268] width 113 height 14
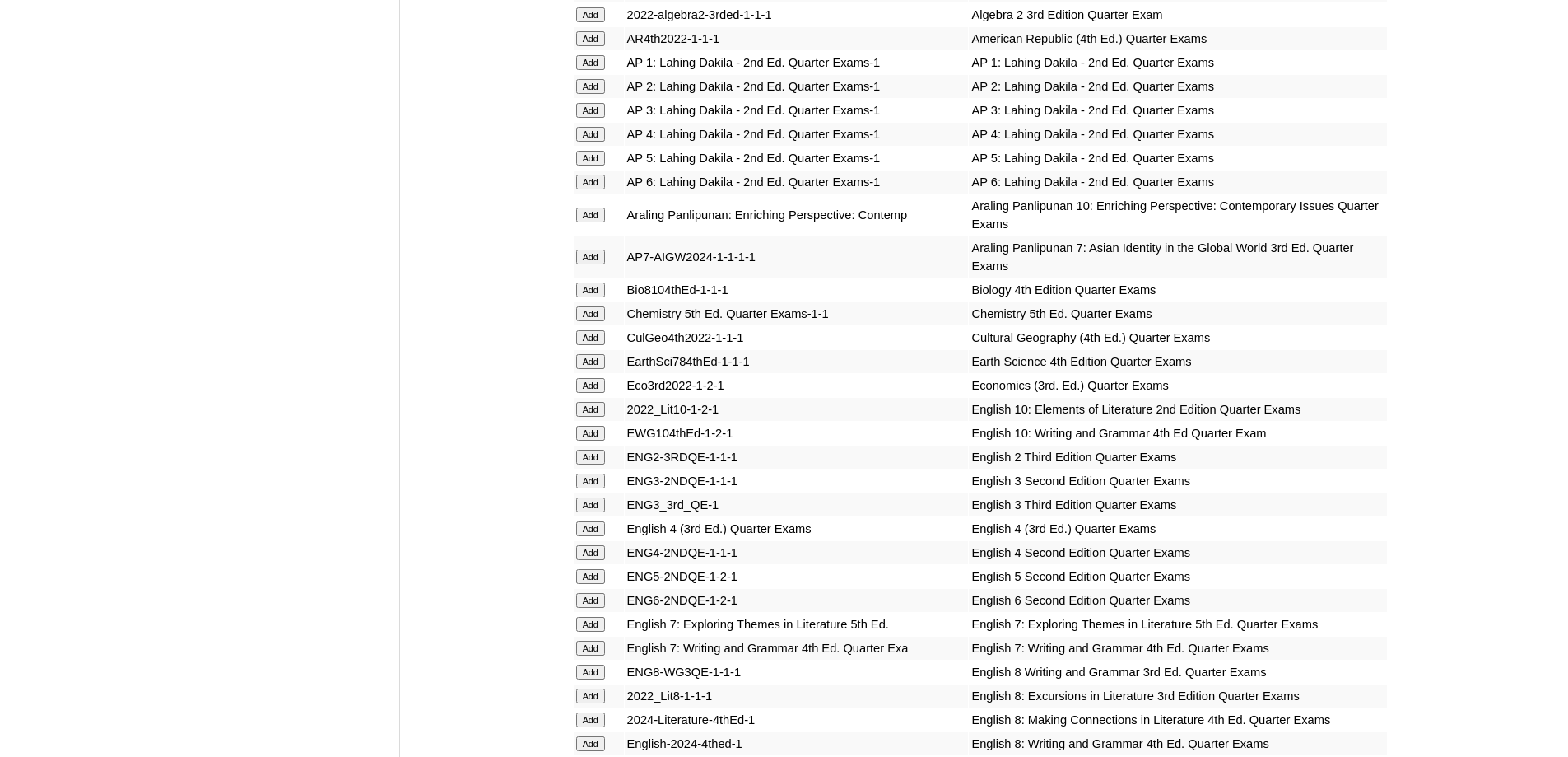
scroll to position [1812, 0]
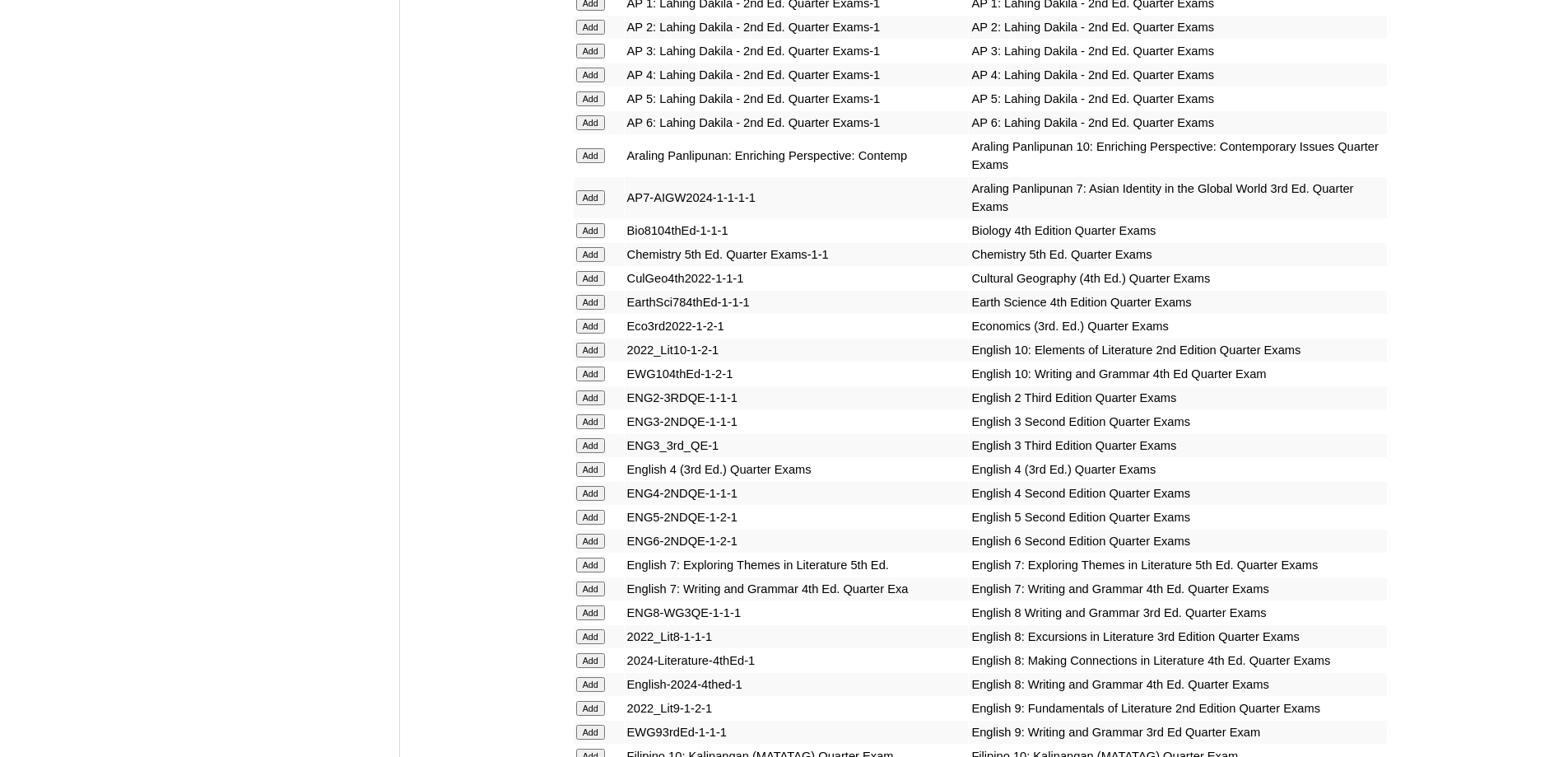
click at [589, 405] on input "Add" at bounding box center [591, 397] width 29 height 15
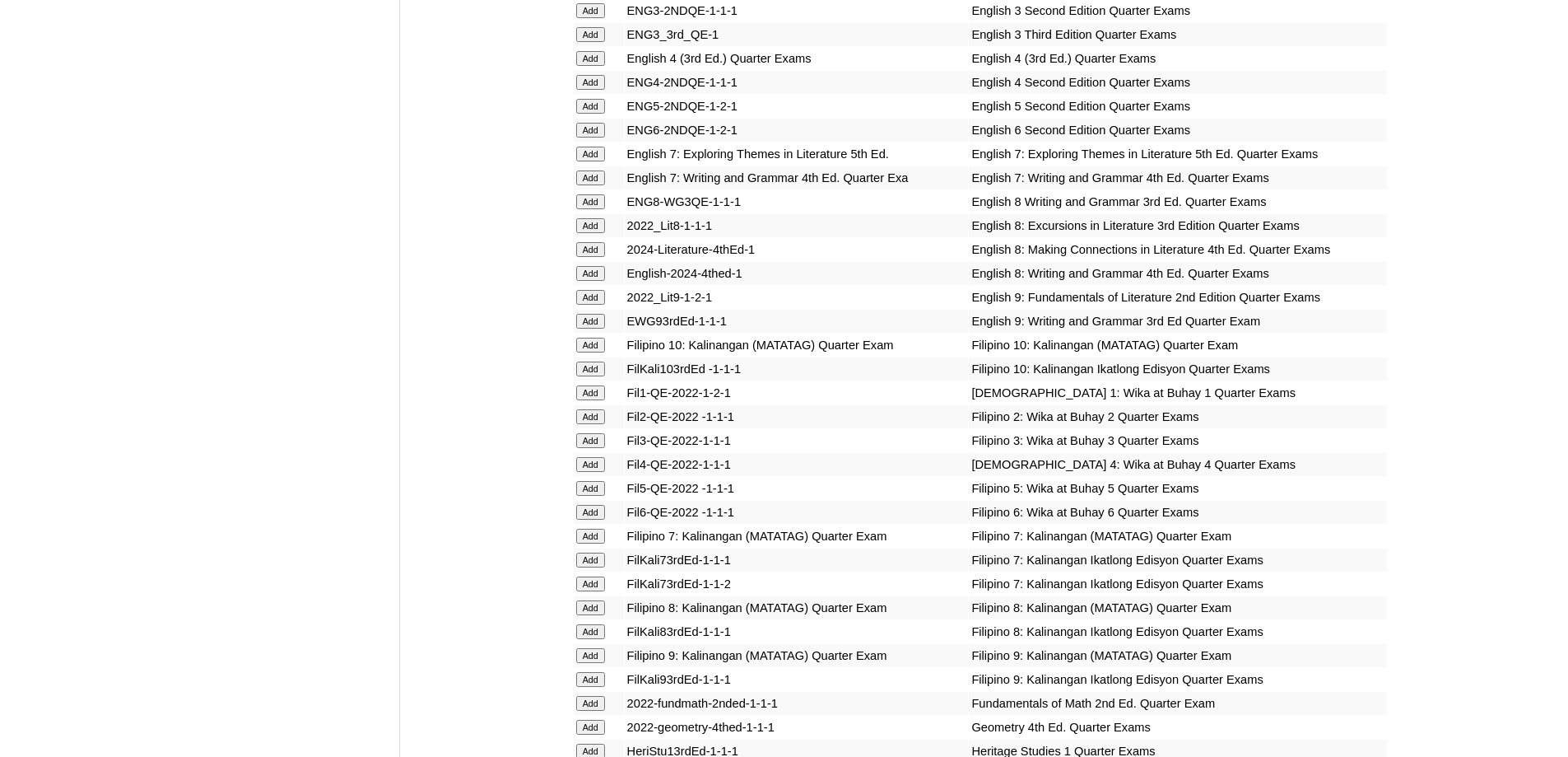
scroll to position [2223, 0]
click at [588, 423] on input "Add" at bounding box center [591, 416] width 29 height 15
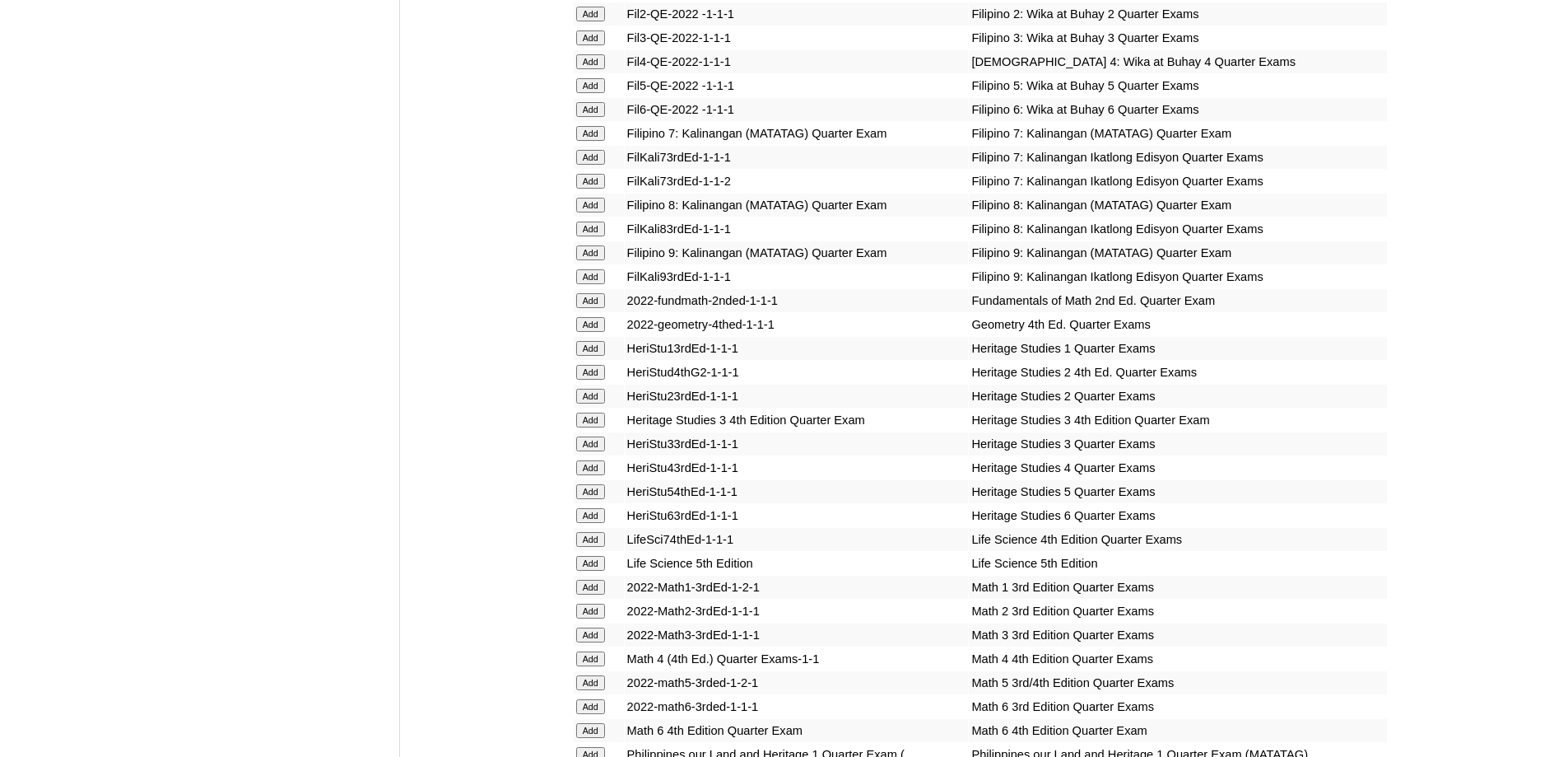
scroll to position [2800, 0]
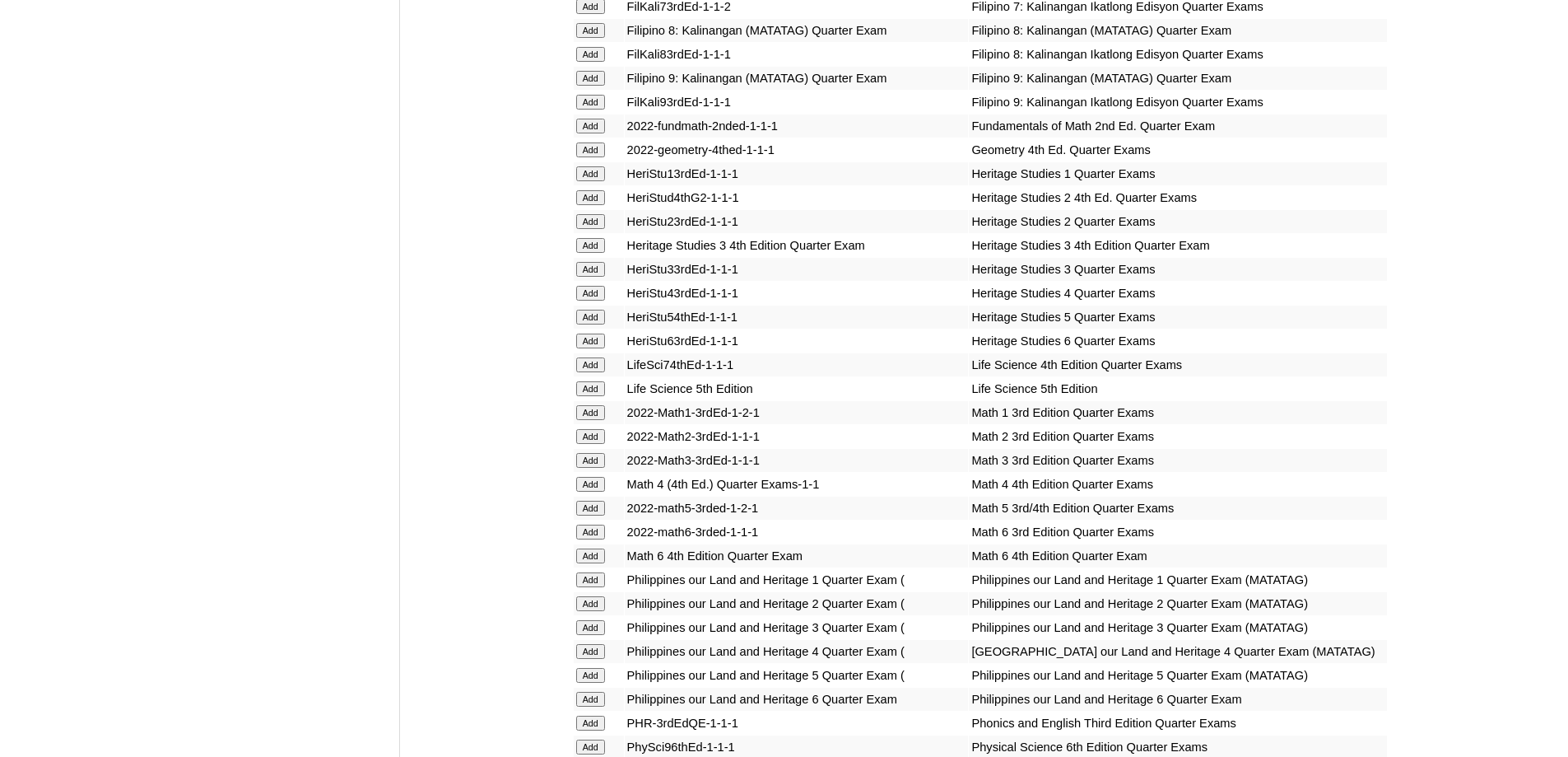
click at [605, 444] on input "Add" at bounding box center [591, 436] width 29 height 15
click at [603, 444] on input "Add" at bounding box center [591, 436] width 29 height 15
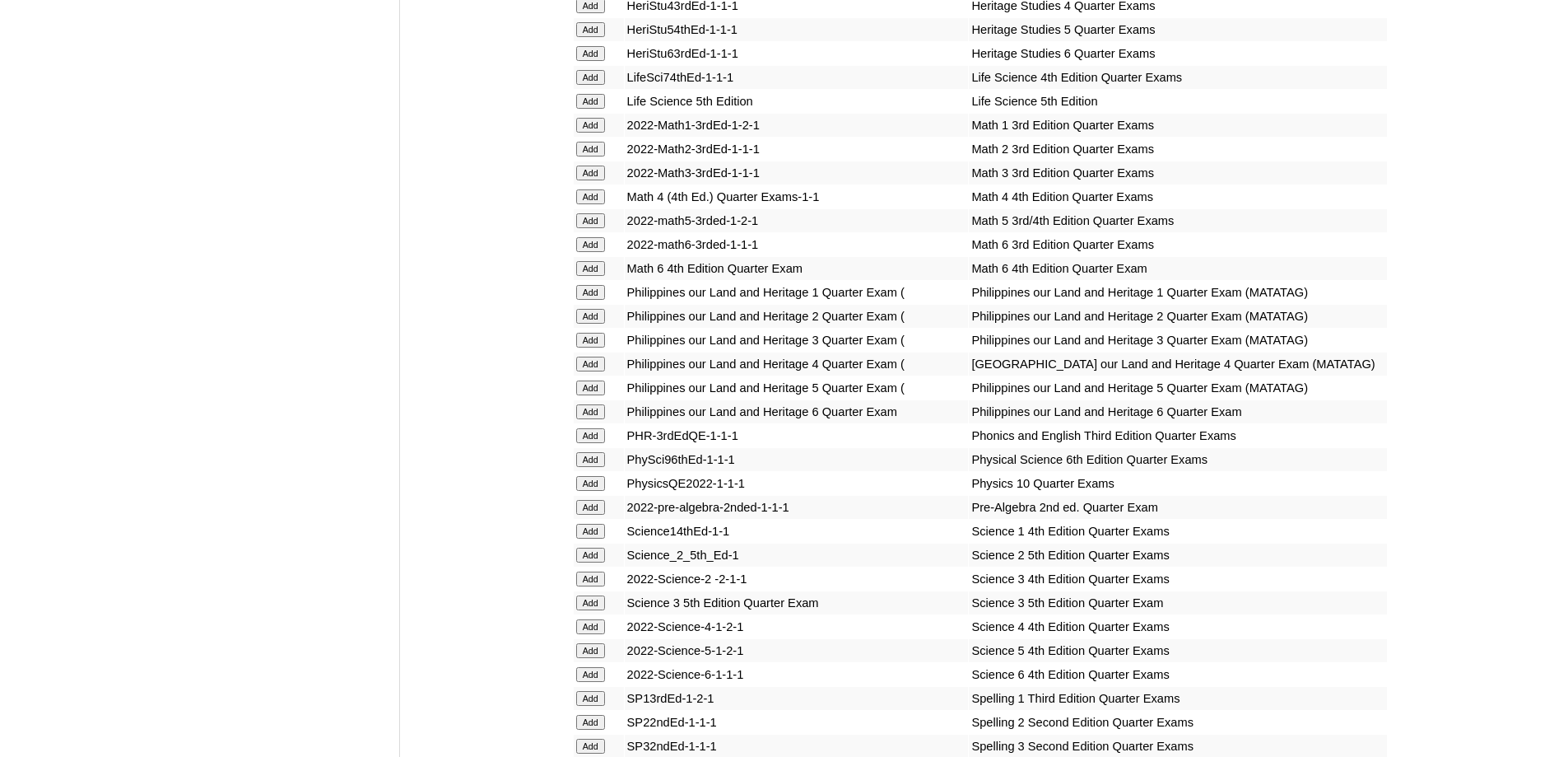
scroll to position [3293, 0]
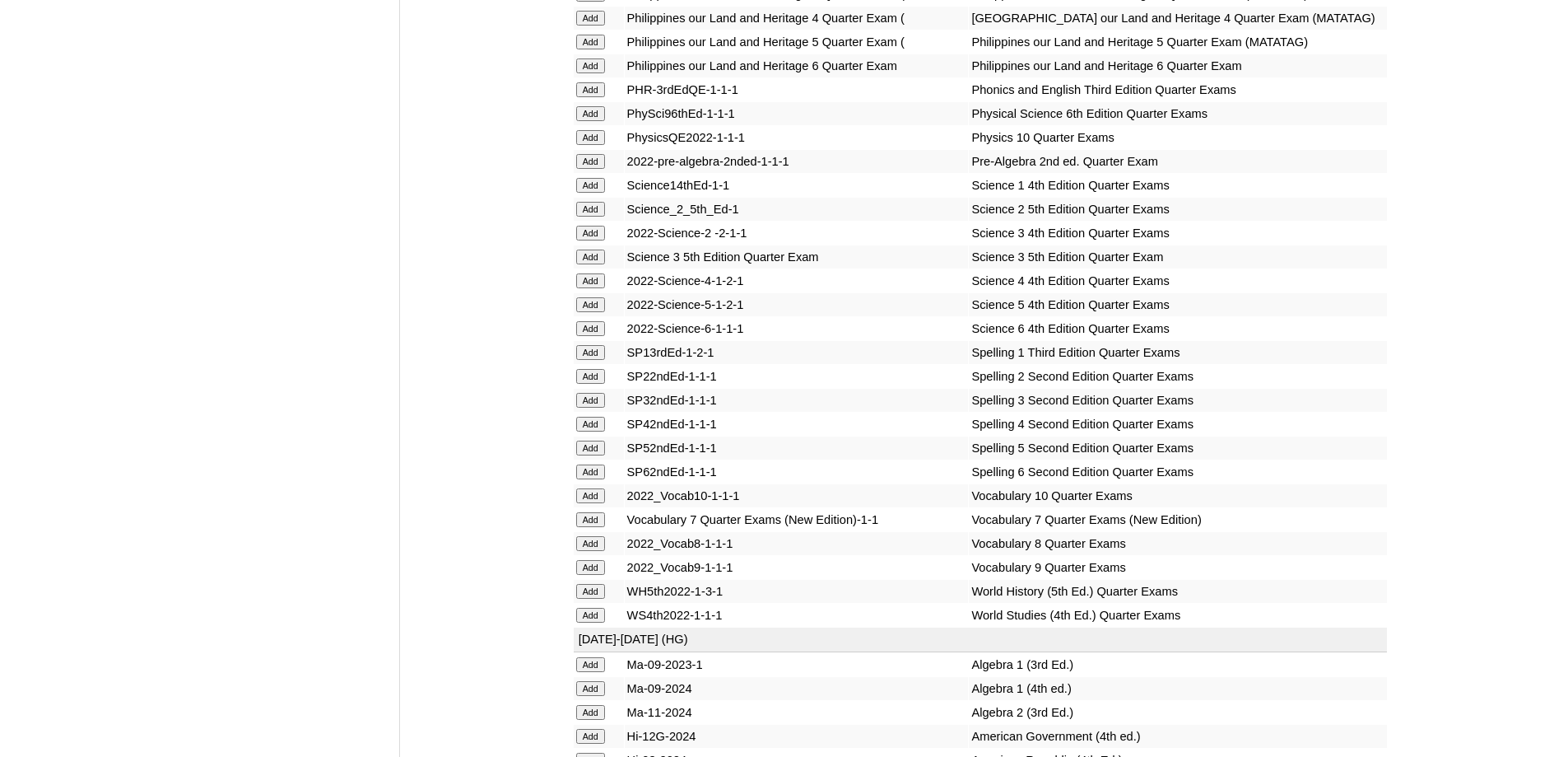
scroll to position [3458, 0]
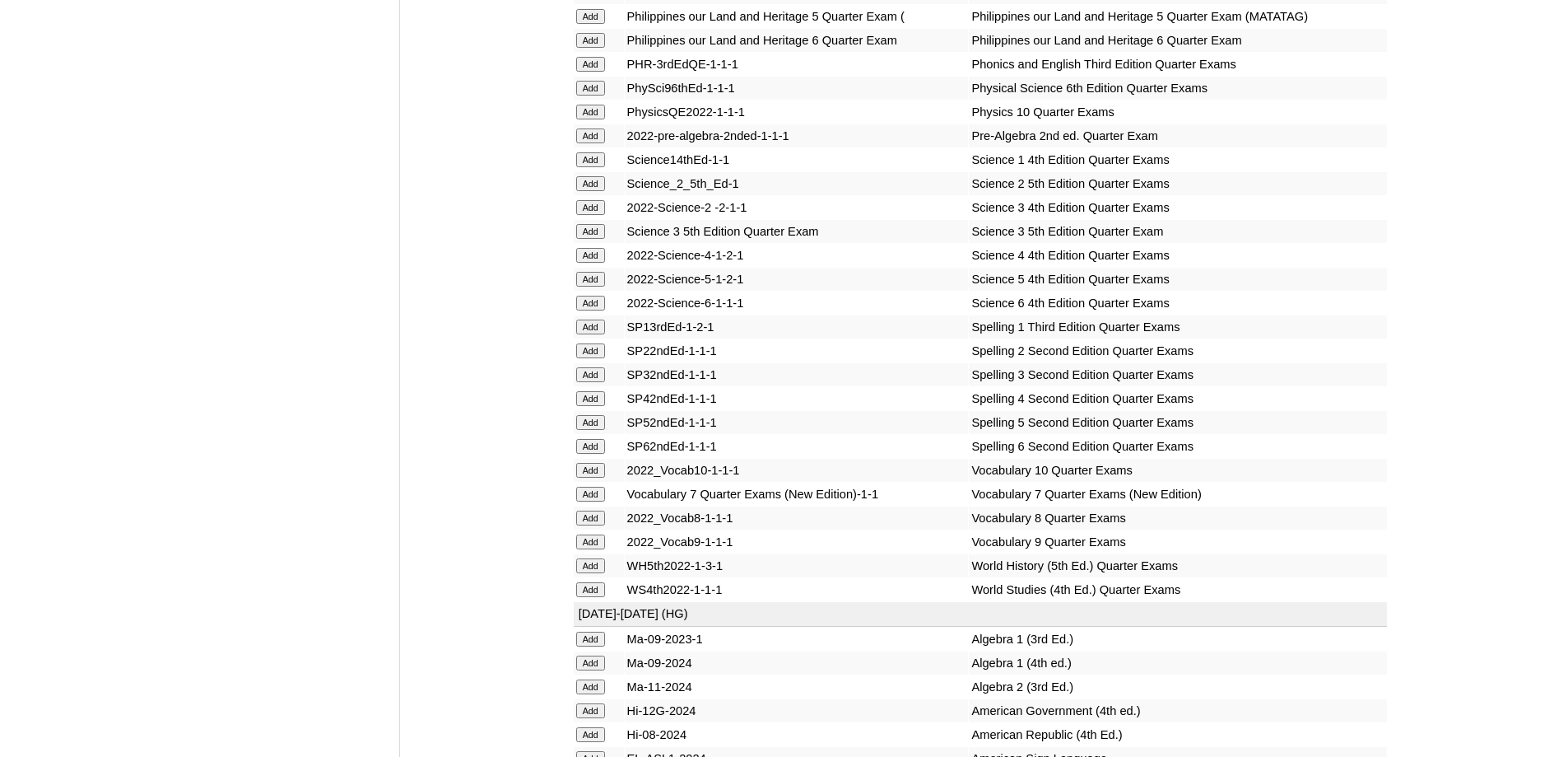
click at [601, 191] on input "Add" at bounding box center [591, 183] width 29 height 15
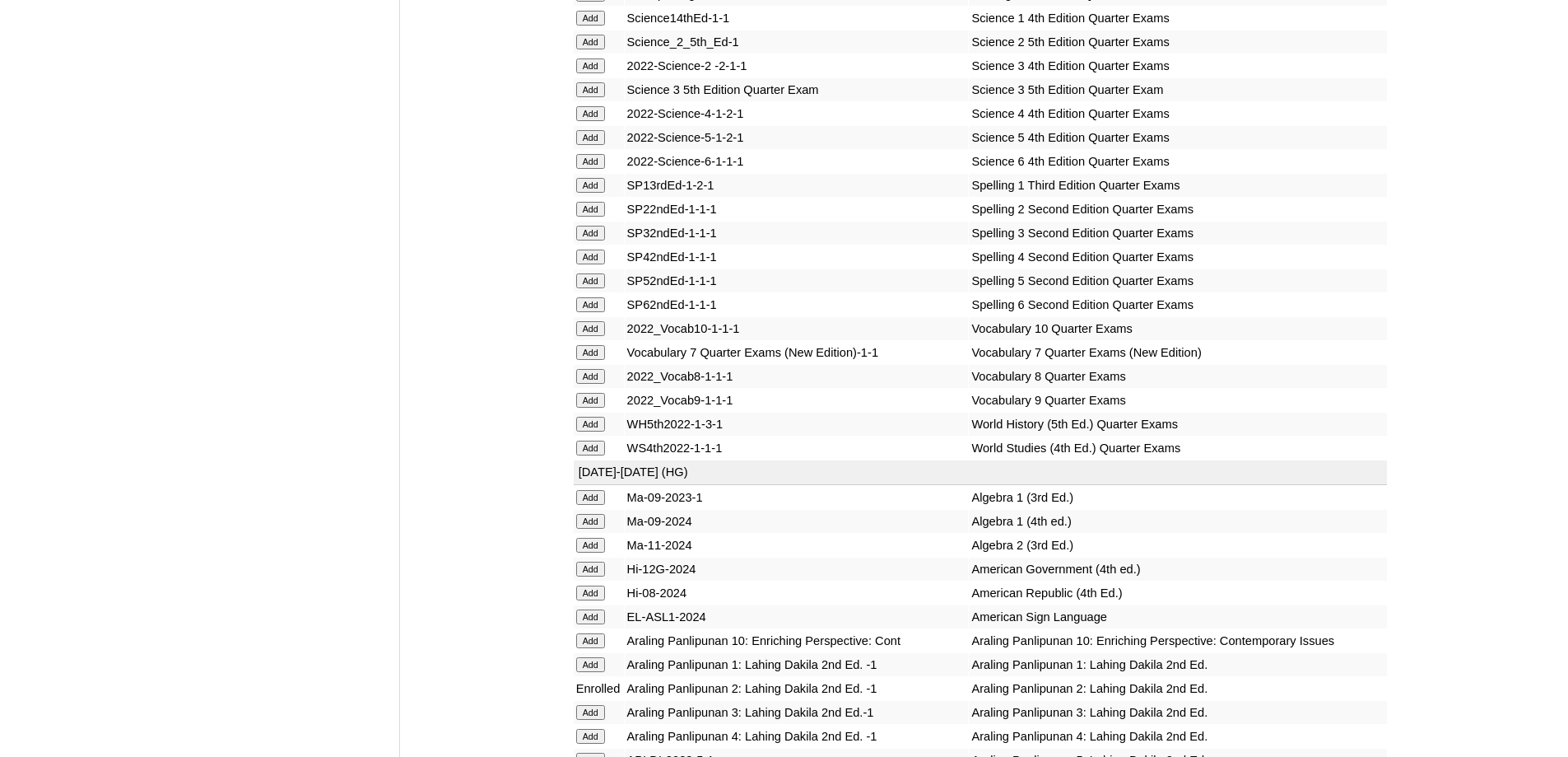
scroll to position [3623, 0]
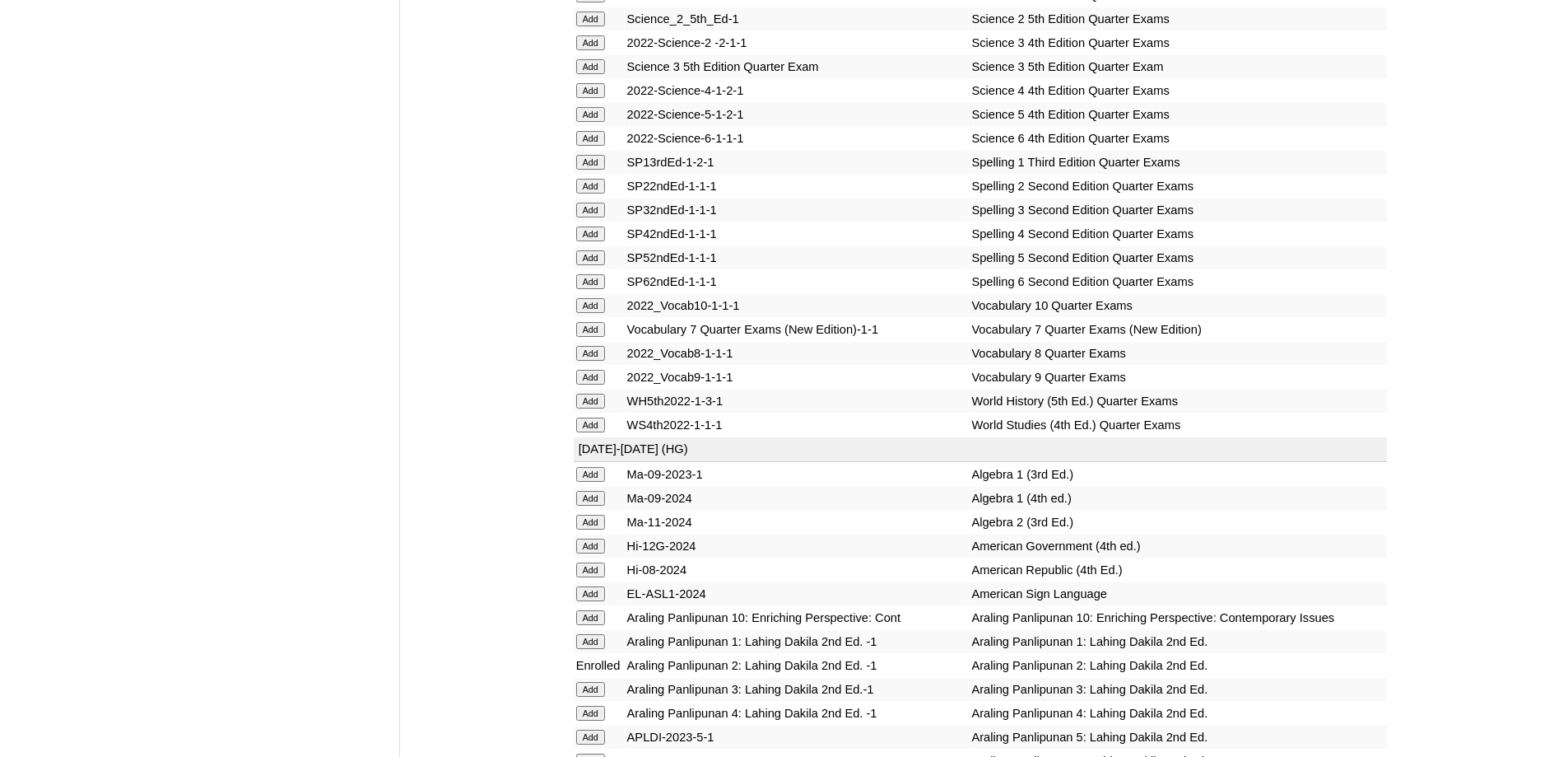
click at [577, 193] on input "Add" at bounding box center [591, 185] width 29 height 15
click at [583, 193] on input "Add" at bounding box center [591, 185] width 29 height 15
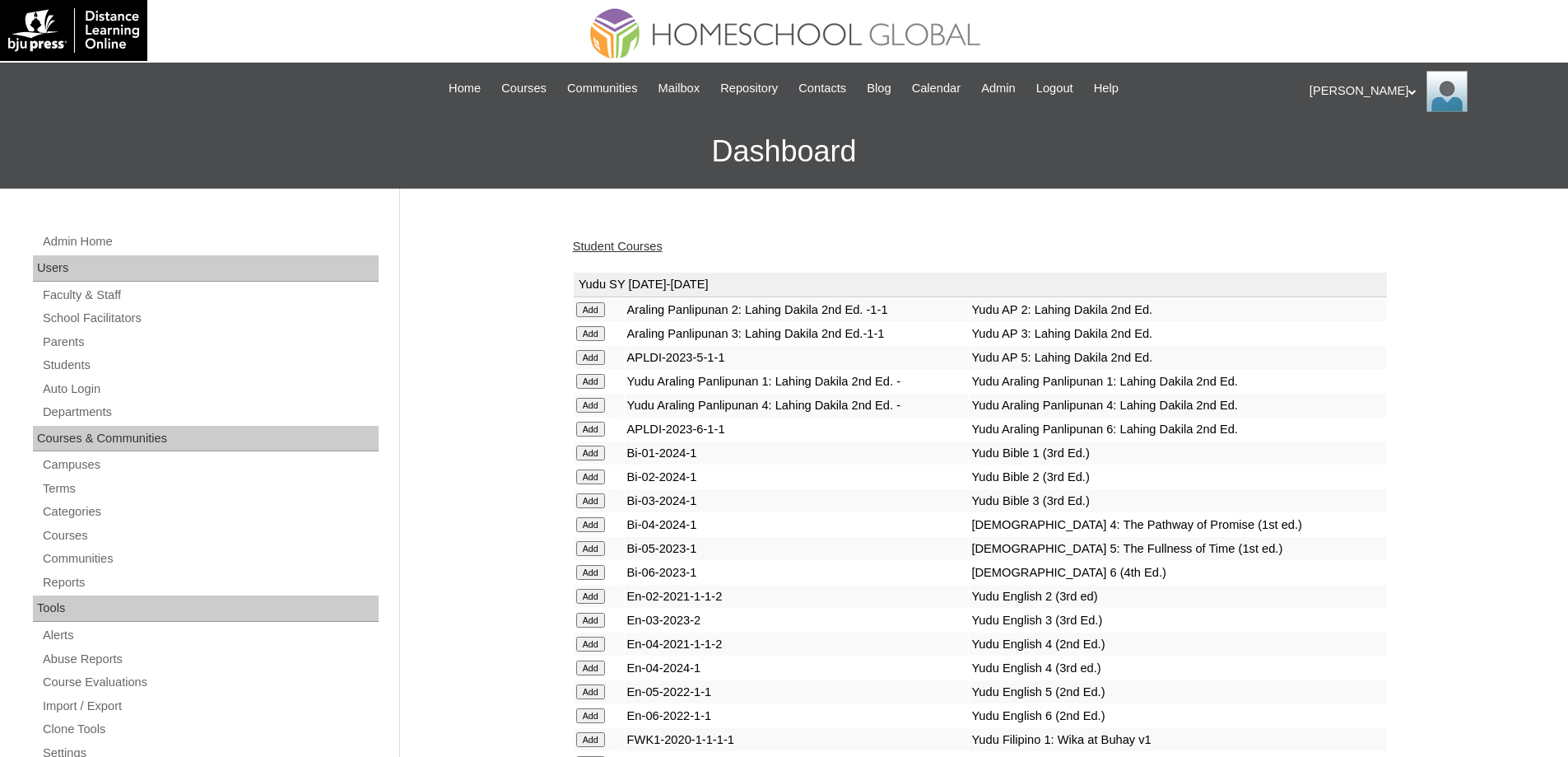
click at [621, 243] on link "Student Courses" at bounding box center [617, 247] width 90 height 14
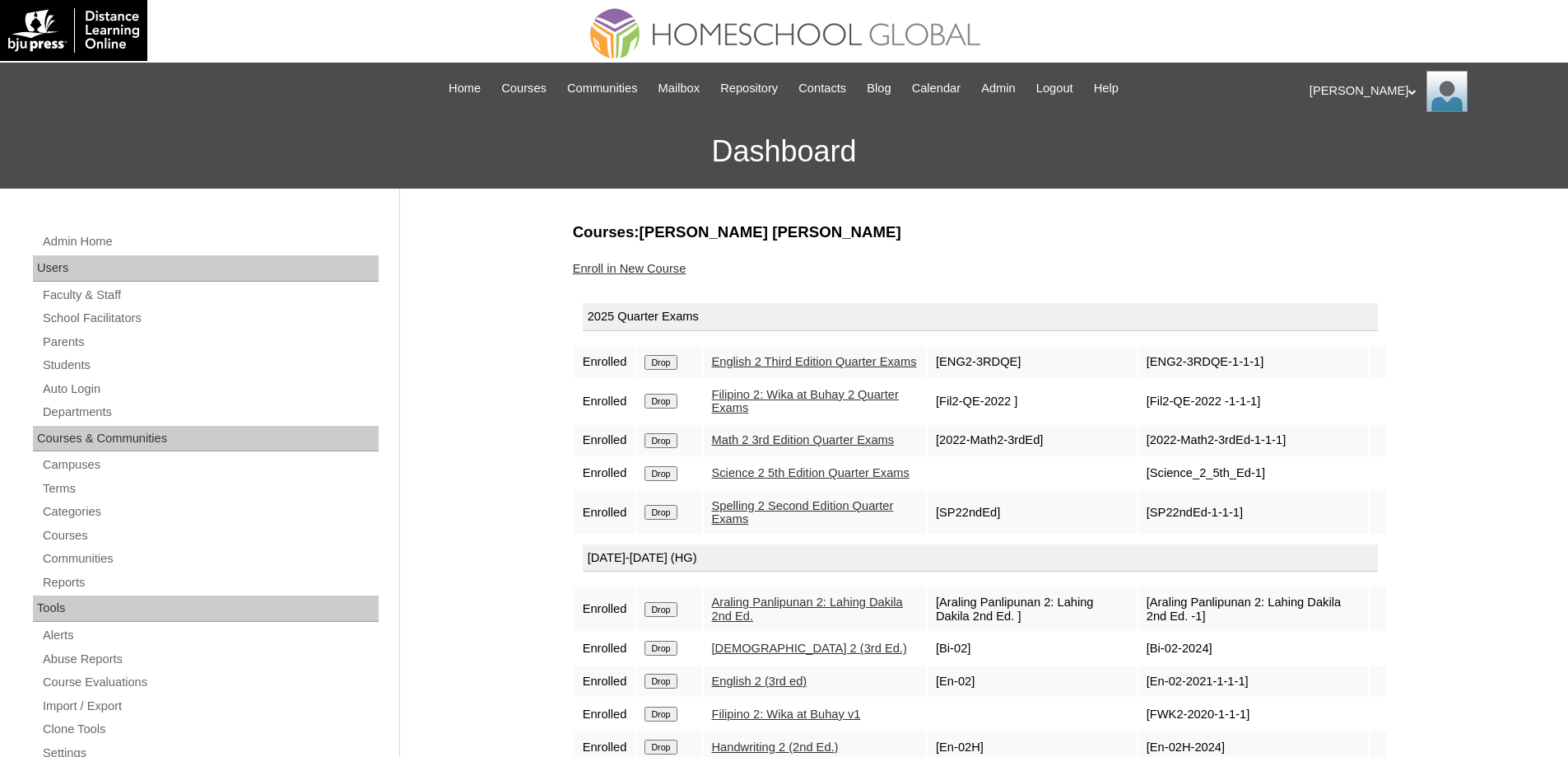
click at [659, 264] on link "Enroll in New Course" at bounding box center [629, 268] width 113 height 14
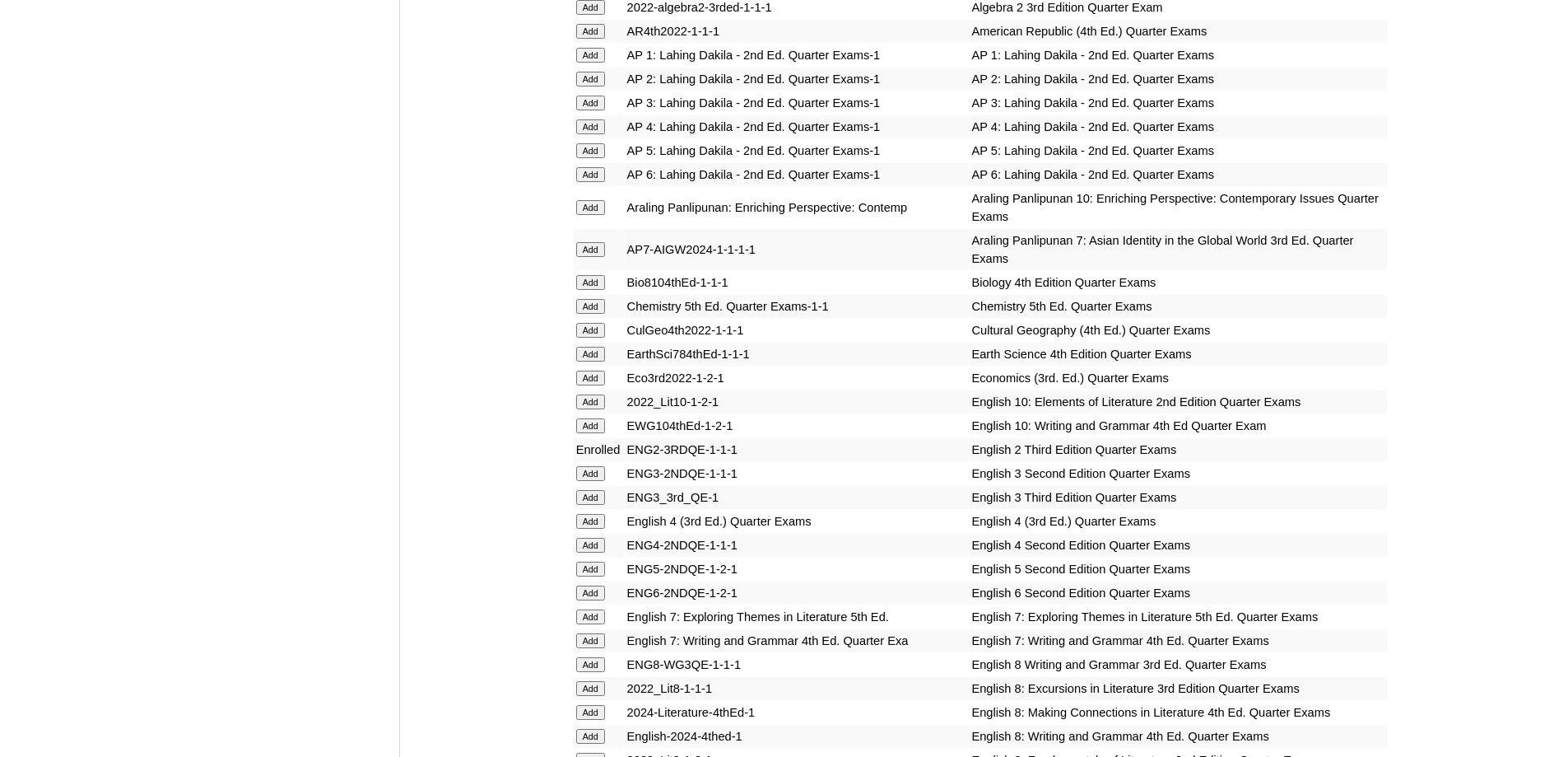
scroll to position [1729, 0]
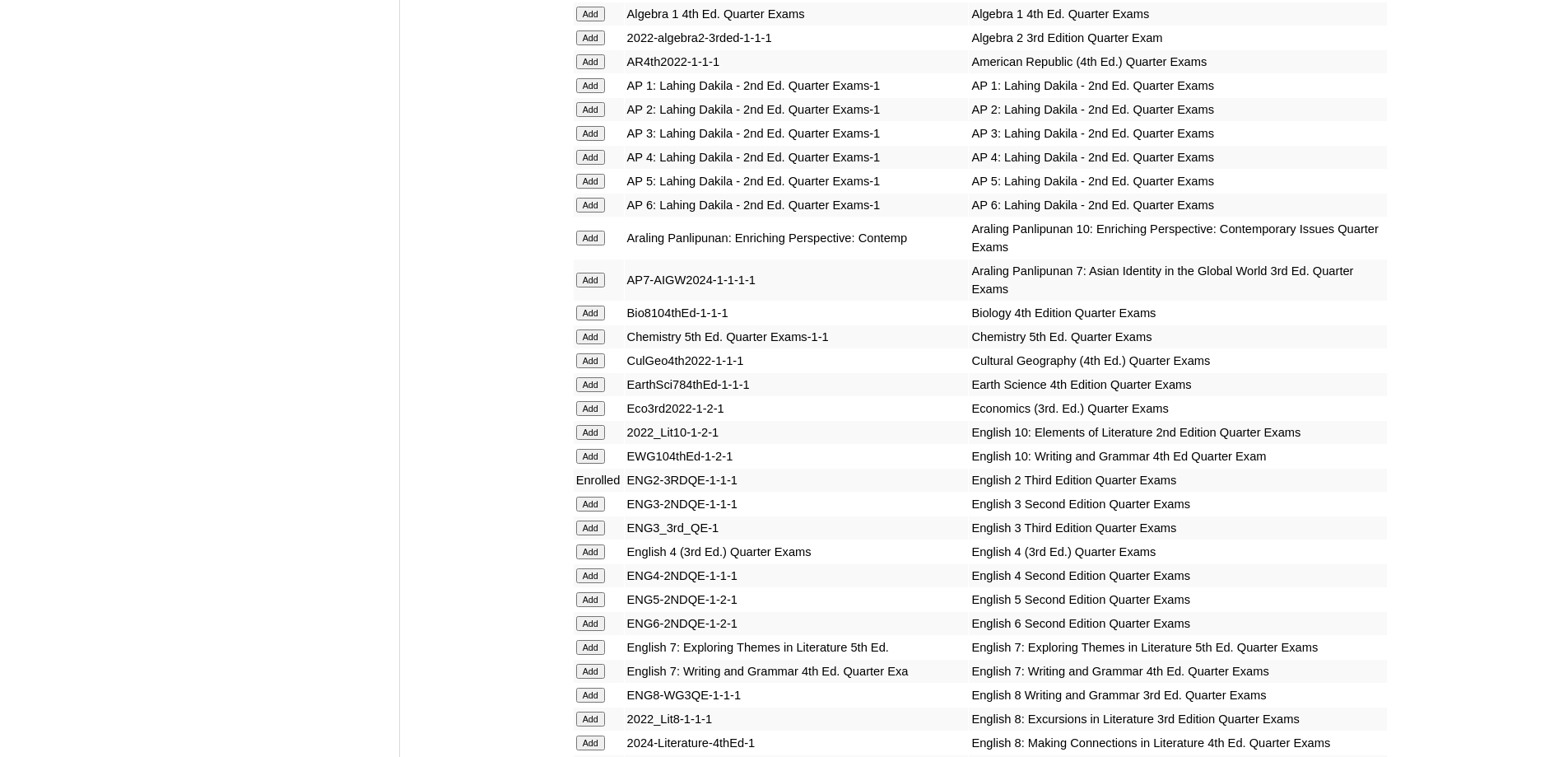
click at [582, 117] on input "Add" at bounding box center [591, 109] width 29 height 15
drag, startPoint x: 582, startPoint y: 163, endPoint x: 576, endPoint y: 174, distance: 12.5
click at [581, 117] on input "Add" at bounding box center [591, 109] width 29 height 15
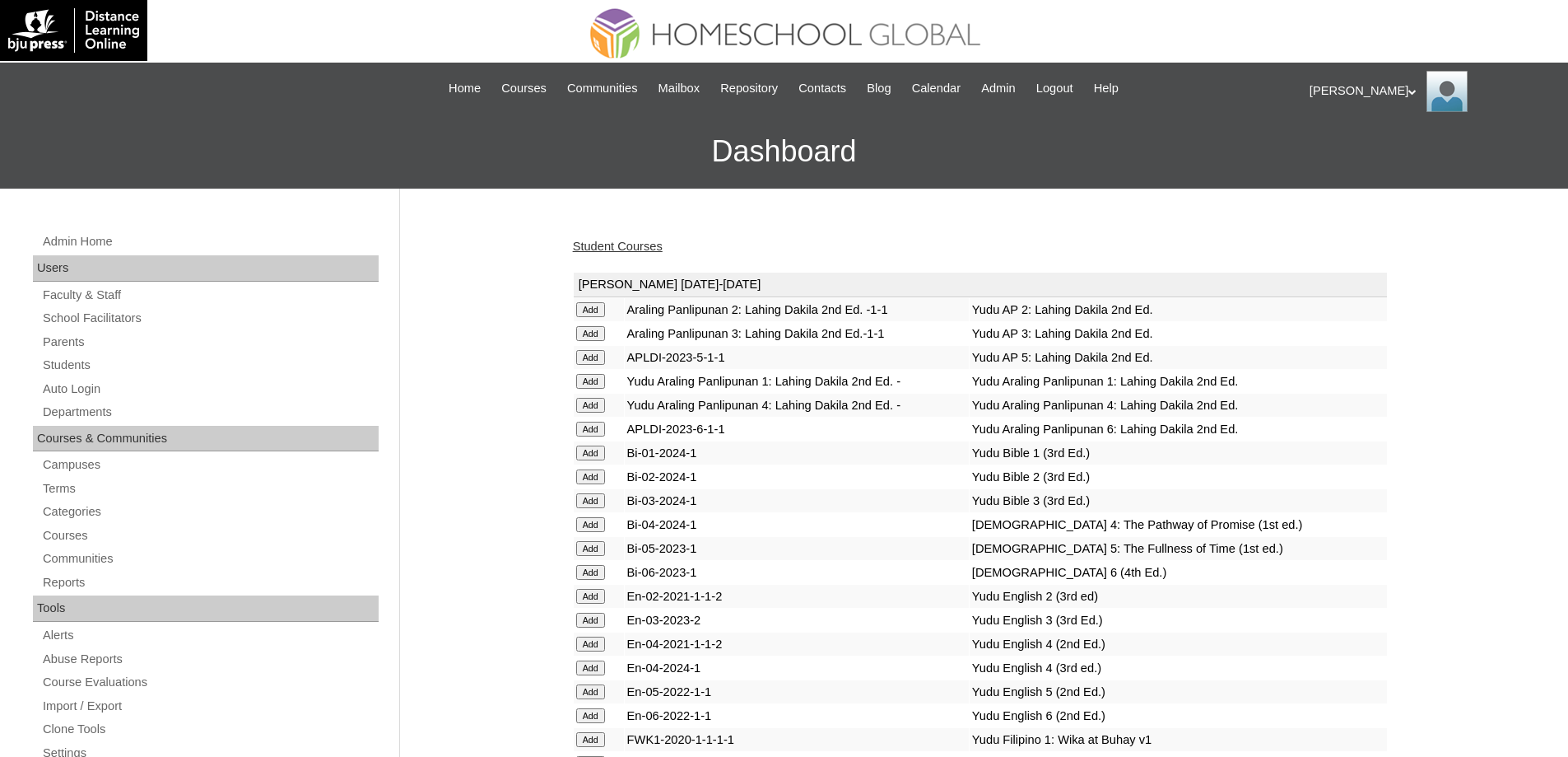
click at [626, 241] on link "Student Courses" at bounding box center [617, 247] width 90 height 14
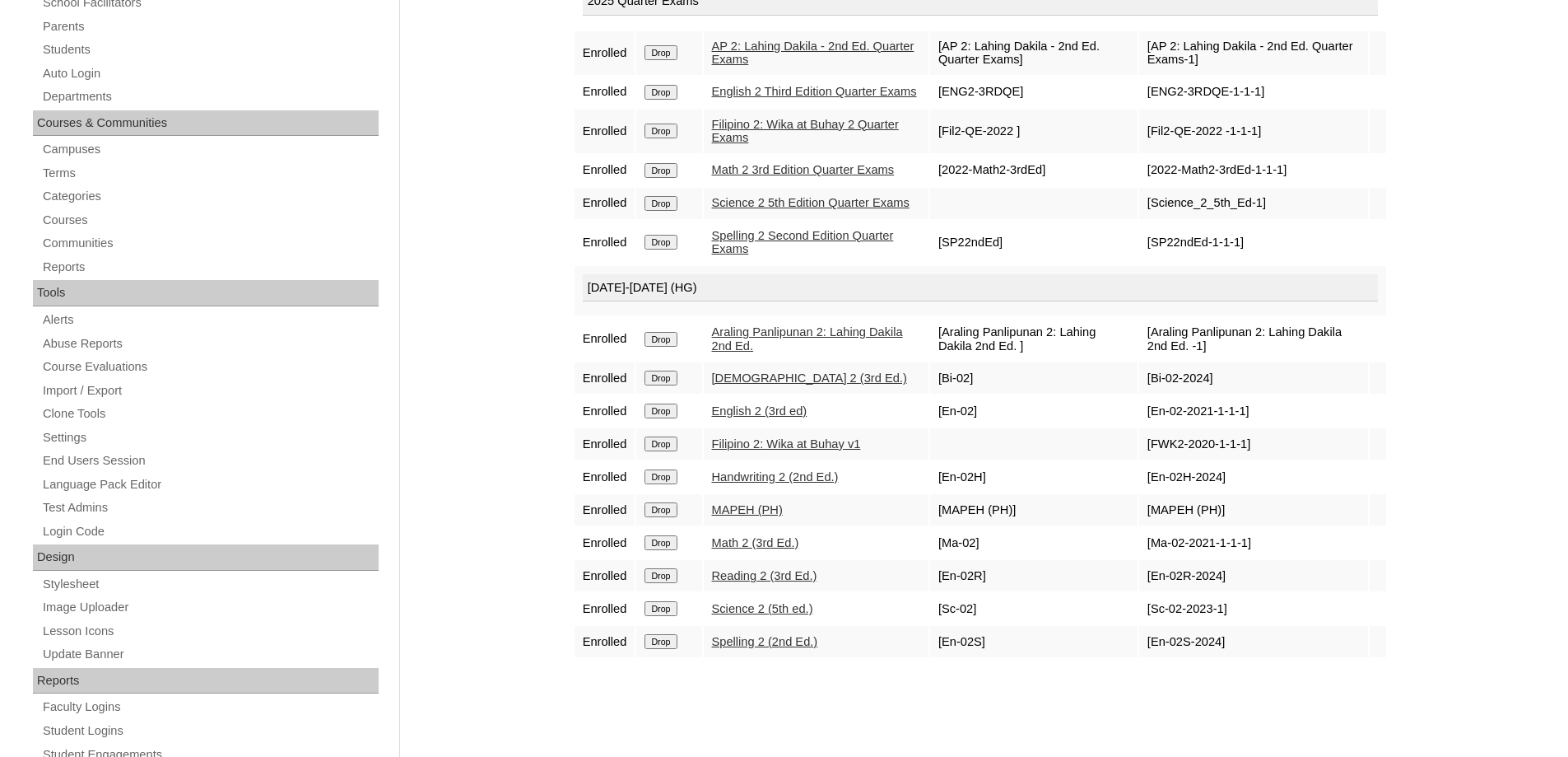
scroll to position [494, 0]
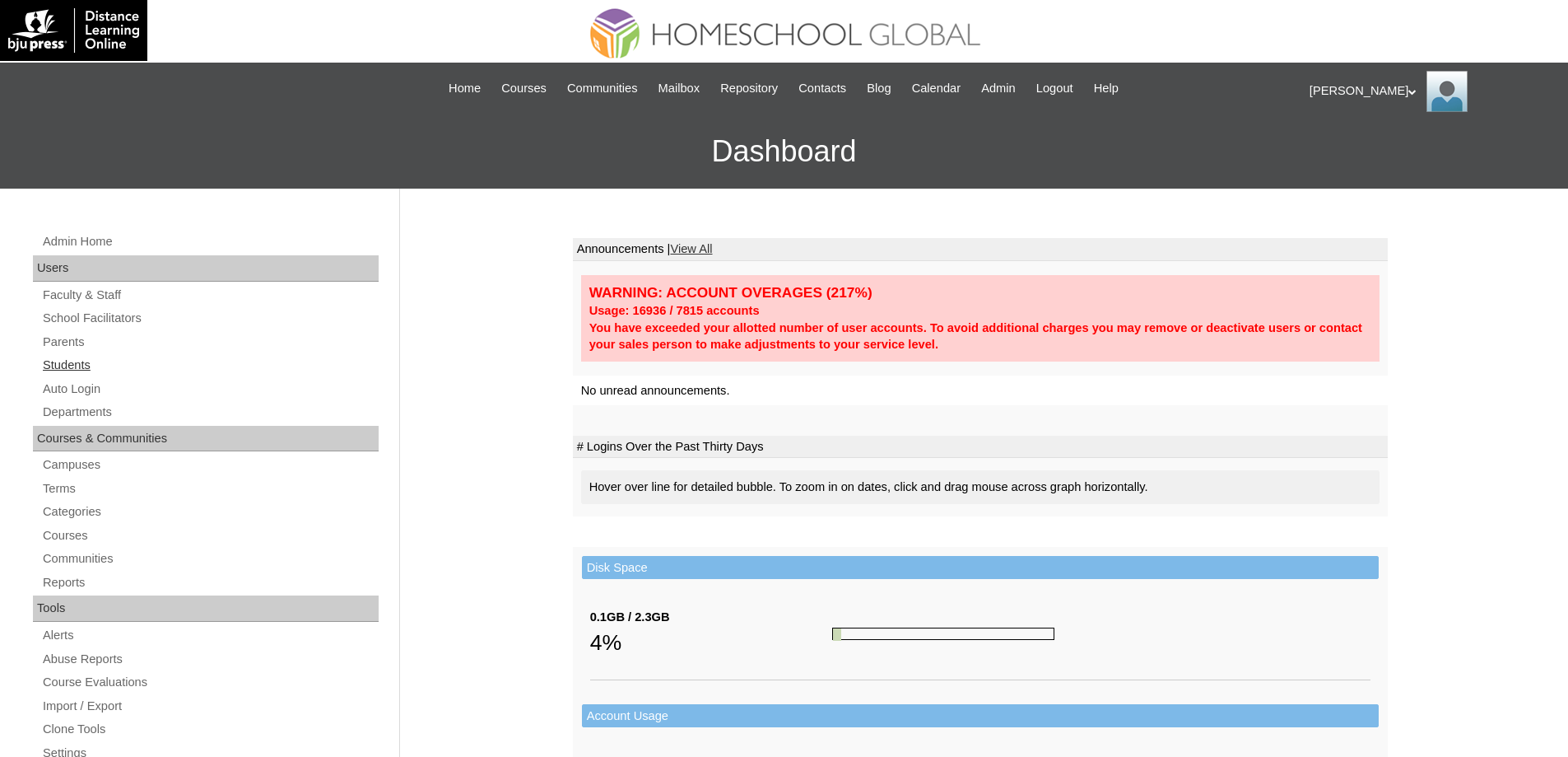
click at [116, 368] on link "Students" at bounding box center [210, 365] width 337 height 20
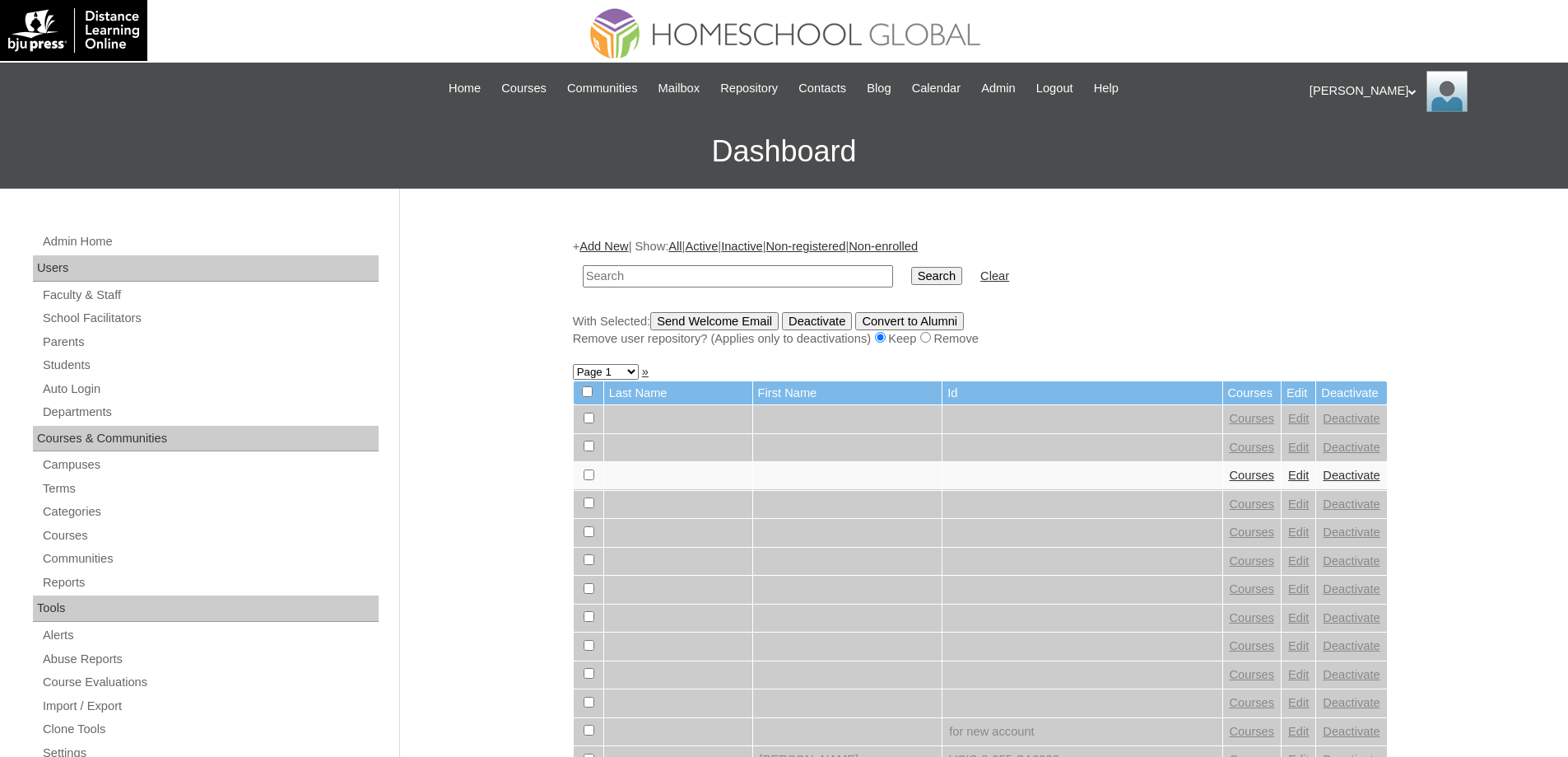
click at [800, 277] on input "text" at bounding box center [738, 276] width 310 height 22
click at [962, 276] on input "Search" at bounding box center [936, 275] width 51 height 19
click at [740, 279] on input "text" at bounding box center [738, 276] width 310 height 22
click at [958, 282] on input "Search" at bounding box center [936, 275] width 51 height 19
click at [657, 277] on input "text" at bounding box center [738, 276] width 310 height 22
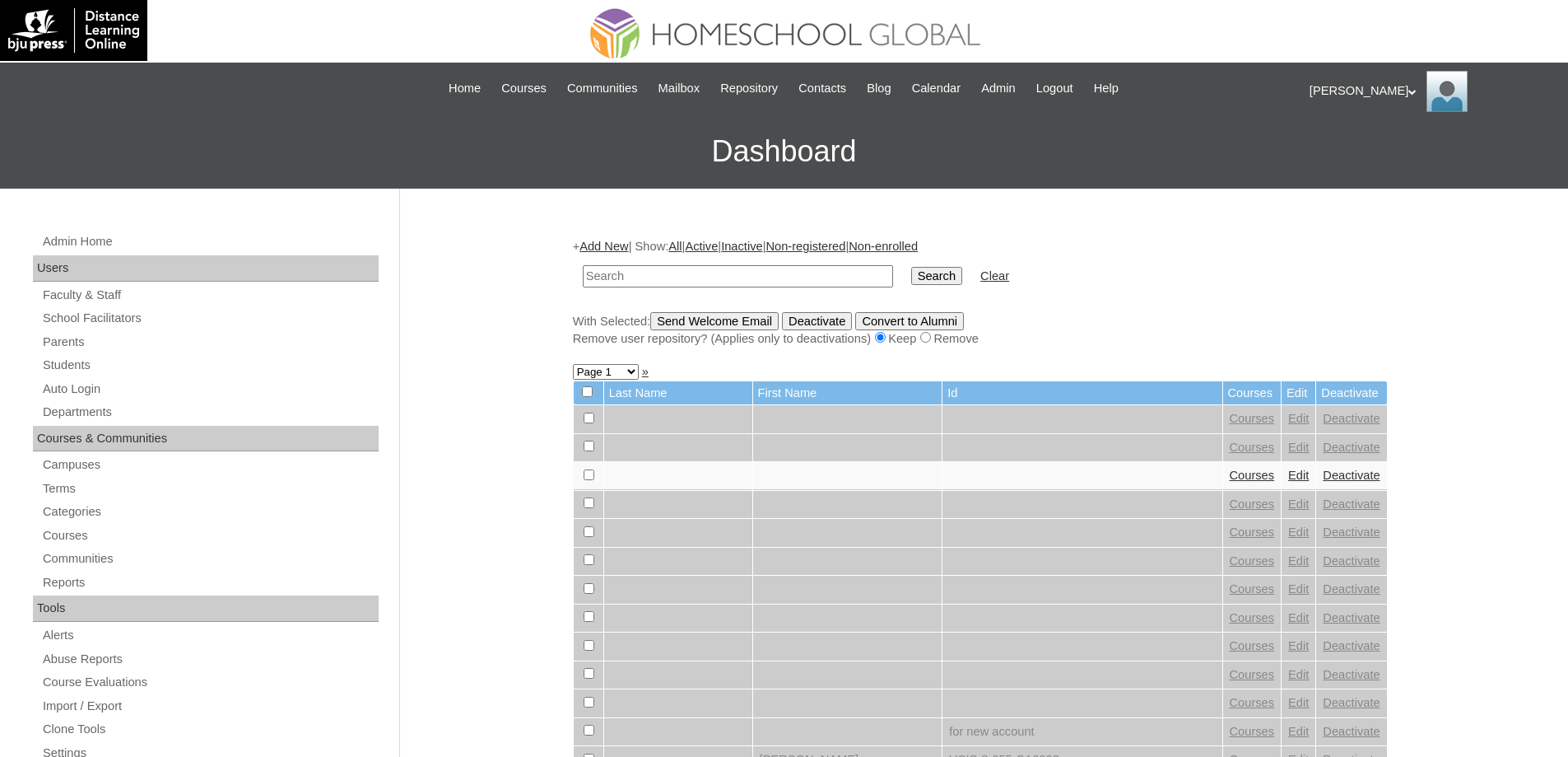
paste input "MHS00323-TECHPH2025"
type input "MHS00323-TECHPH2025"
click at [952, 292] on td "Search" at bounding box center [936, 276] width 67 height 39
click at [952, 280] on input "Search" at bounding box center [936, 275] width 51 height 19
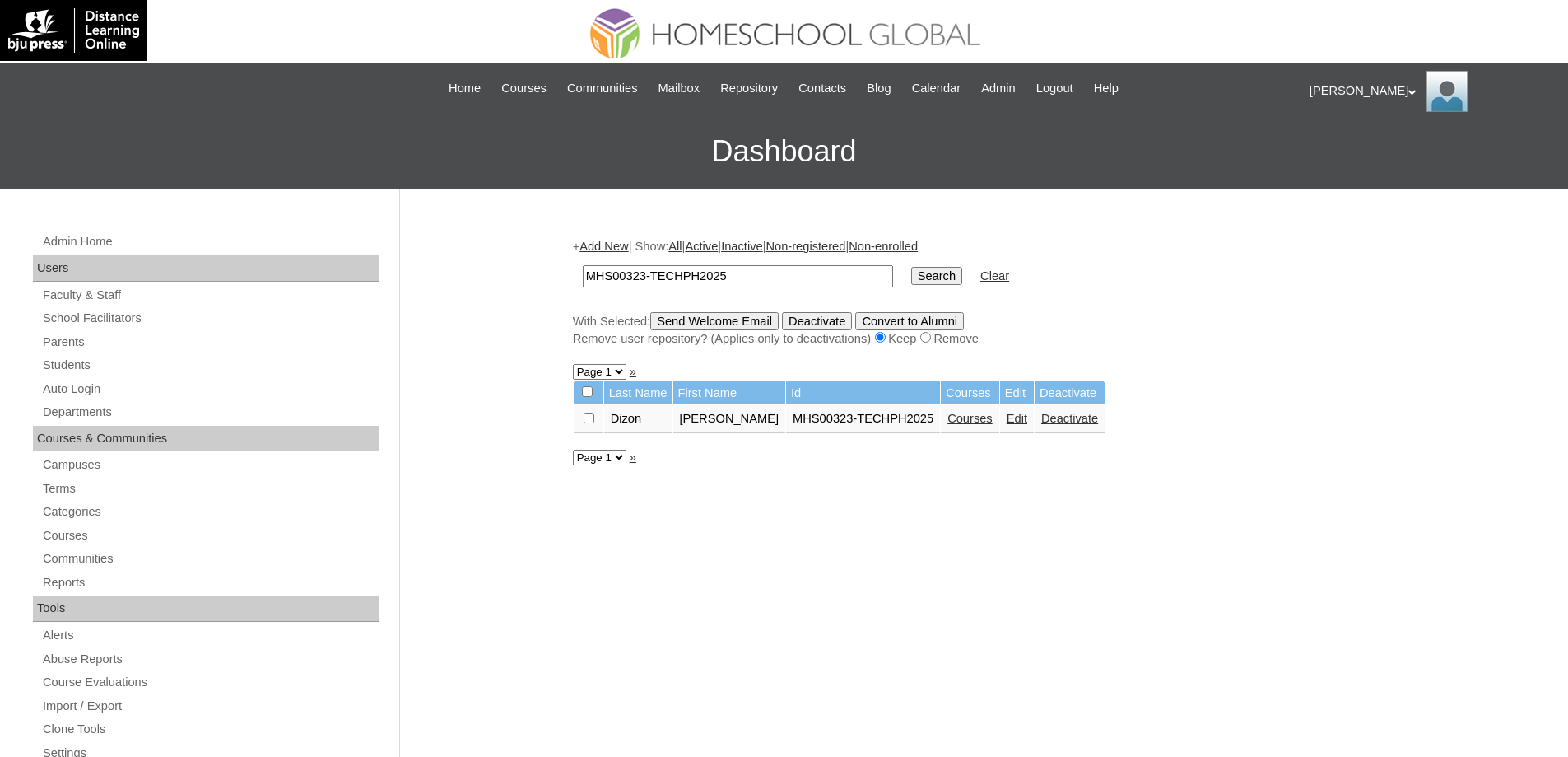
click at [1019, 419] on link "Edit" at bounding box center [1016, 418] width 20 height 14
